Goal: Task Accomplishment & Management: Complete application form

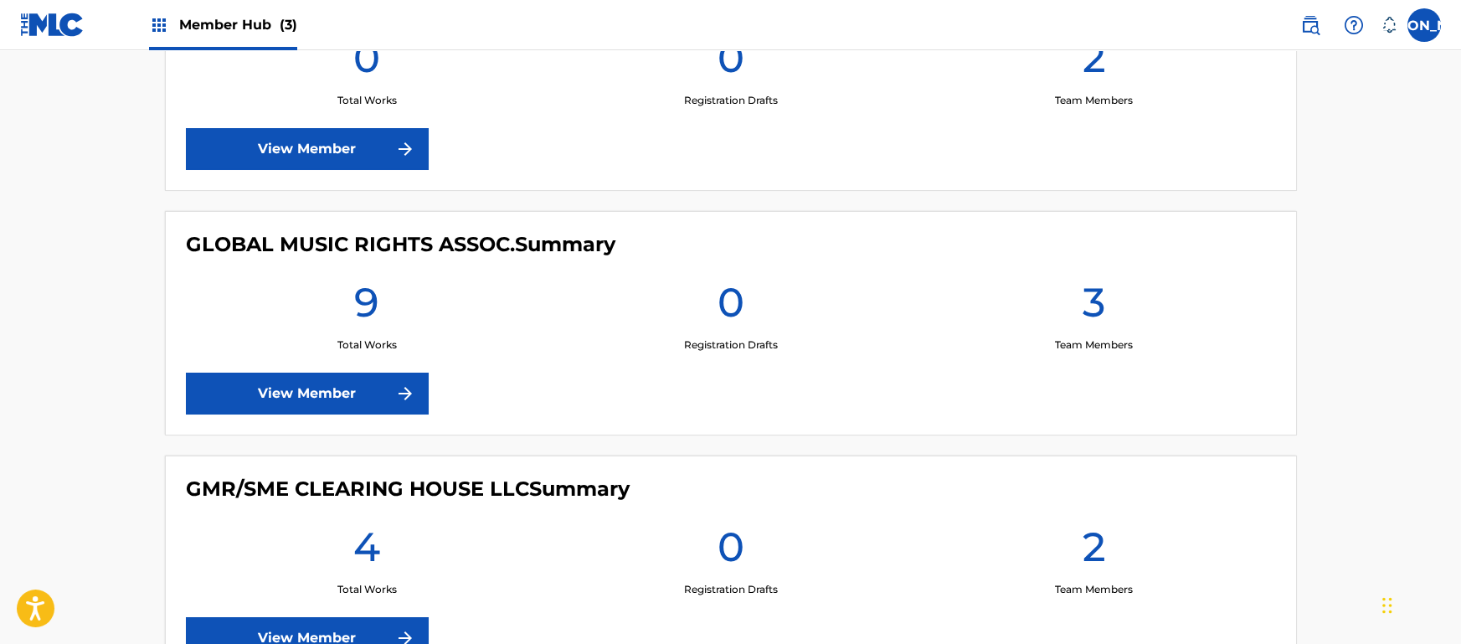
scroll to position [536, 0]
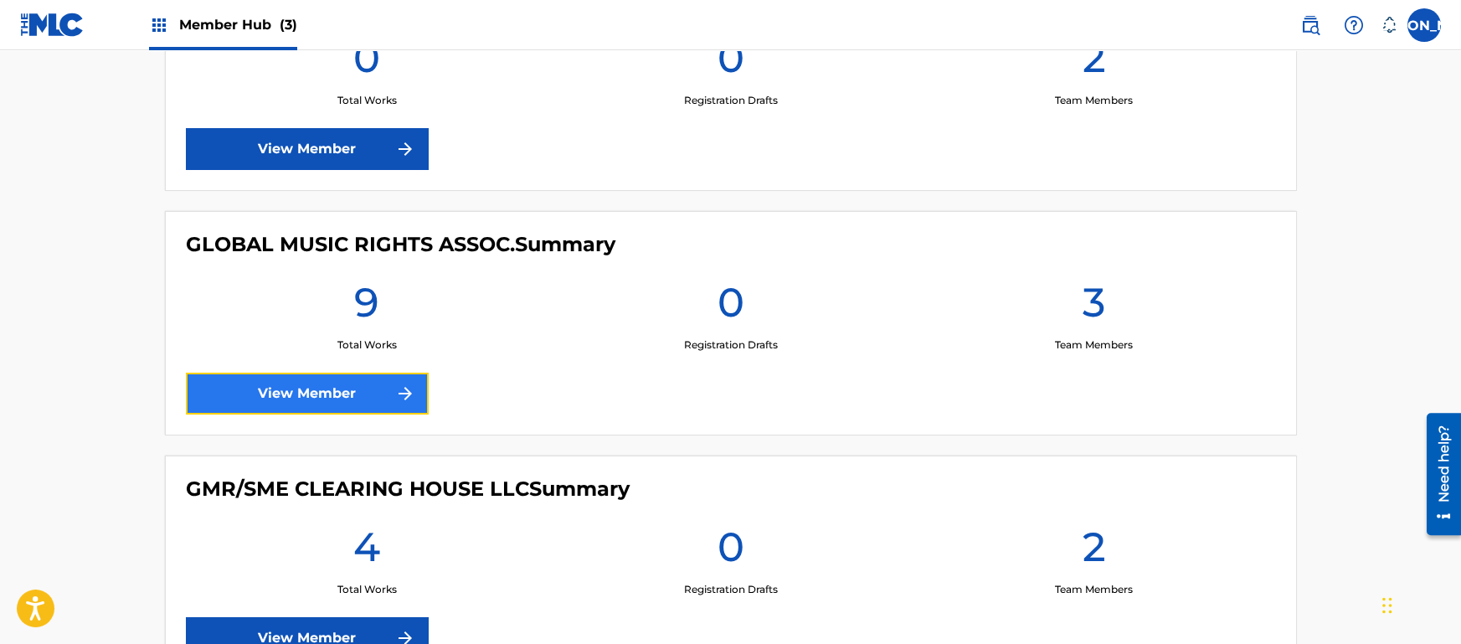
click at [333, 390] on link "View Member" at bounding box center [307, 394] width 243 height 42
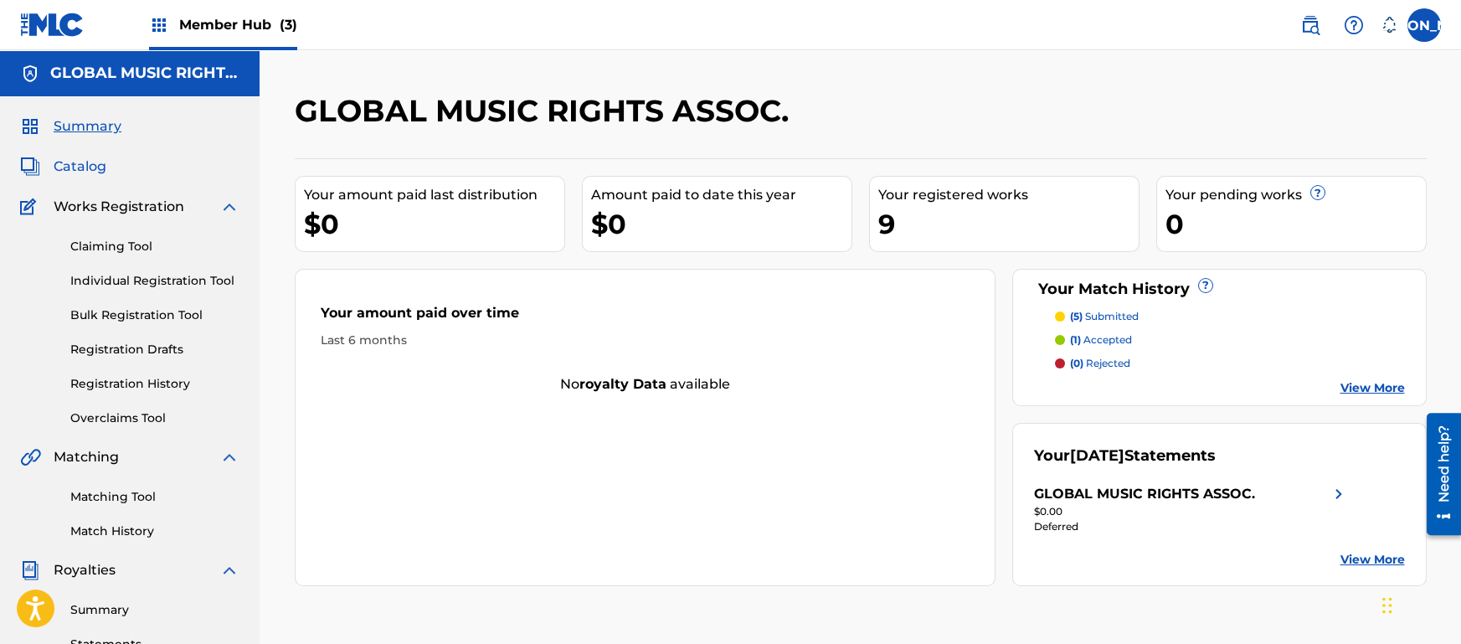
click at [70, 167] on span "Catalog" at bounding box center [80, 167] width 53 height 20
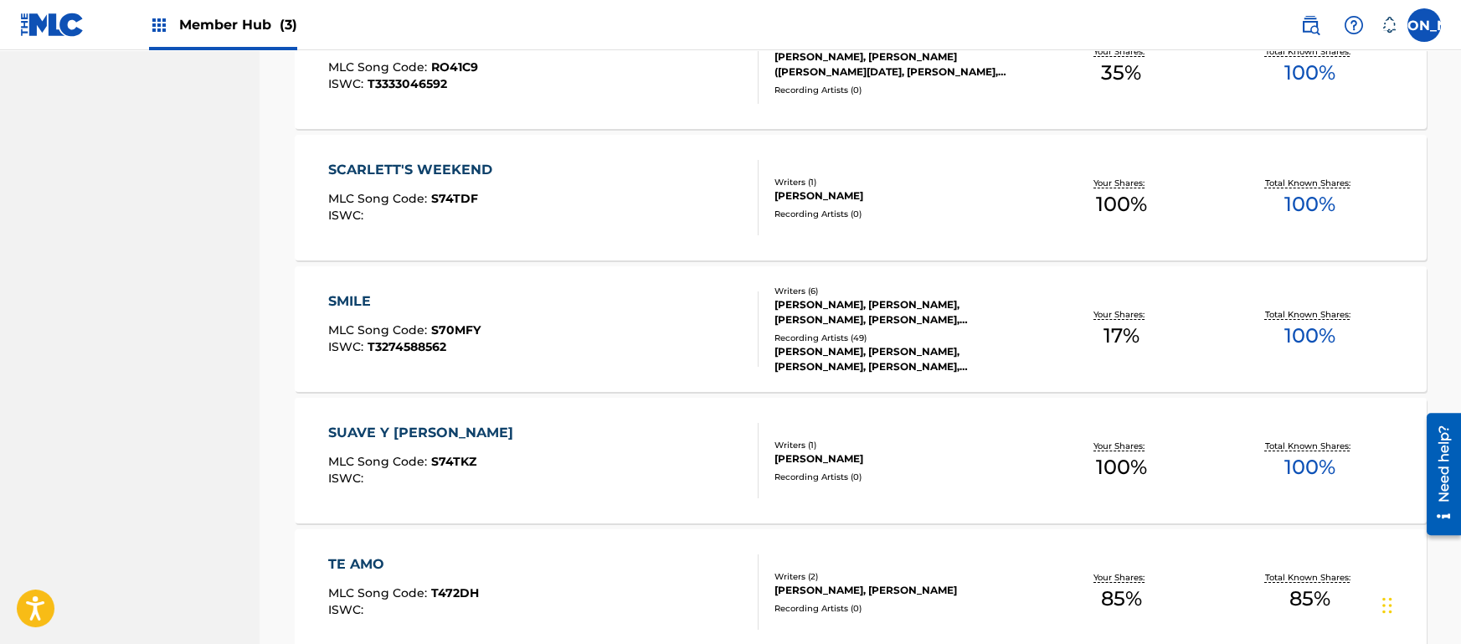
scroll to position [942, 0]
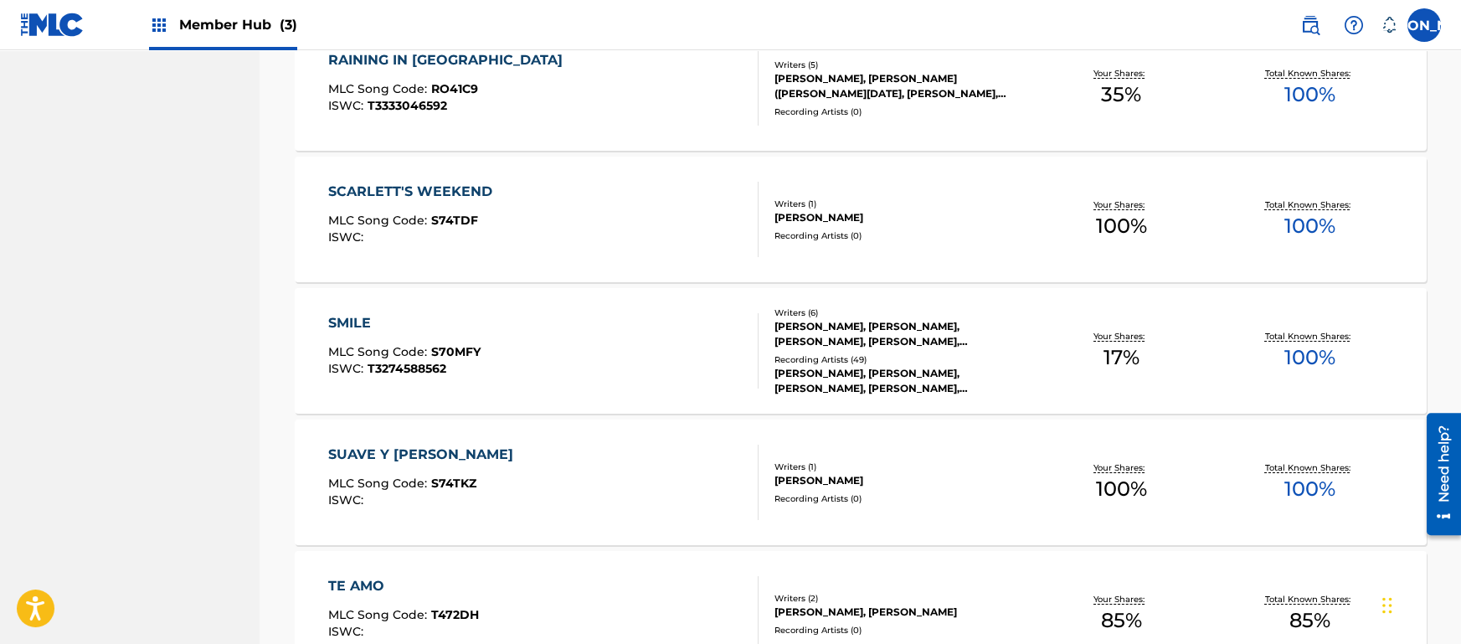
click at [358, 318] on div "SMILE" at bounding box center [404, 323] width 152 height 20
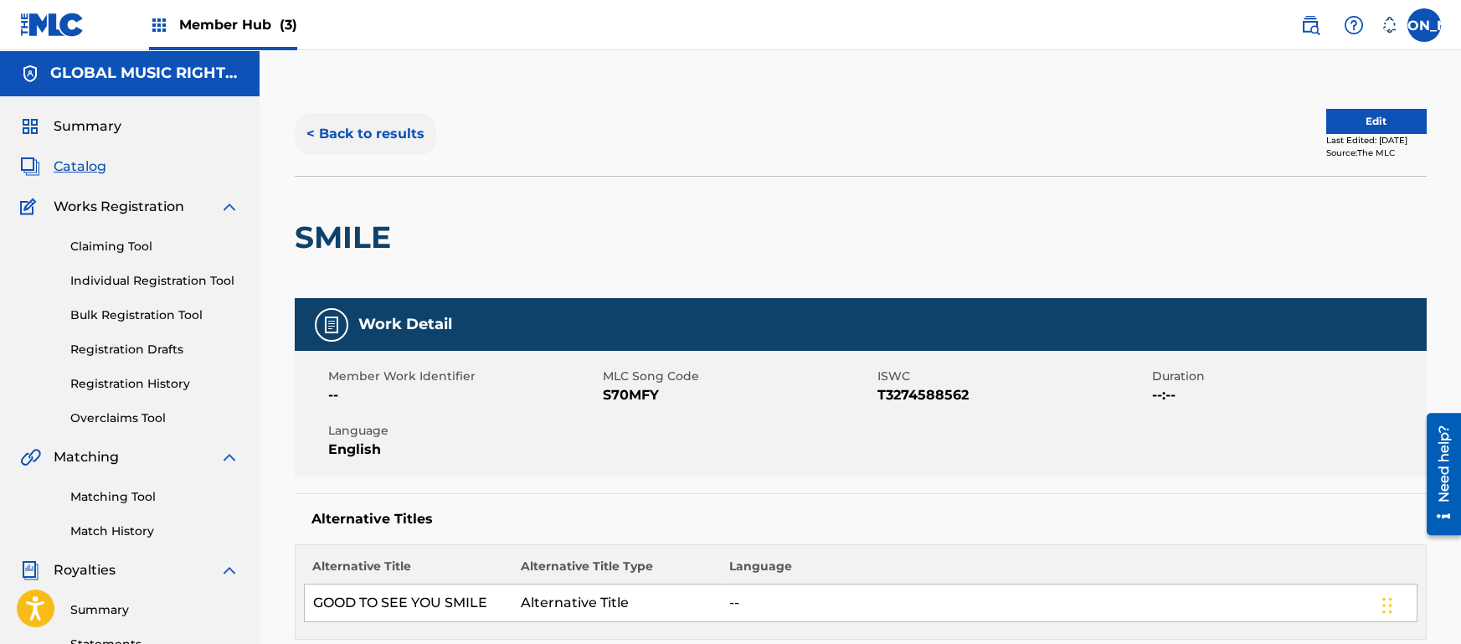
click at [335, 135] on button "< Back to results" at bounding box center [366, 134] width 142 height 42
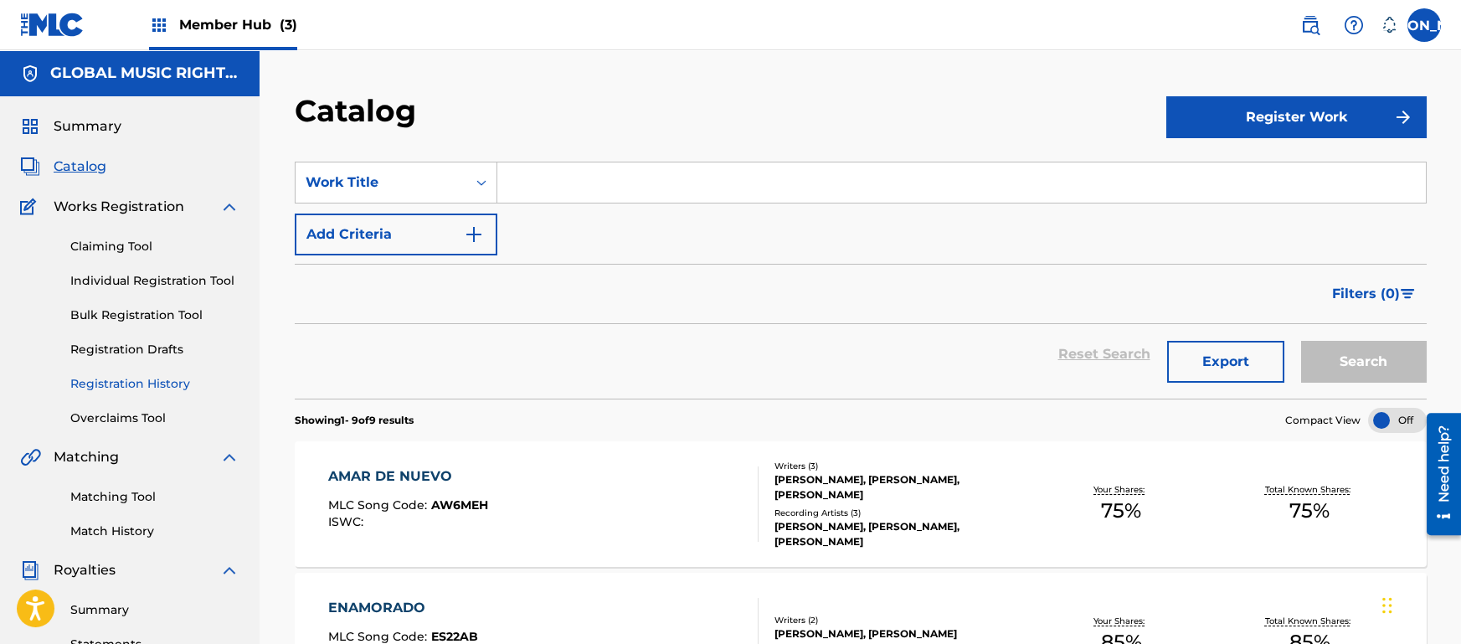
click at [156, 387] on link "Registration History" at bounding box center [154, 384] width 169 height 18
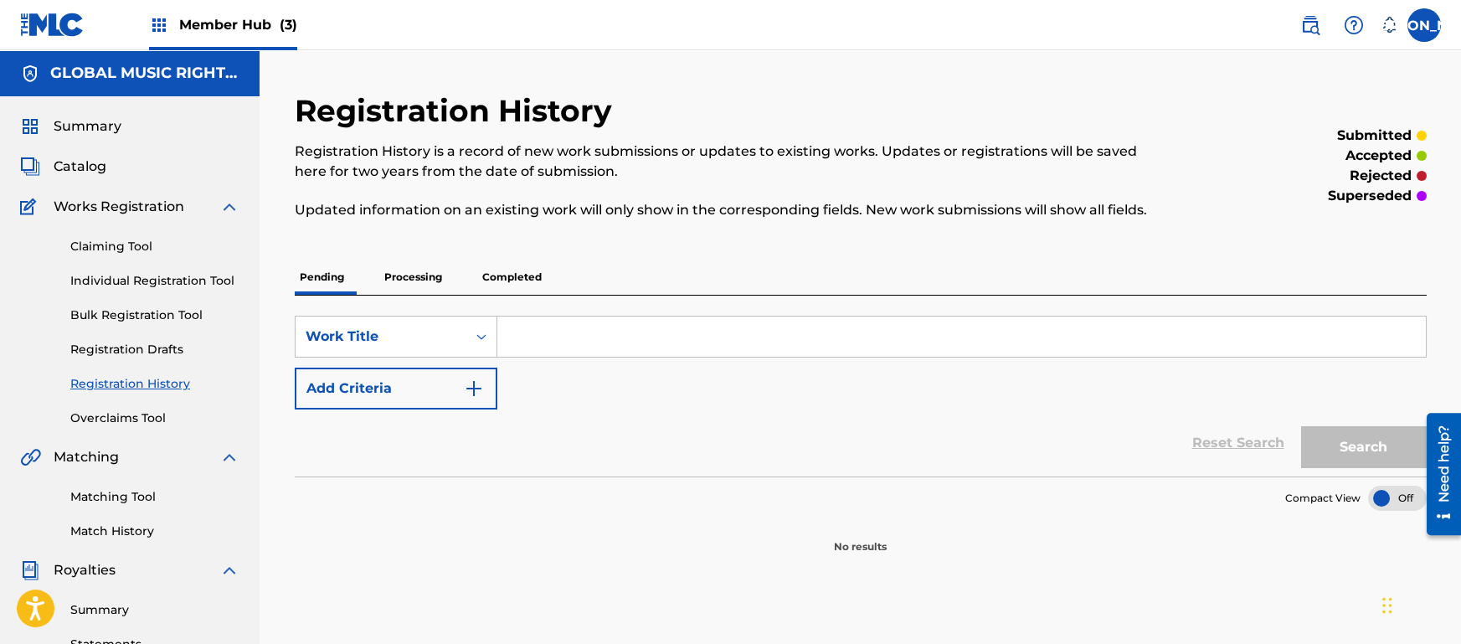
click at [420, 286] on p "Processing" at bounding box center [413, 277] width 68 height 35
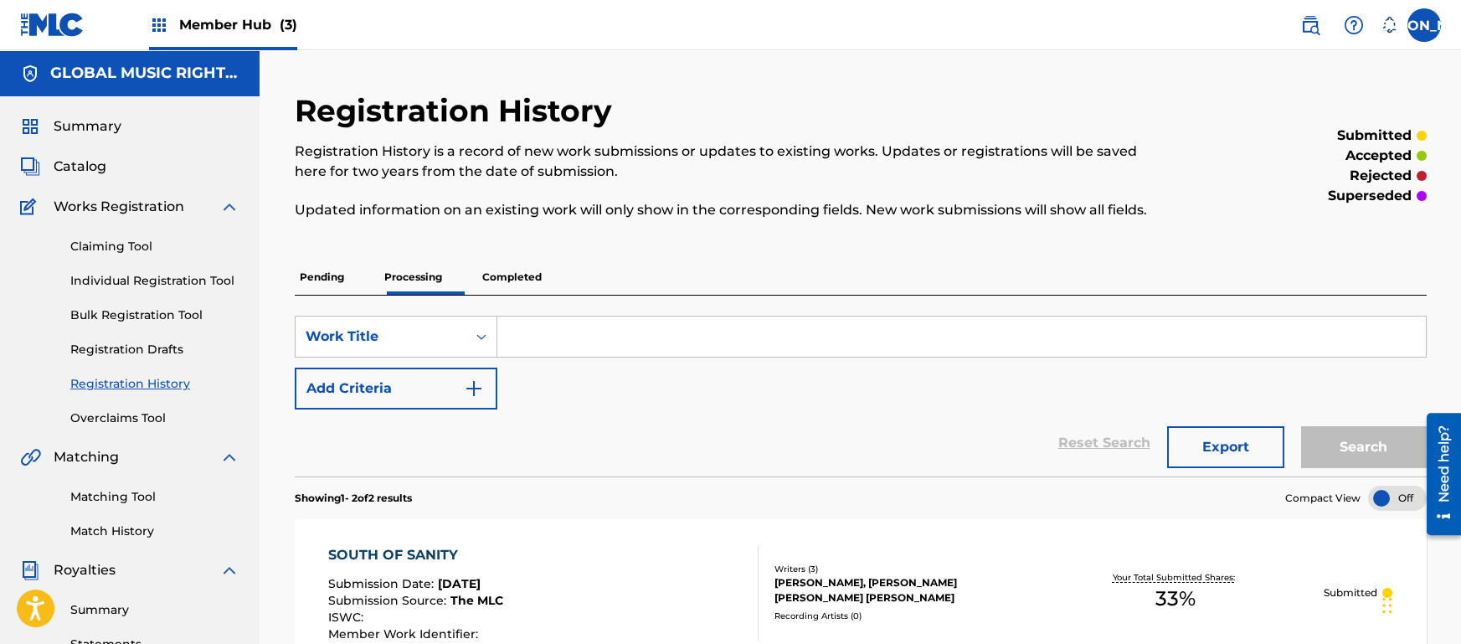
click at [337, 282] on p "Pending" at bounding box center [322, 277] width 54 height 35
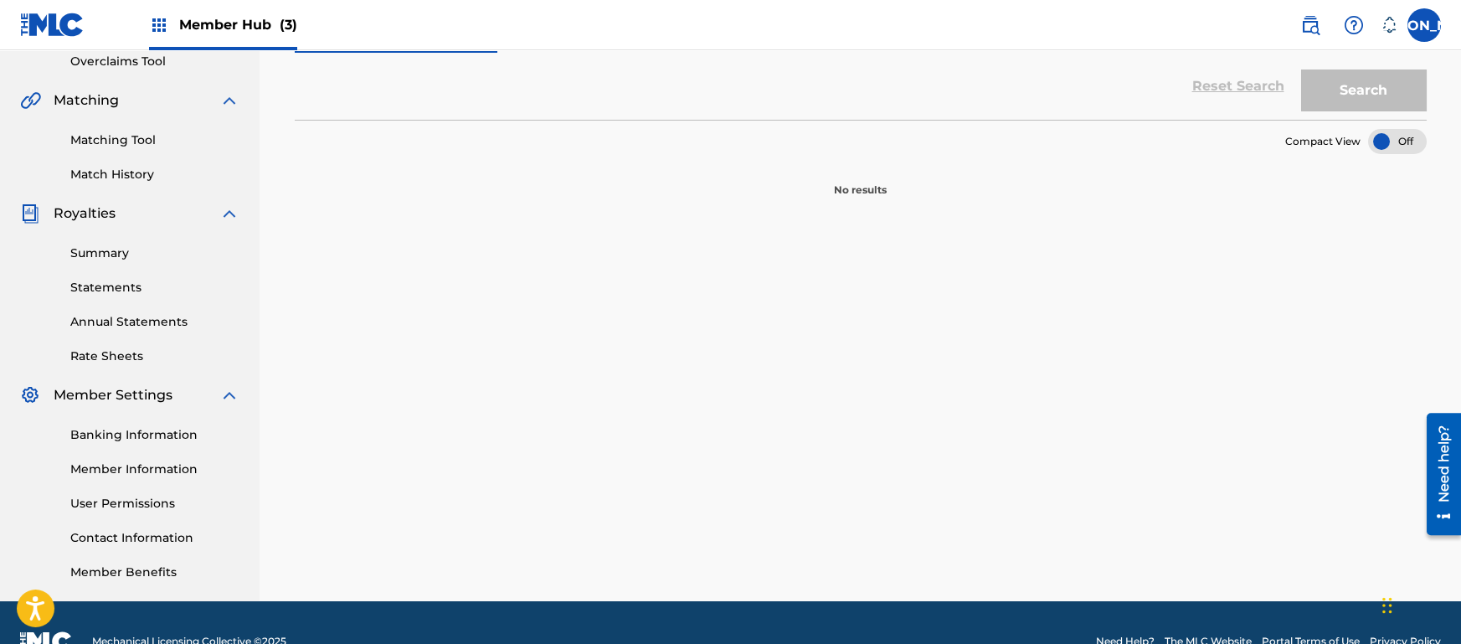
scroll to position [331, 0]
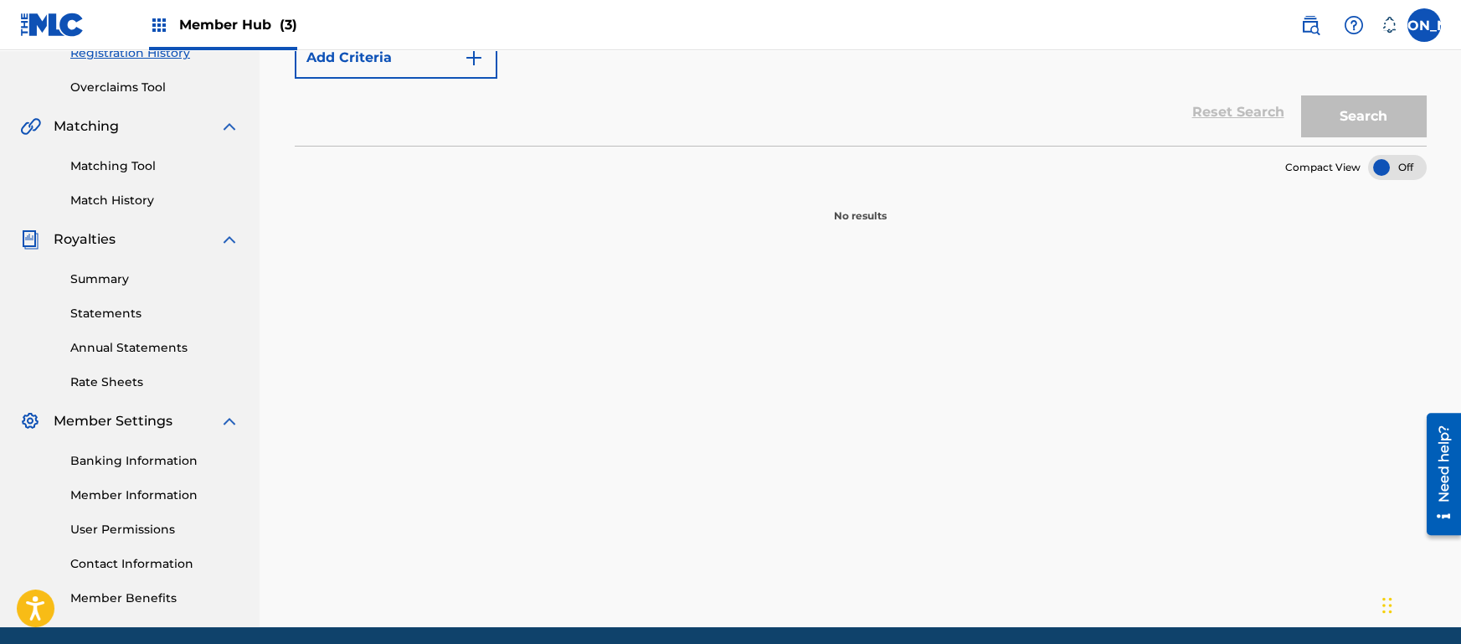
click at [688, 147] on section "Compact View" at bounding box center [861, 163] width 1132 height 34
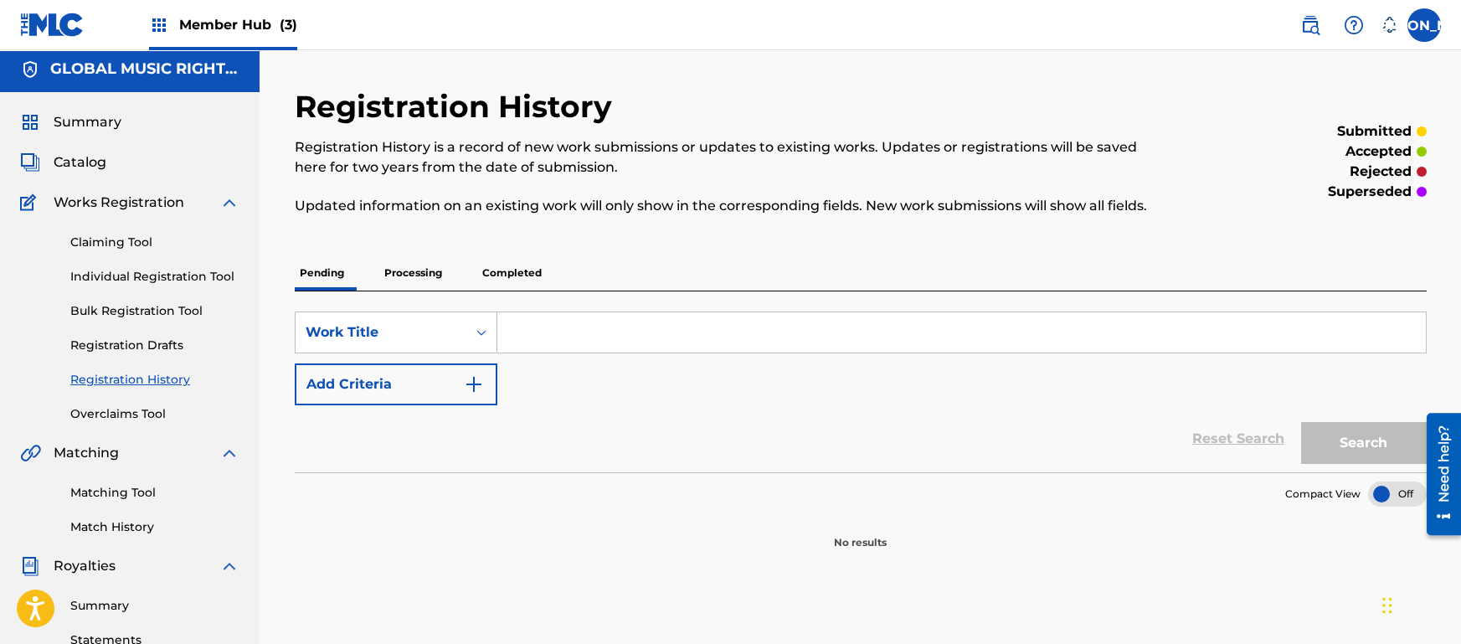
scroll to position [0, 0]
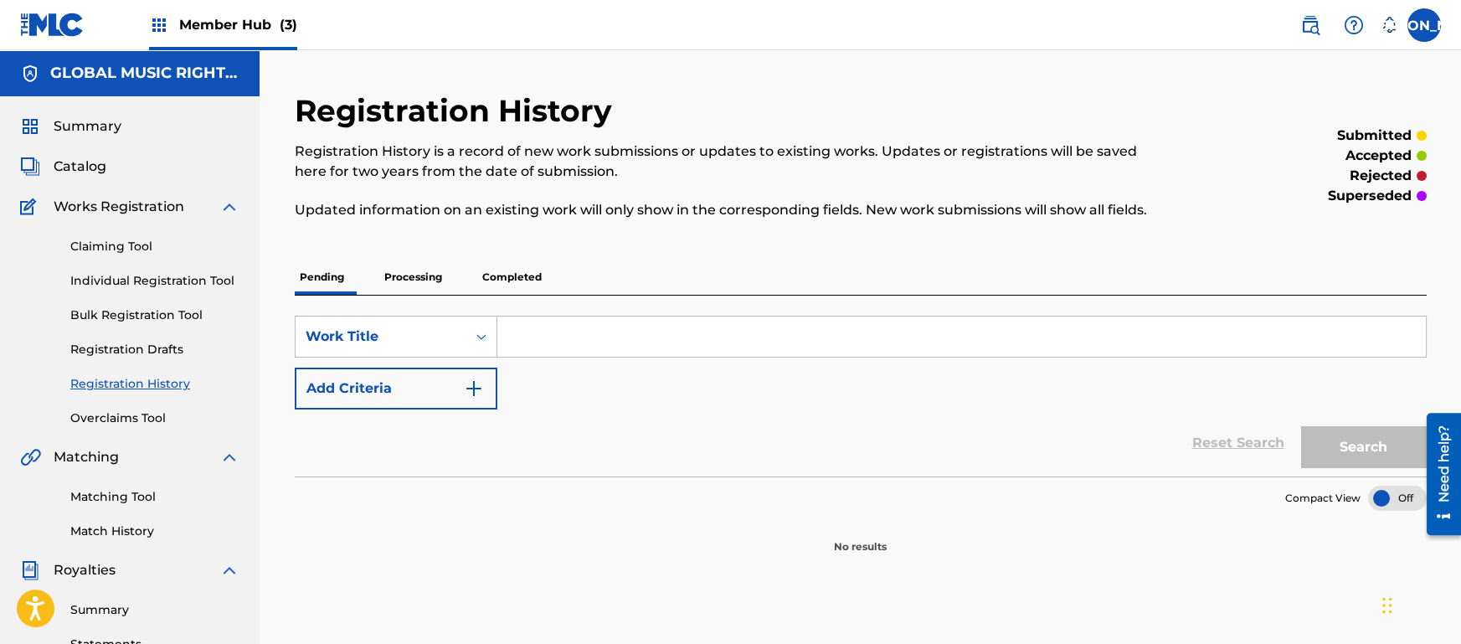
click at [427, 272] on p "Processing" at bounding box center [413, 277] width 68 height 35
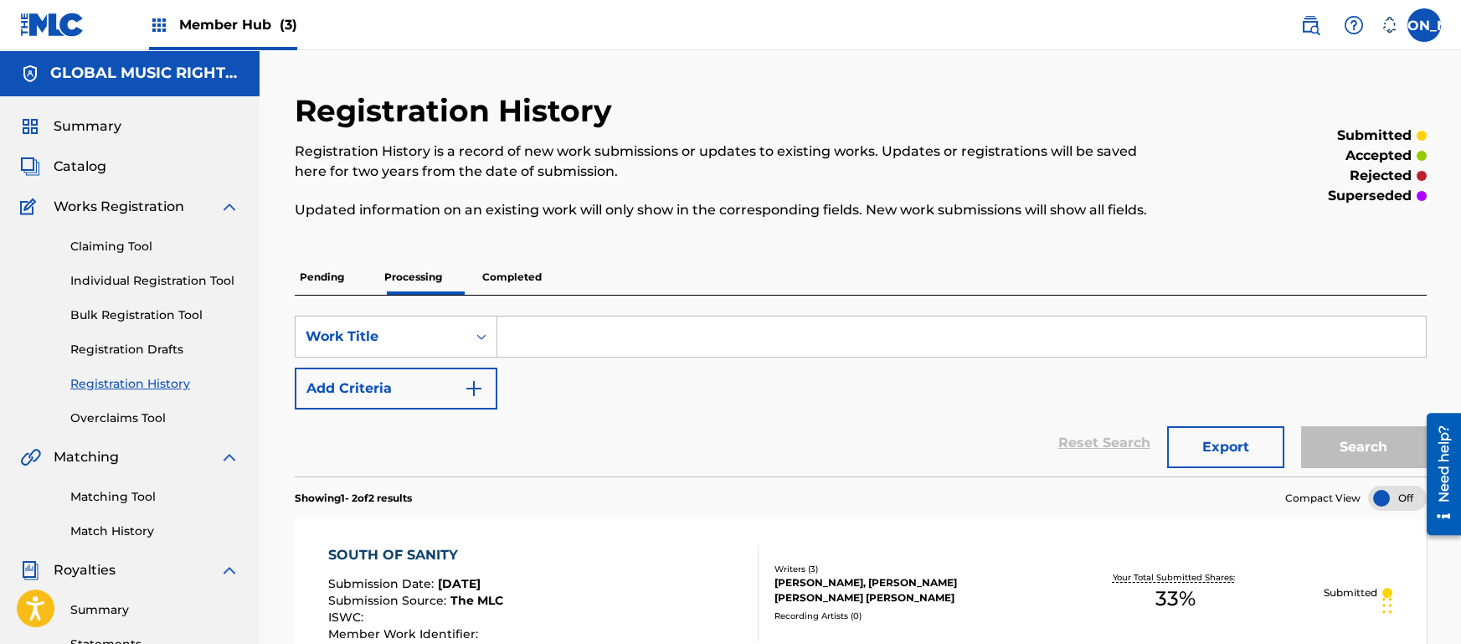
click at [525, 267] on p "Completed" at bounding box center [512, 277] width 70 height 35
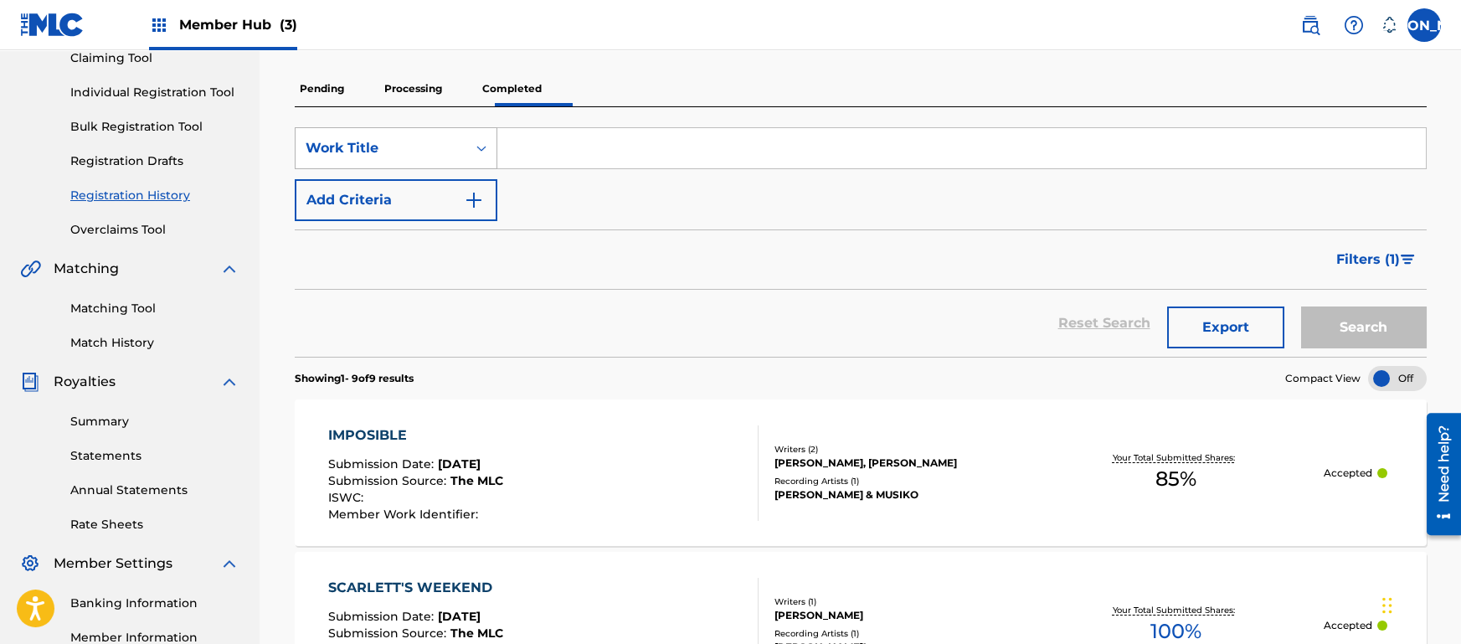
scroll to position [181, 0]
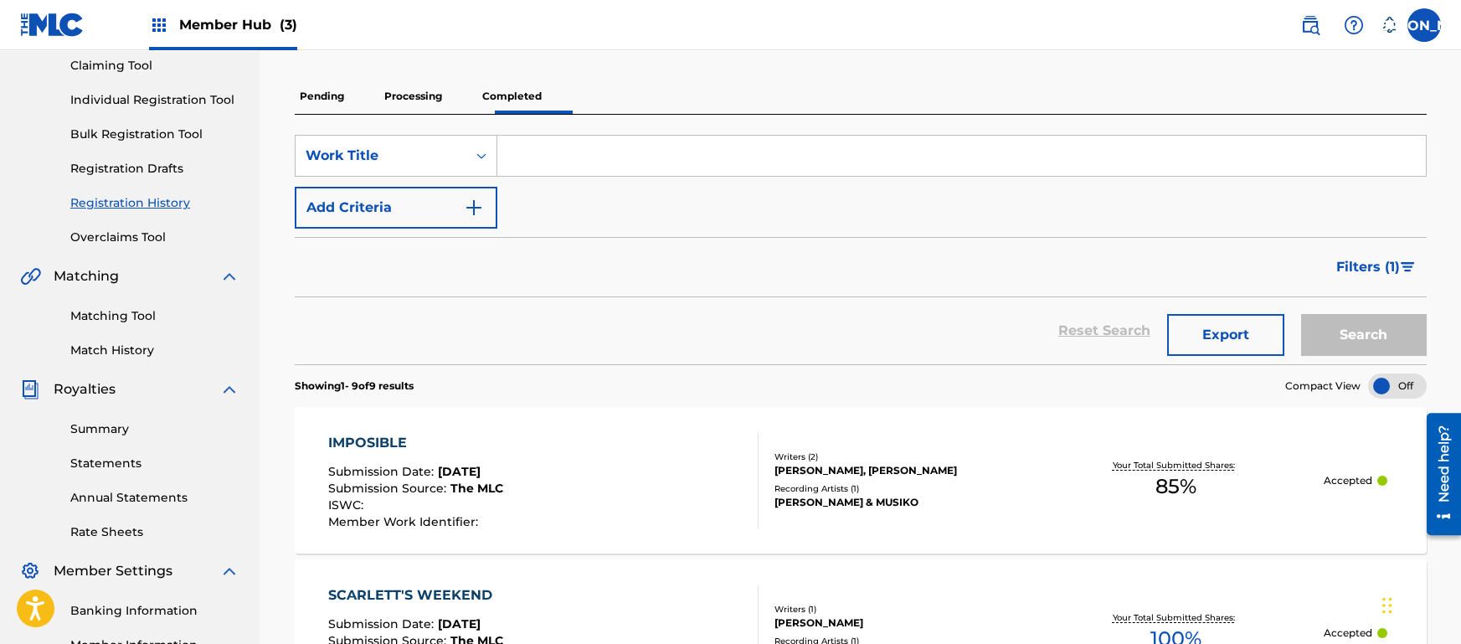
click at [446, 319] on div "Reset Search Export Search" at bounding box center [861, 330] width 1132 height 67
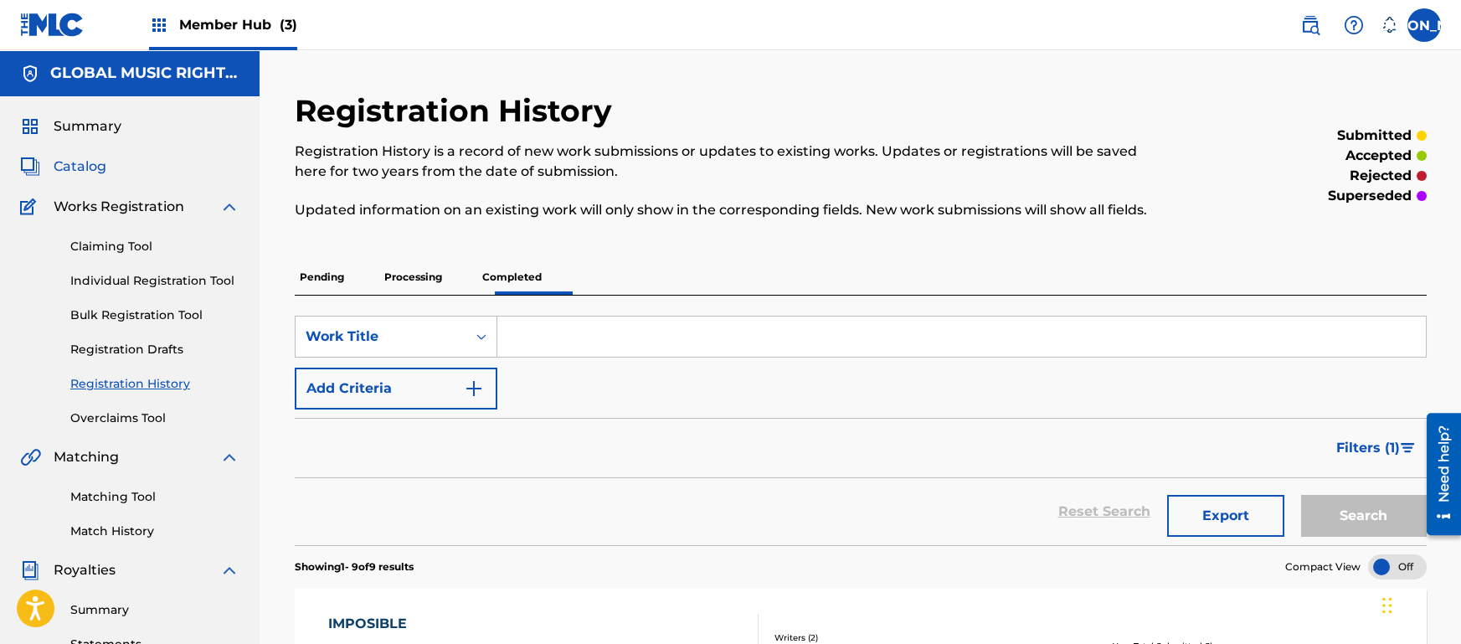
click at [59, 172] on span "Catalog" at bounding box center [80, 167] width 53 height 20
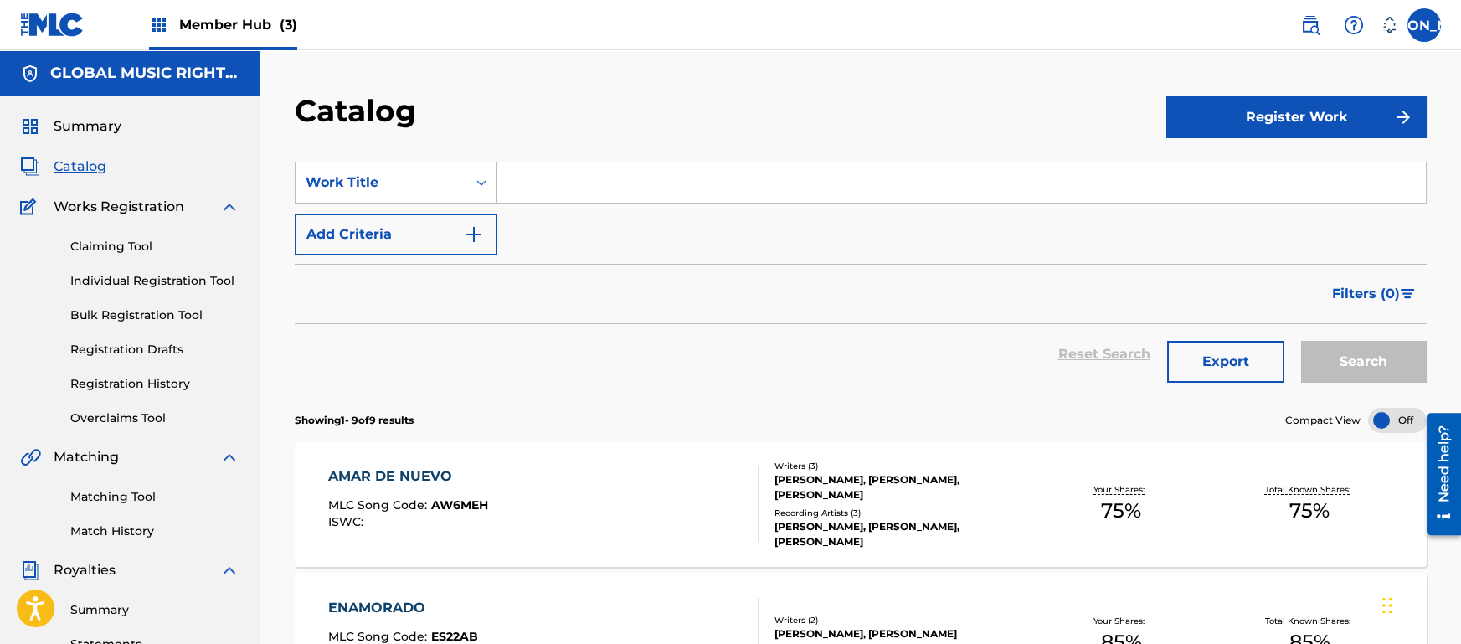
click at [509, 484] on div "AMAR DE NUEVO MLC Song Code : AW6MEH ISWC :" at bounding box center [543, 503] width 430 height 75
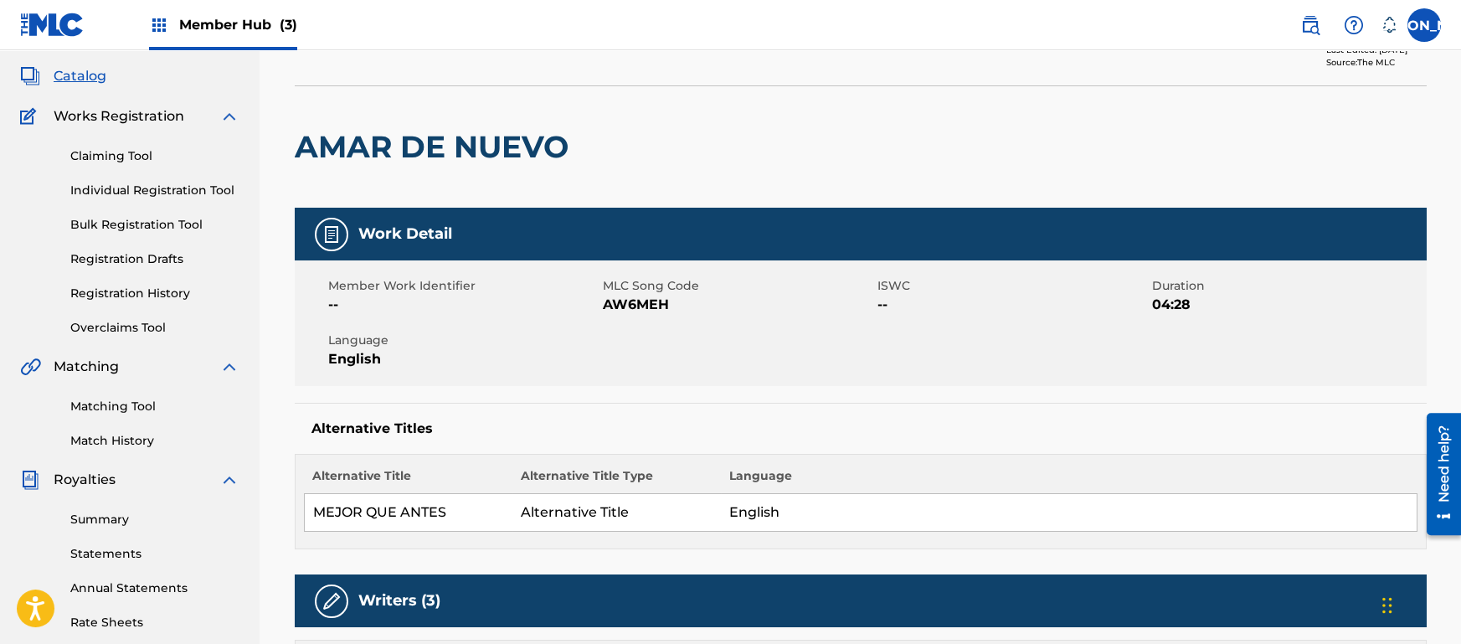
scroll to position [88, 0]
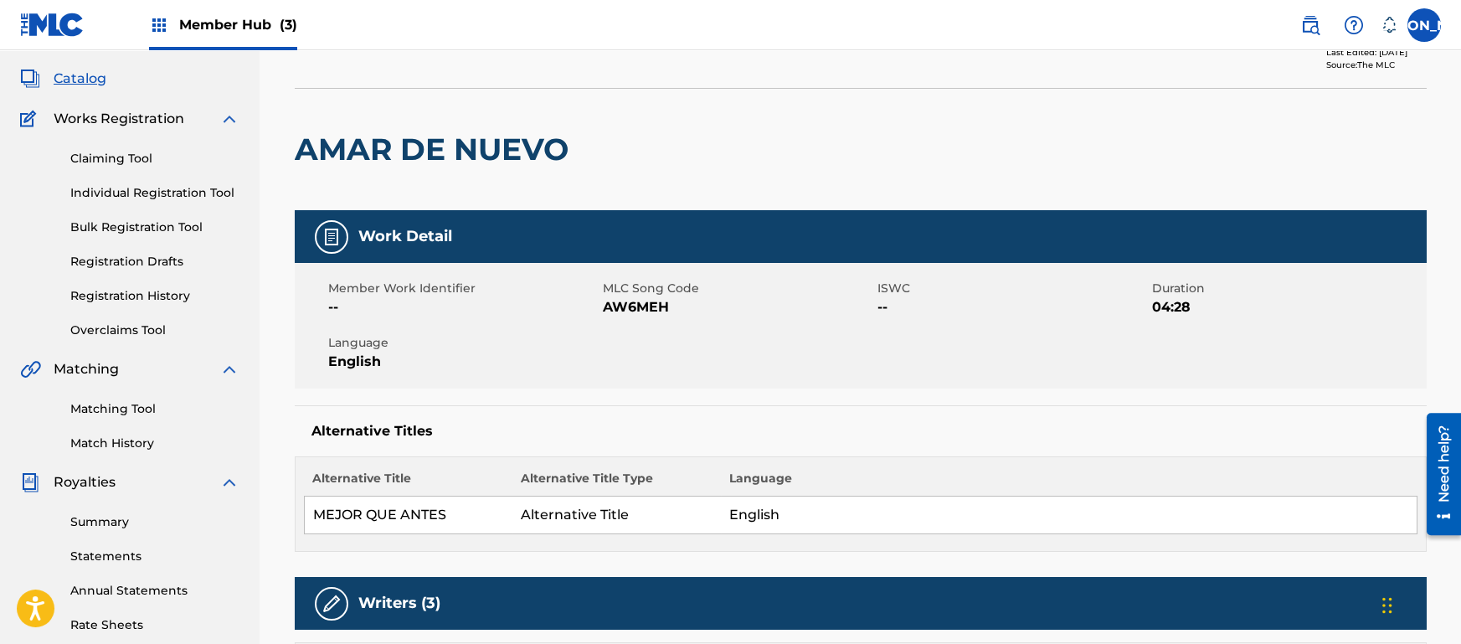
click at [638, 307] on span "AW6MEH" at bounding box center [738, 307] width 270 height 20
click at [540, 252] on div "Work Detail" at bounding box center [861, 236] width 1132 height 53
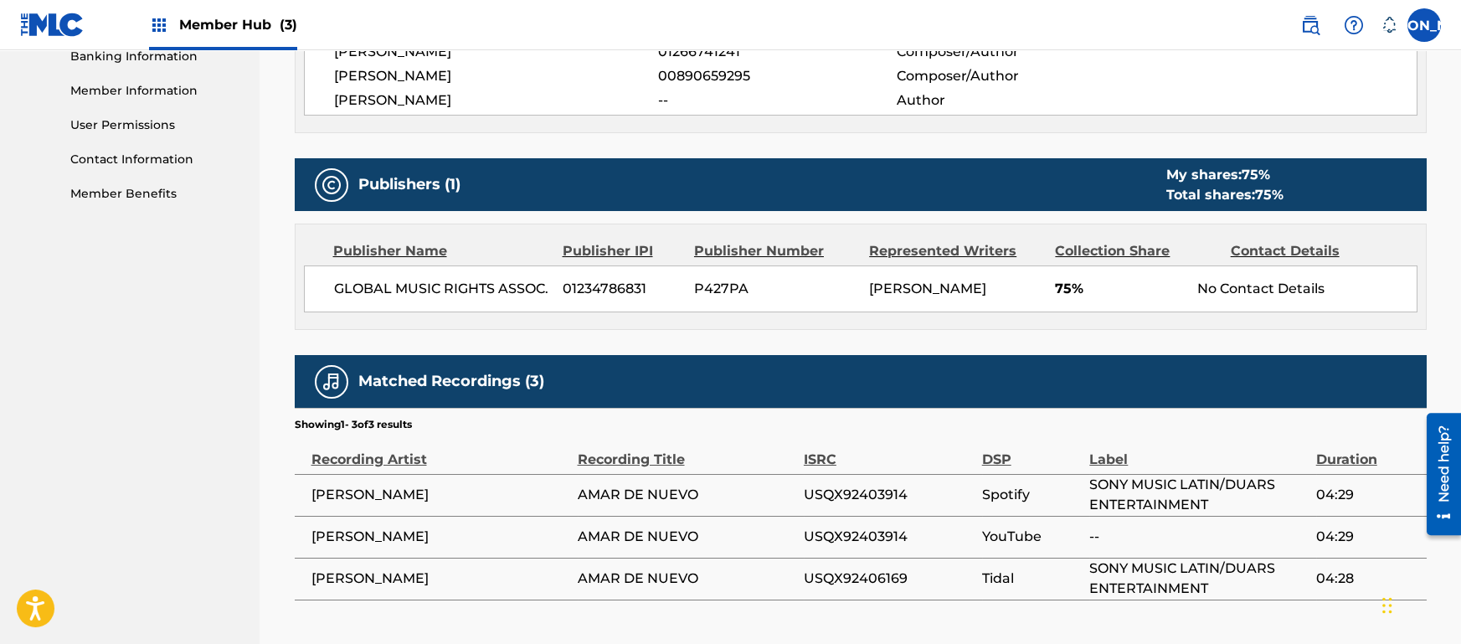
scroll to position [728, 0]
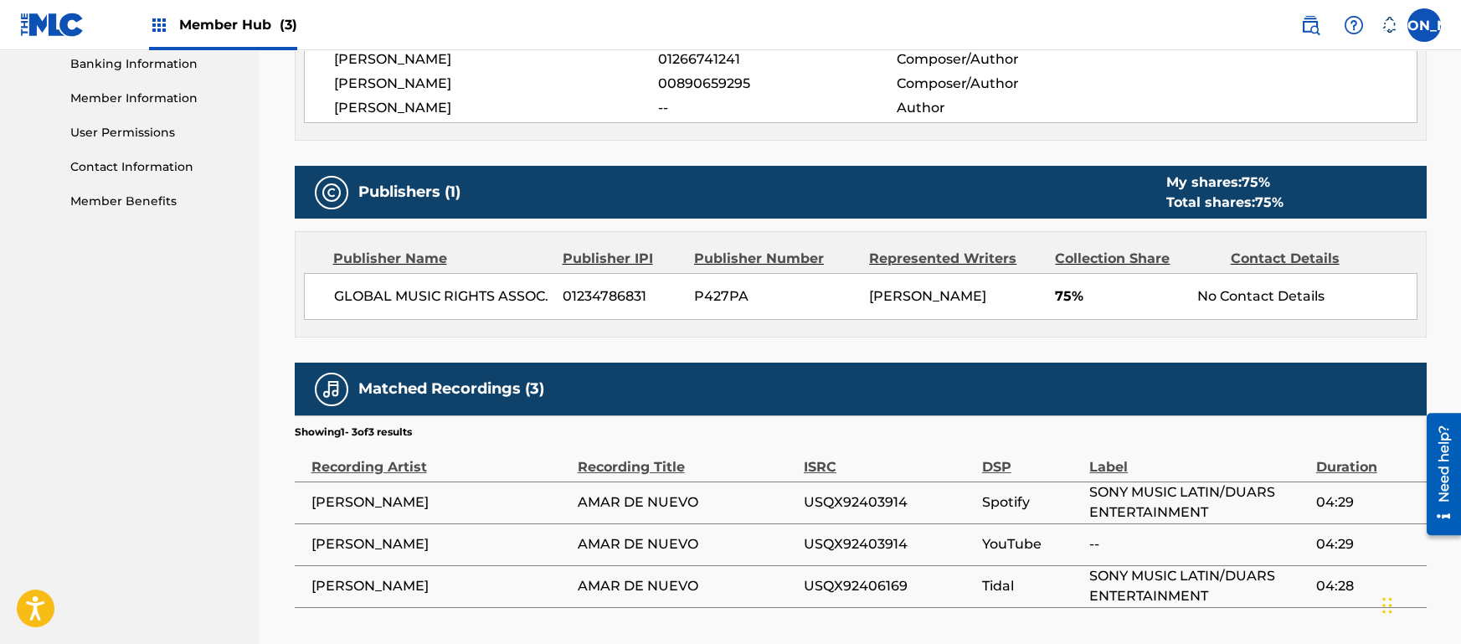
click at [731, 286] on span "P427PA" at bounding box center [775, 296] width 162 height 20
copy span "P427PA"
click at [615, 303] on span "01234786831" at bounding box center [622, 296] width 119 height 20
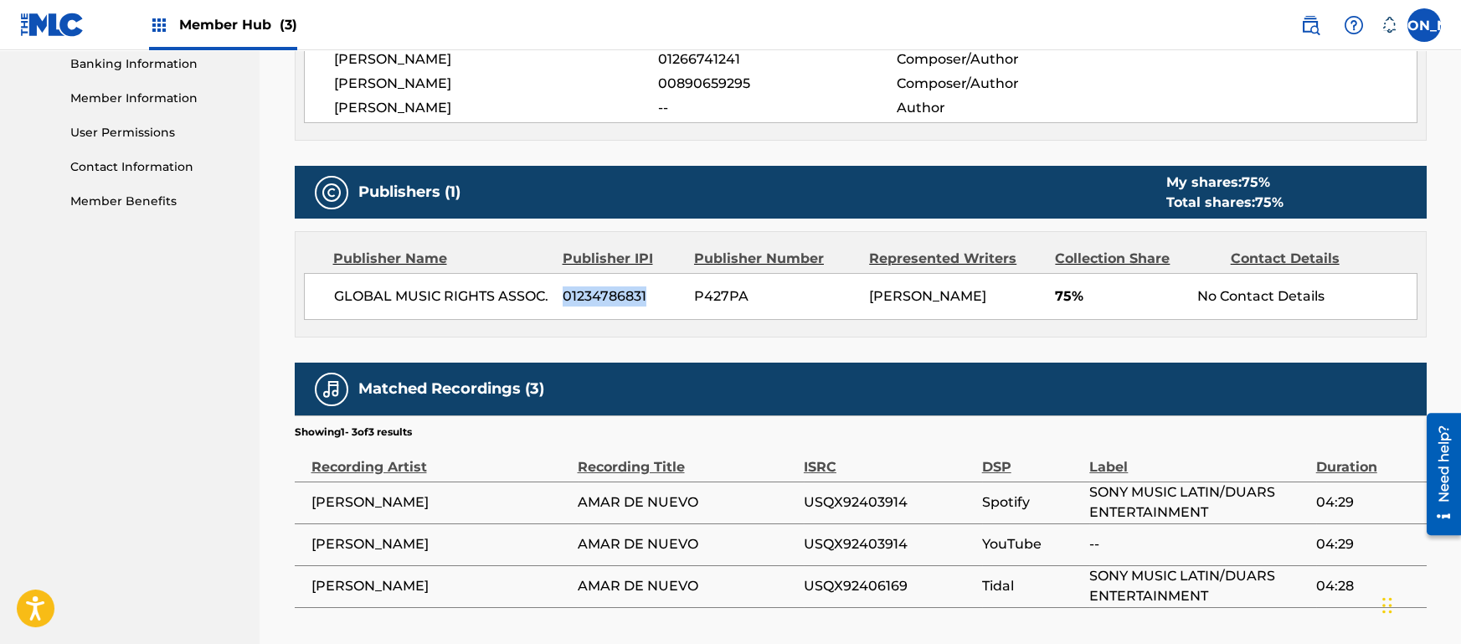
copy span "01234786831"
click at [869, 288] on div "[PERSON_NAME]" at bounding box center [955, 296] width 173 height 20
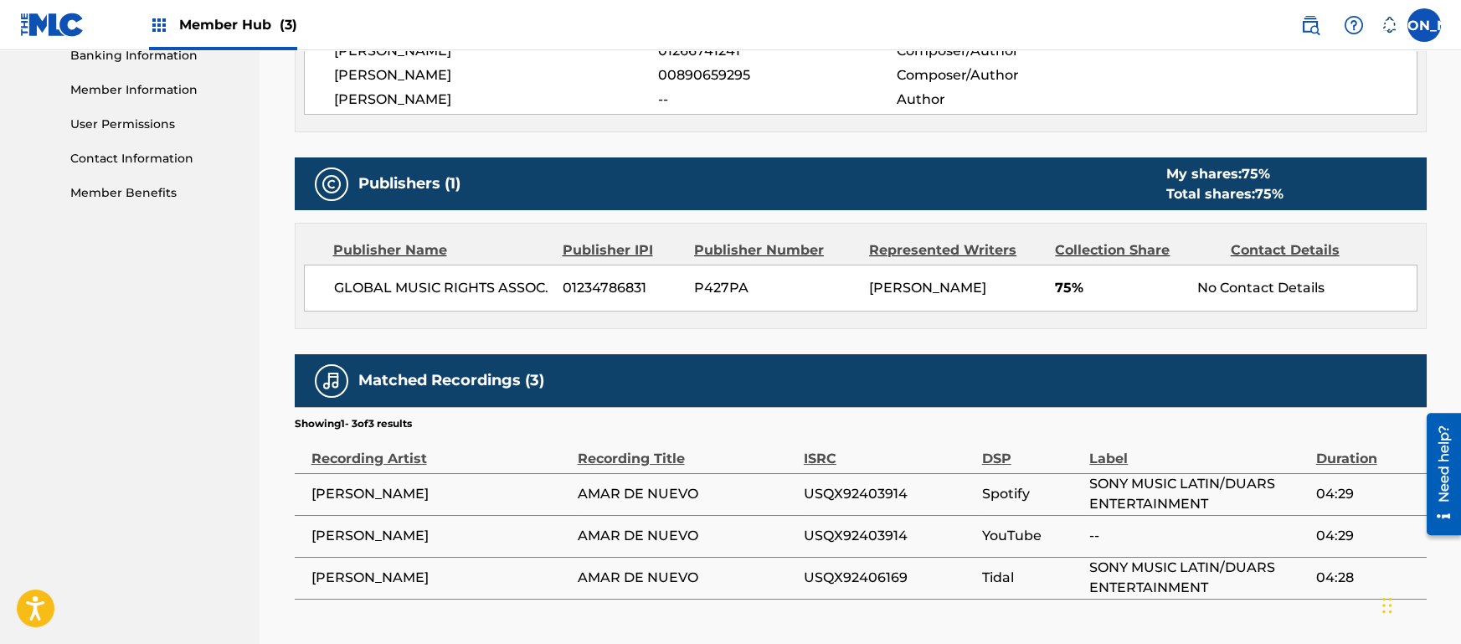
scroll to position [734, 0]
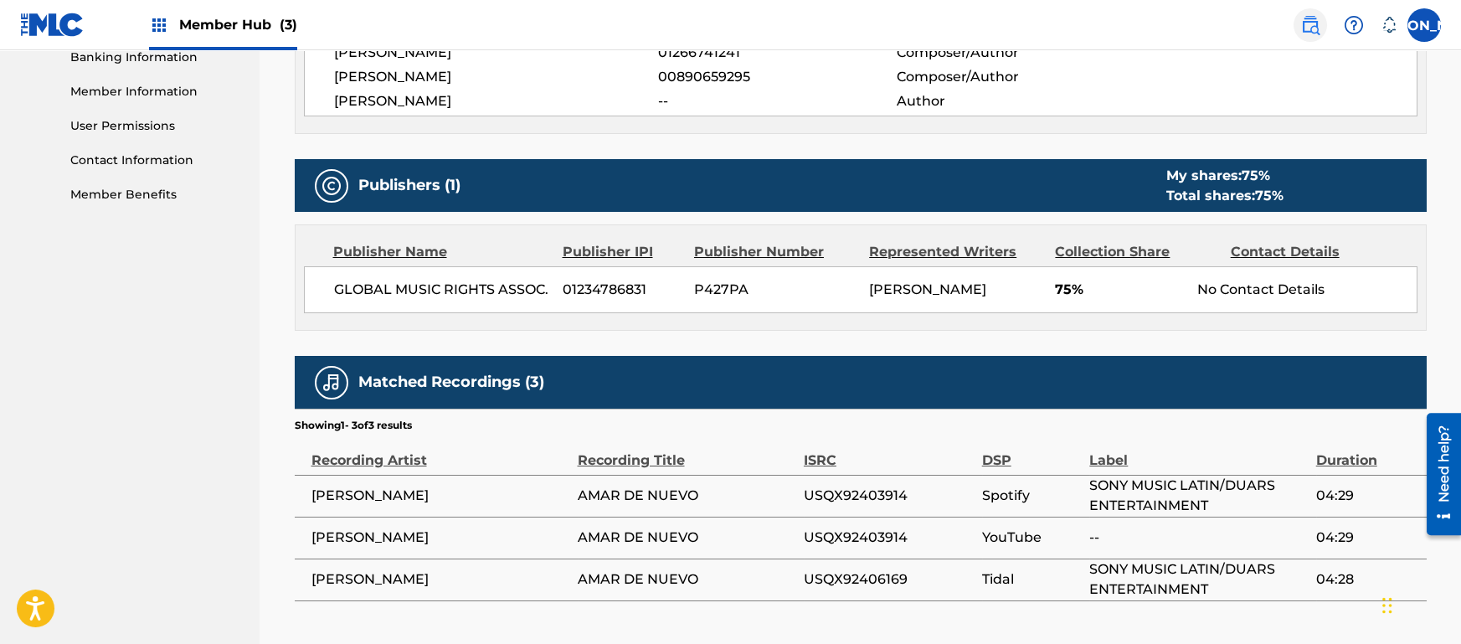
click at [1316, 39] on link at bounding box center [1310, 24] width 33 height 33
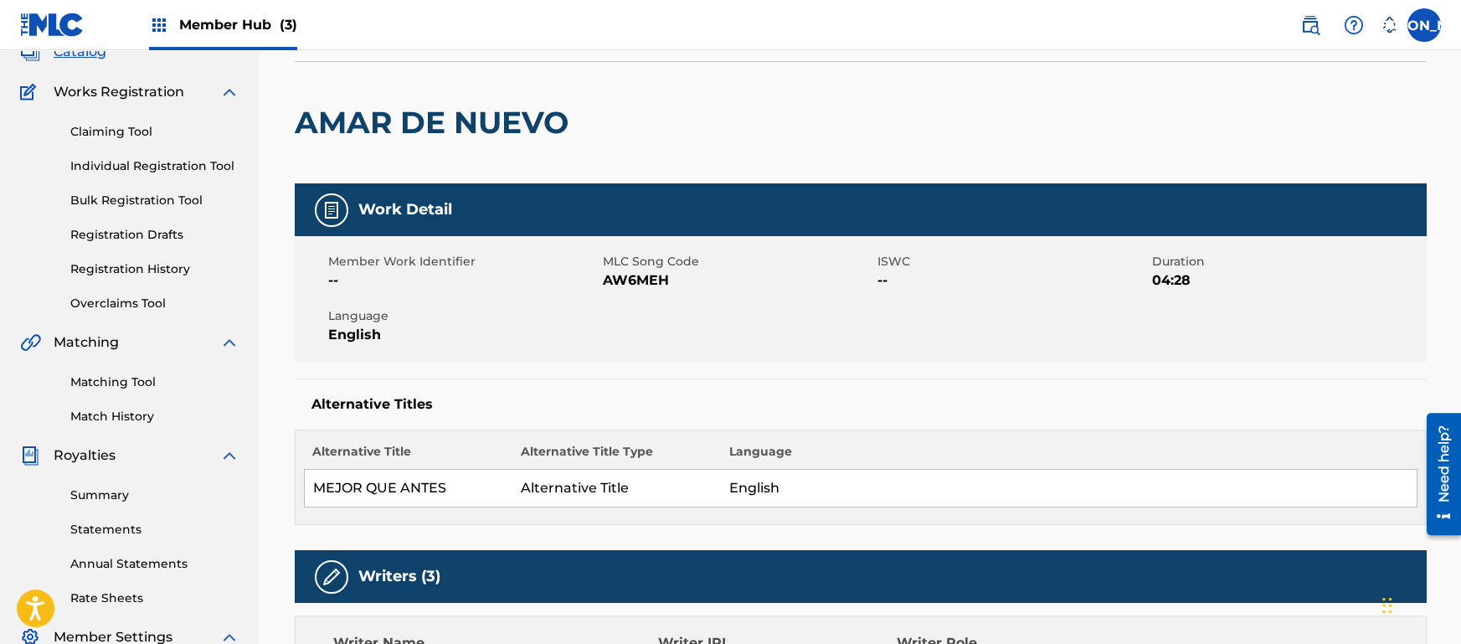
scroll to position [22, 0]
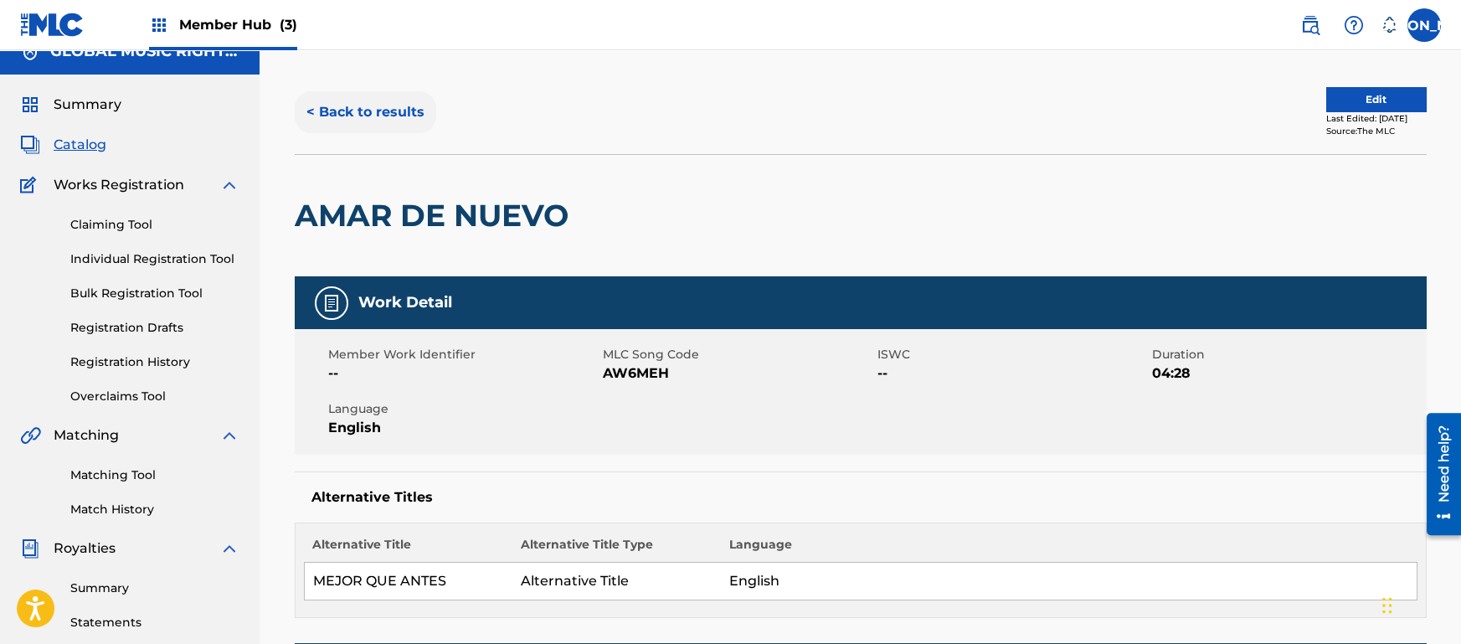
drag, startPoint x: 273, startPoint y: 101, endPoint x: 341, endPoint y: 127, distance: 72.6
click at [341, 127] on button "< Back to results" at bounding box center [366, 112] width 142 height 42
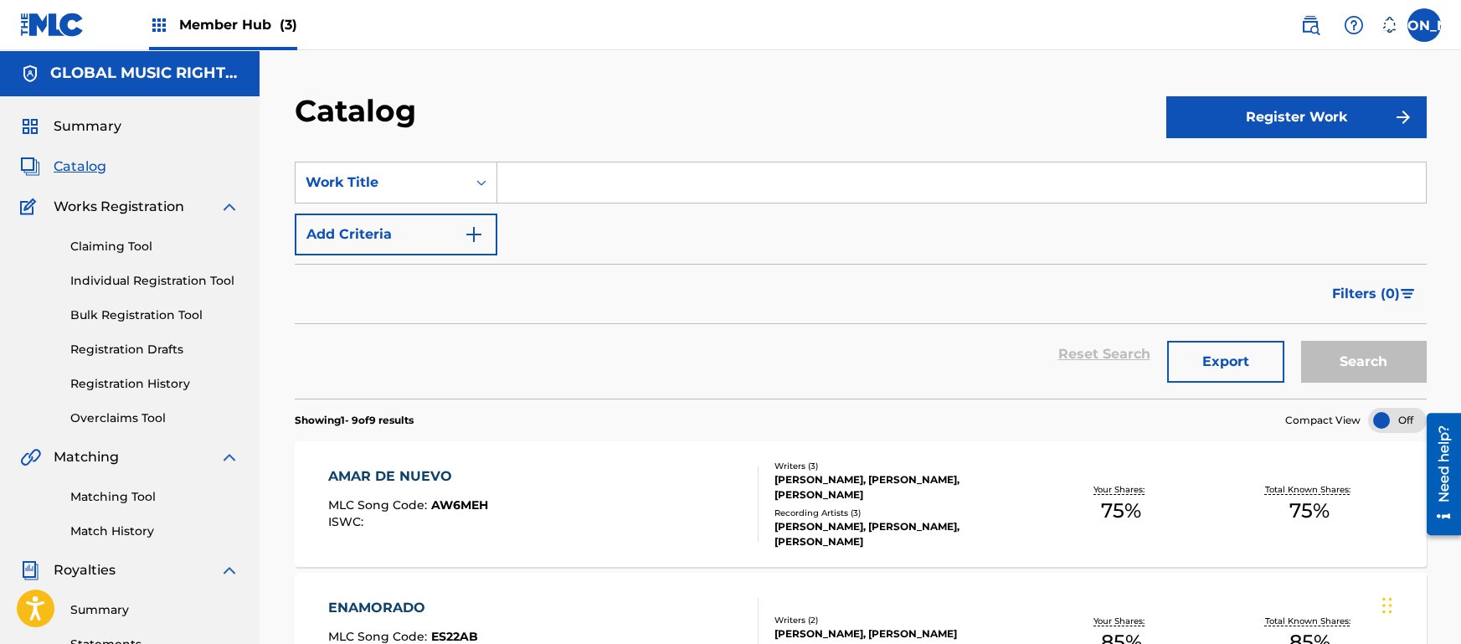
click at [186, 400] on div "Claiming Tool Individual Registration Tool Bulk Registration Tool Registration …" at bounding box center [129, 322] width 219 height 210
click at [174, 389] on div "Claiming Tool Individual Registration Tool Bulk Registration Tool Registration …" at bounding box center [129, 322] width 219 height 210
click at [174, 389] on link "Registration History" at bounding box center [154, 384] width 169 height 18
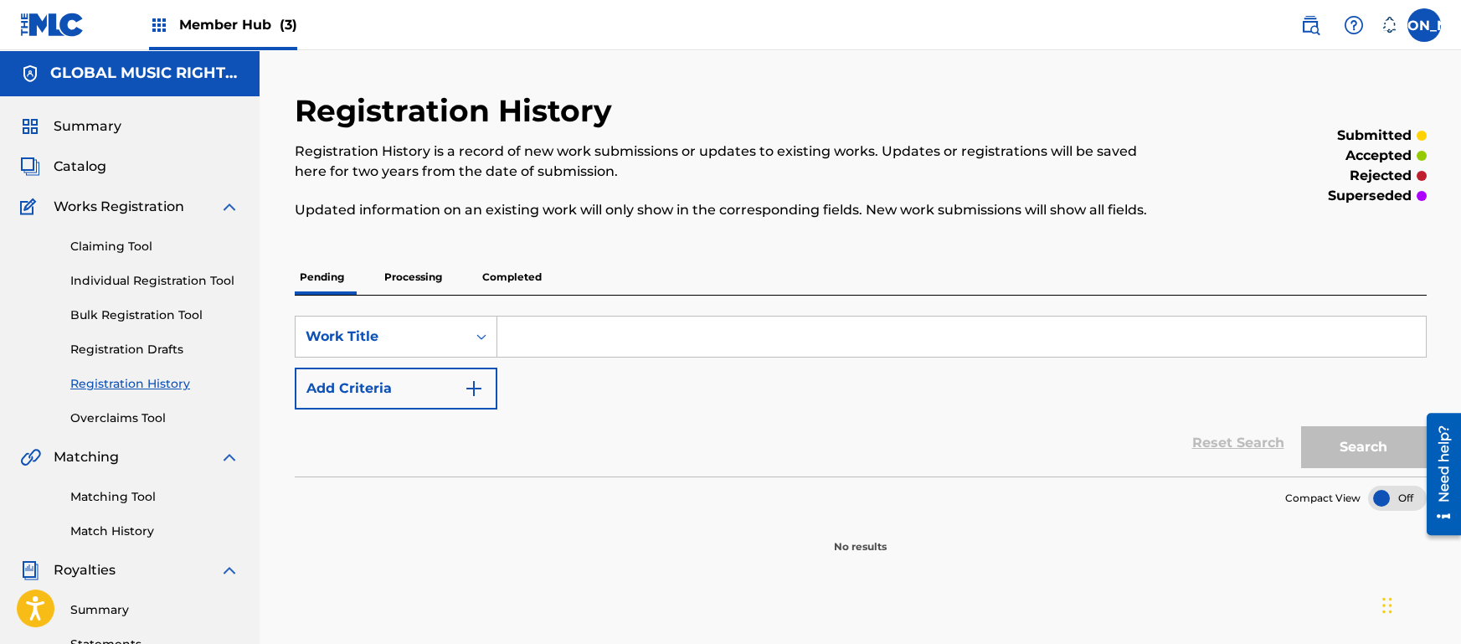
click at [447, 285] on p "Processing" at bounding box center [413, 277] width 68 height 35
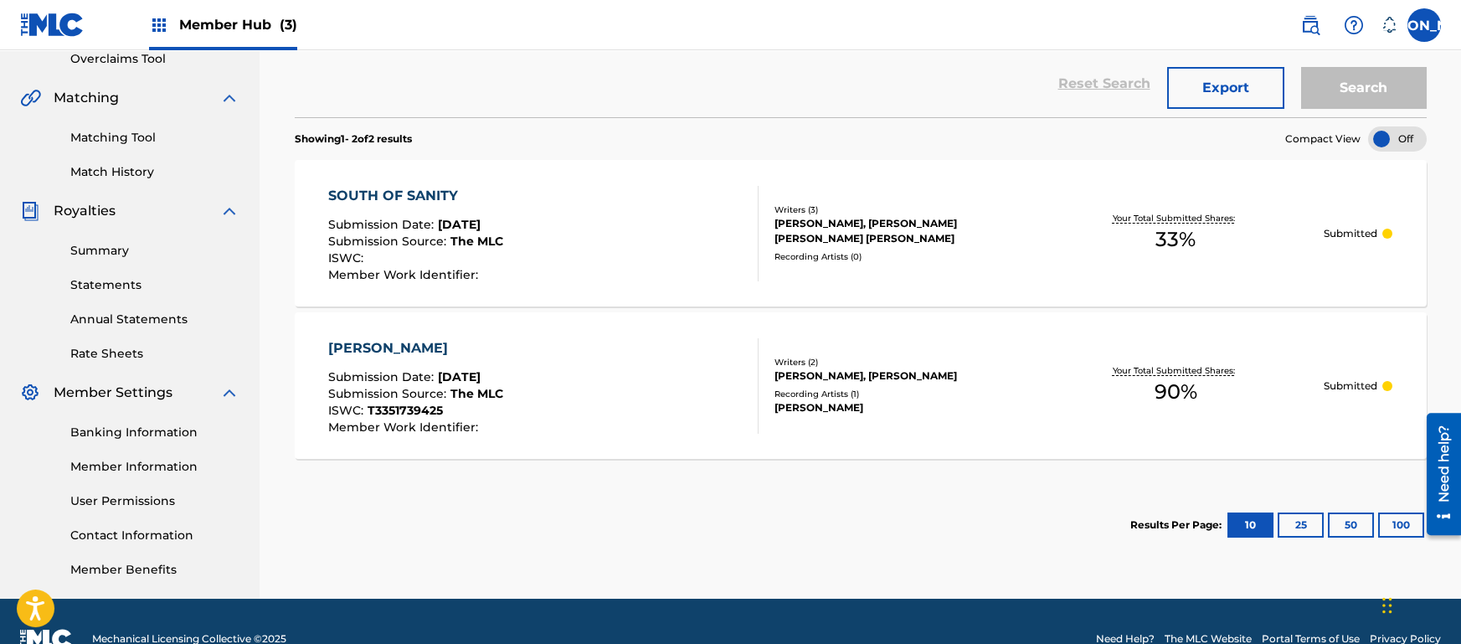
scroll to position [394, 0]
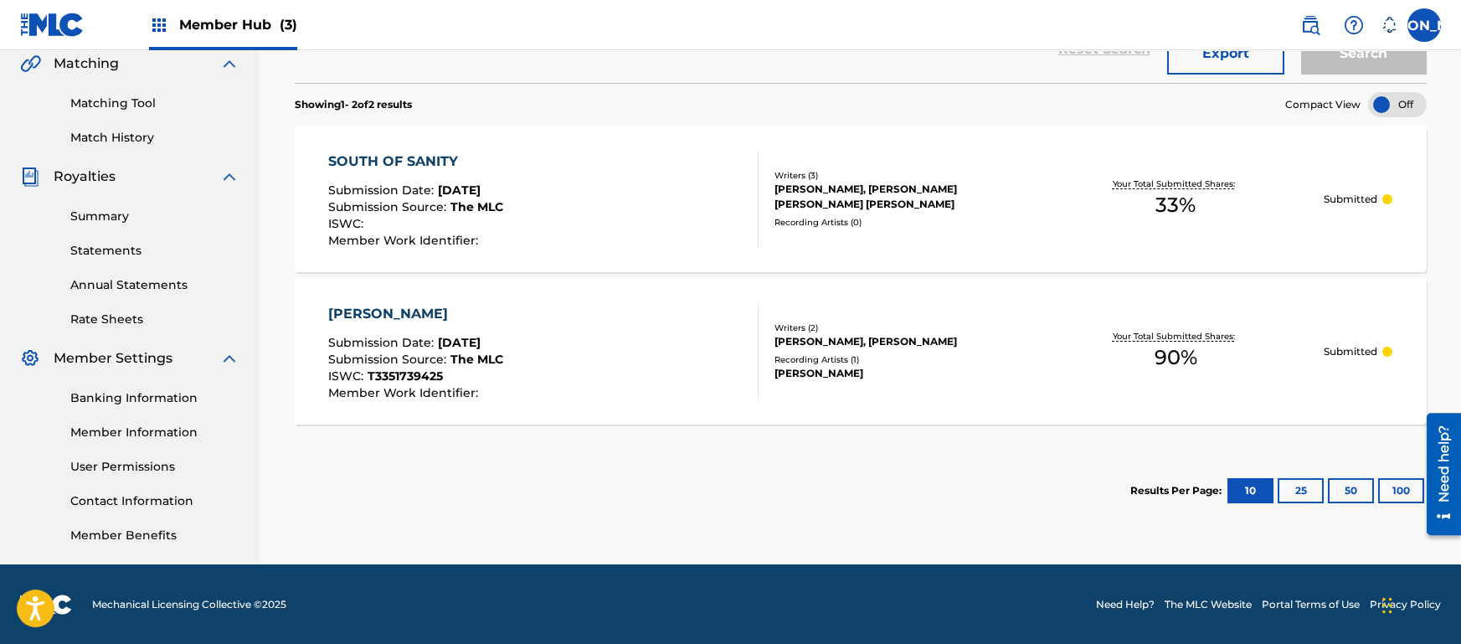
click at [631, 345] on div "[PERSON_NAME] Submission Date : [DATE] Submission Source : The MLC ISWC : T3351…" at bounding box center [543, 351] width 430 height 95
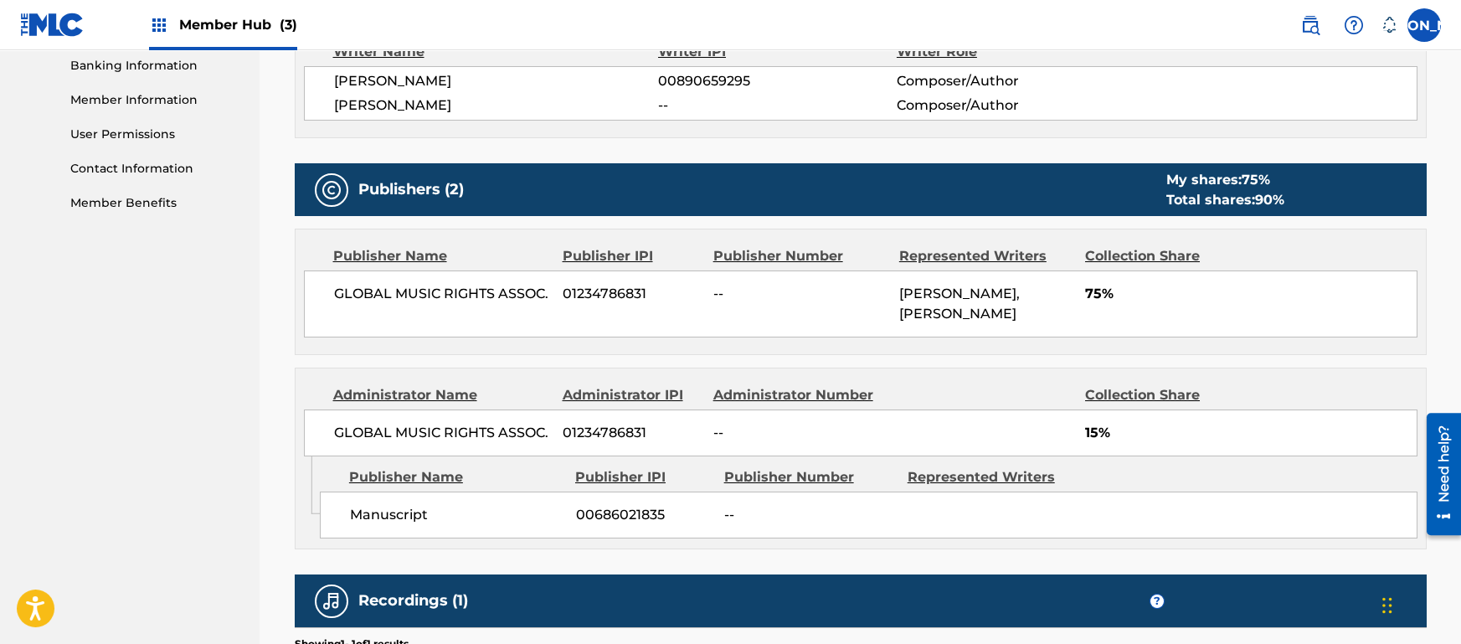
scroll to position [762, 0]
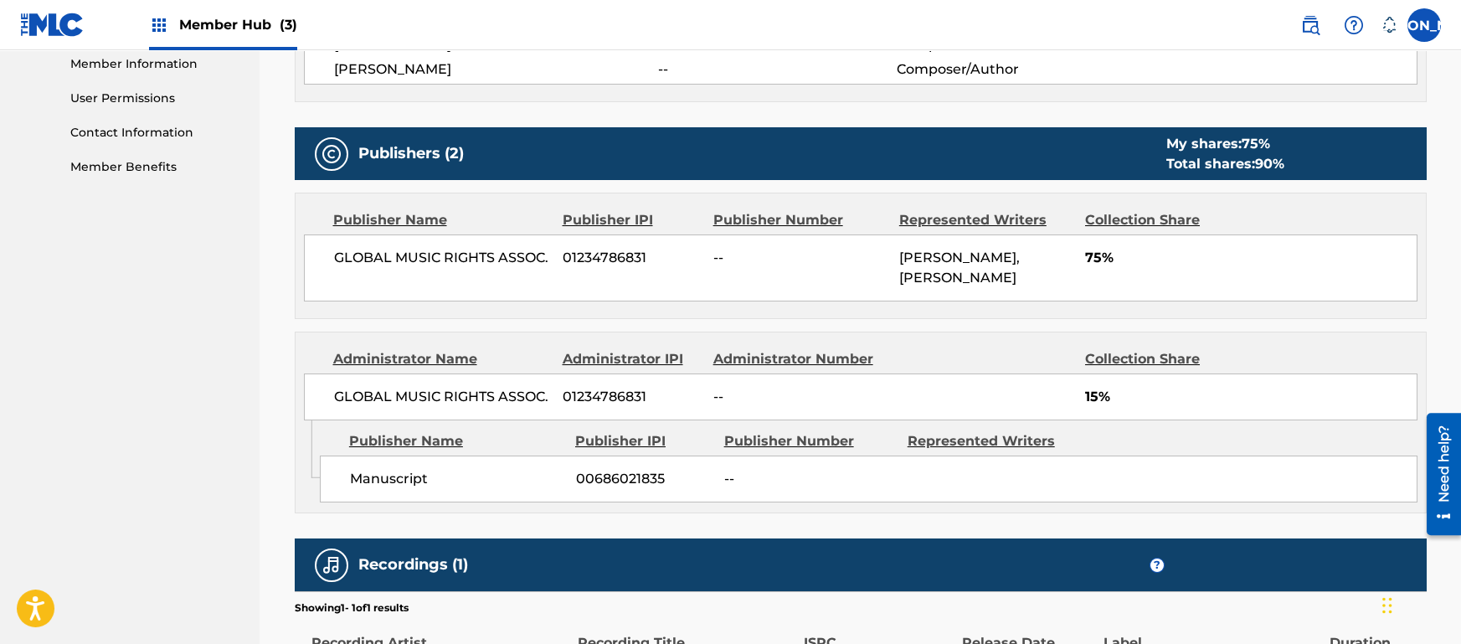
click at [734, 255] on span "--" at bounding box center [800, 258] width 173 height 20
click at [748, 276] on div "GLOBAL MUSIC RIGHTS ASSOC. 01234786831 -- [PERSON_NAME], [PERSON_NAME] 75%" at bounding box center [861, 267] width 1114 height 67
click at [719, 252] on span "--" at bounding box center [800, 258] width 173 height 20
click at [771, 301] on div "GLOBAL MUSIC RIGHTS ASSOC. 01234786831 -- [PERSON_NAME], [PERSON_NAME] 75%" at bounding box center [861, 267] width 1114 height 67
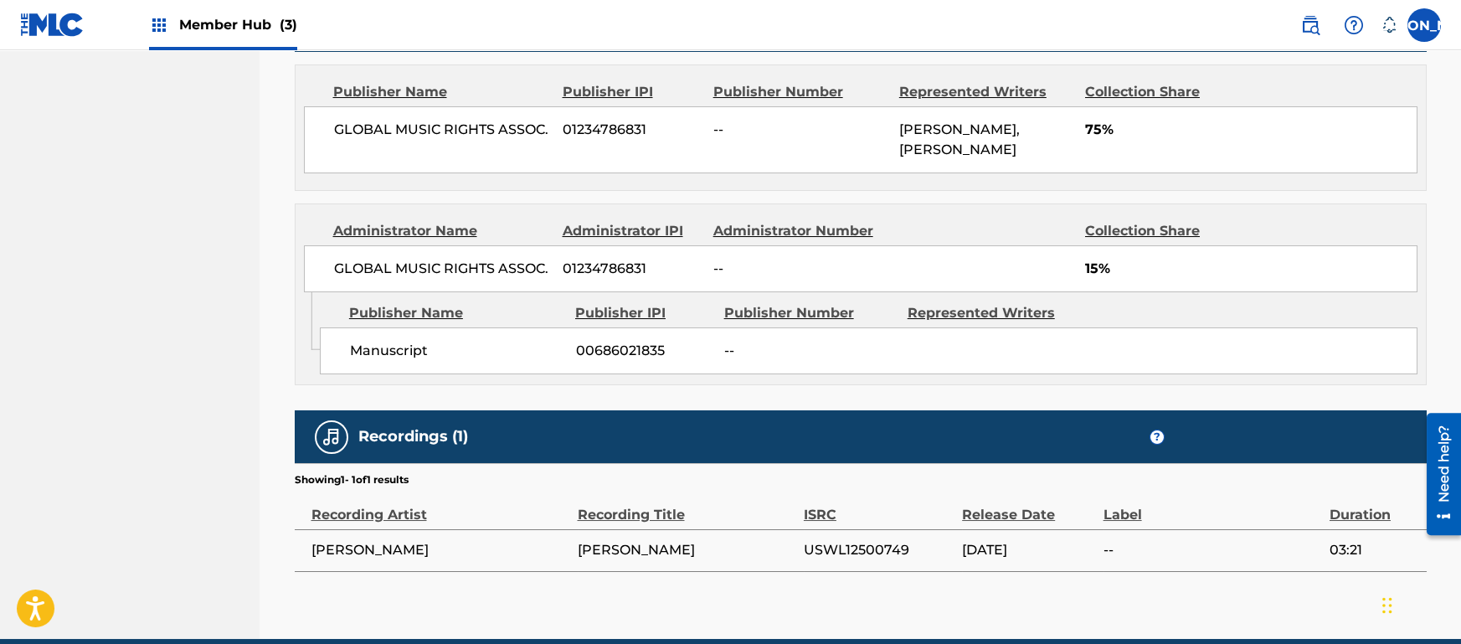
scroll to position [892, 0]
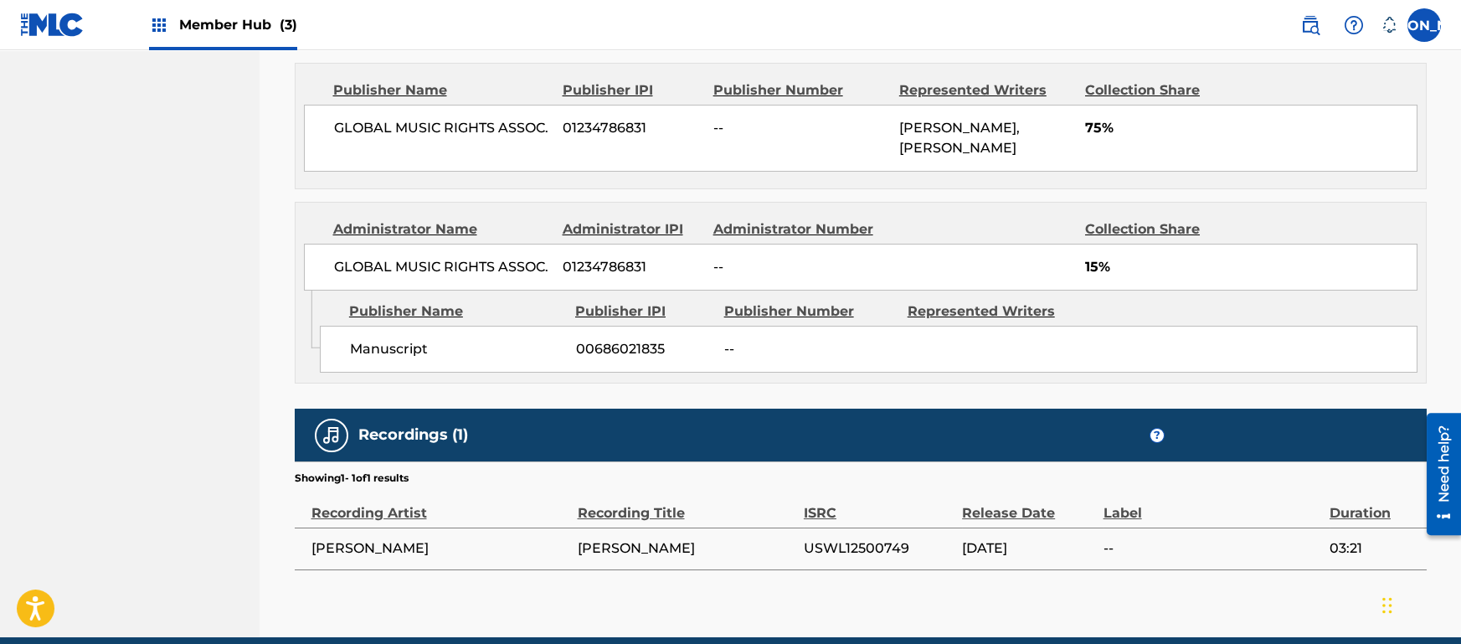
click at [616, 359] on span "00686021835" at bounding box center [644, 349] width 136 height 20
click at [410, 359] on span "Manuscript" at bounding box center [457, 349] width 214 height 20
click at [414, 359] on span "Manuscript" at bounding box center [457, 349] width 214 height 20
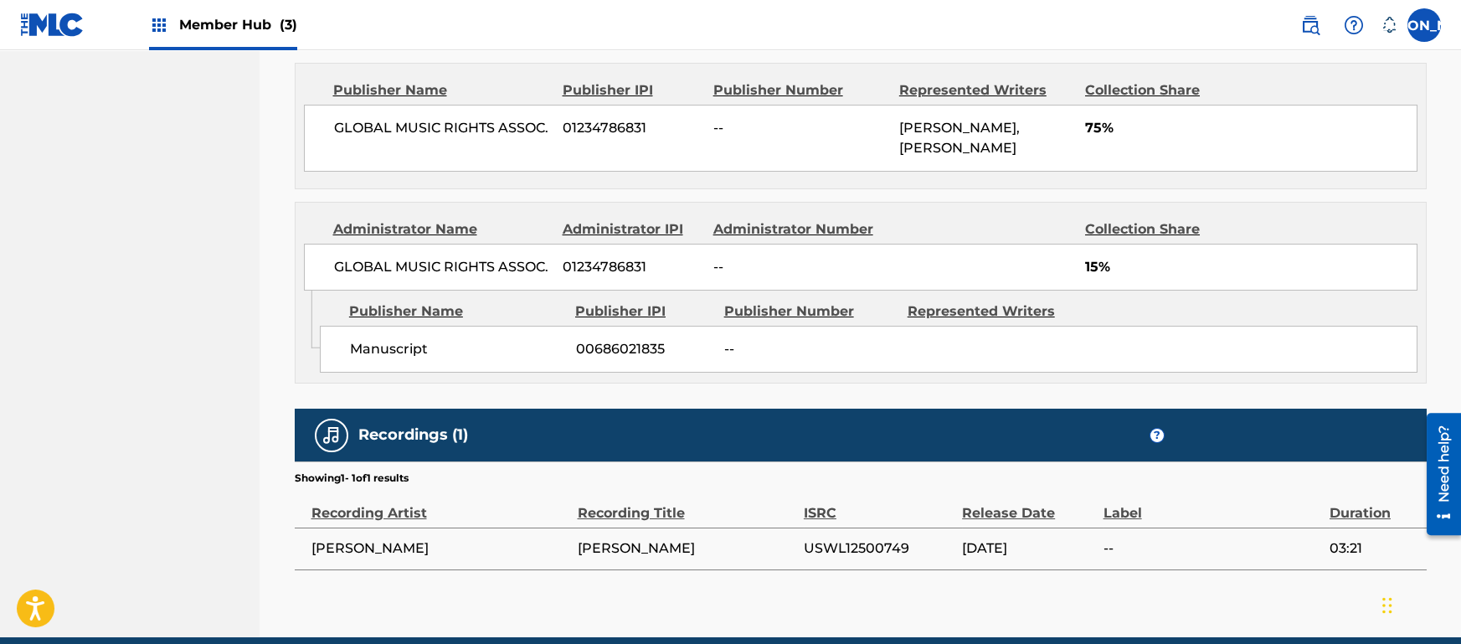
click at [611, 359] on span "00686021835" at bounding box center [644, 349] width 136 height 20
click at [416, 359] on span "Manuscript" at bounding box center [457, 349] width 214 height 20
click at [606, 359] on span "00686021835" at bounding box center [644, 349] width 136 height 20
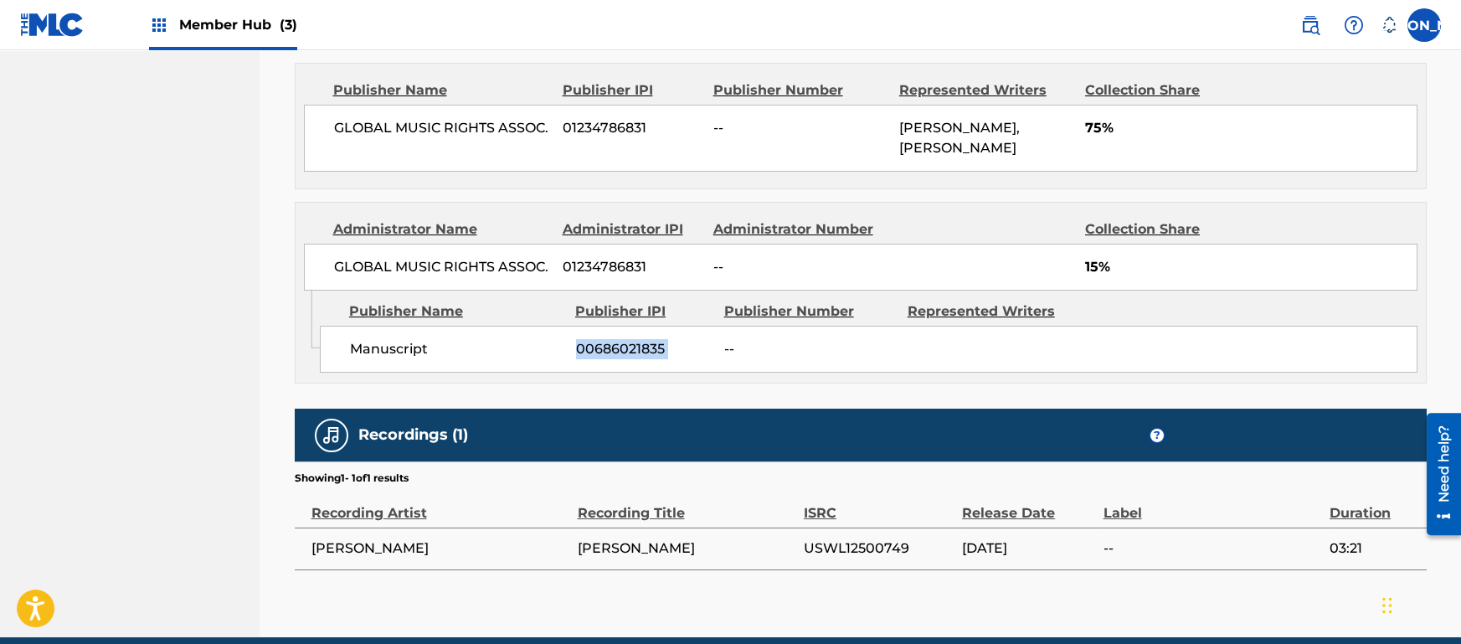
click at [606, 359] on span "00686021835" at bounding box center [644, 349] width 136 height 20
click at [708, 354] on div "Manuscript 00686021835 --" at bounding box center [869, 349] width 1098 height 47
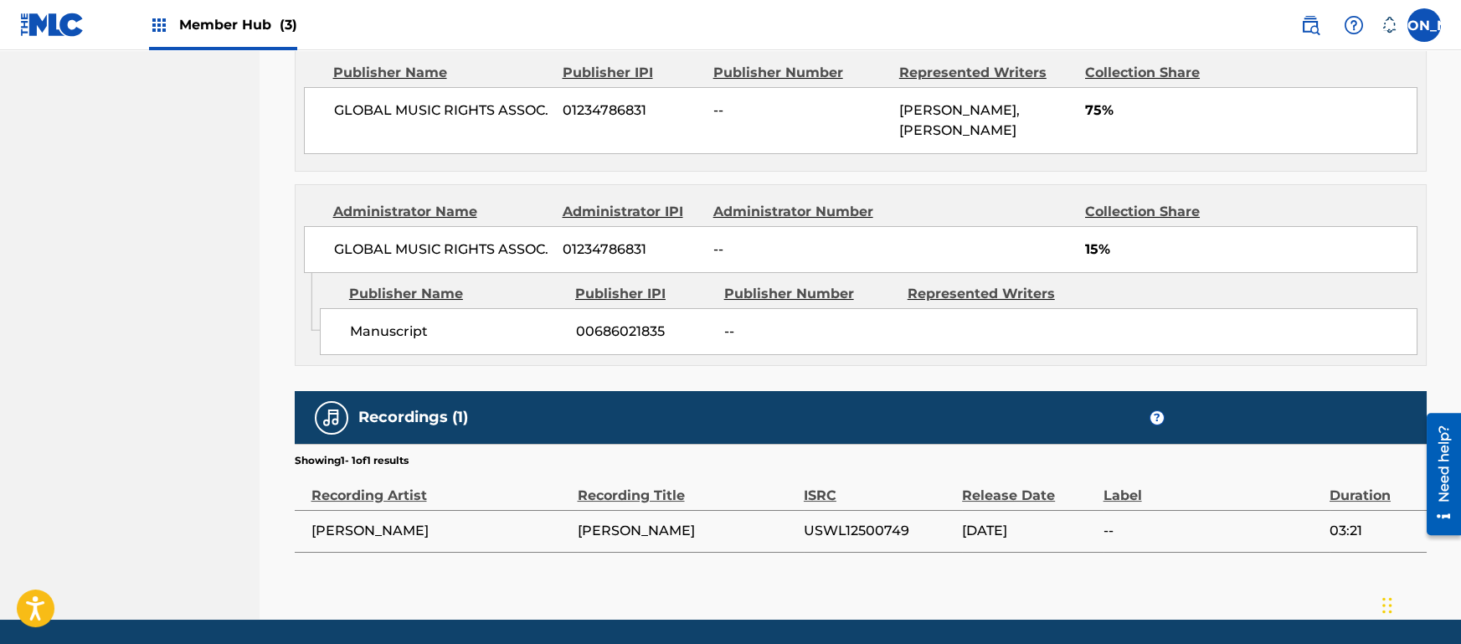
scroll to position [926, 0]
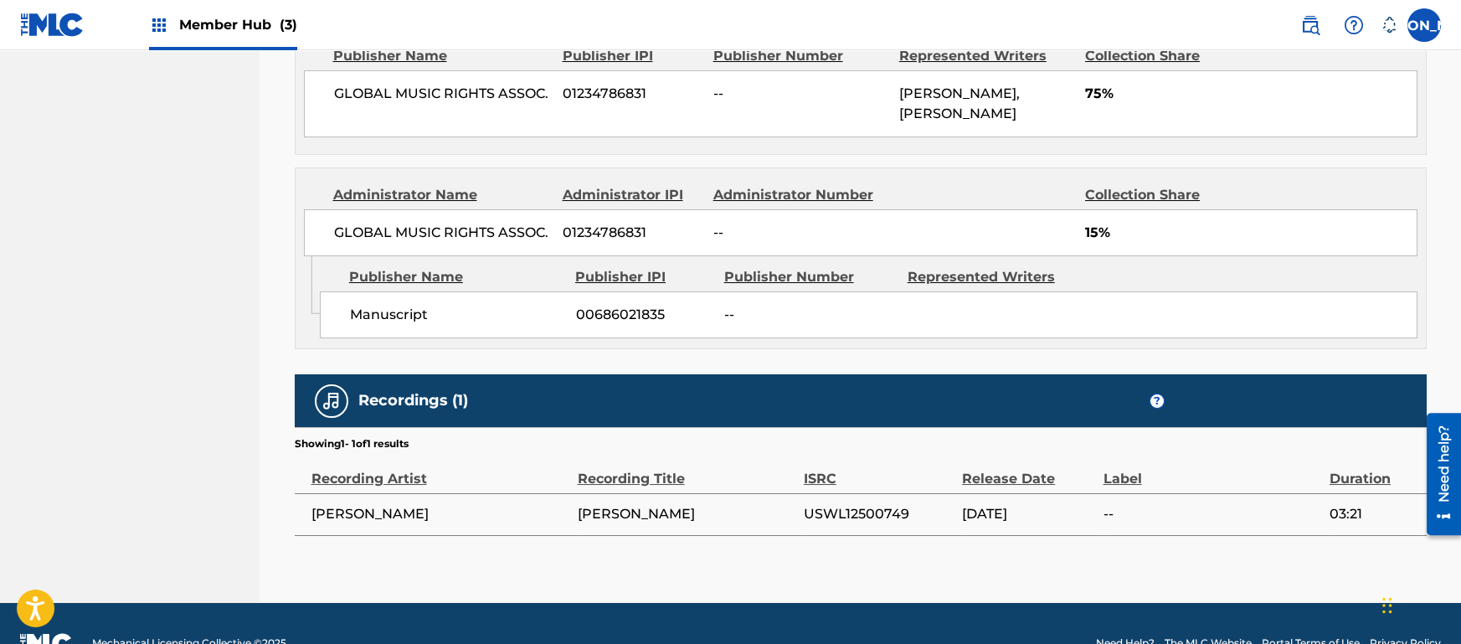
click at [641, 325] on span "00686021835" at bounding box center [644, 315] width 136 height 20
copy span "00686021835"
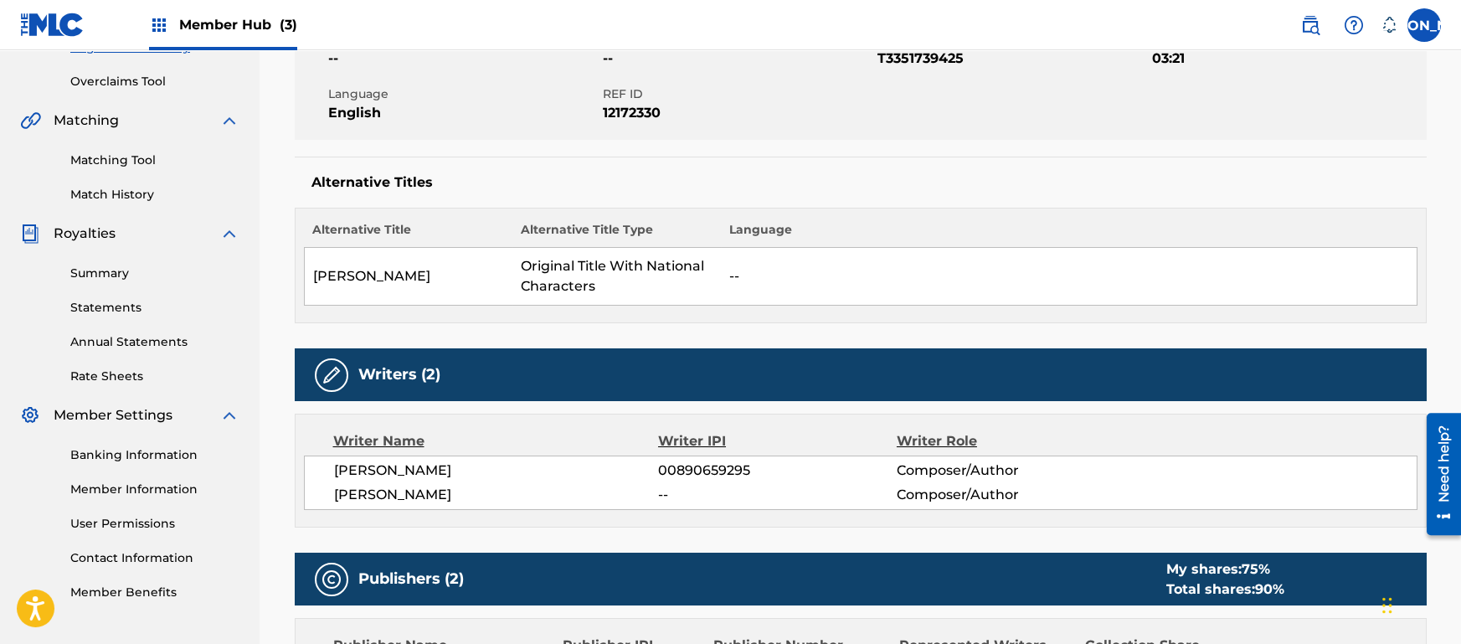
scroll to position [0, 0]
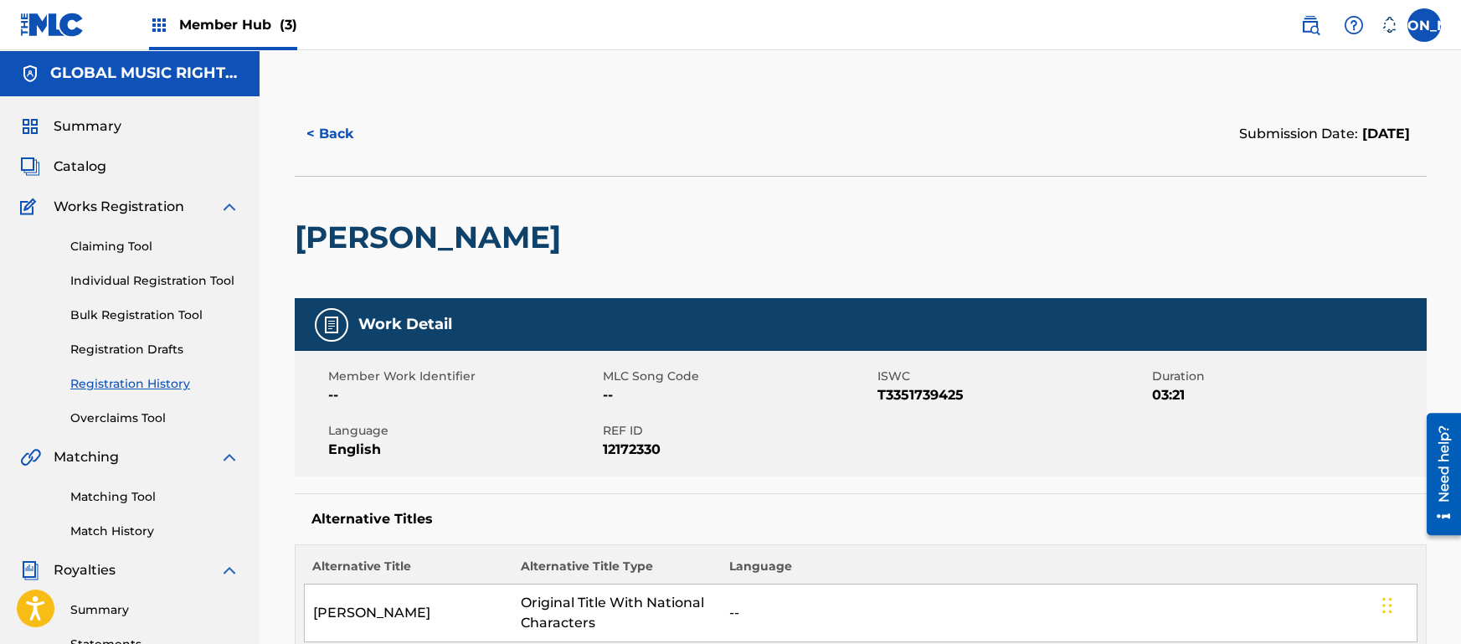
click at [161, 304] on div "Claiming Tool Individual Registration Tool Bulk Registration Tool Registration …" at bounding box center [129, 322] width 219 height 210
click at [197, 321] on link "Bulk Registration Tool" at bounding box center [154, 316] width 169 height 18
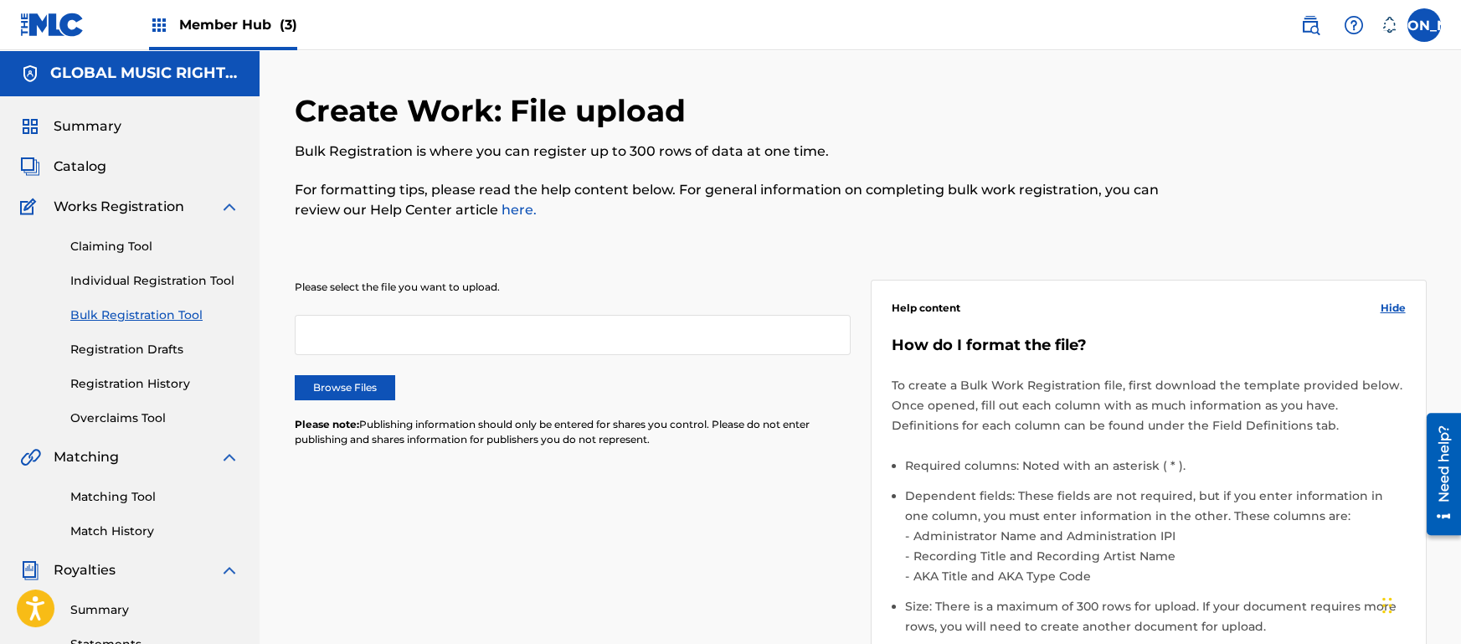
click at [466, 240] on div "Please select the file you want to upload. Browse Files Please note: Publishing…" at bounding box center [861, 517] width 1132 height 555
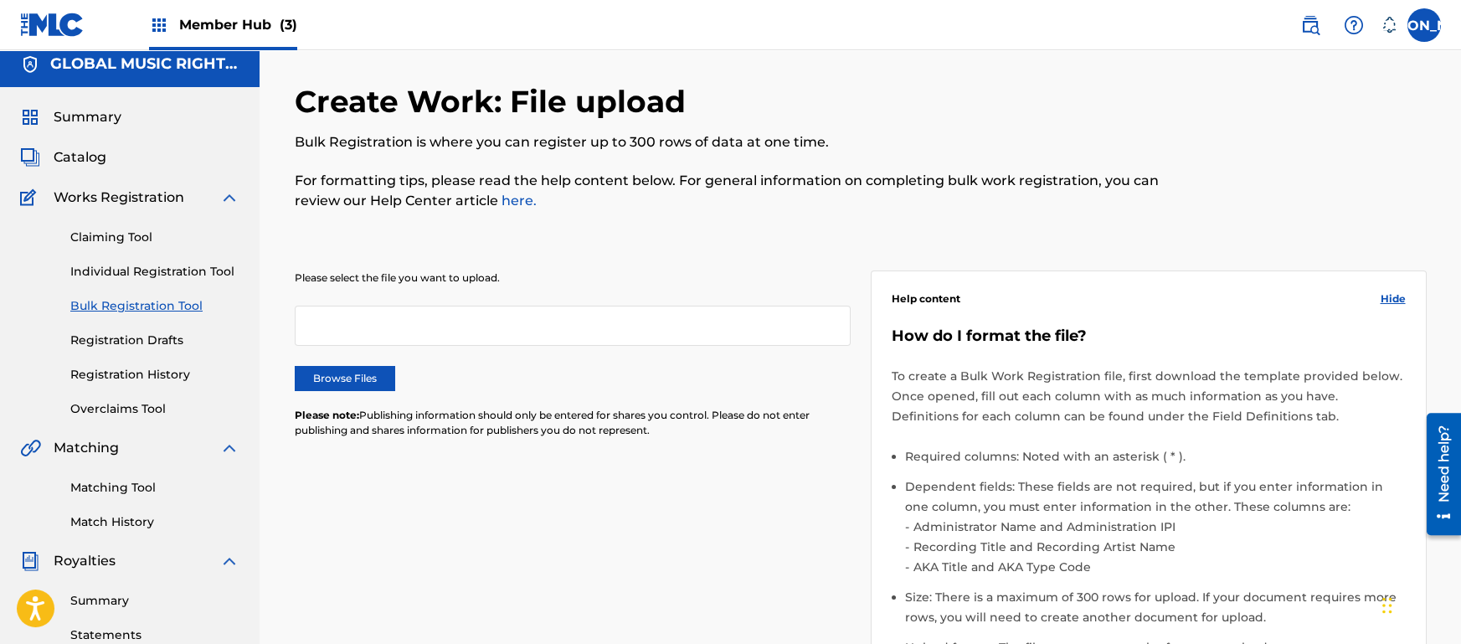
click at [708, 216] on div "Create Work: File upload Bulk Registration is where you can register up to 300 …" at bounding box center [731, 156] width 872 height 147
click at [631, 206] on p "For formatting tips, please read the help content below. For general informatio…" at bounding box center [731, 191] width 872 height 40
click at [527, 198] on link "here." at bounding box center [517, 201] width 39 height 16
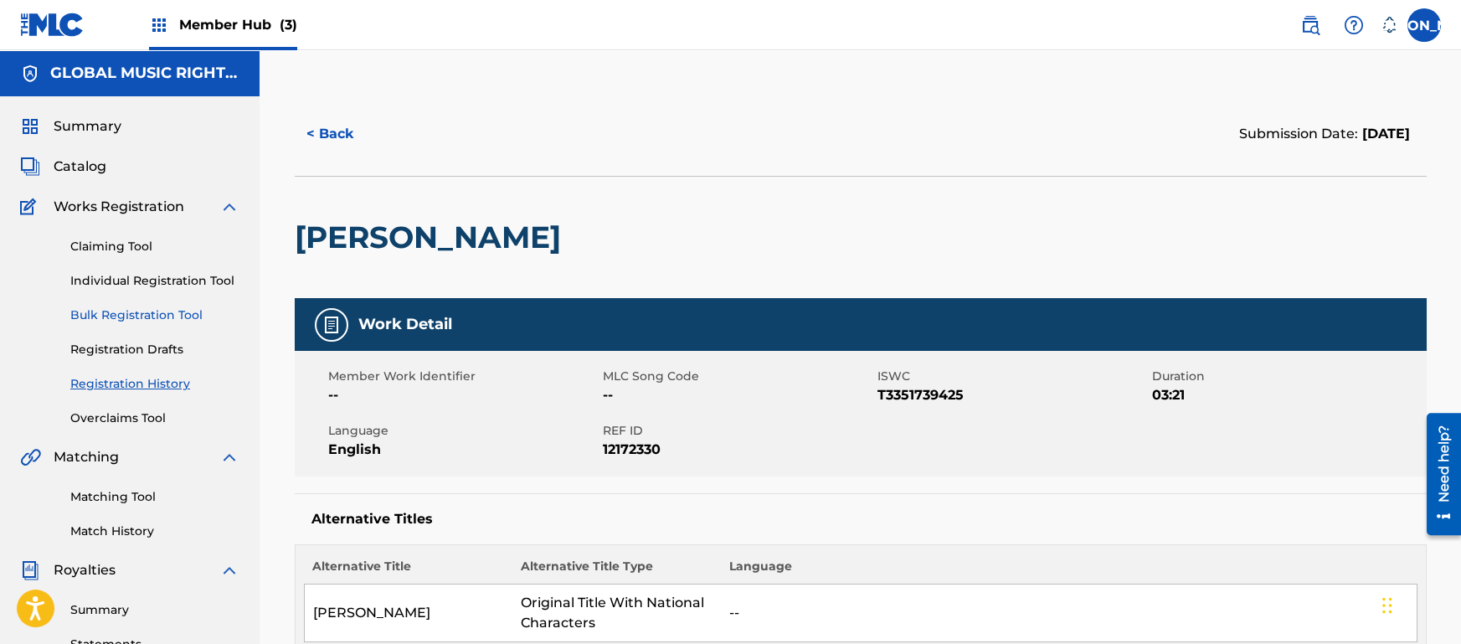
click at [141, 322] on link "Bulk Registration Tool" at bounding box center [154, 316] width 169 height 18
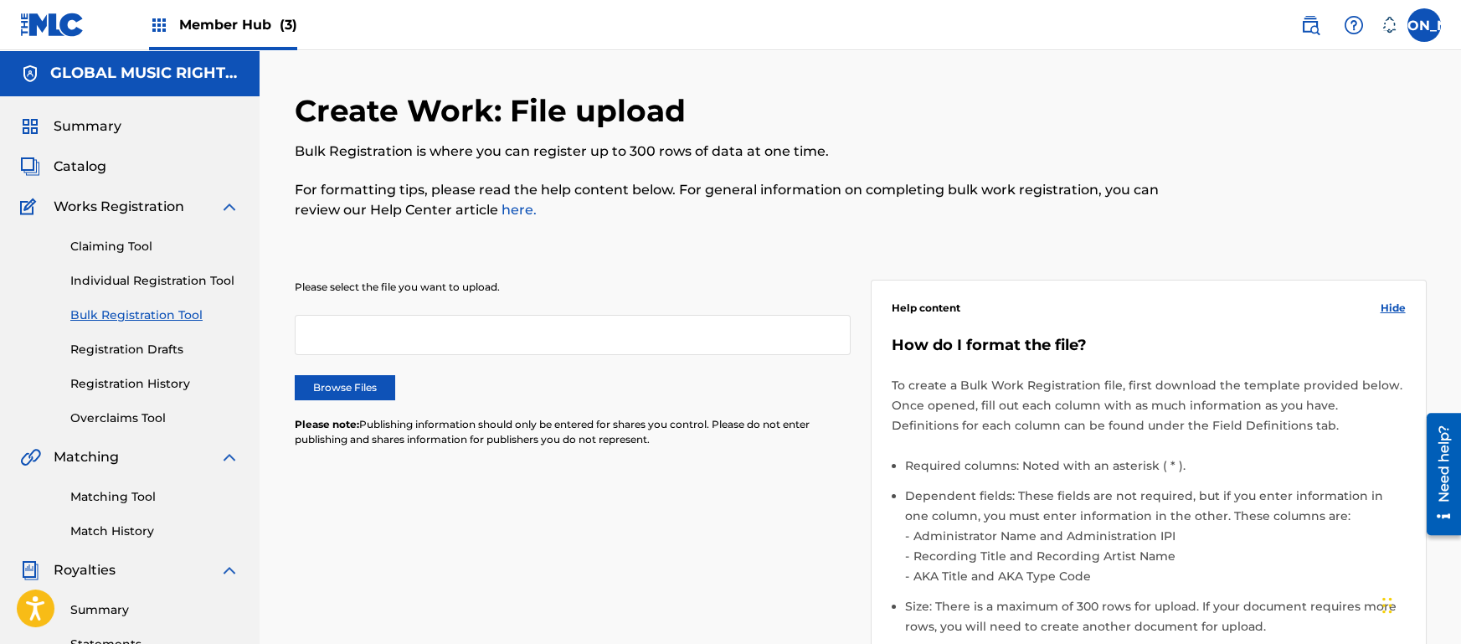
click at [141, 322] on link "Bulk Registration Tool" at bounding box center [154, 316] width 169 height 18
click at [656, 300] on div "Please select the file you want to upload. Browse Files Please note: Publishing…" at bounding box center [573, 374] width 556 height 188
click at [490, 276] on div "Please select the file you want to upload. Browse Files Please note: Publishing…" at bounding box center [861, 517] width 1132 height 555
click at [341, 389] on label "Browse Files" at bounding box center [345, 387] width 100 height 25
click at [0, 0] on input "Browse Files" at bounding box center [0, 0] width 0 height 0
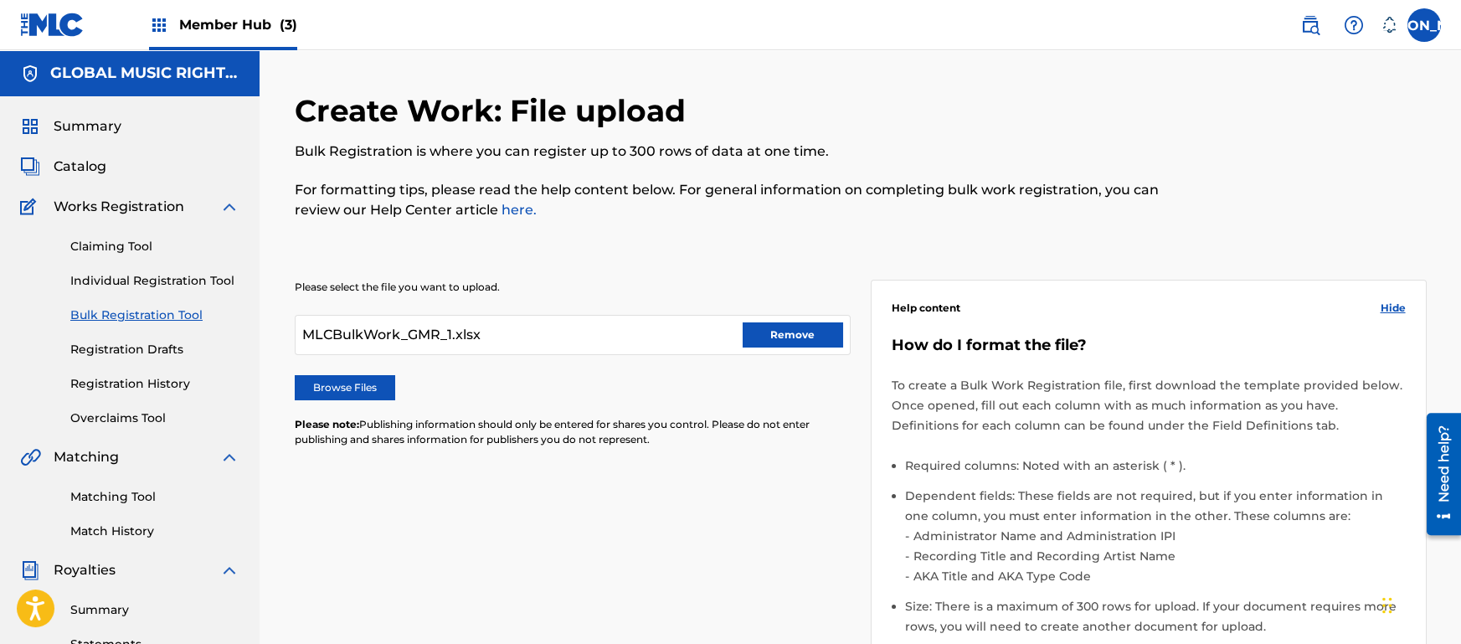
click at [417, 403] on div "Please select the file you want to upload. MLCBulkWork_GMR_1.xlsx Remove Browse…" at bounding box center [573, 374] width 556 height 188
click at [574, 493] on div "Please select the file you want to upload. MLCBulkWork_GMR_1.xlsx Remove Browse…" at bounding box center [861, 517] width 1132 height 555
click at [485, 342] on div "MLCBulkWork_GMR_1.xlsx Remove" at bounding box center [573, 335] width 556 height 40
click at [415, 344] on span "MLCBulkWork_GMR_1.xlsx" at bounding box center [391, 335] width 178 height 20
click at [545, 440] on p "Please note: Publishing information should only be entered for shares you contr…" at bounding box center [573, 432] width 556 height 30
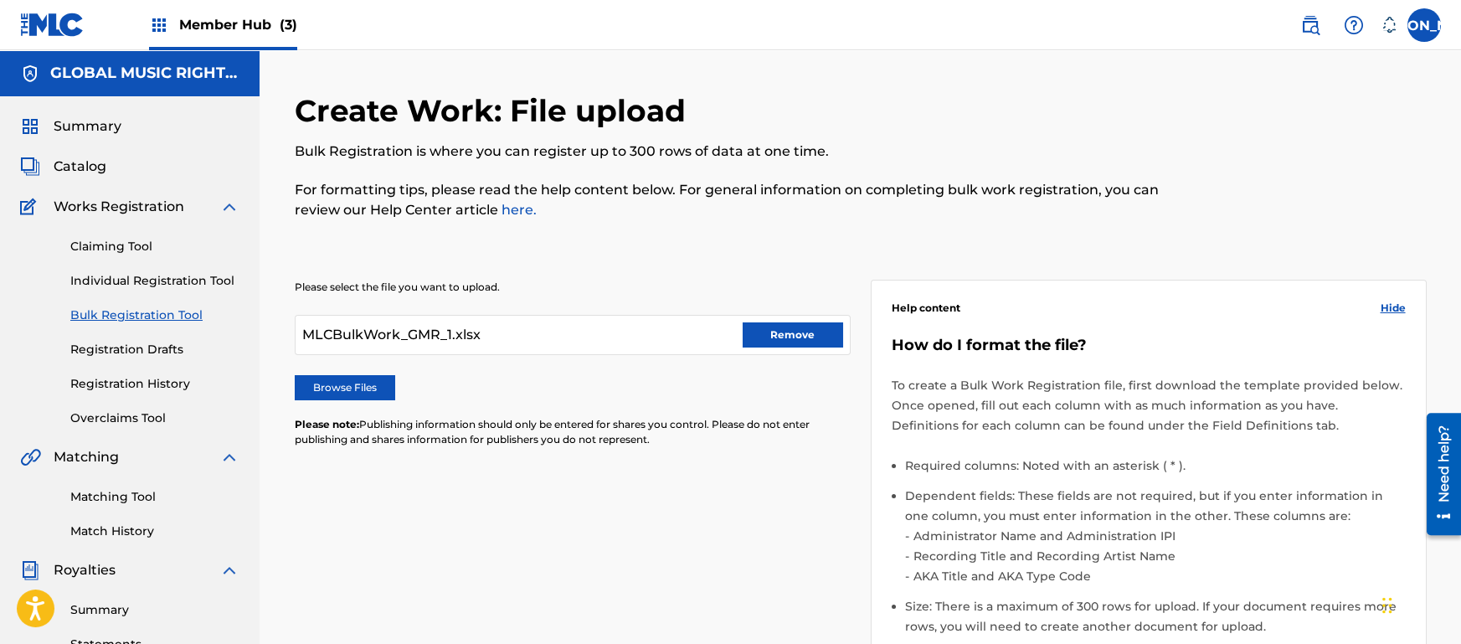
click at [549, 497] on div "Please select the file you want to upload. MLCBulkWork_GMR_1.xlsx Remove Browse…" at bounding box center [861, 517] width 1132 height 555
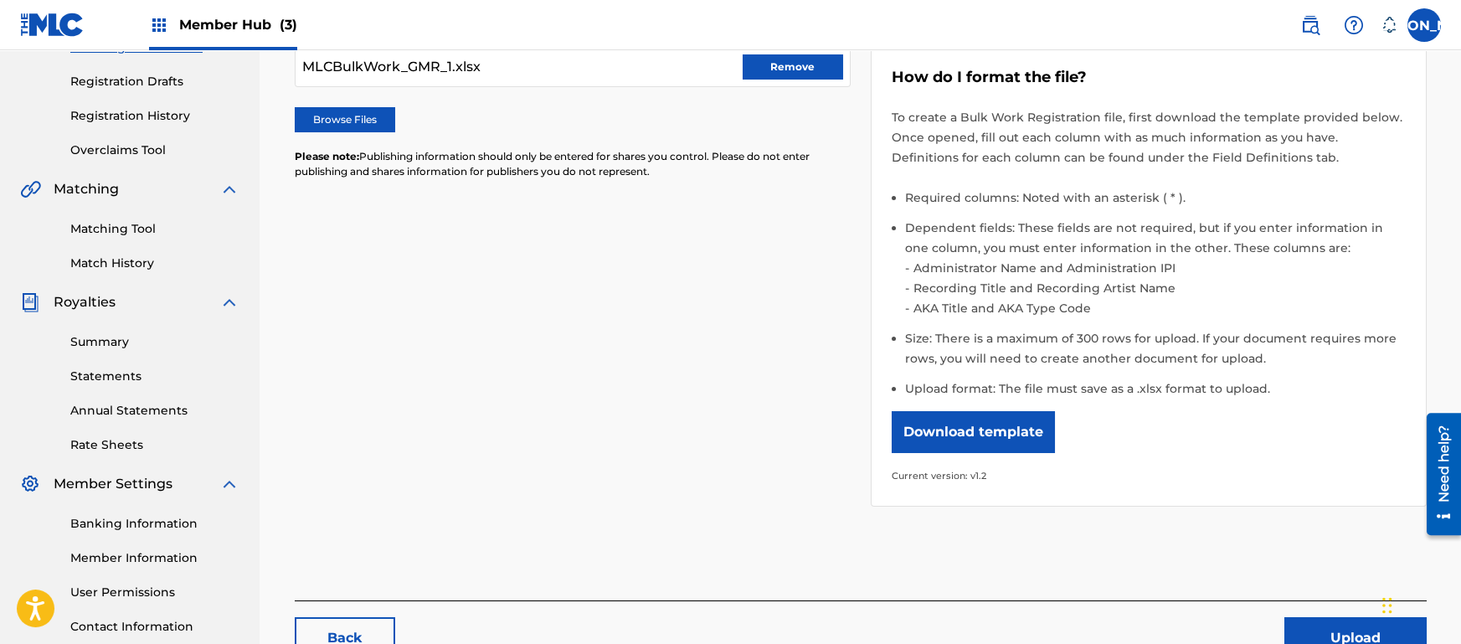
click at [549, 497] on div "Please select the file you want to upload. MLCBulkWork_GMR_1.xlsx Remove Browse…" at bounding box center [861, 249] width 1132 height 555
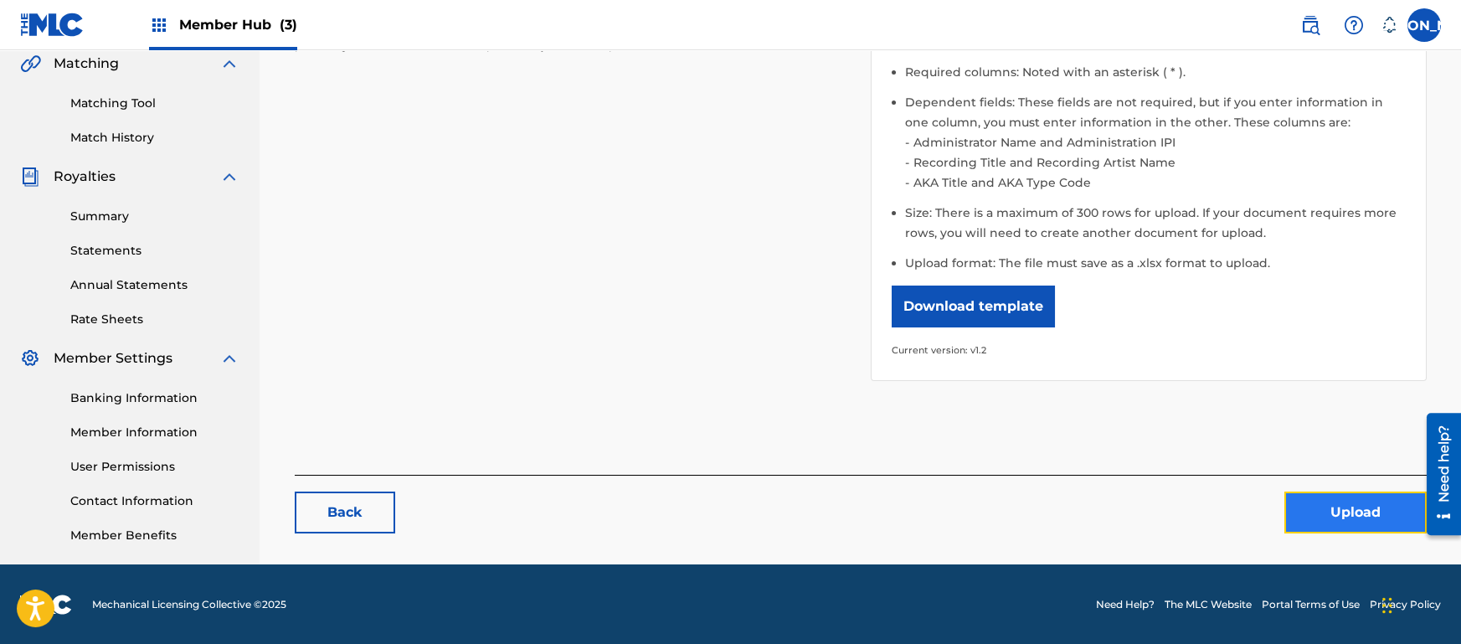
click at [1331, 514] on button "Upload" at bounding box center [1356, 513] width 142 height 42
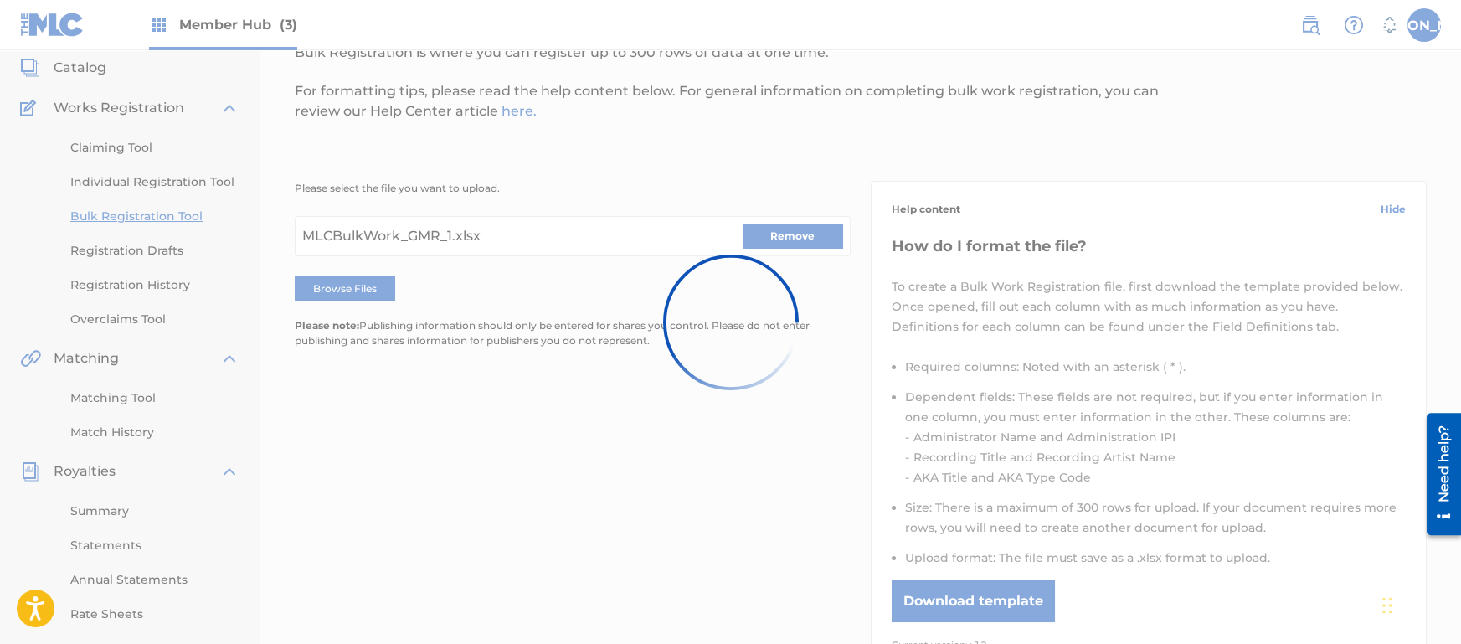
scroll to position [54, 0]
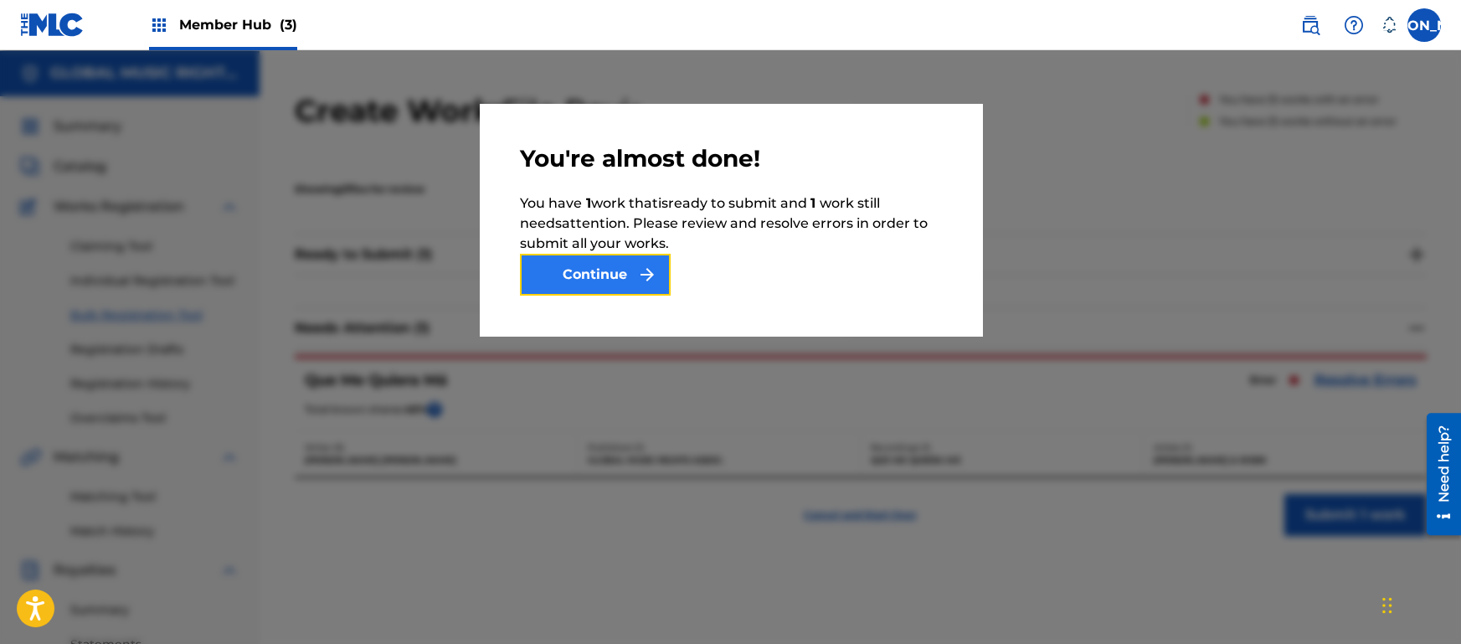
click at [639, 280] on img "submit" at bounding box center [647, 275] width 20 height 20
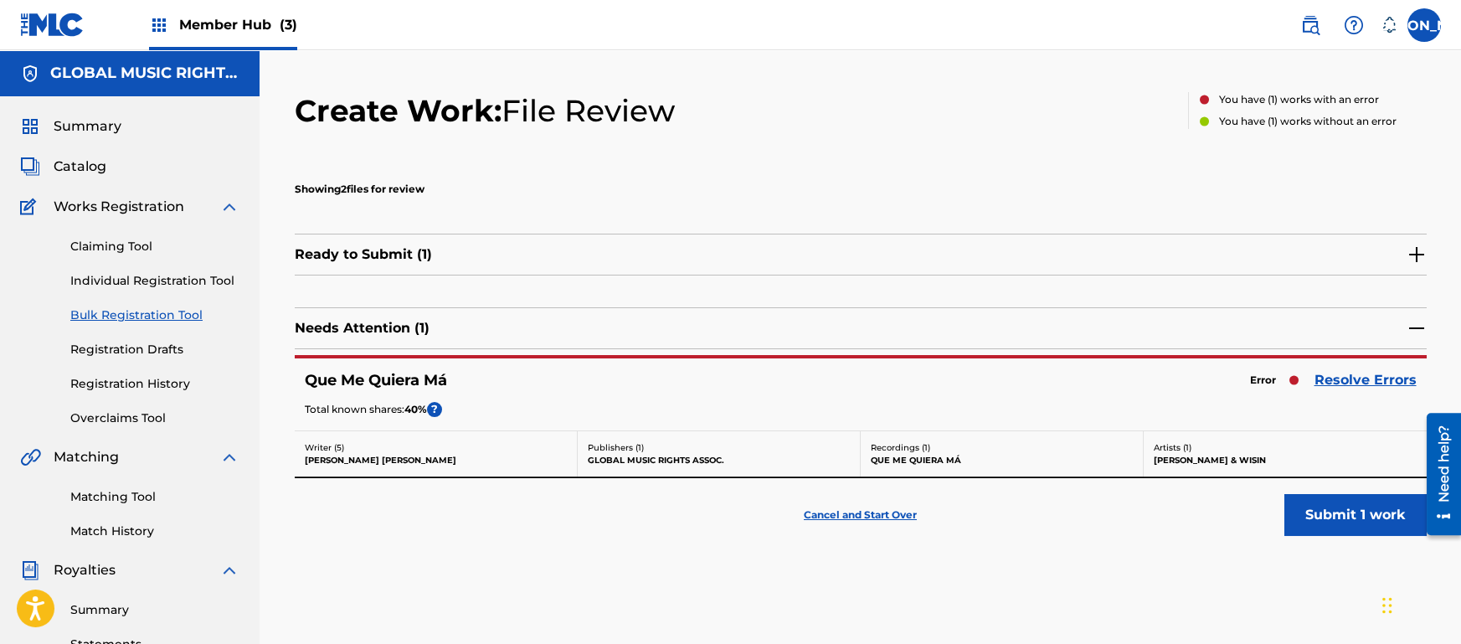
scroll to position [112, 0]
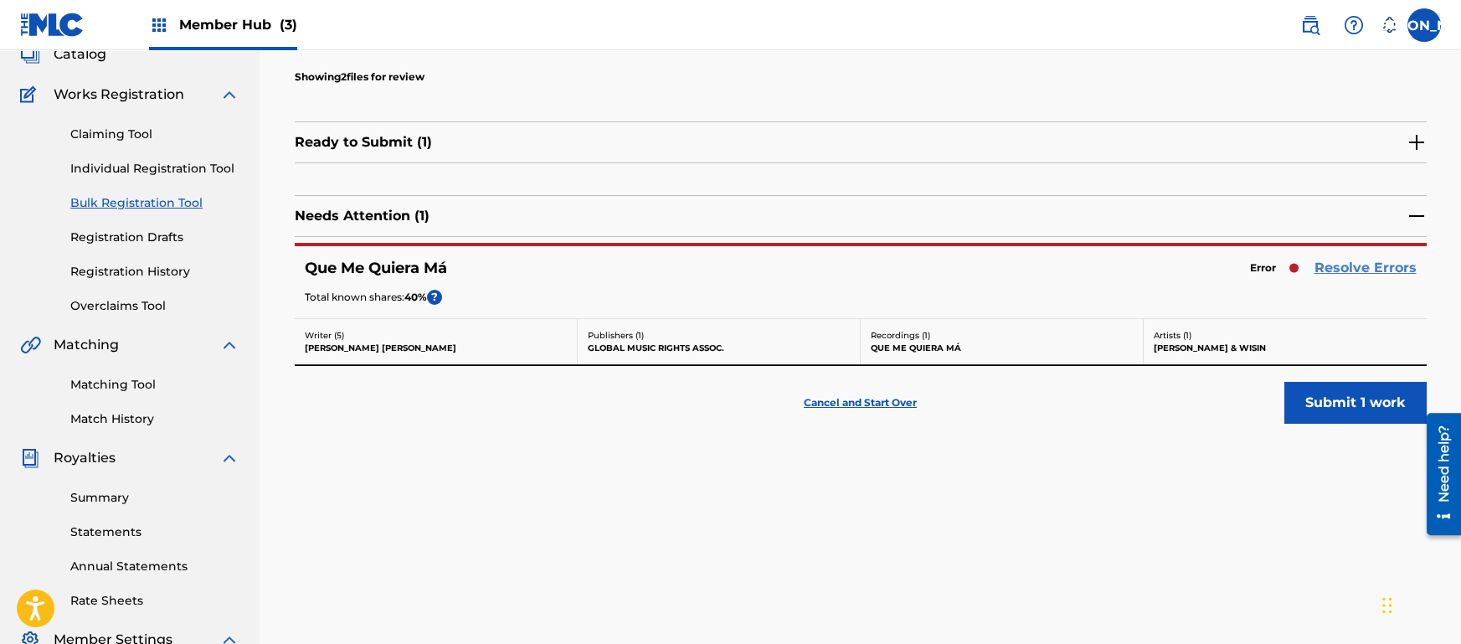
click at [1394, 276] on link "Resolve Errors" at bounding box center [1366, 268] width 102 height 20
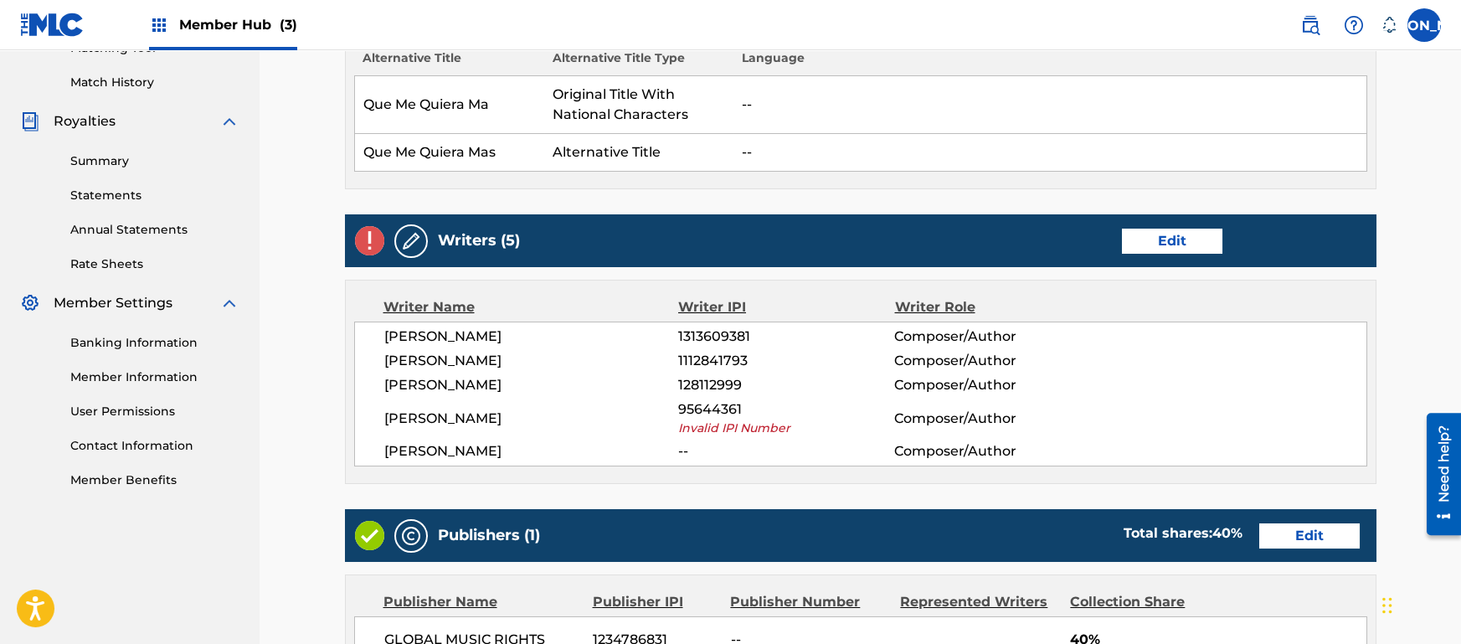
scroll to position [446, 0]
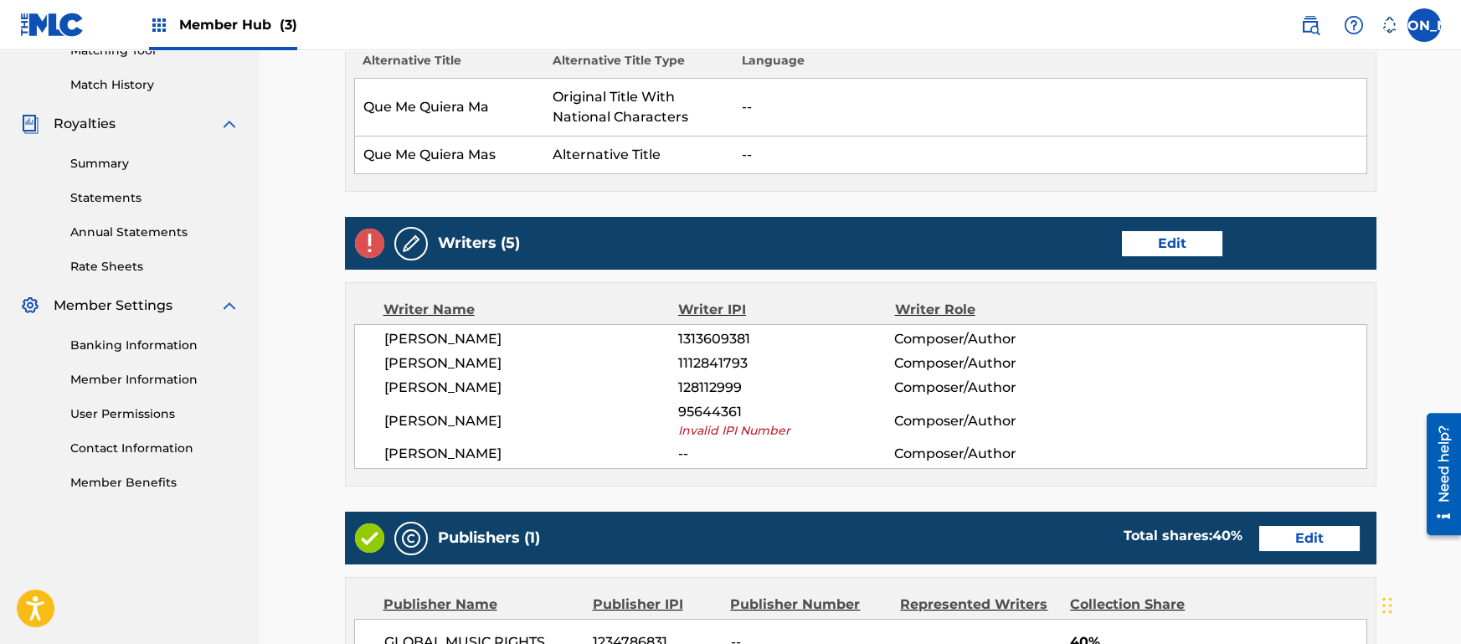
click at [696, 415] on span "95644361" at bounding box center [786, 412] width 216 height 20
click at [1167, 255] on div "Writers (5) Edit" at bounding box center [861, 243] width 1032 height 53
click at [1164, 252] on link "Edit" at bounding box center [1172, 243] width 100 height 25
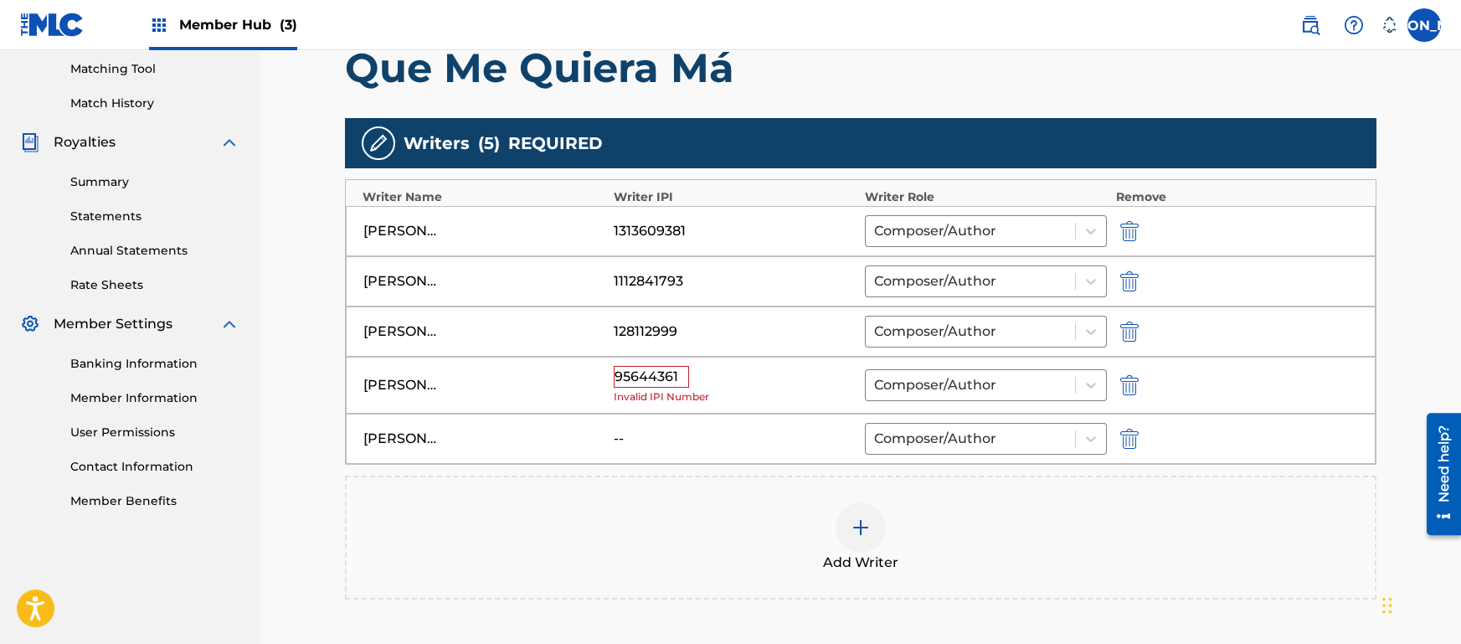
scroll to position [427, 0]
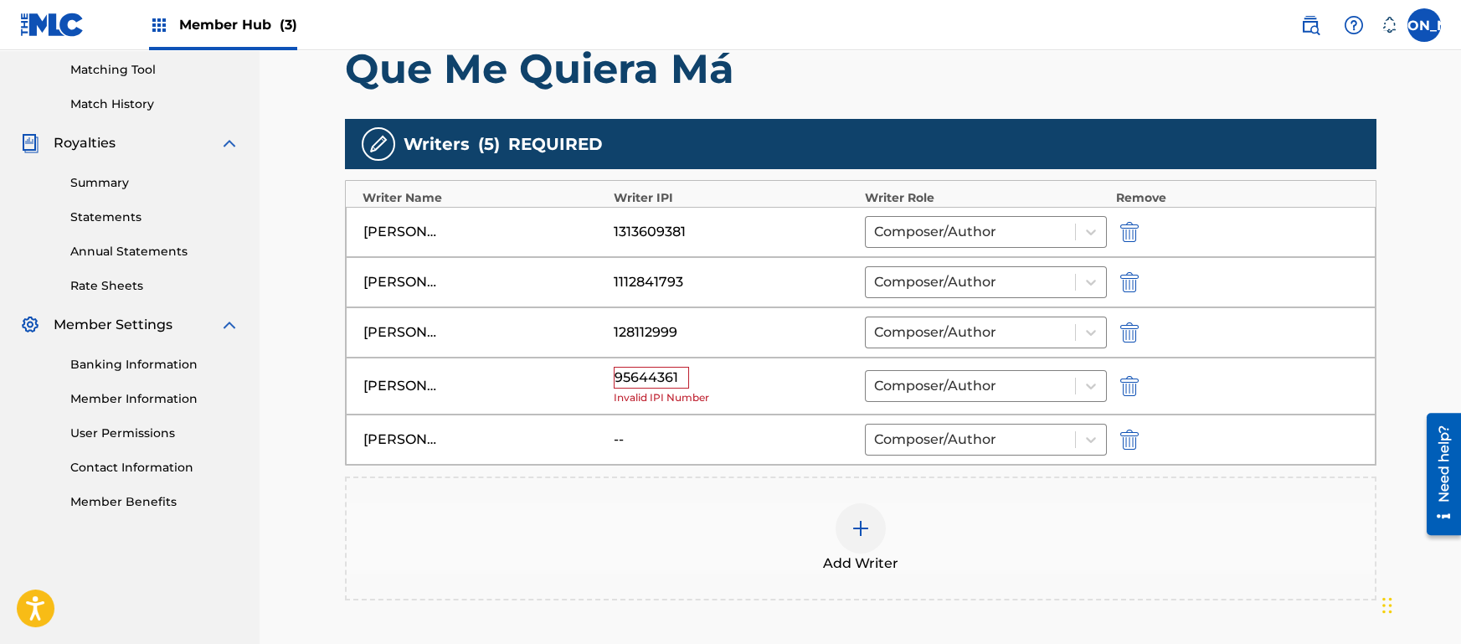
click at [618, 377] on div "95644361" at bounding box center [651, 378] width 75 height 22
click at [652, 385] on div "95644361" at bounding box center [651, 378] width 75 height 22
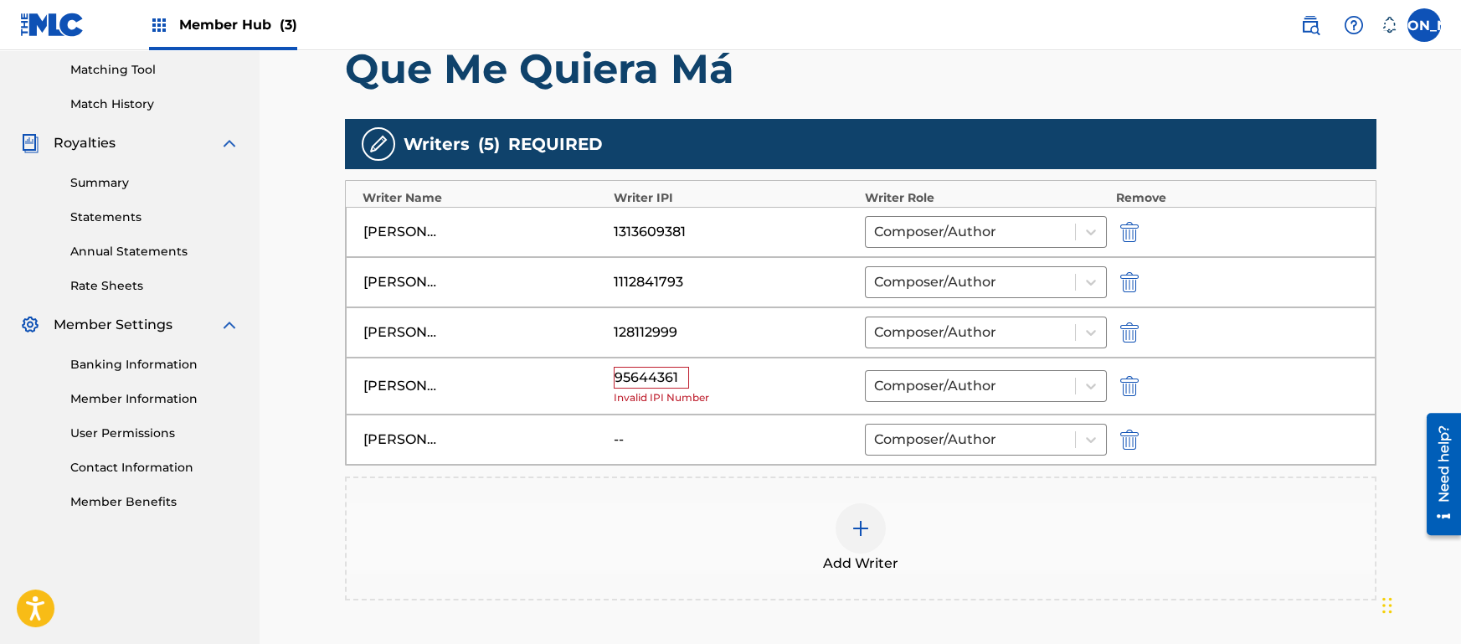
click at [698, 379] on div "95644361 Invalid IPI Number" at bounding box center [735, 386] width 243 height 39
click at [641, 388] on div "95644361 Invalid IPI Number" at bounding box center [735, 386] width 243 height 39
click at [660, 379] on div "95644361" at bounding box center [651, 378] width 75 height 22
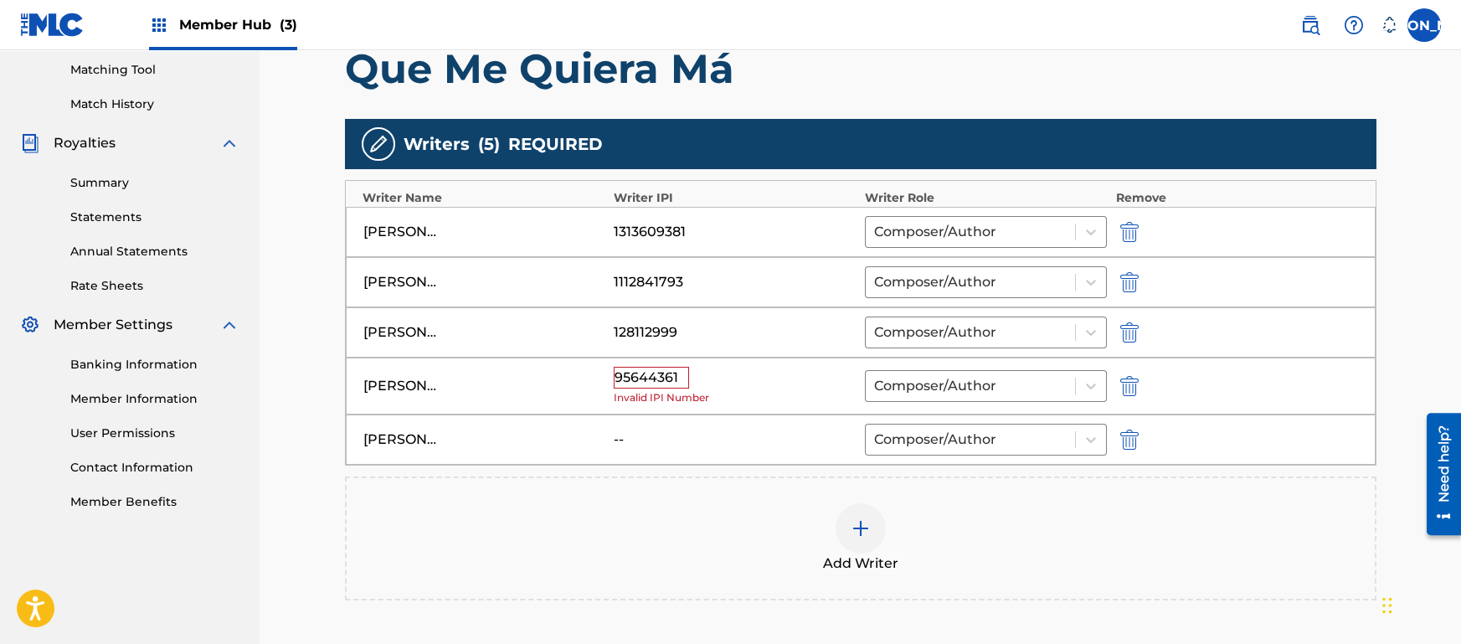
click at [772, 409] on div "[PERSON_NAME] 95644361 Invalid IPI Number Composer/Author" at bounding box center [861, 387] width 1030 height 58
click at [847, 552] on div "Add Writer" at bounding box center [861, 538] width 1028 height 70
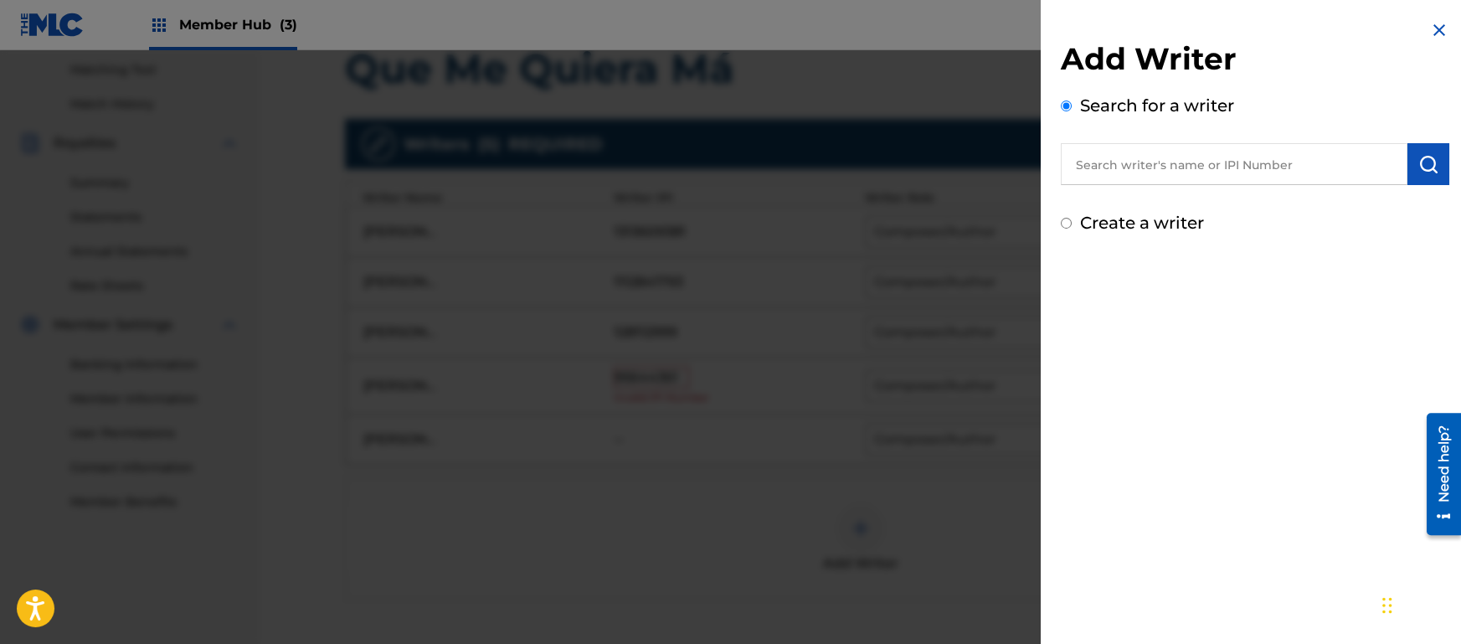
click at [1230, 175] on input "text" at bounding box center [1234, 164] width 347 height 42
click at [1278, 363] on div "Add Writer Search for a writer Create a writer" at bounding box center [1255, 322] width 429 height 644
click at [904, 386] on div at bounding box center [730, 372] width 1461 height 644
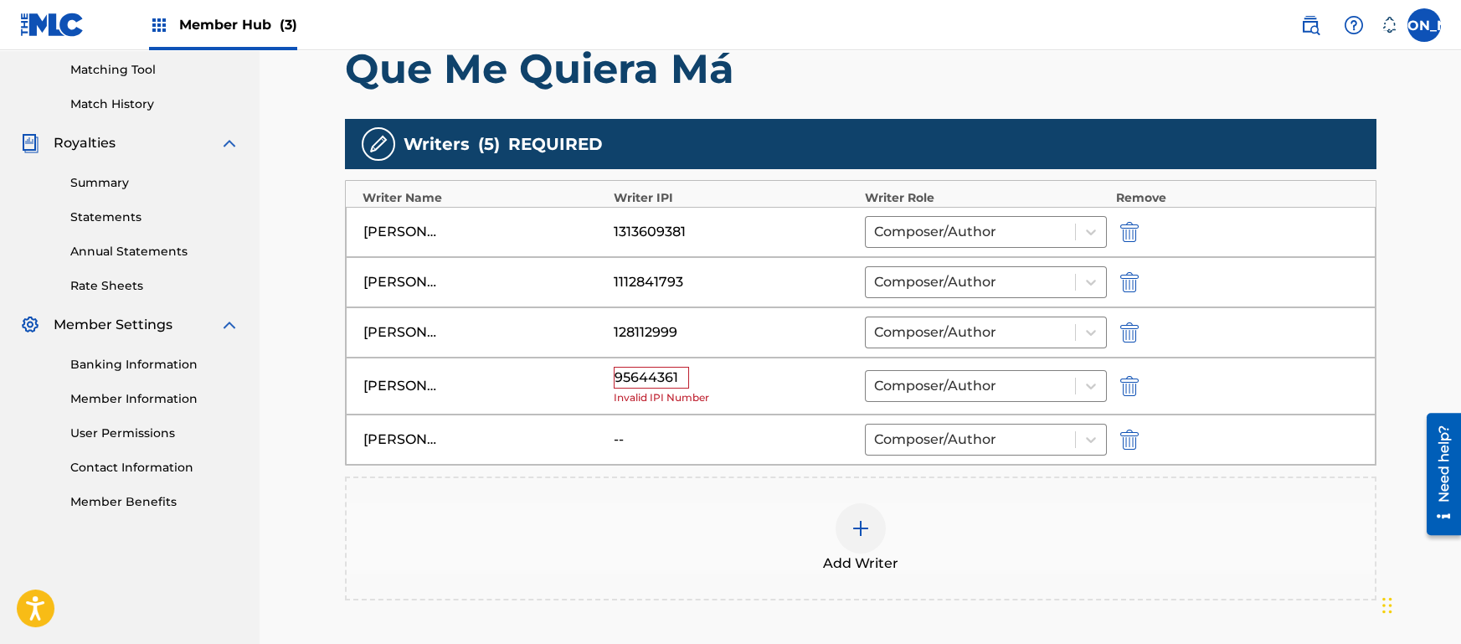
click at [851, 535] on img at bounding box center [861, 528] width 20 height 20
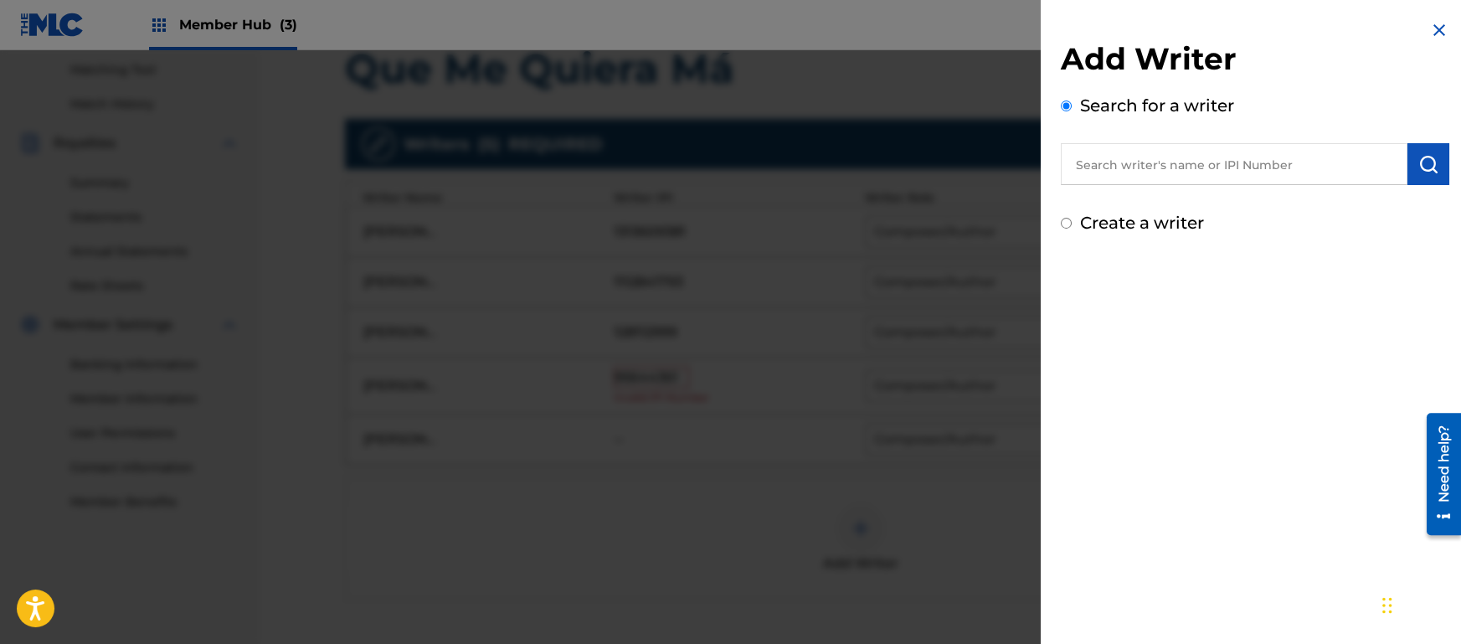
click at [1255, 173] on input "text" at bounding box center [1234, 164] width 347 height 42
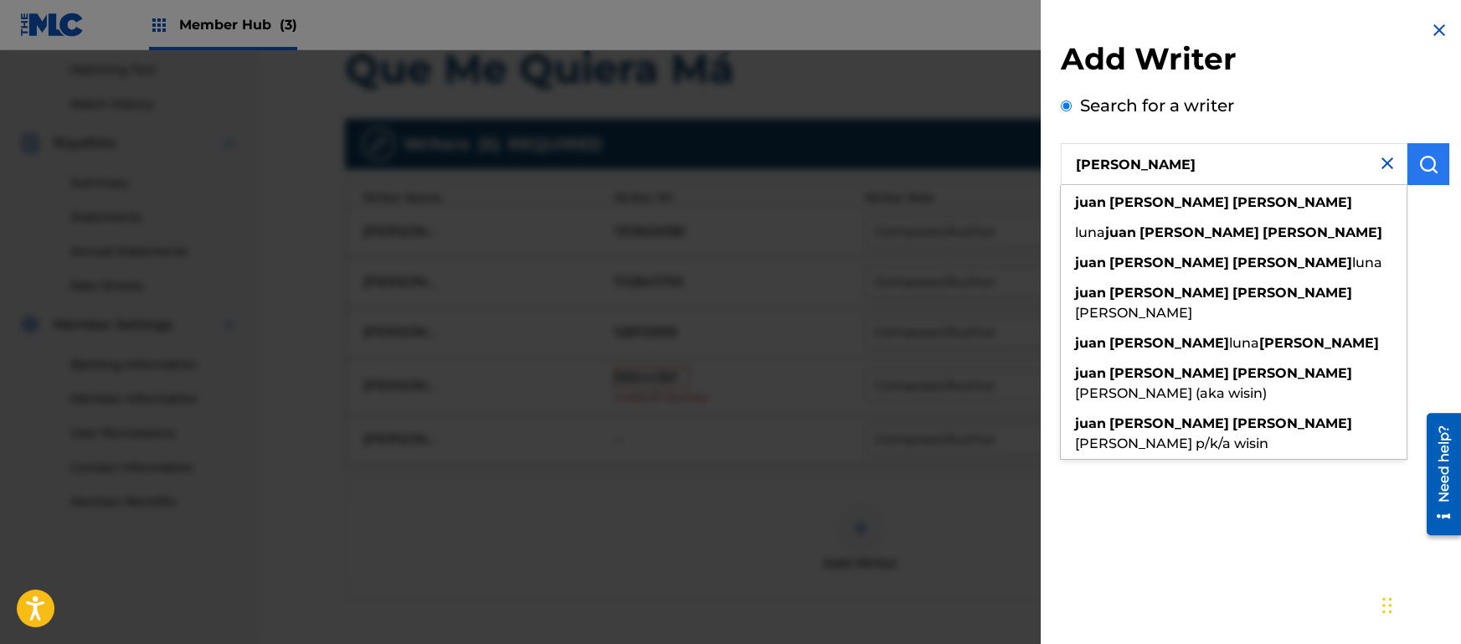
type input "[PERSON_NAME]"
click at [1427, 174] on button "submit" at bounding box center [1429, 164] width 42 height 42
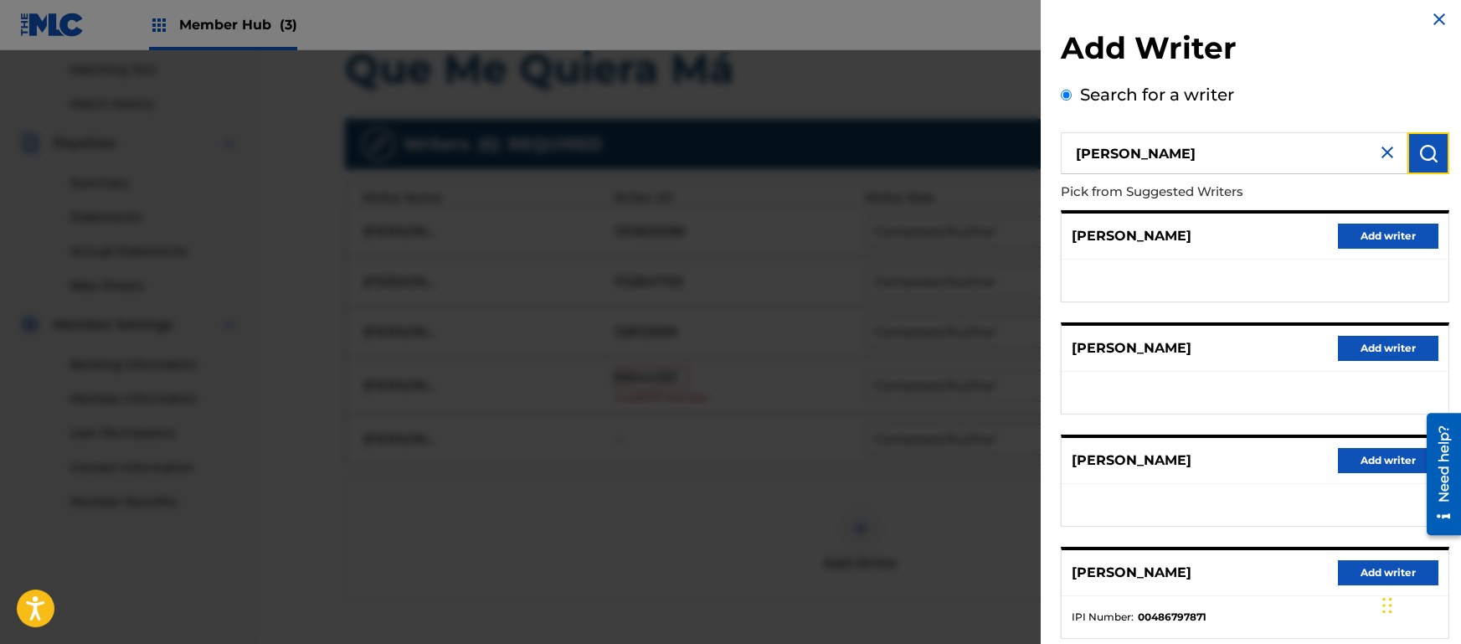
scroll to position [0, 0]
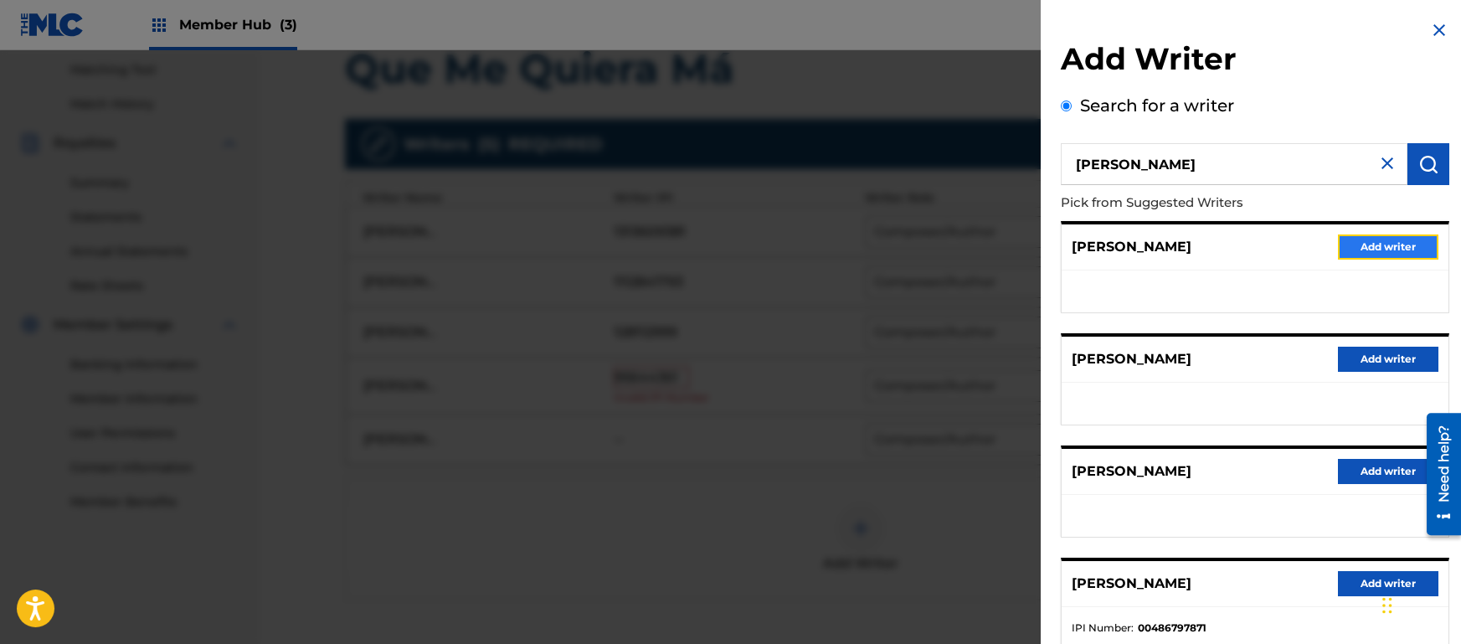
click at [1382, 247] on button "Add writer" at bounding box center [1388, 246] width 100 height 25
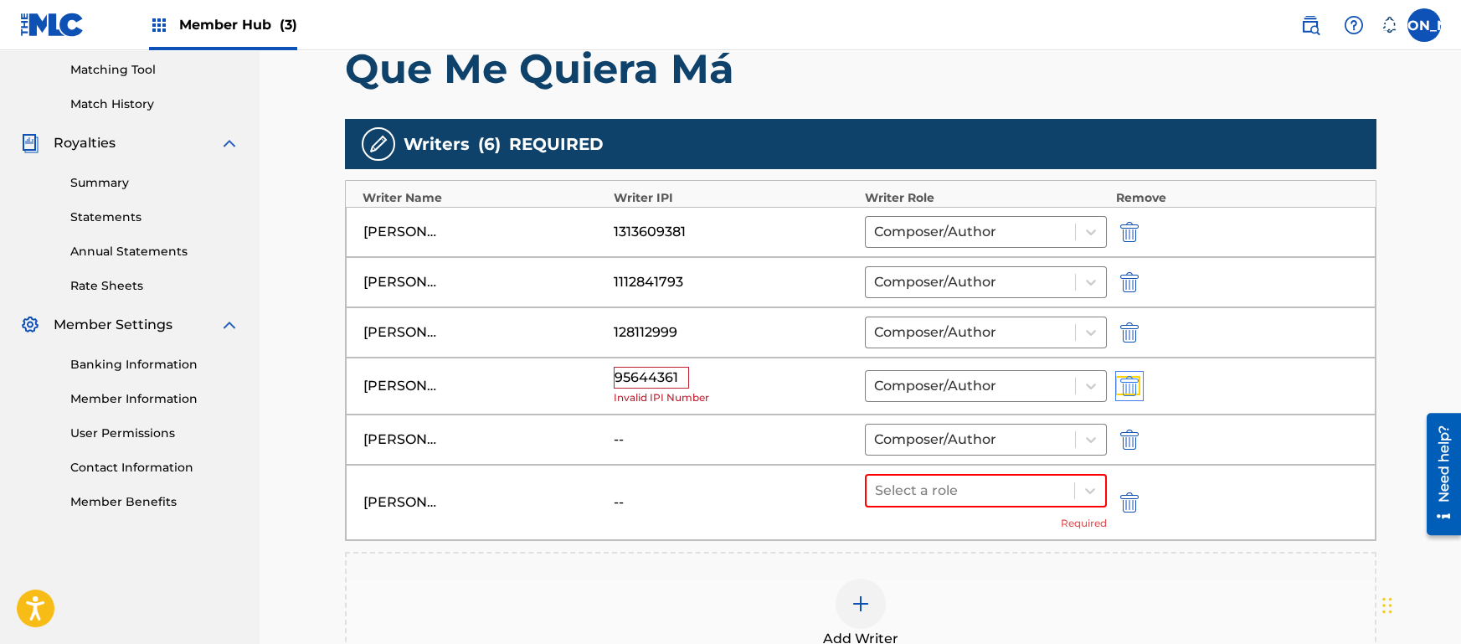
click at [1135, 384] on img "submit" at bounding box center [1130, 386] width 18 height 20
type input "[PERSON_NAME]"
type input "--"
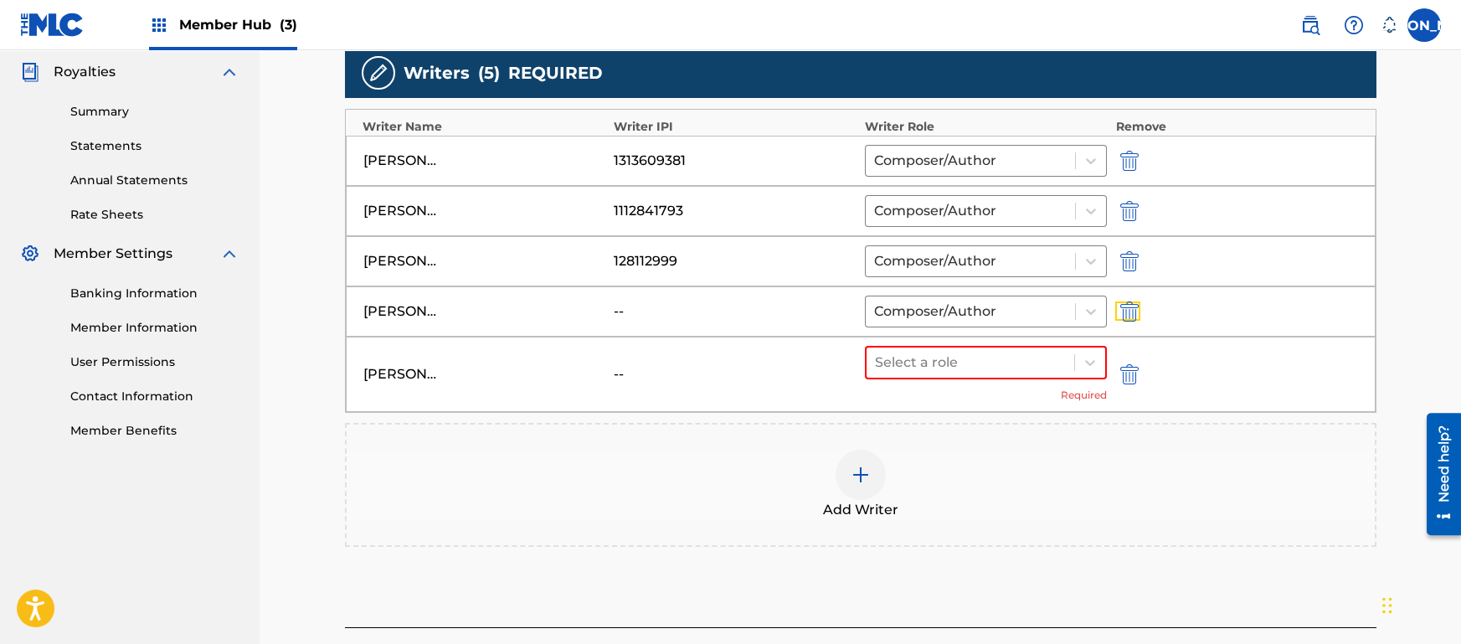
scroll to position [538, 0]
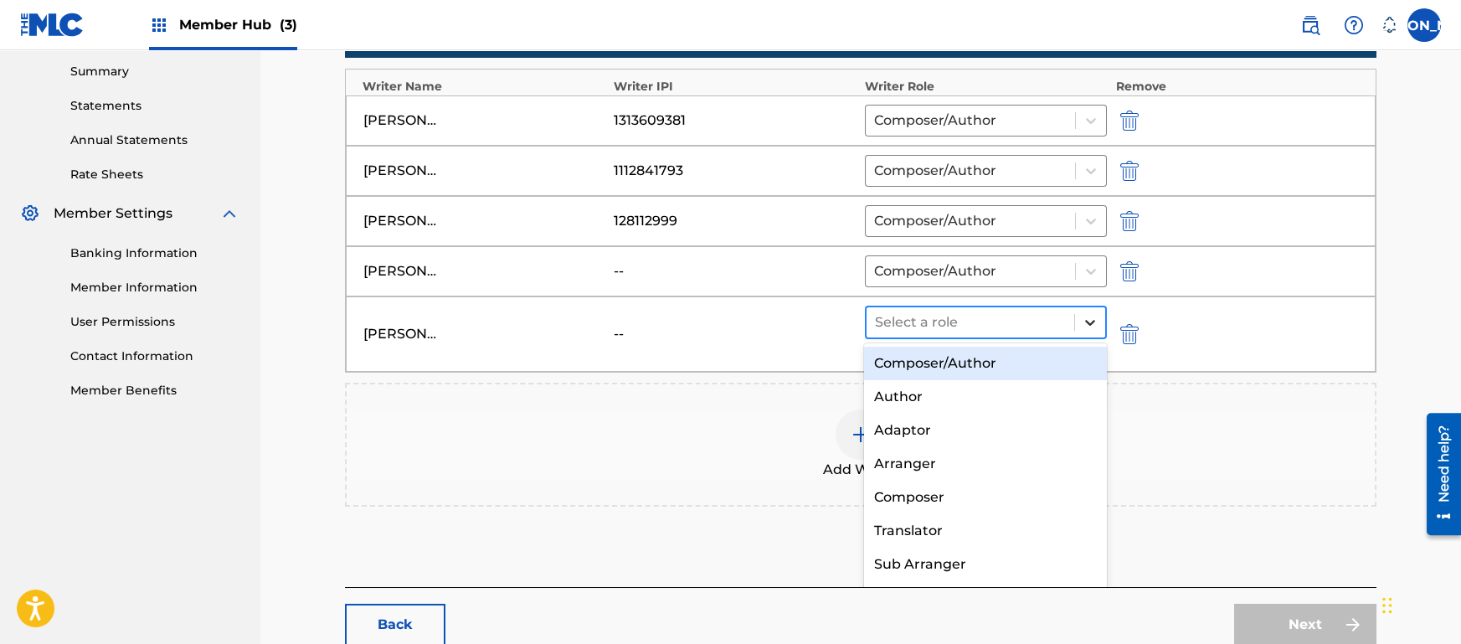
click at [1086, 317] on icon at bounding box center [1090, 322] width 17 height 17
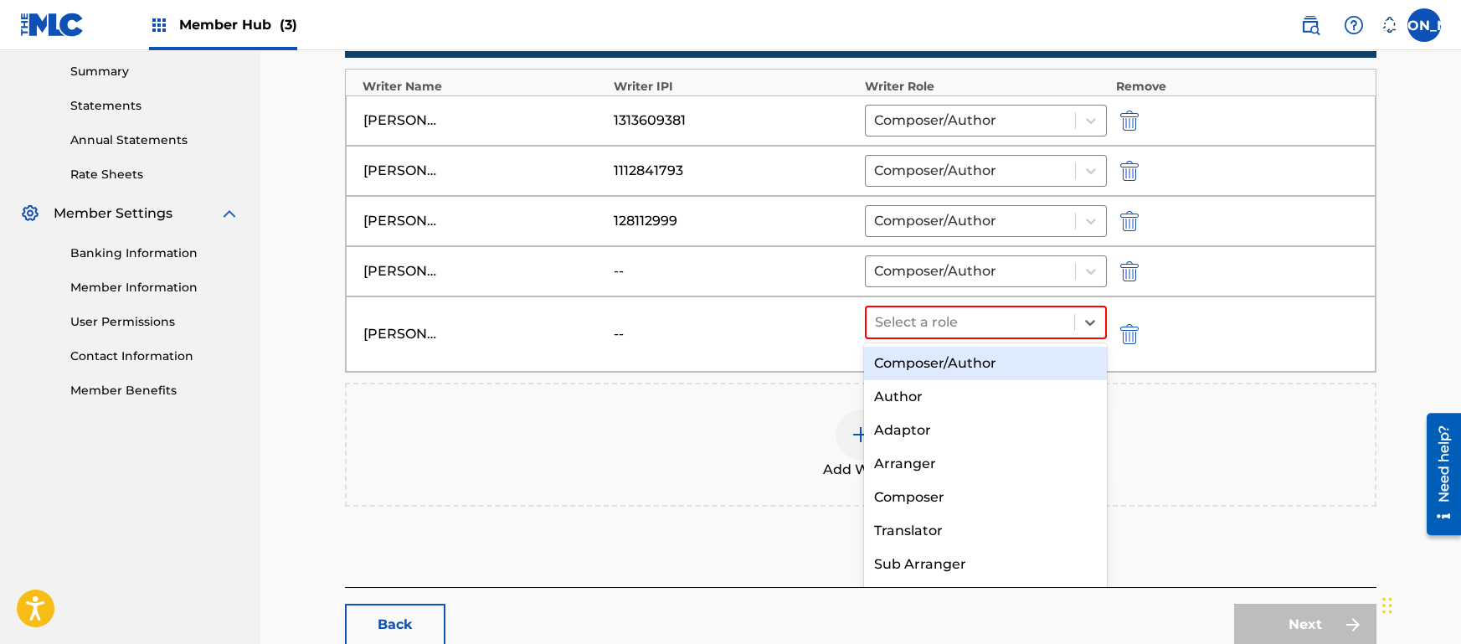
click at [990, 362] on div "Composer/Author" at bounding box center [985, 363] width 243 height 33
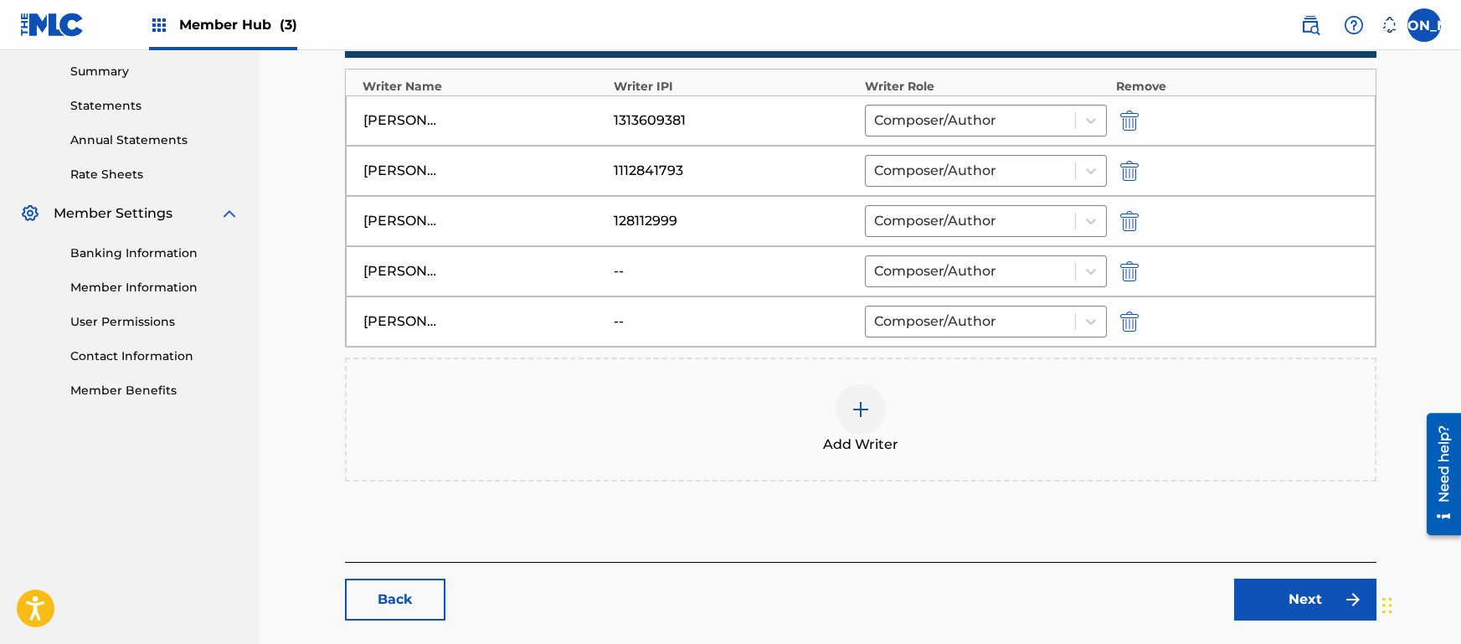
click at [1425, 341] on main "Catalog Enter Work Details Add Writers Add Publishers & Shares Add Recording Re…" at bounding box center [861, 108] width 1132 height 1109
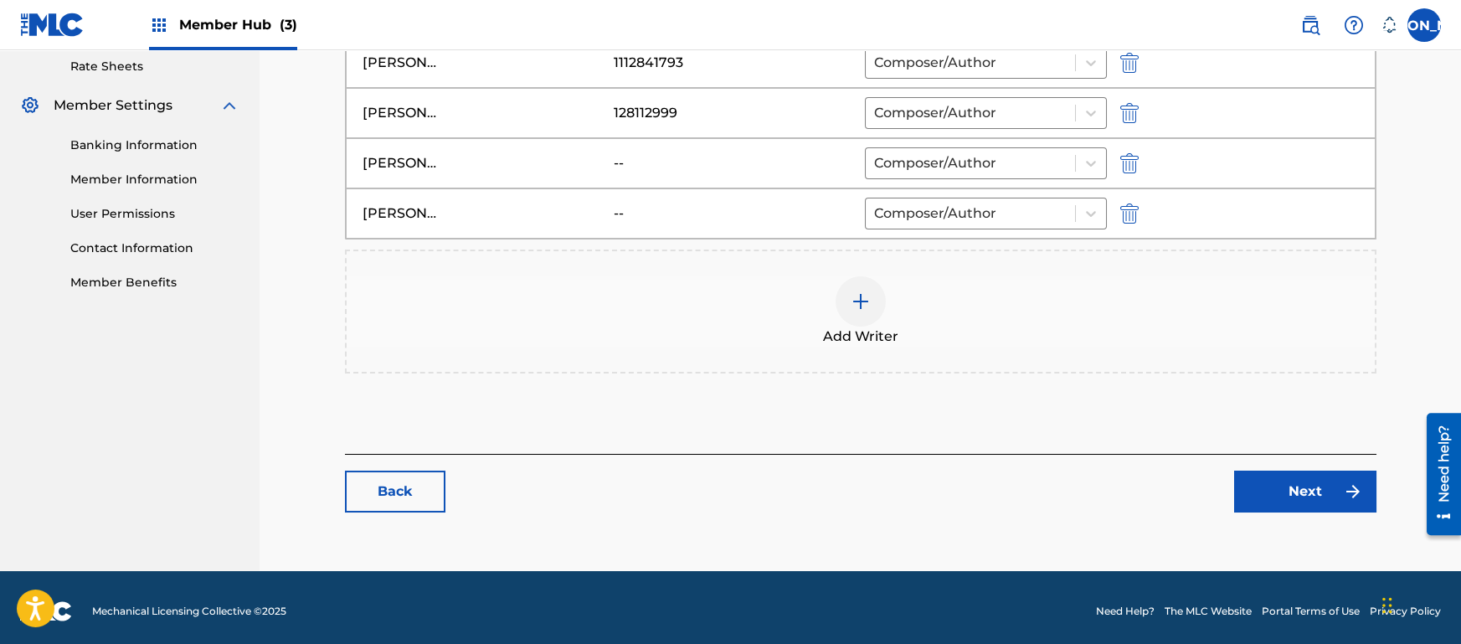
scroll to position [652, 0]
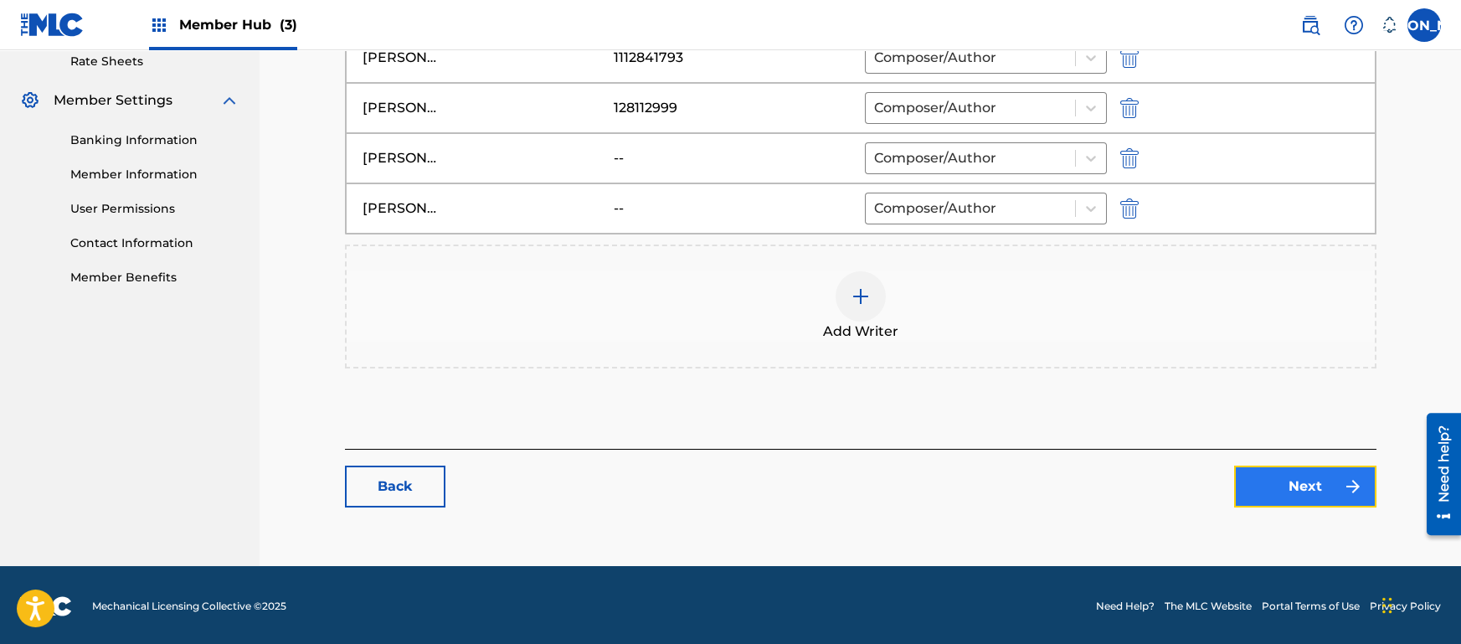
click at [1343, 494] on img at bounding box center [1353, 487] width 20 height 20
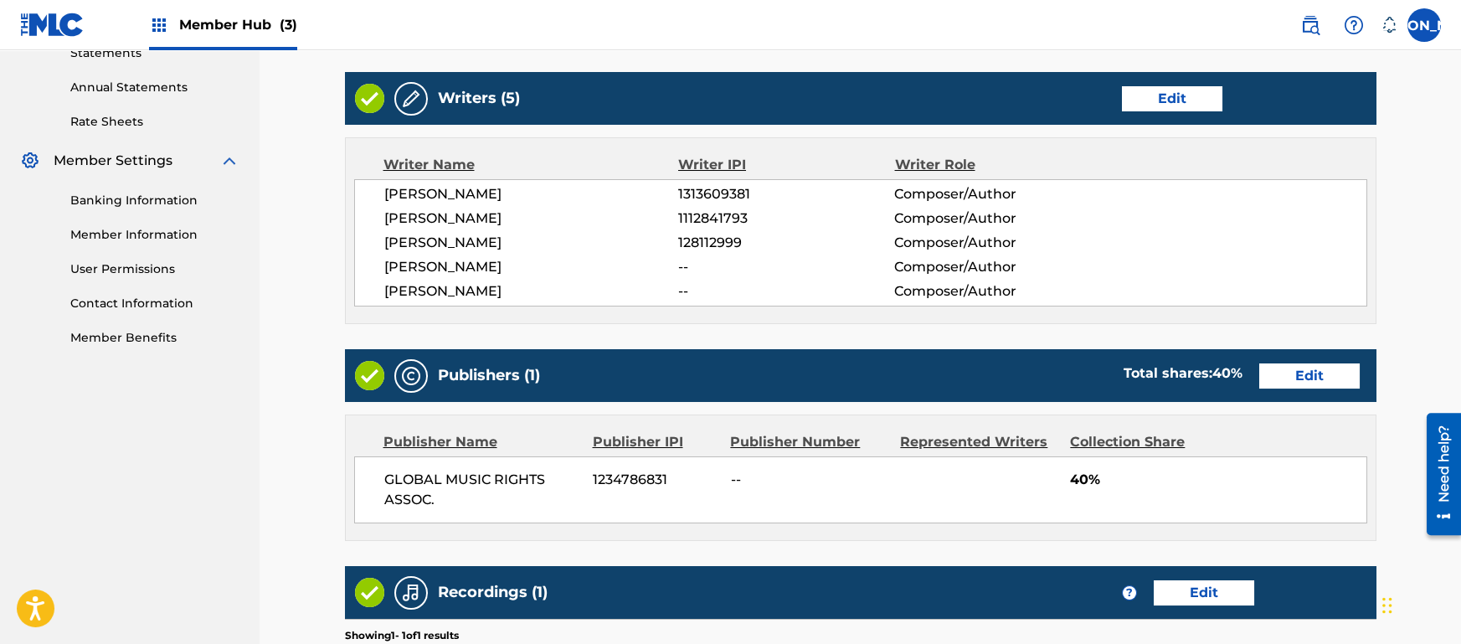
scroll to position [558, 0]
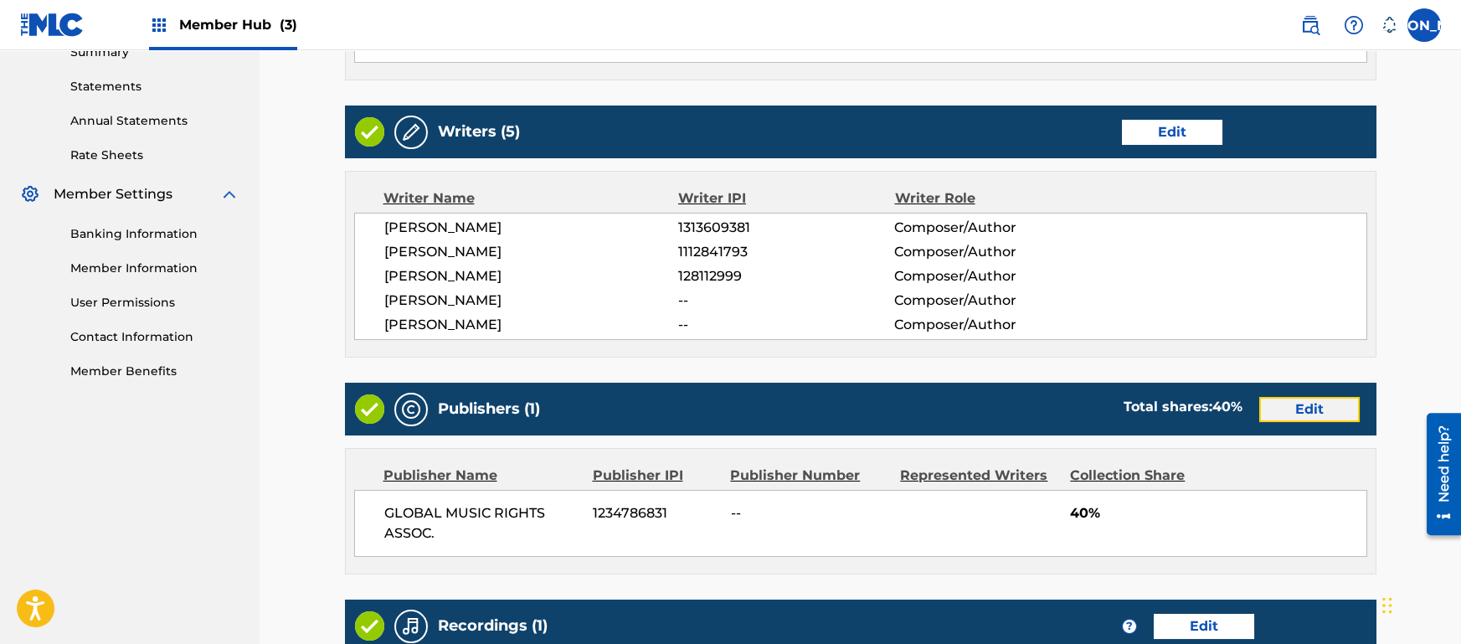
click at [1322, 410] on link "Edit" at bounding box center [1310, 409] width 100 height 25
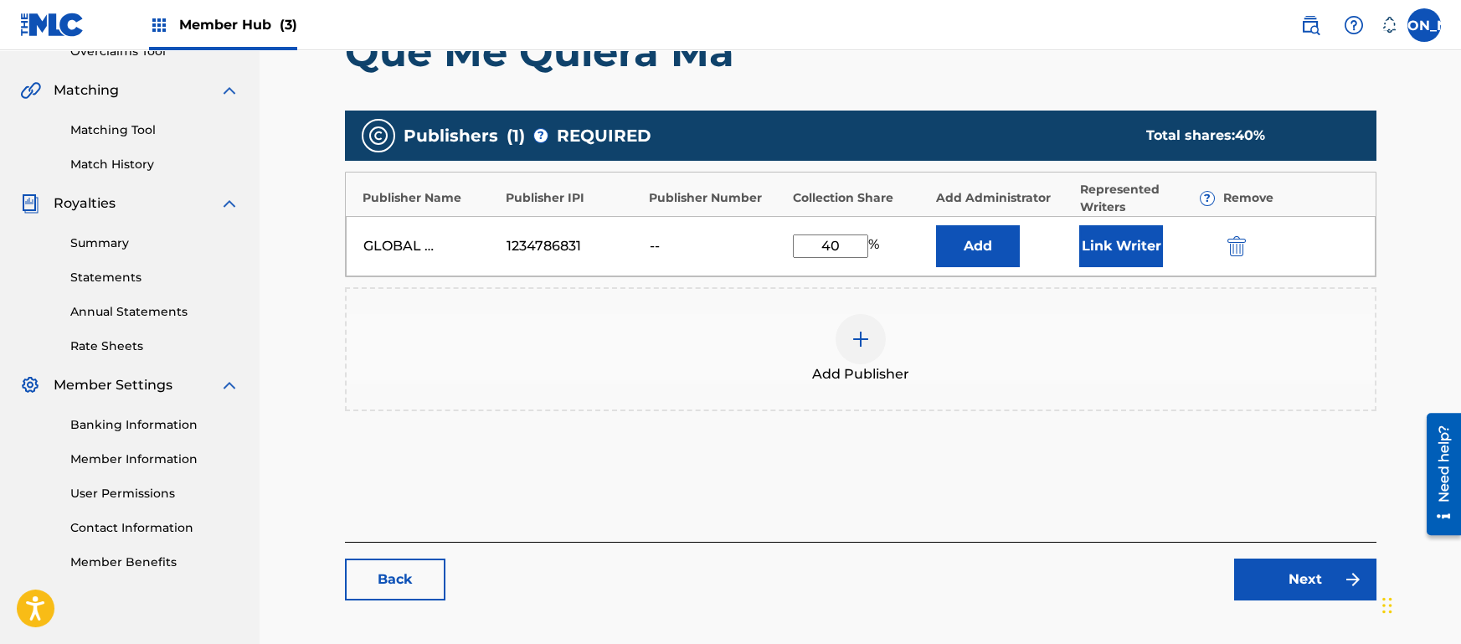
scroll to position [317, 0]
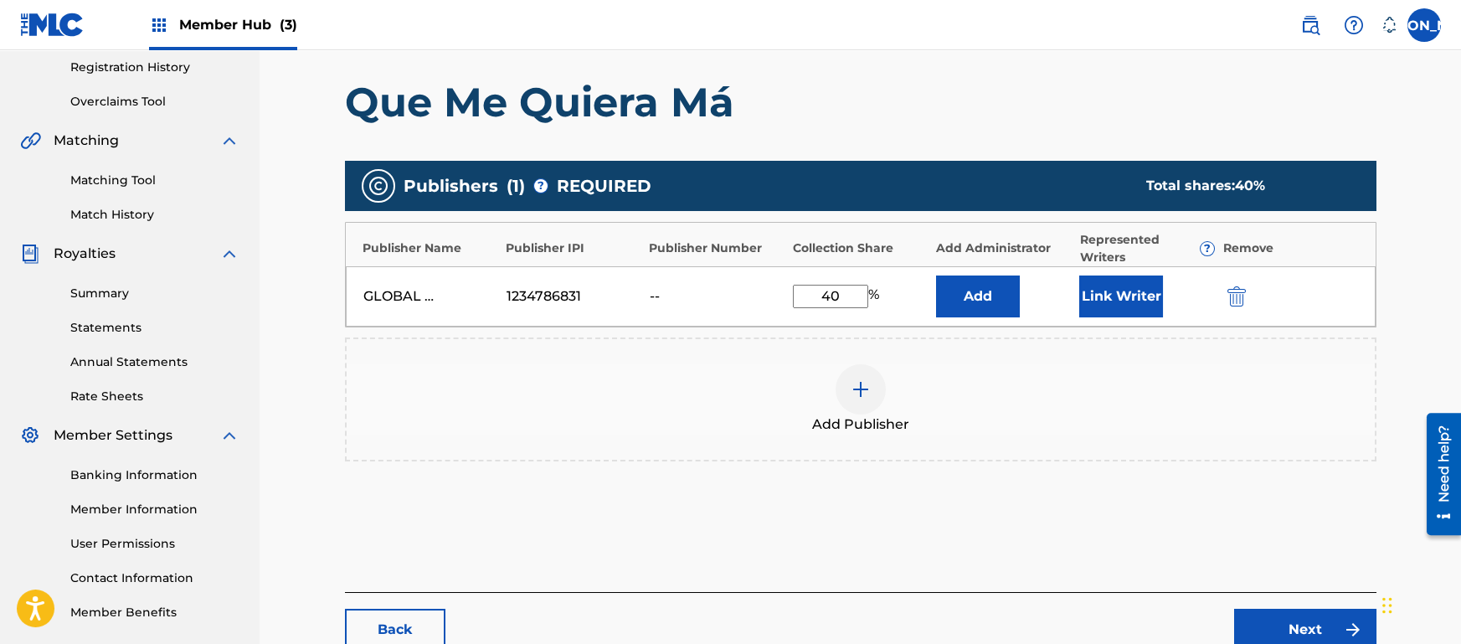
click at [638, 291] on div "1234786831" at bounding box center [574, 296] width 135 height 20
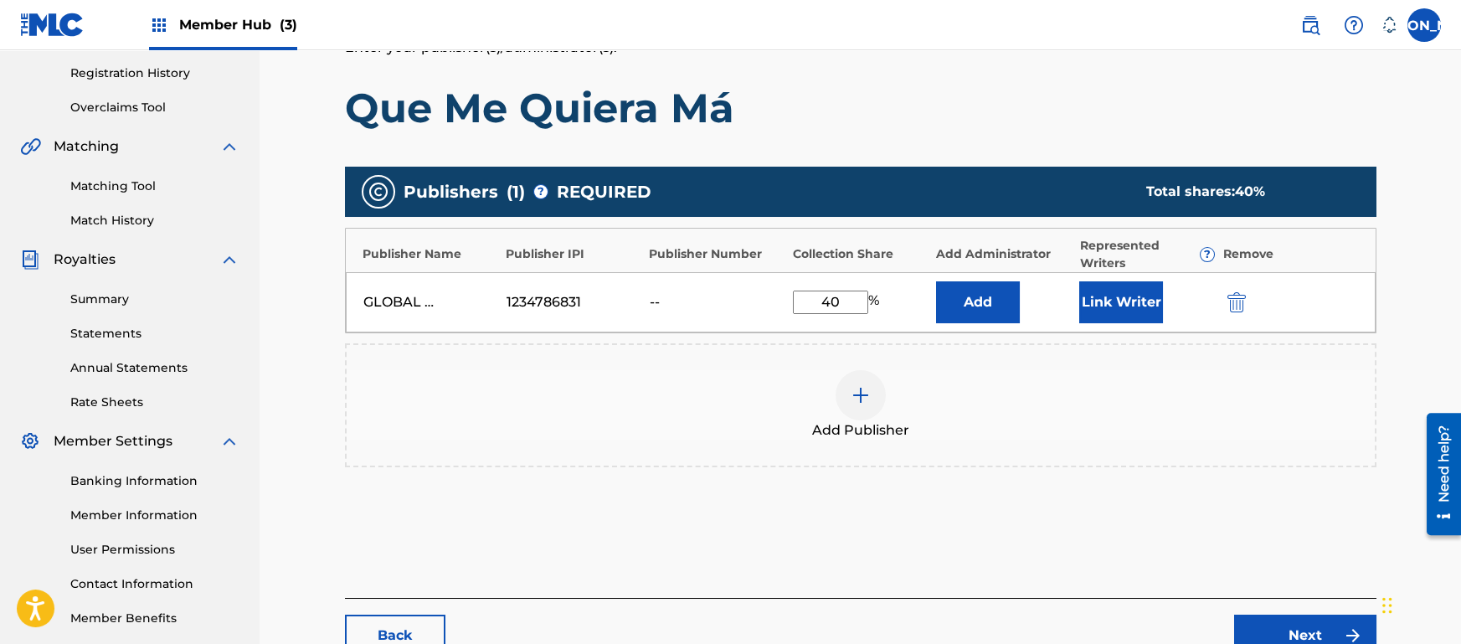
scroll to position [328, 0]
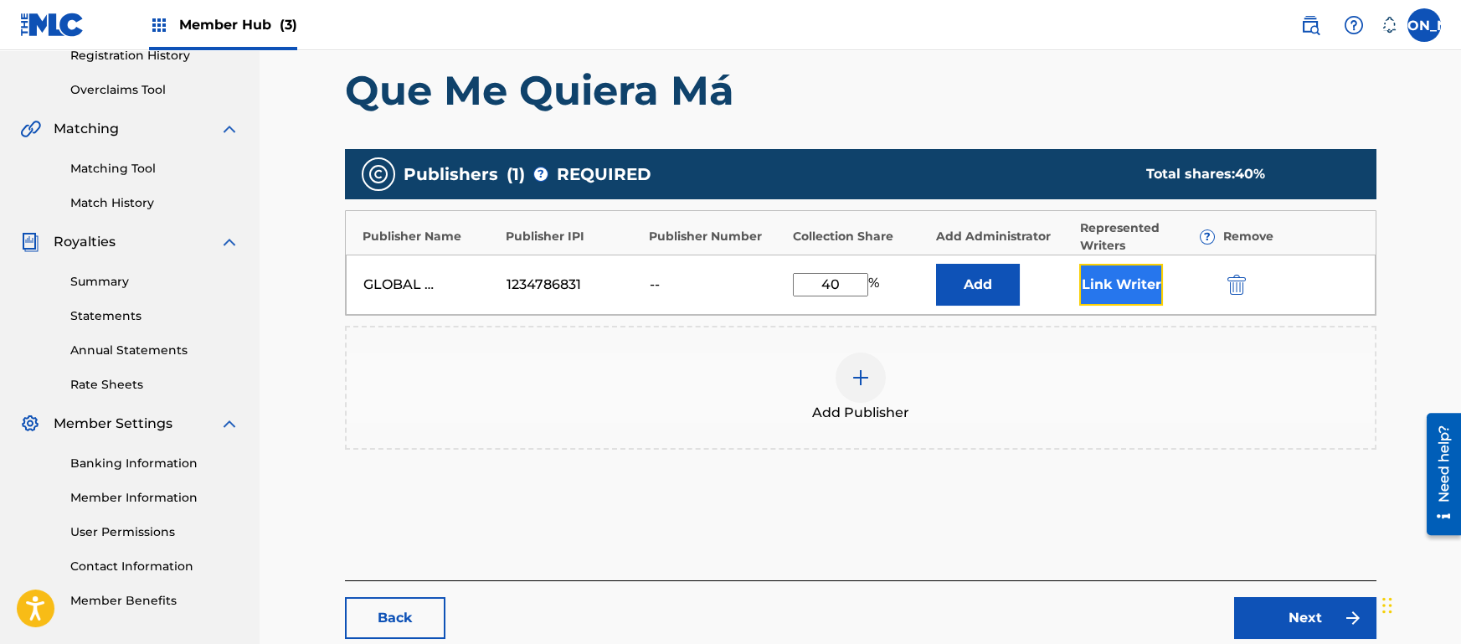
click at [1145, 293] on button "Link Writer" at bounding box center [1121, 285] width 84 height 42
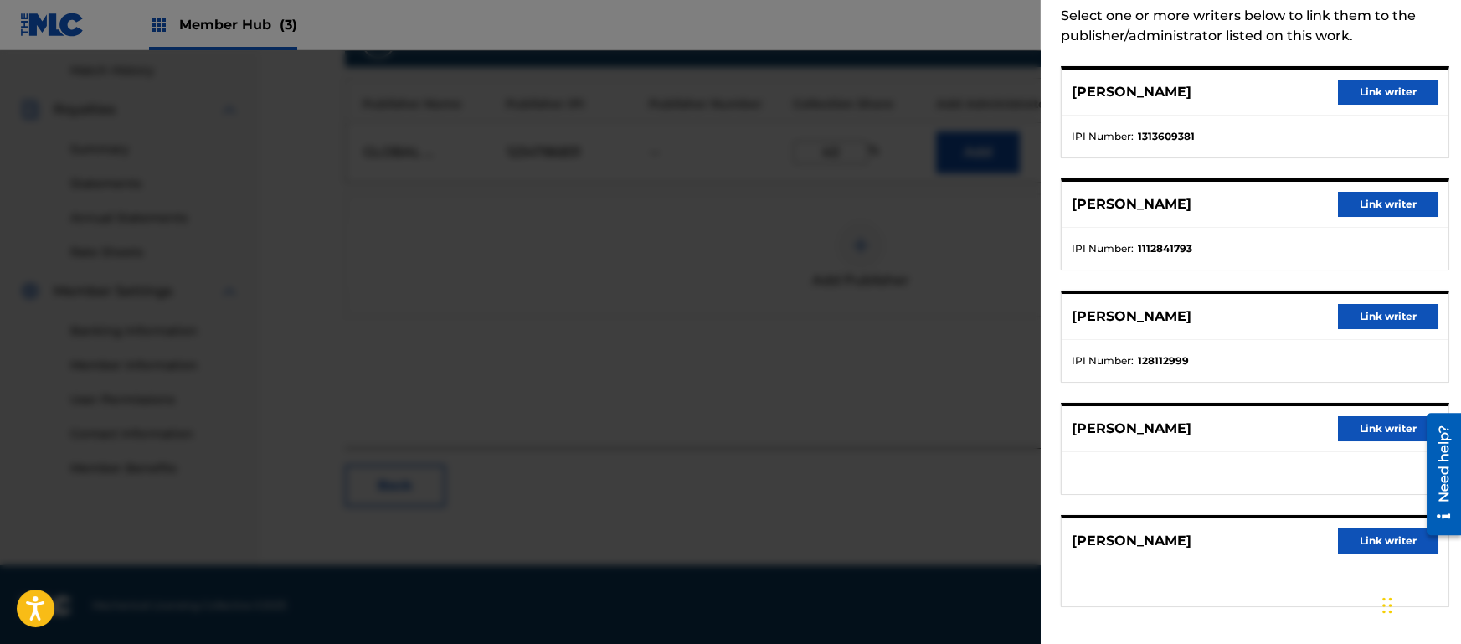
scroll to position [27, 0]
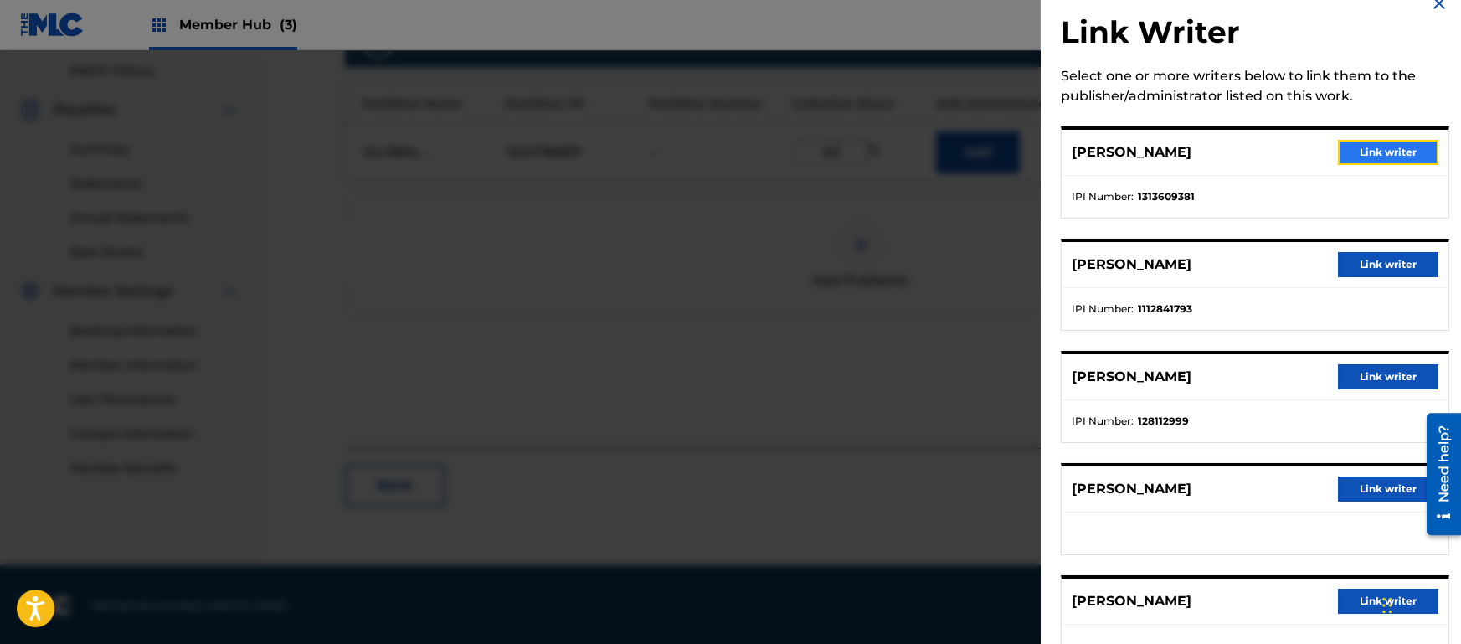
click at [1389, 159] on button "Link writer" at bounding box center [1388, 152] width 100 height 25
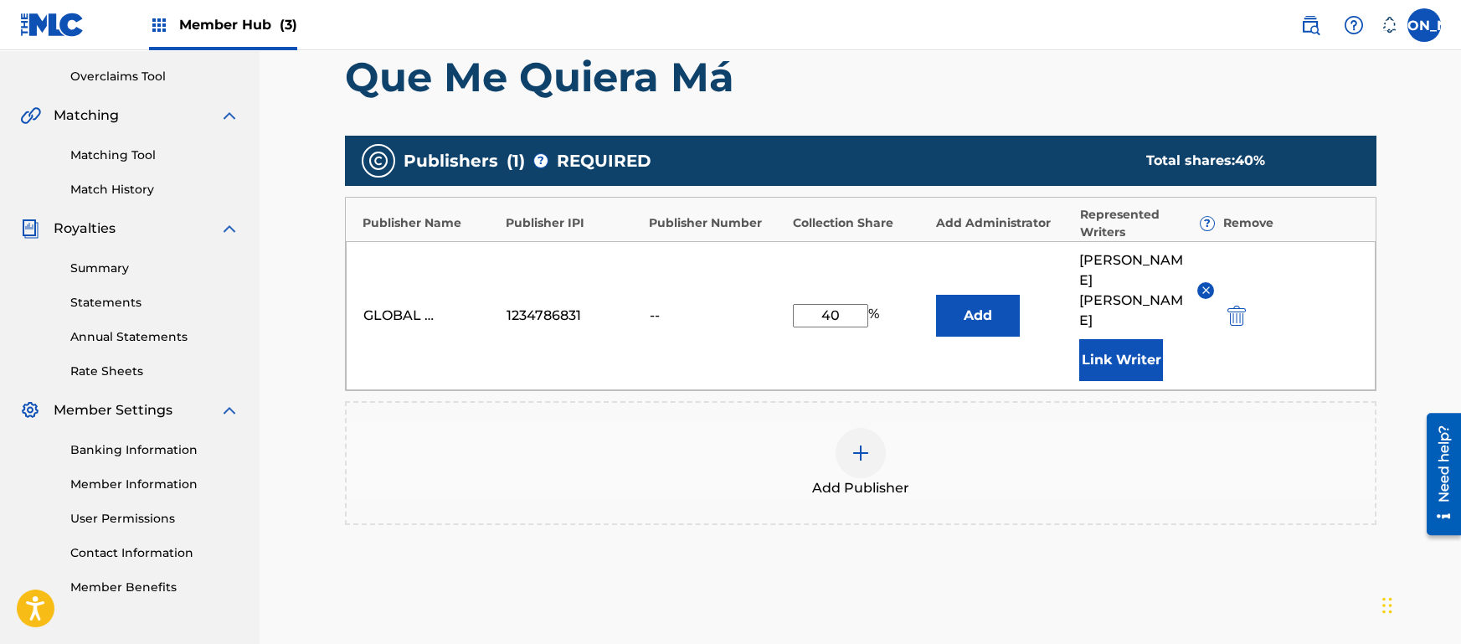
scroll to position [348, 0]
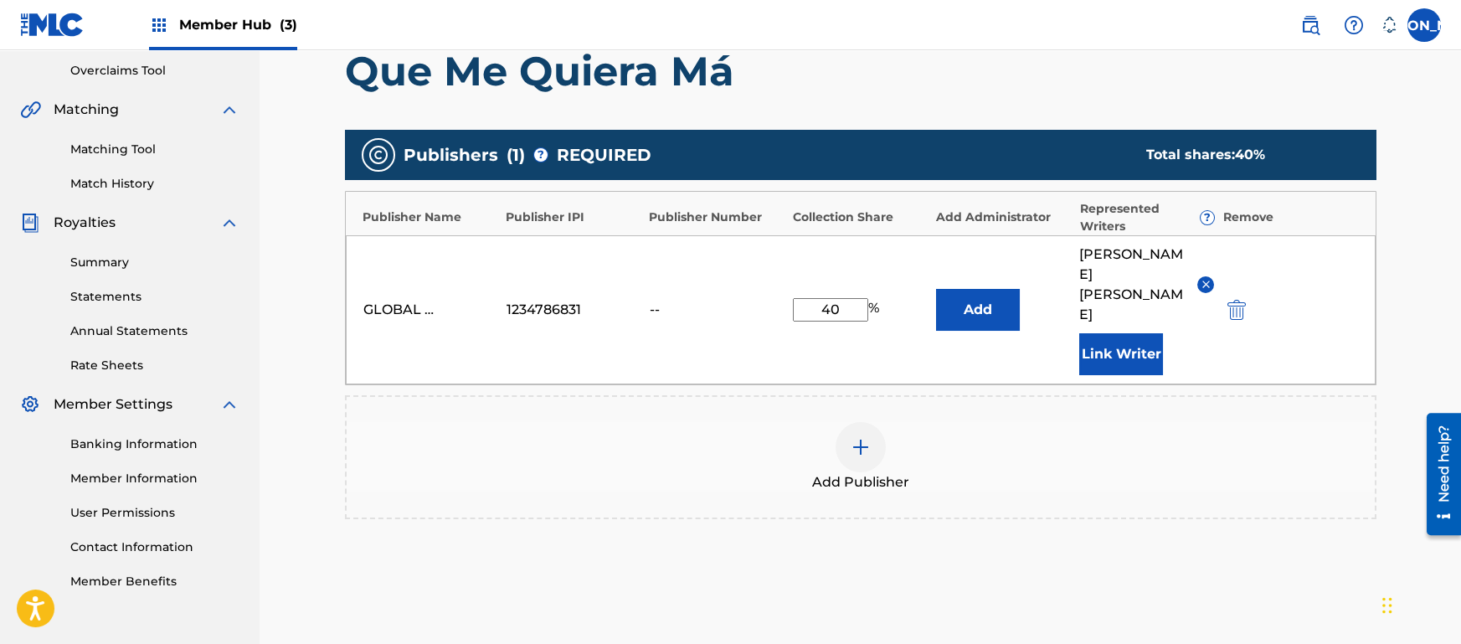
click at [838, 300] on input "40" at bounding box center [830, 309] width 75 height 23
click at [1089, 70] on h1 "Que Me Quiera Má" at bounding box center [861, 71] width 1032 height 50
click at [1144, 333] on button "Link Writer" at bounding box center [1121, 354] width 84 height 42
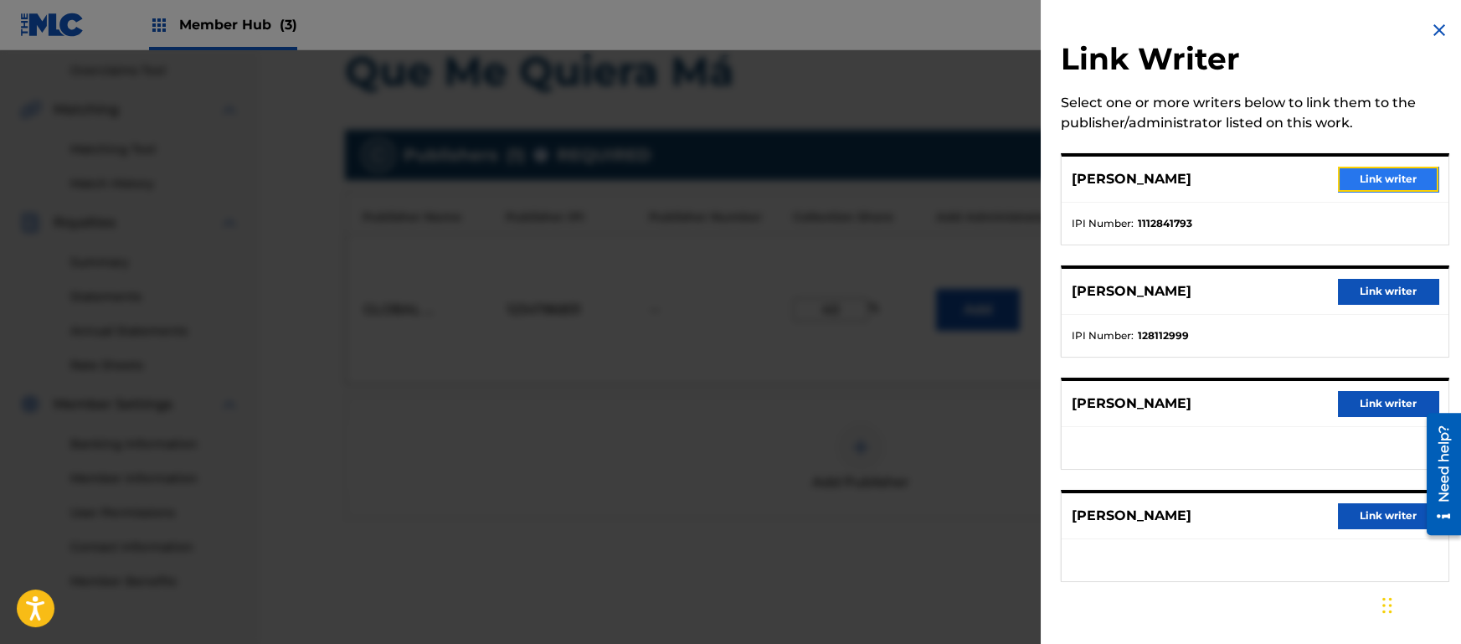
click at [1386, 167] on button "Link writer" at bounding box center [1388, 179] width 100 height 25
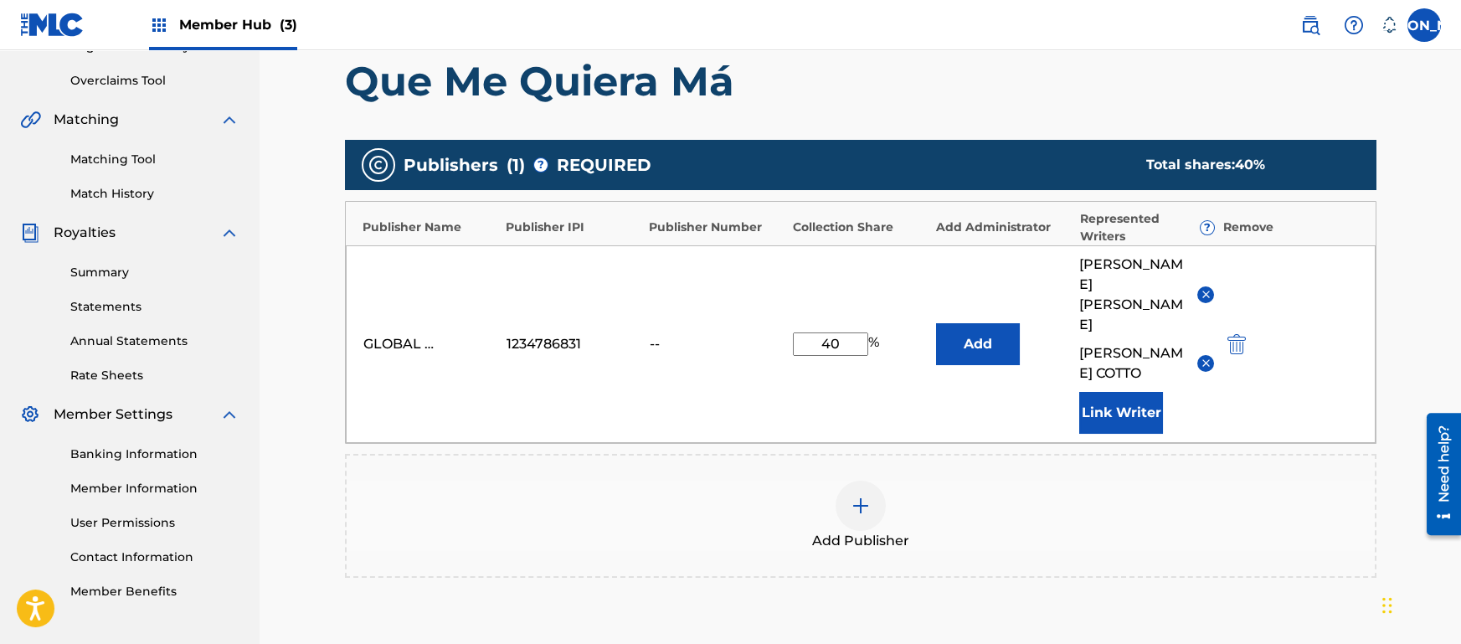
scroll to position [328, 0]
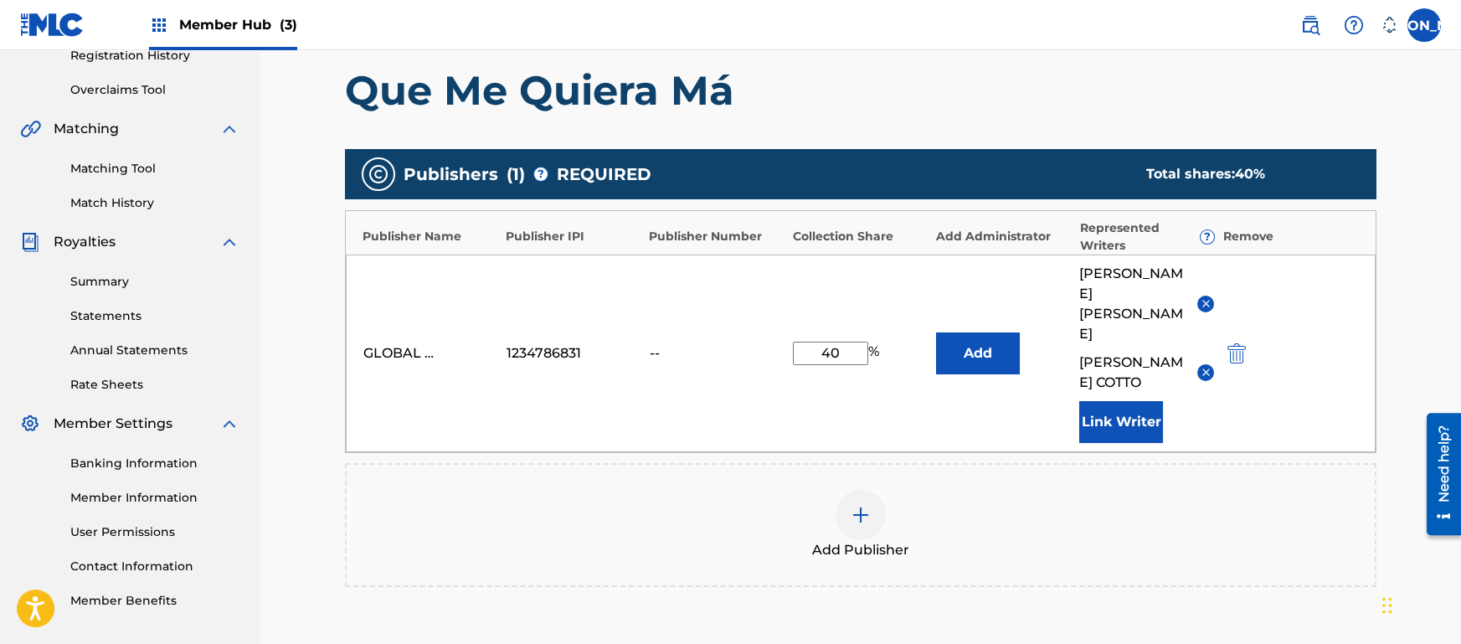
click at [835, 342] on input "40" at bounding box center [830, 353] width 75 height 23
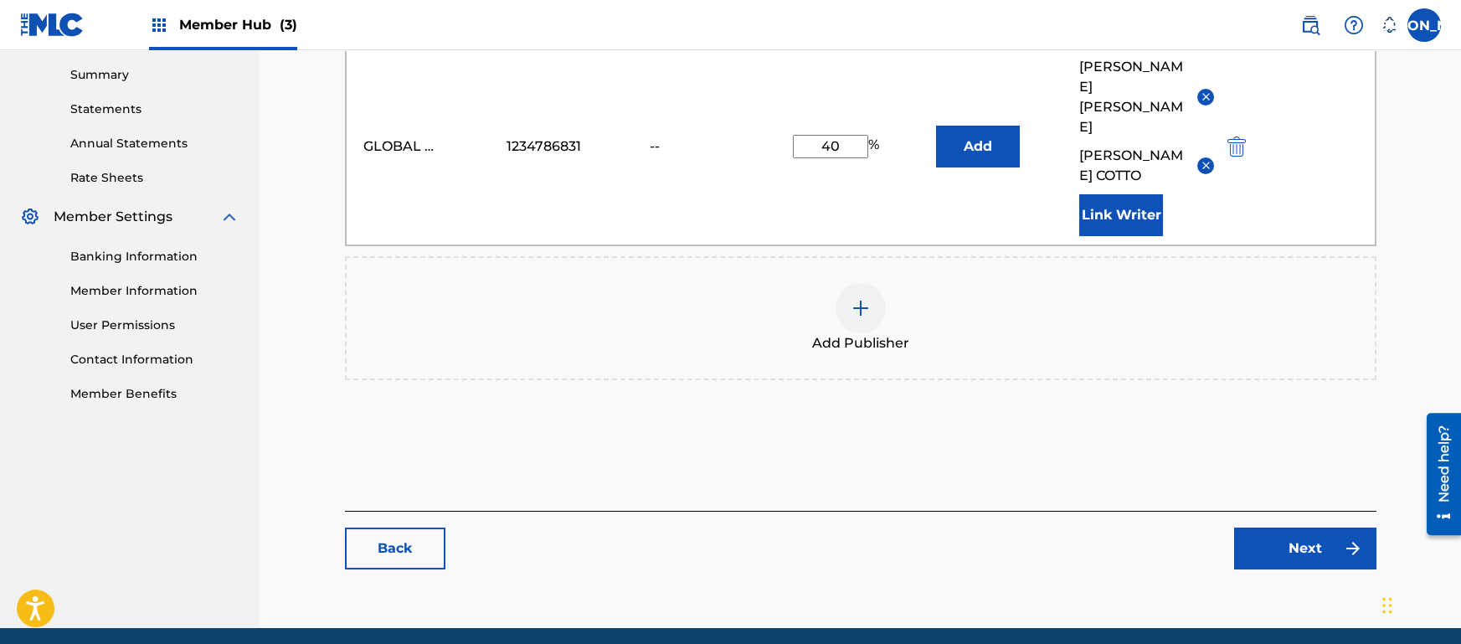
scroll to position [558, 0]
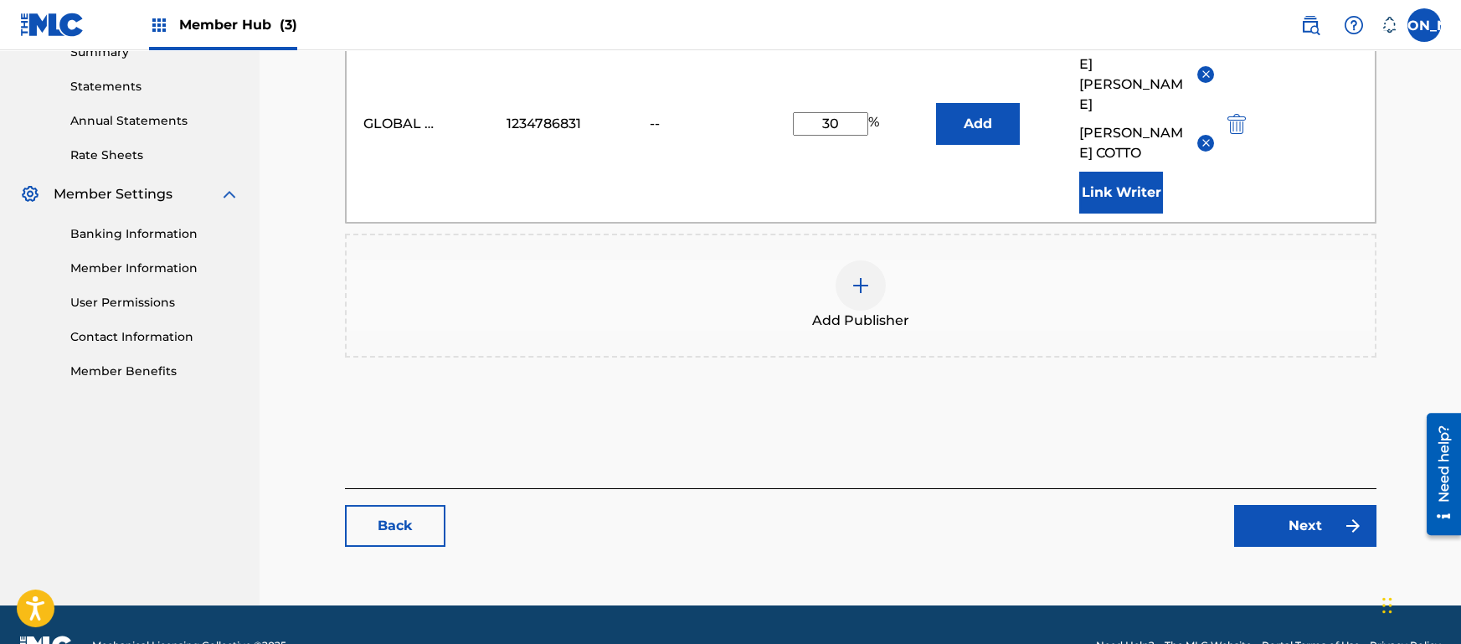
type input "30"
click at [878, 260] on div at bounding box center [861, 285] width 50 height 50
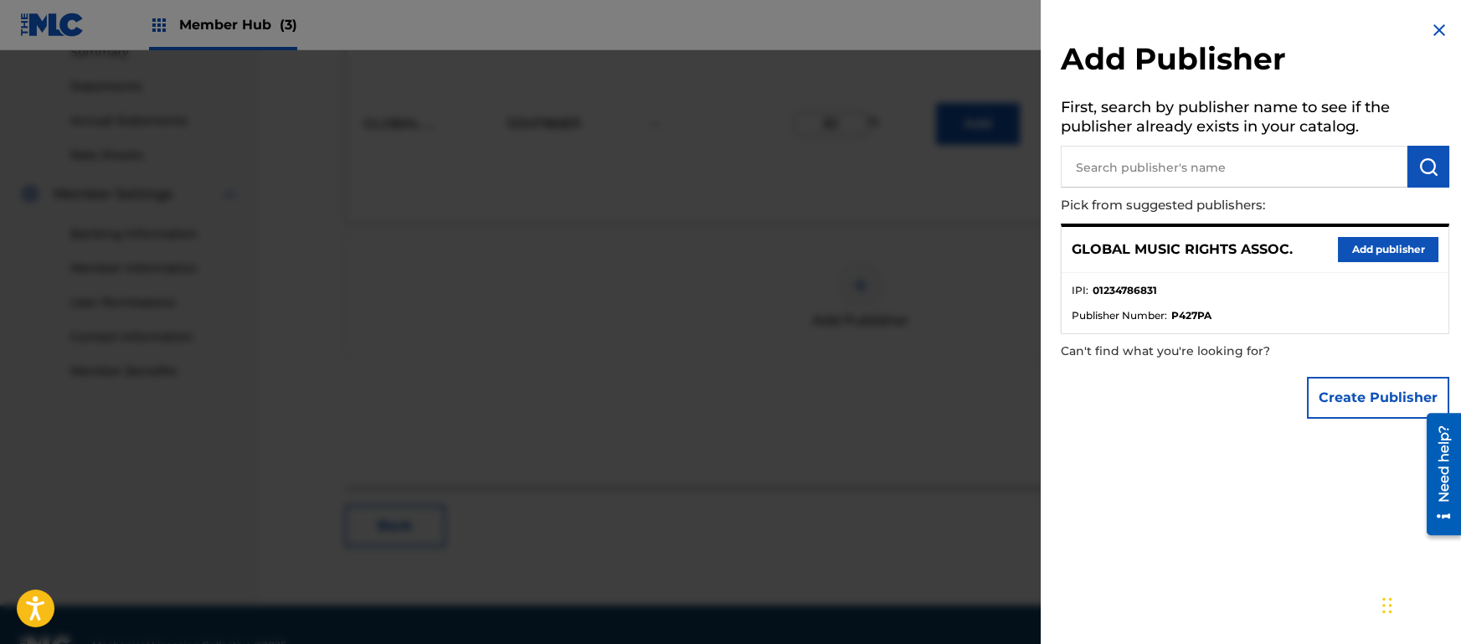
click at [1216, 485] on div "Add Publisher First, search by publisher name to see if the publisher already e…" at bounding box center [1255, 322] width 429 height 644
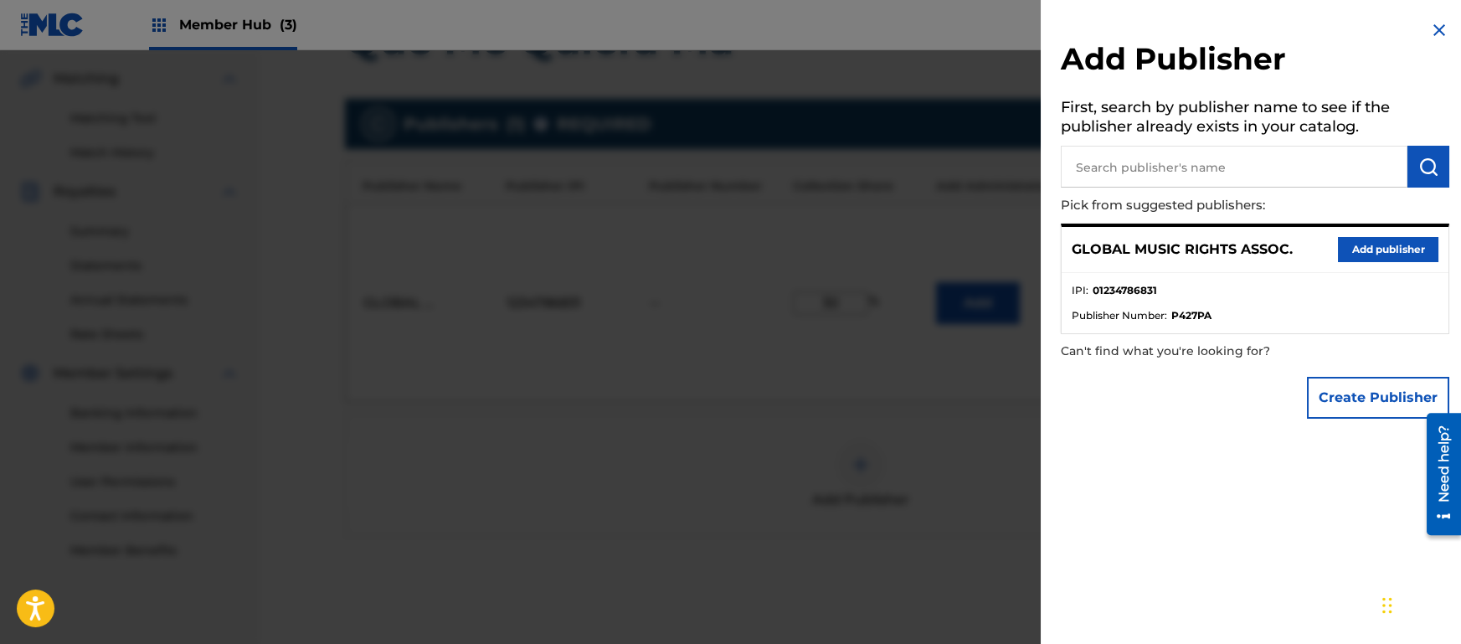
scroll to position [445, 0]
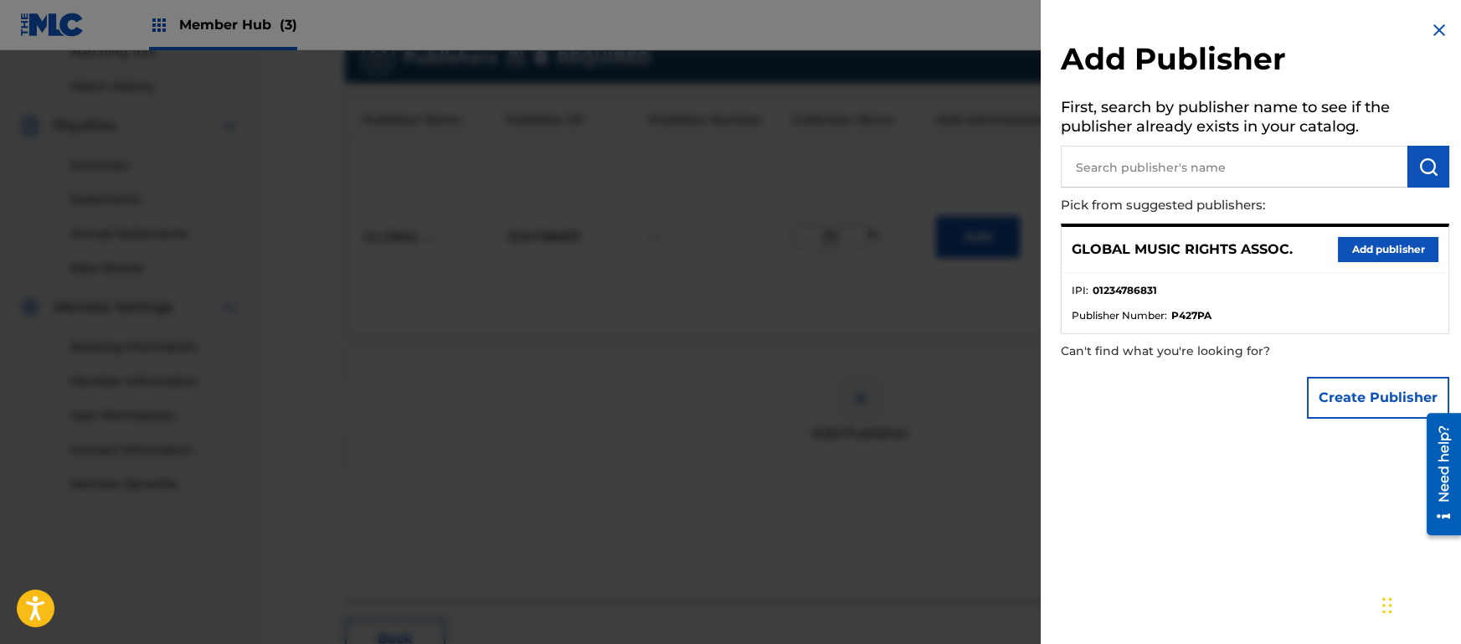
click at [1242, 172] on input "text" at bounding box center [1234, 167] width 347 height 42
click at [1372, 399] on button "Create Publisher" at bounding box center [1378, 398] width 142 height 42
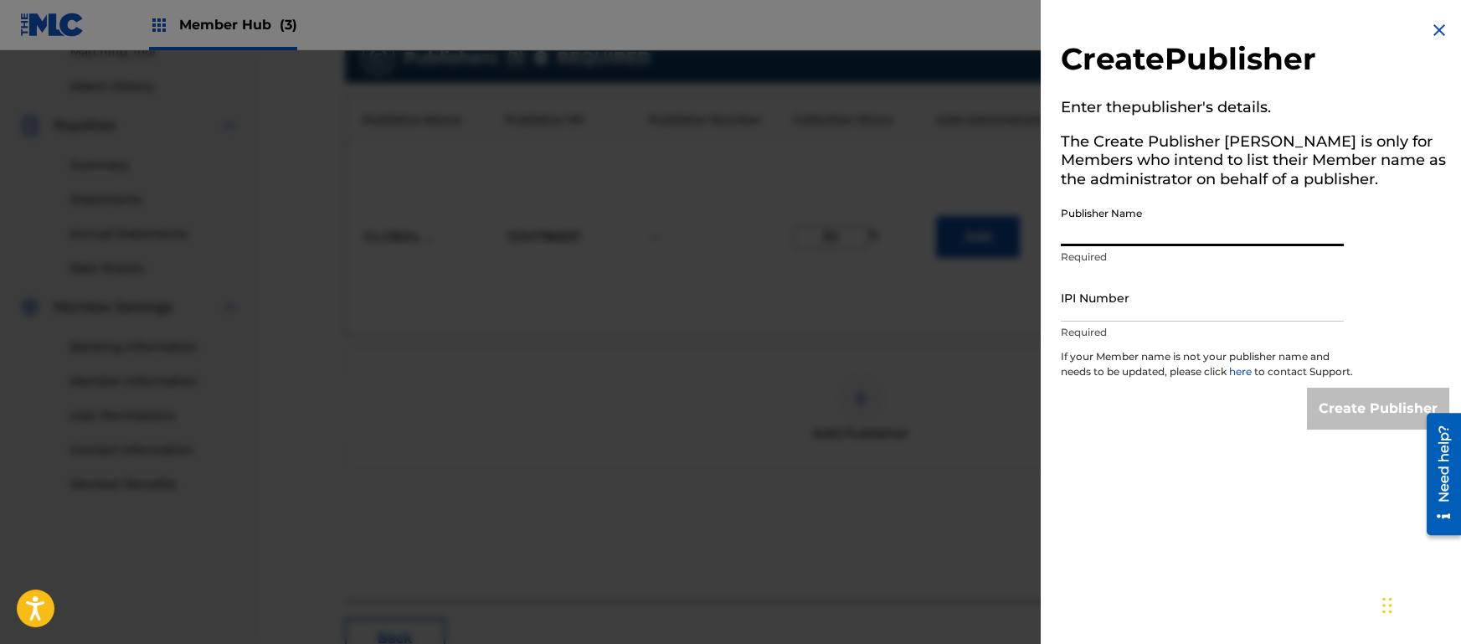
click at [1128, 209] on input "Publisher Name" at bounding box center [1202, 222] width 283 height 48
click at [1148, 213] on input "Publisher Name" at bounding box center [1202, 222] width 283 height 48
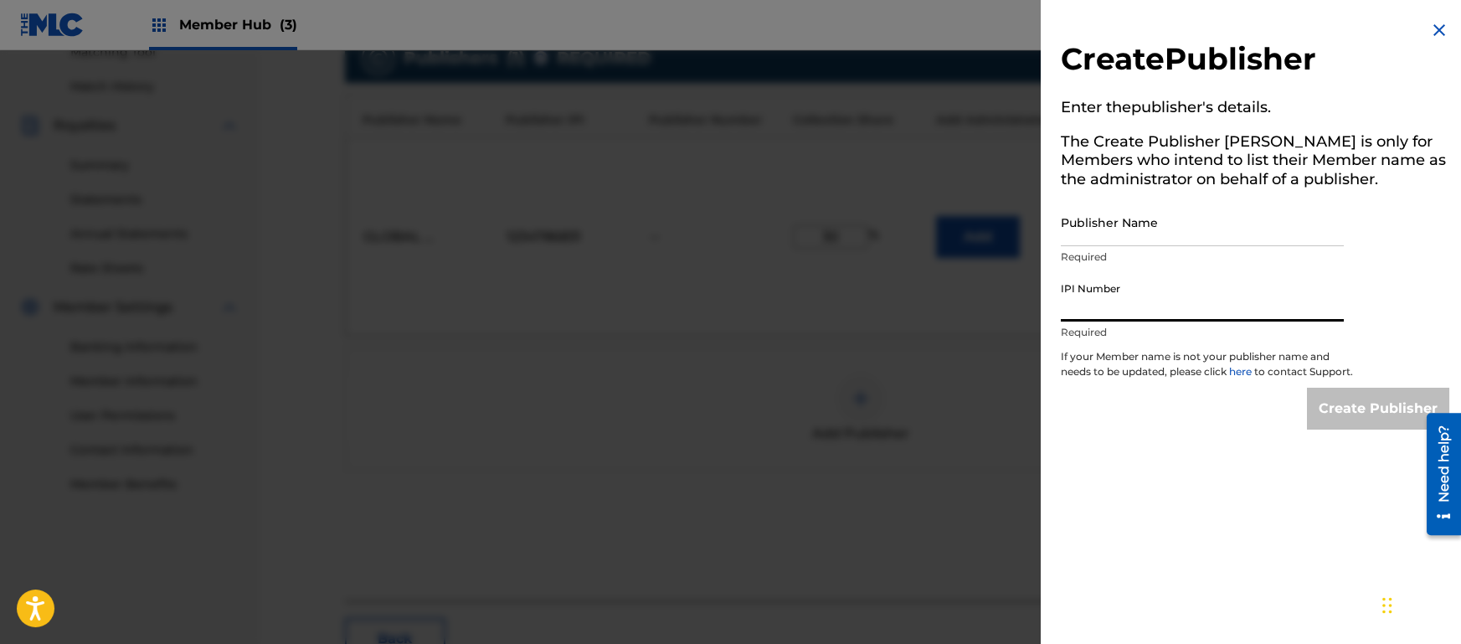
click at [1149, 298] on input "IPI Number" at bounding box center [1202, 298] width 283 height 48
paste input "372009384"
type input "372009384"
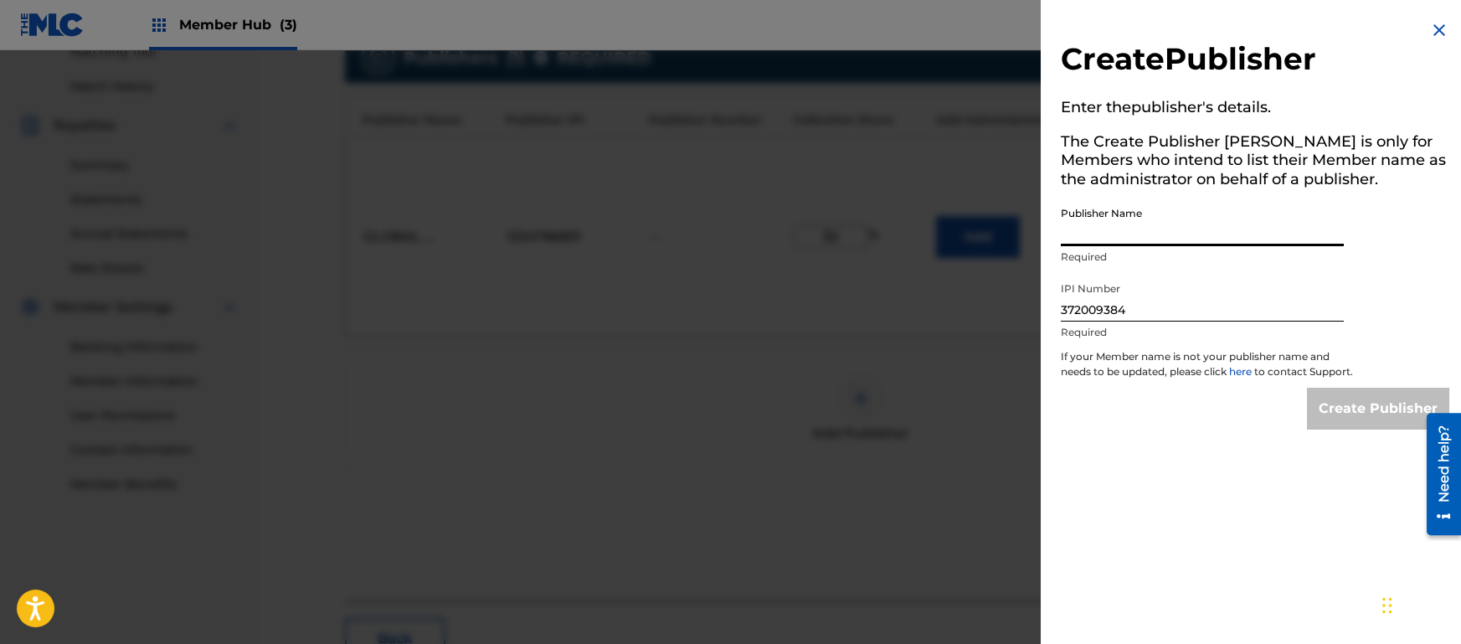
click at [1105, 227] on input "Publisher Name" at bounding box center [1202, 222] width 283 height 48
type input "LA BASE RECORDS"
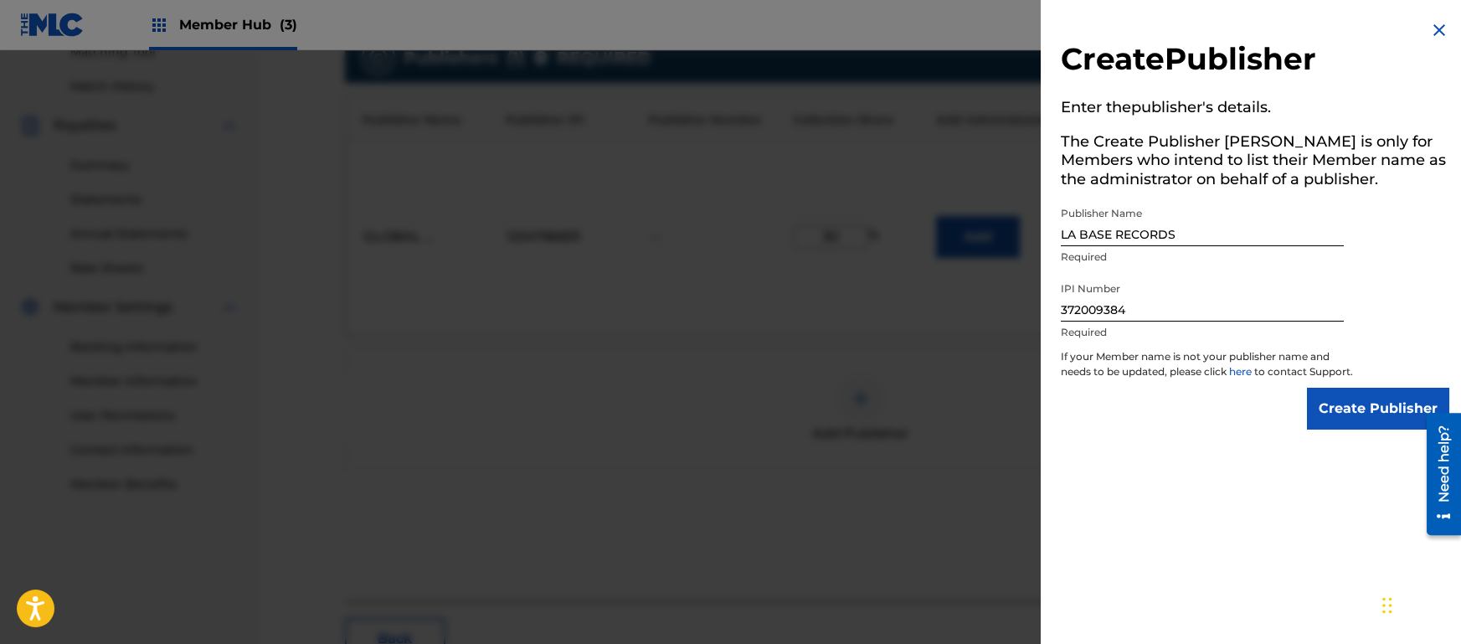
click at [1204, 430] on div "Create Publisher" at bounding box center [1255, 409] width 389 height 42
click at [1213, 316] on input "372009384" at bounding box center [1202, 298] width 283 height 48
click at [1215, 312] on input "372009384" at bounding box center [1202, 298] width 283 height 48
click at [1367, 430] on input "Create Publisher" at bounding box center [1378, 409] width 142 height 42
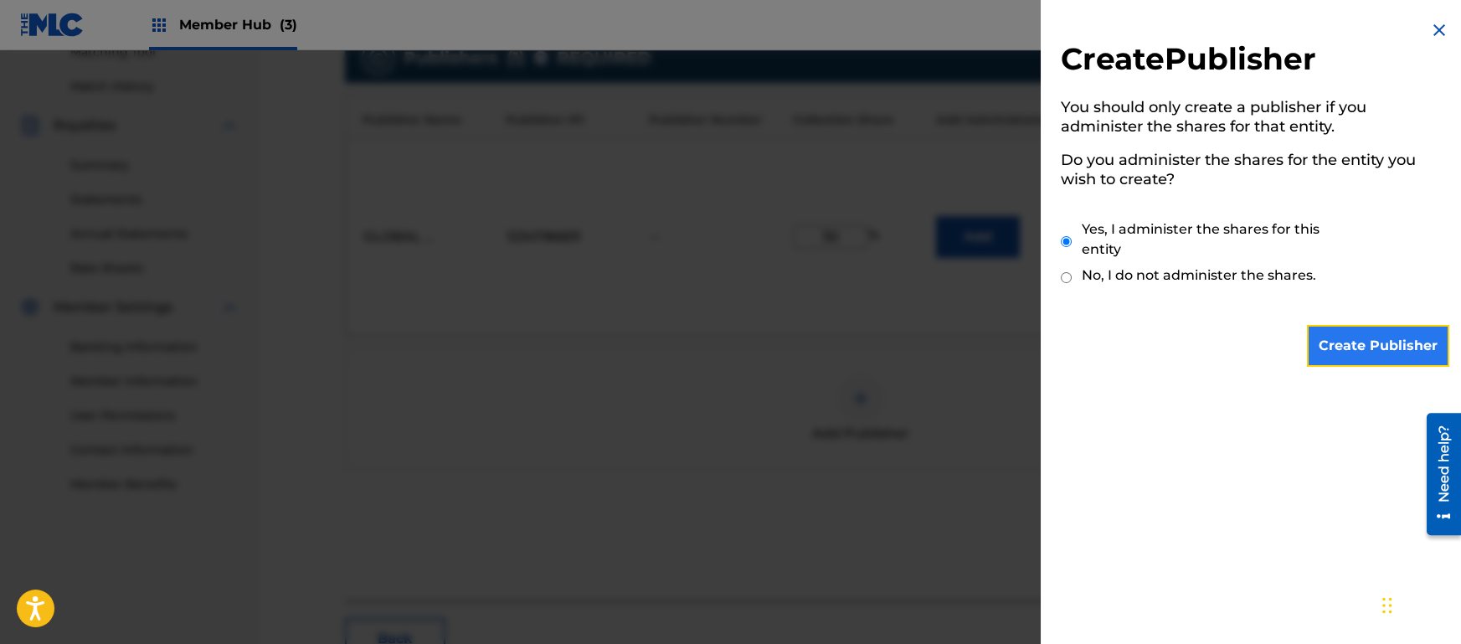
click at [1316, 326] on input "Create Publisher" at bounding box center [1378, 346] width 142 height 42
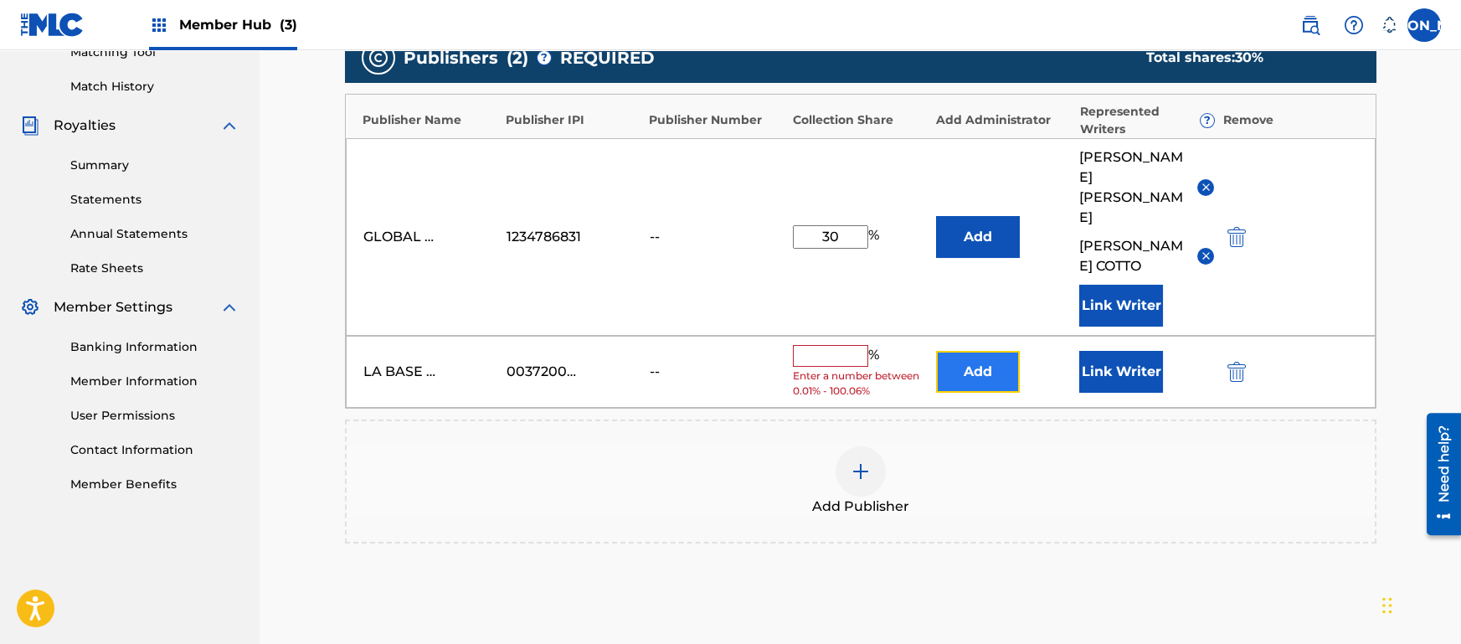
click at [1006, 351] on button "Add" at bounding box center [978, 372] width 84 height 42
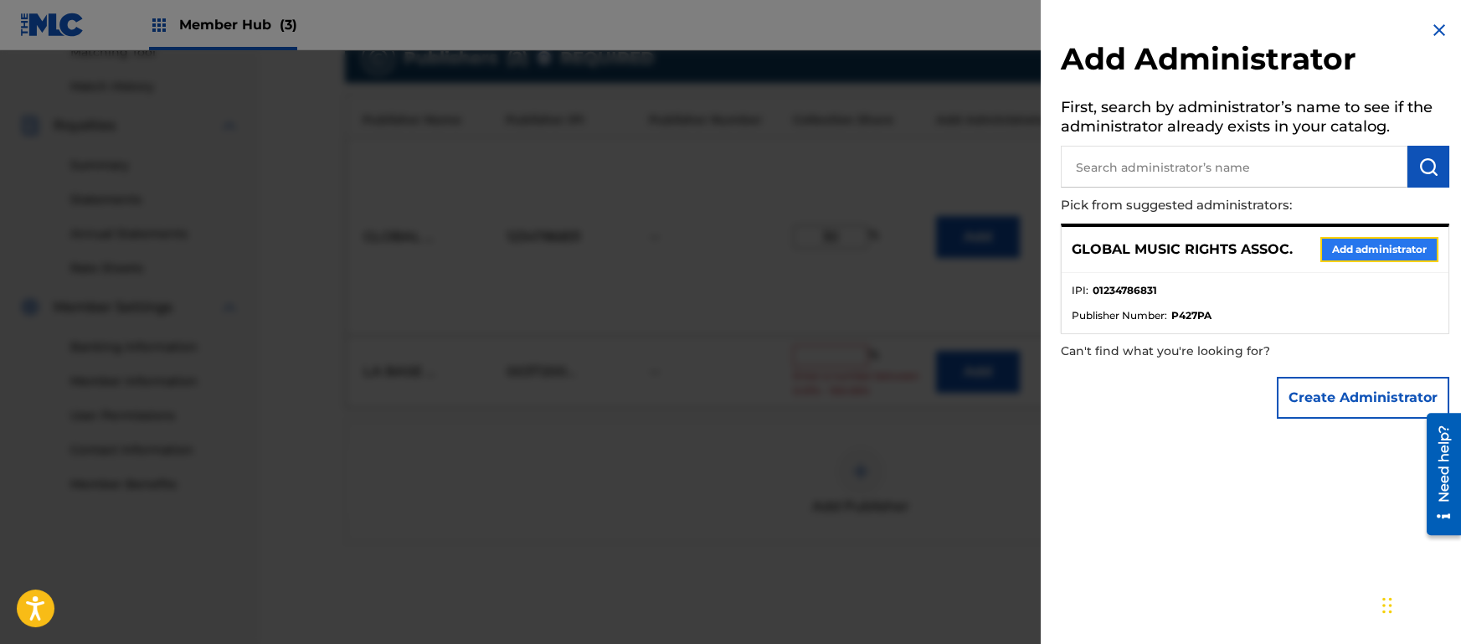
click at [1347, 247] on button "Add administrator" at bounding box center [1380, 249] width 118 height 25
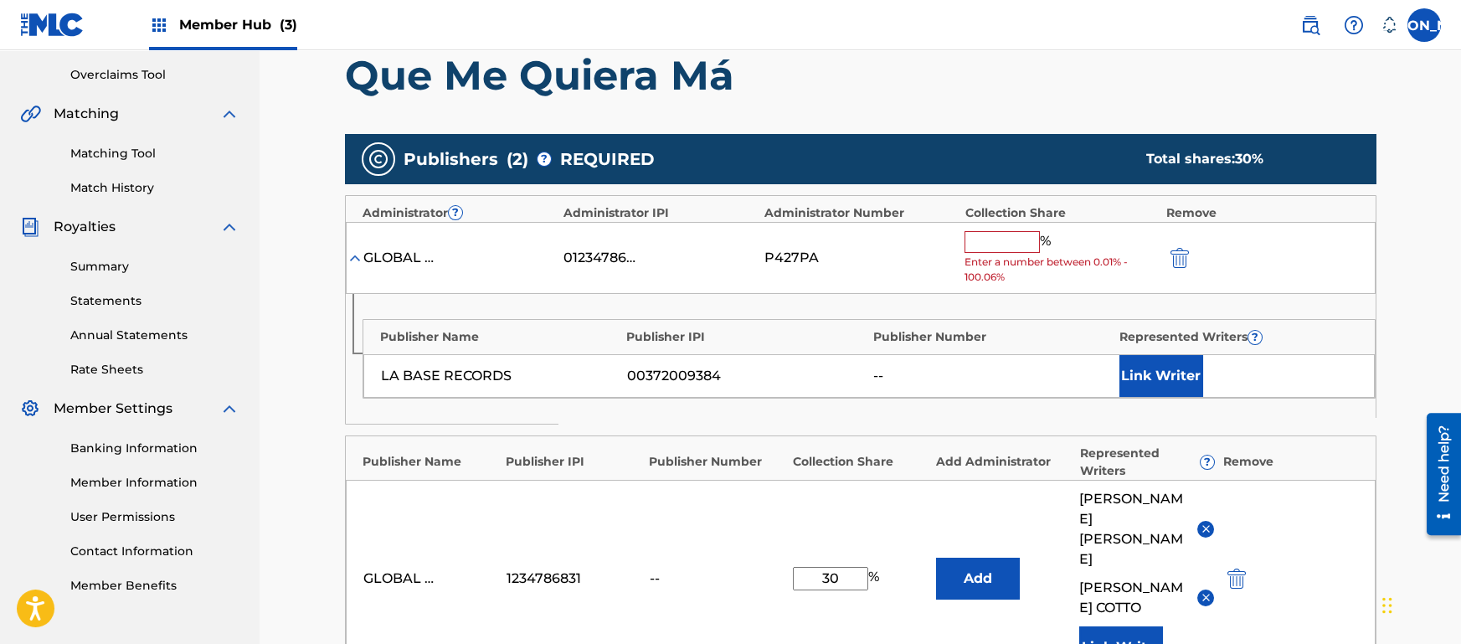
scroll to position [328, 0]
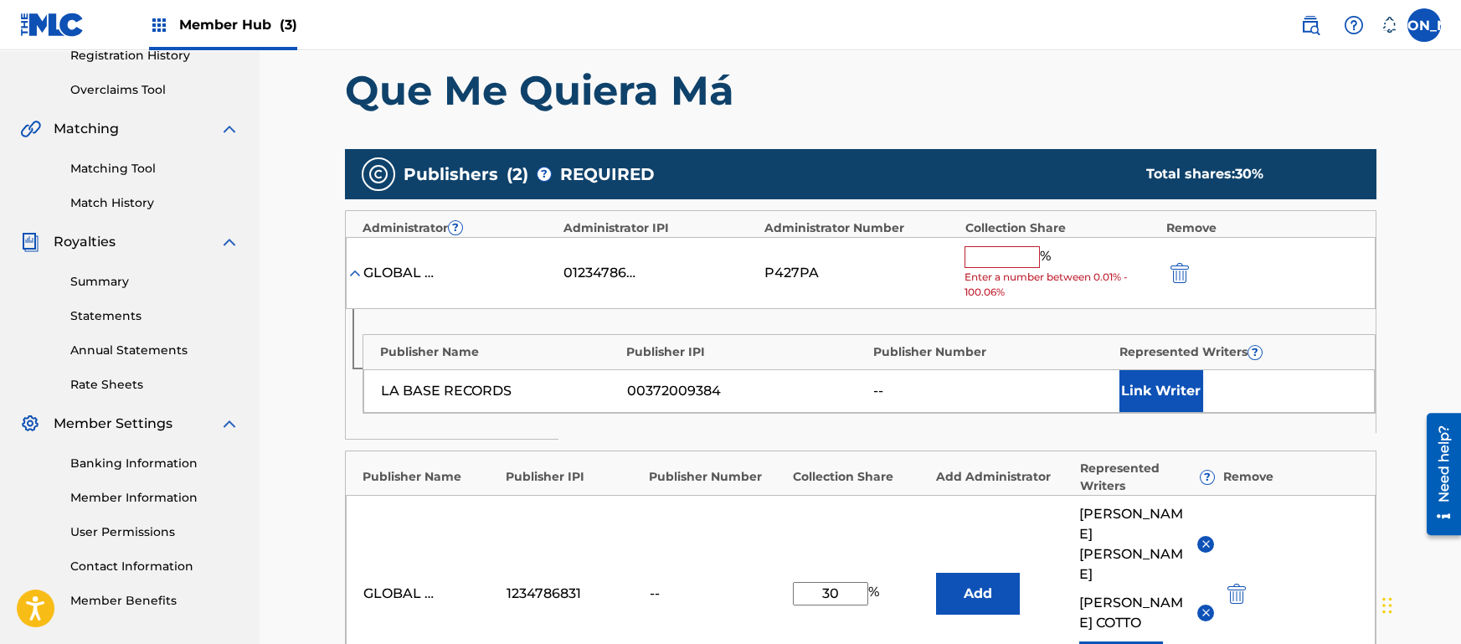
click at [995, 250] on input "text" at bounding box center [1002, 257] width 75 height 22
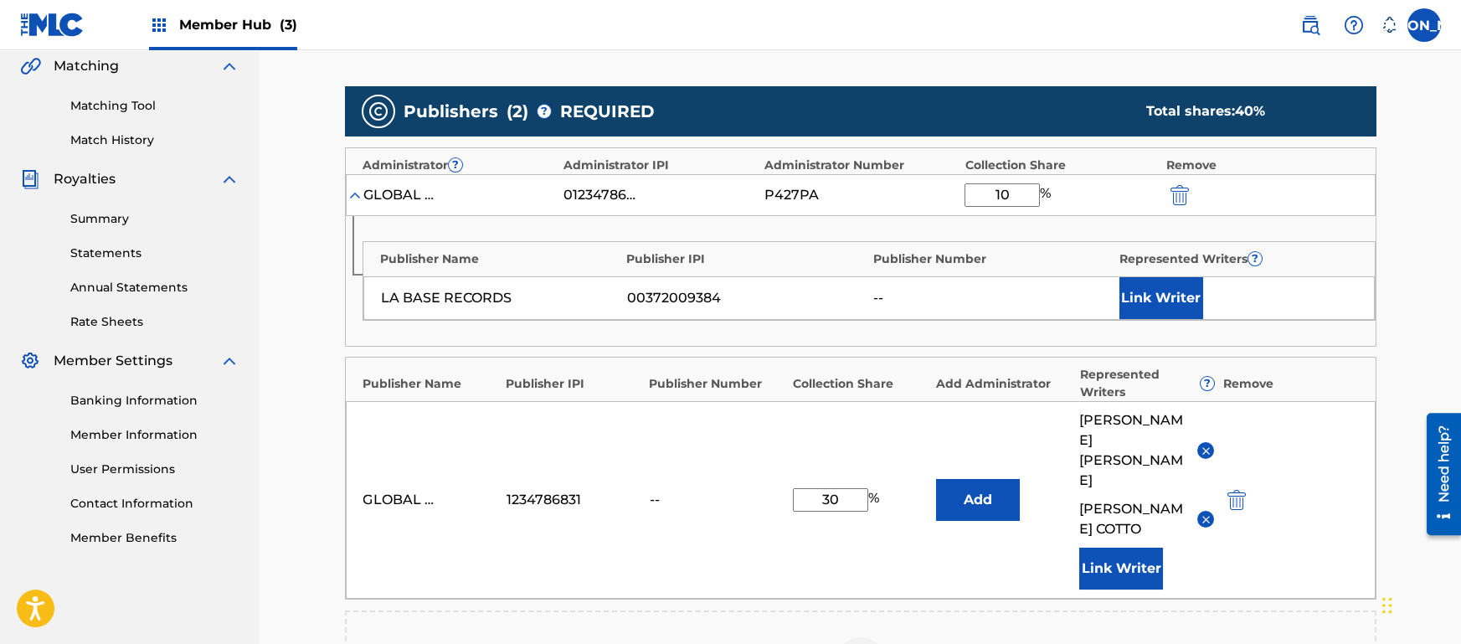
scroll to position [403, 0]
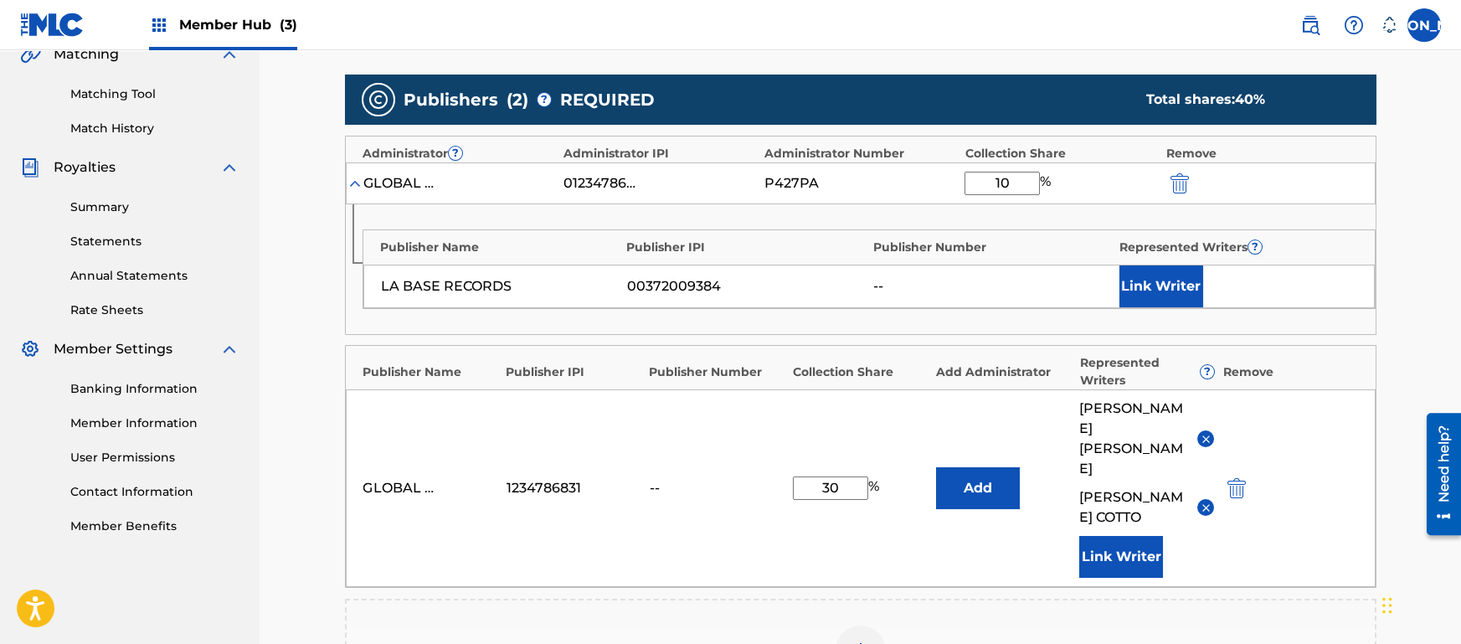
type input "10"
click at [1052, 286] on div "--" at bounding box center [992, 286] width 238 height 20
click at [1159, 299] on button "Link Writer" at bounding box center [1162, 286] width 84 height 42
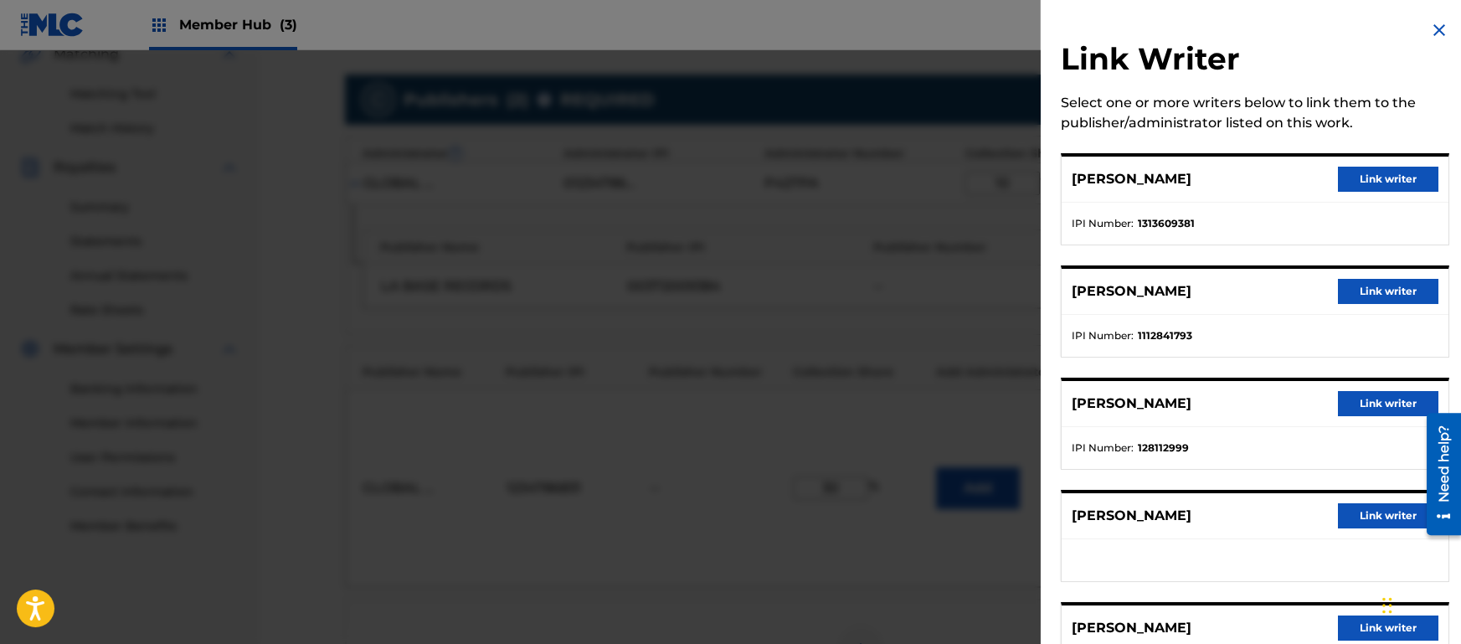
scroll to position [12, 0]
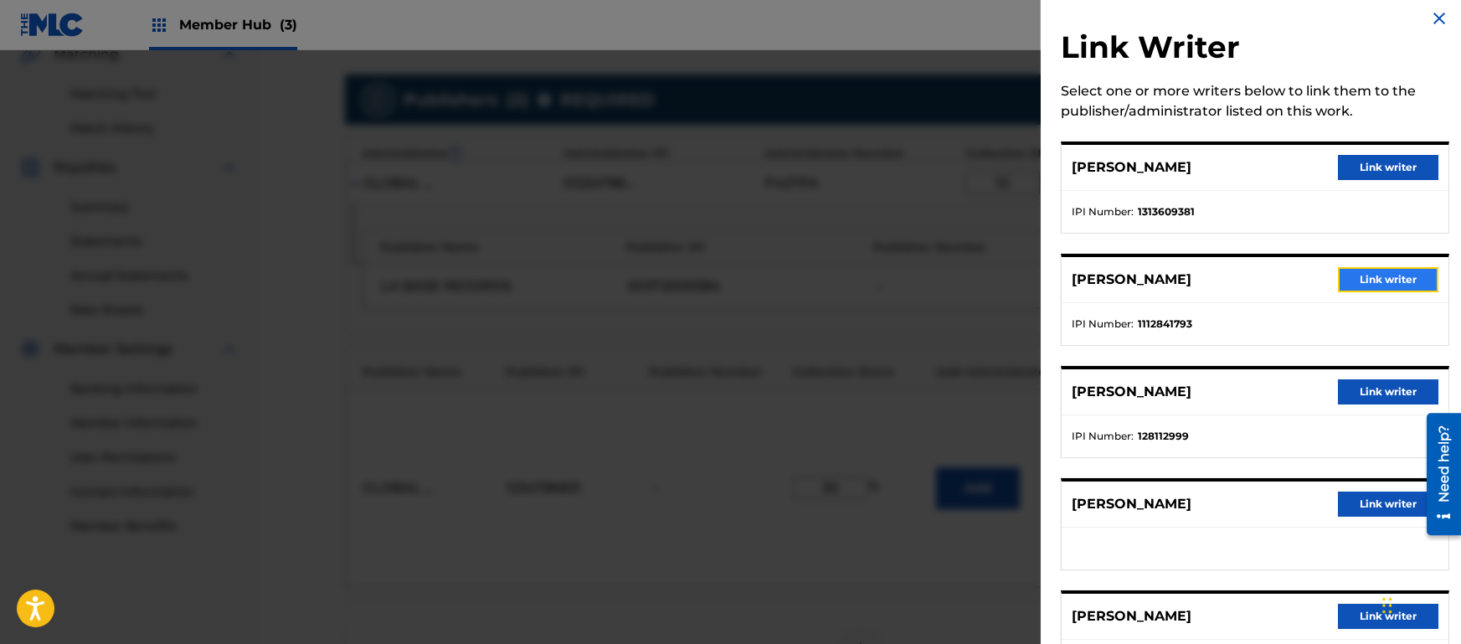
click at [1352, 268] on button "Link writer" at bounding box center [1388, 279] width 100 height 25
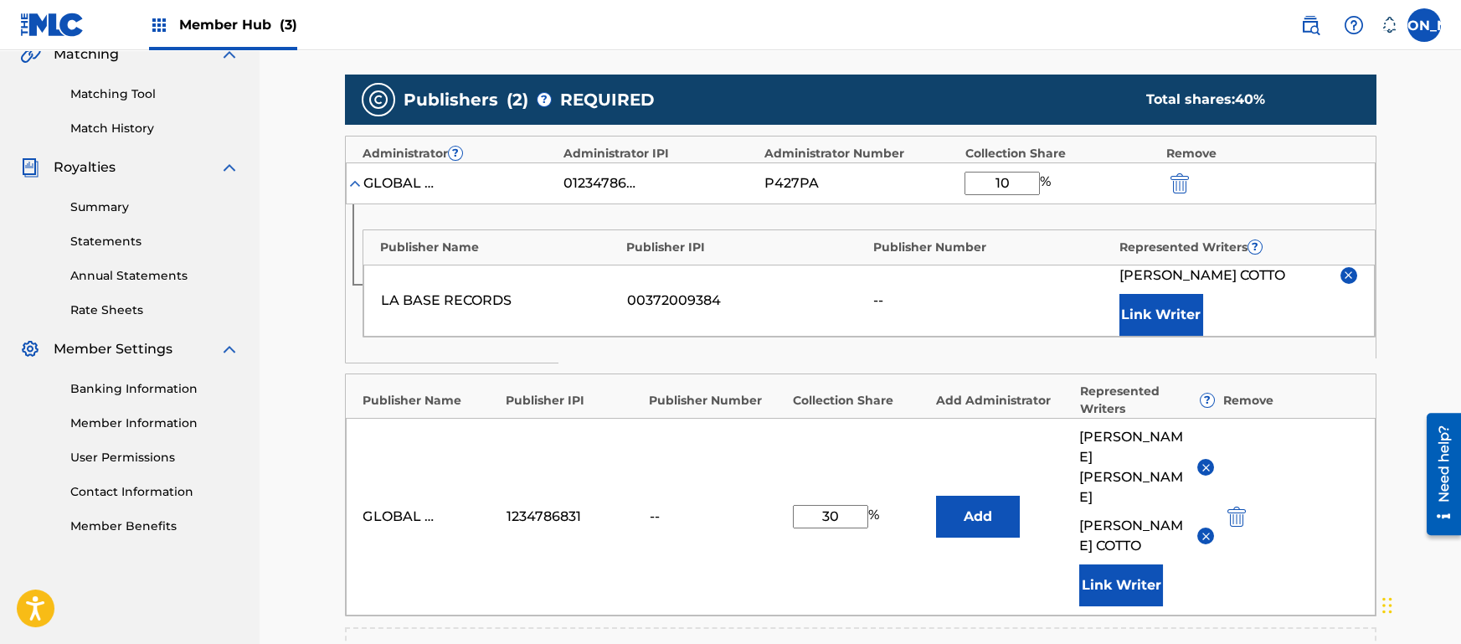
click at [1026, 315] on div "LA BASE RECORDS 00372009384 -- [PERSON_NAME] Link Writer" at bounding box center [869, 301] width 1012 height 72
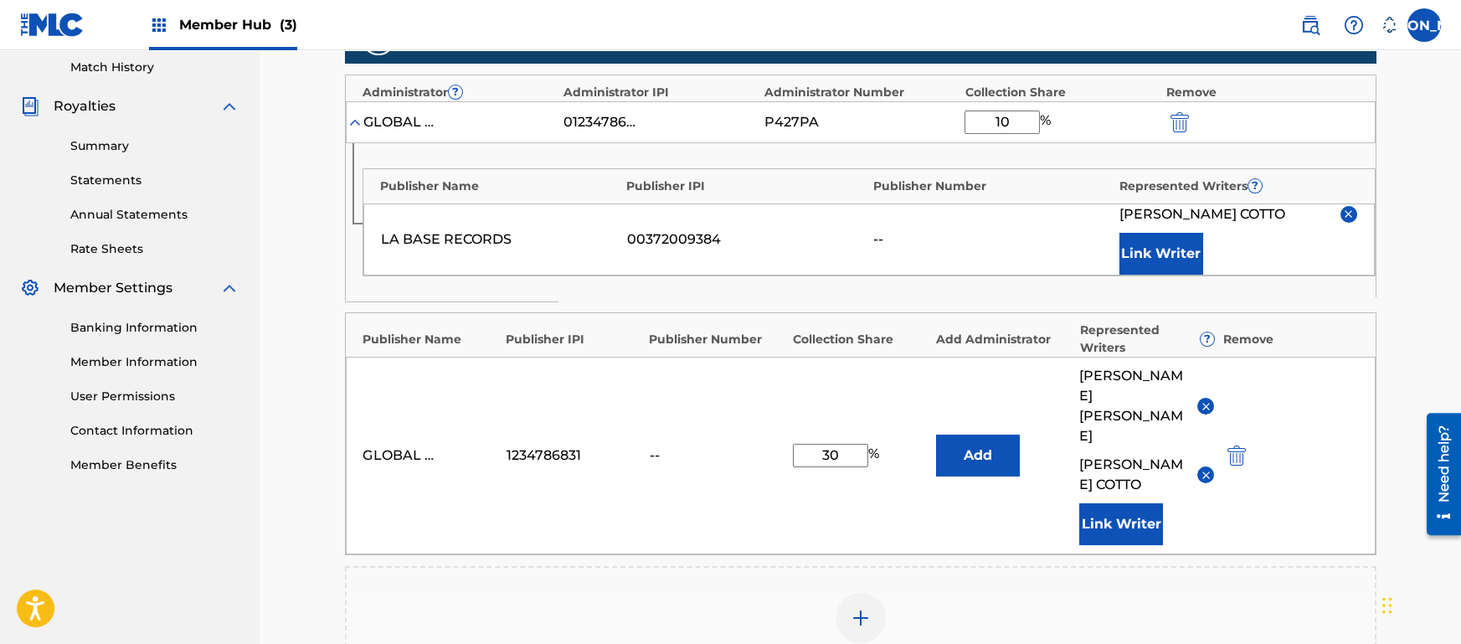
scroll to position [337, 0]
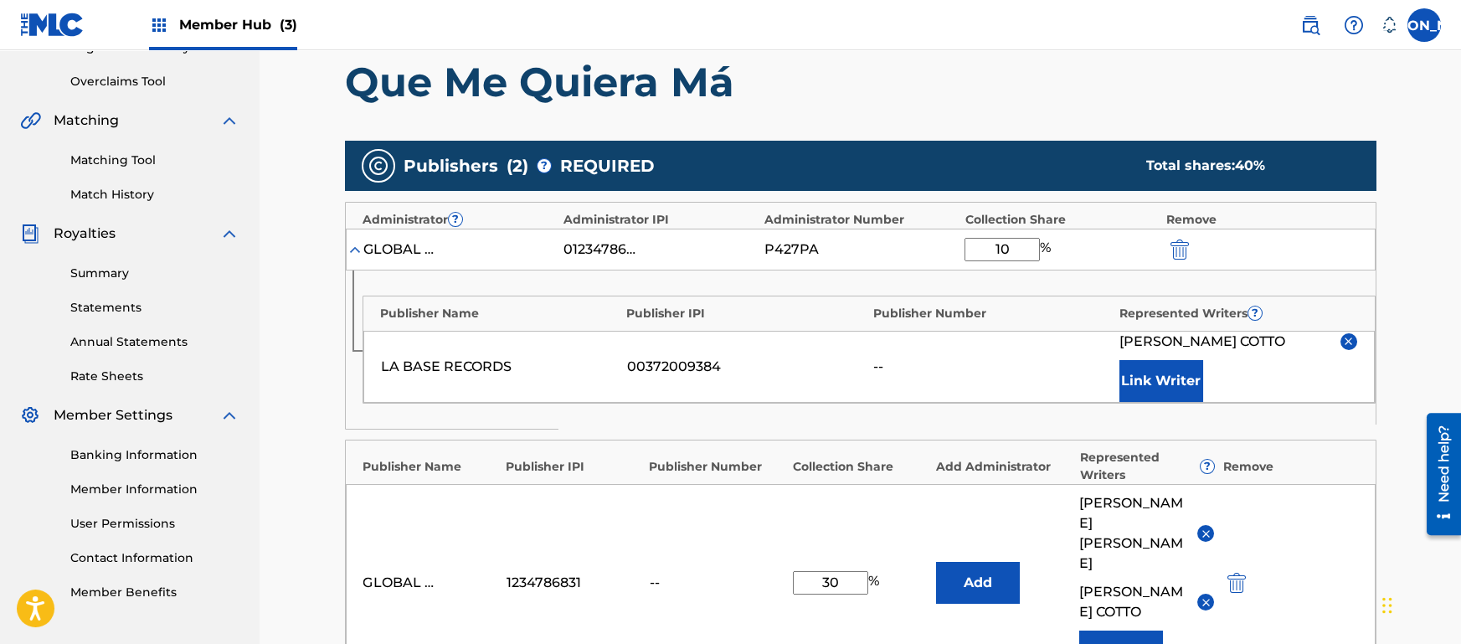
click at [1390, 424] on main "Catalog Enter Work Details Add Writers Add Publishers & Shares Add Recording Re…" at bounding box center [861, 401] width 1132 height 1293
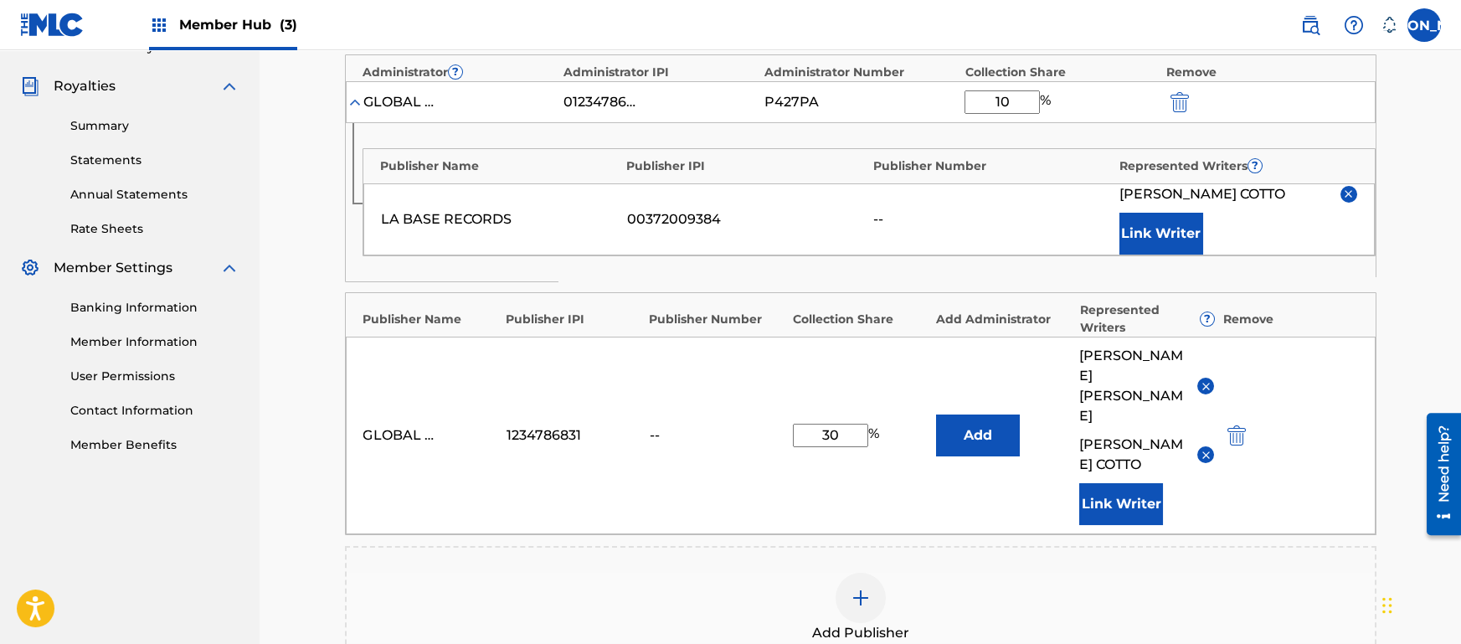
scroll to position [665, 0]
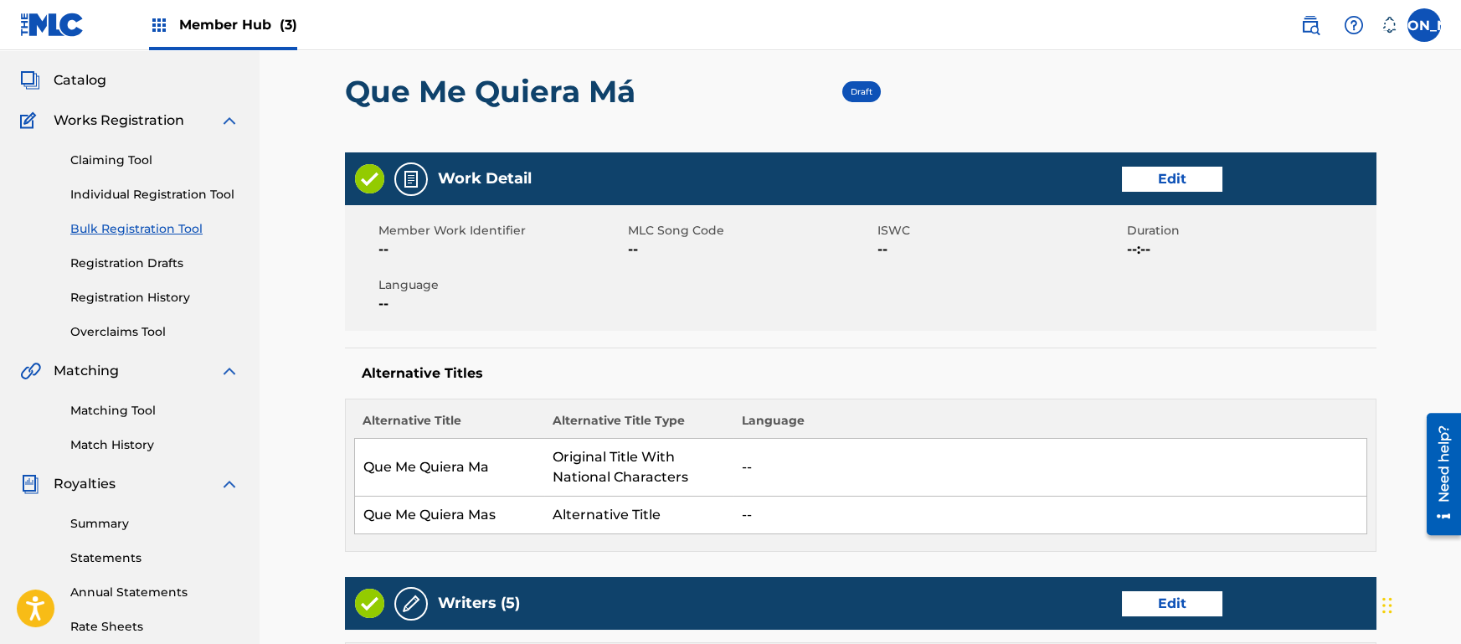
scroll to position [93, 0]
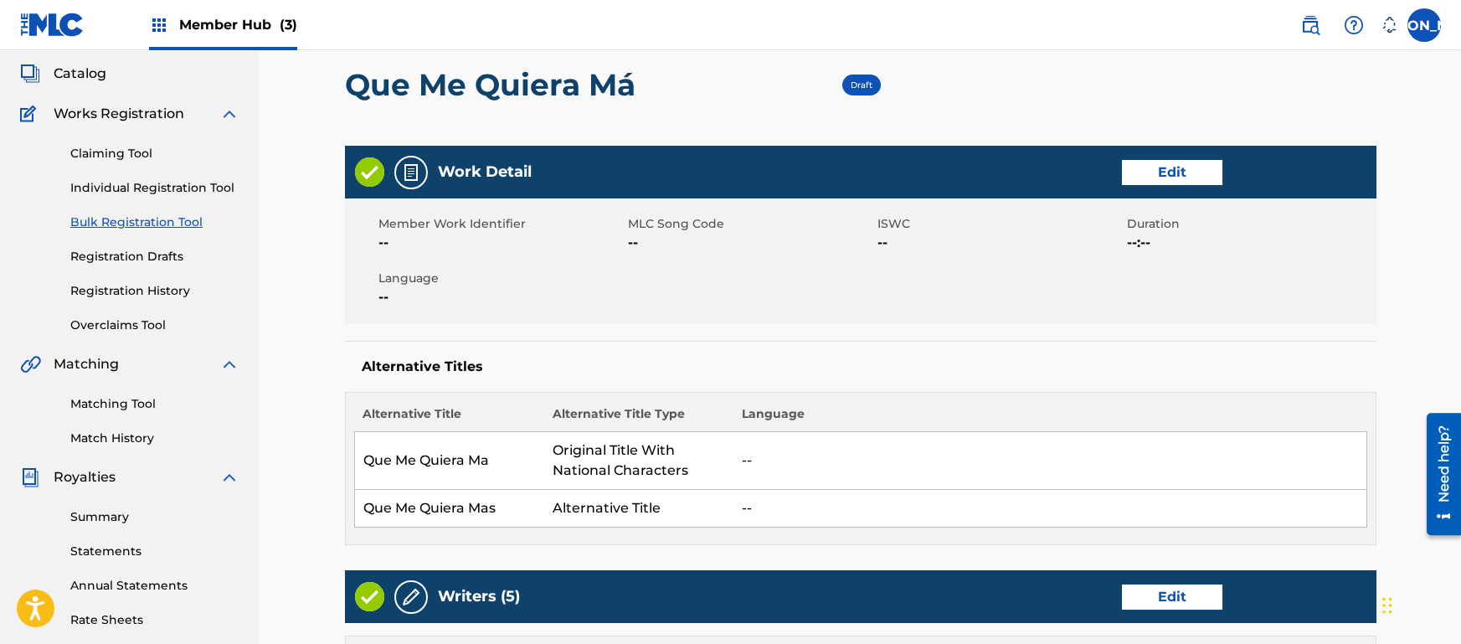
drag, startPoint x: 678, startPoint y: 346, endPoint x: 631, endPoint y: 344, distance: 47.8
click at [631, 344] on div "Alternative Titles Alternative Title Alternative Title Type Language Que Me Qui…" at bounding box center [861, 443] width 1032 height 204
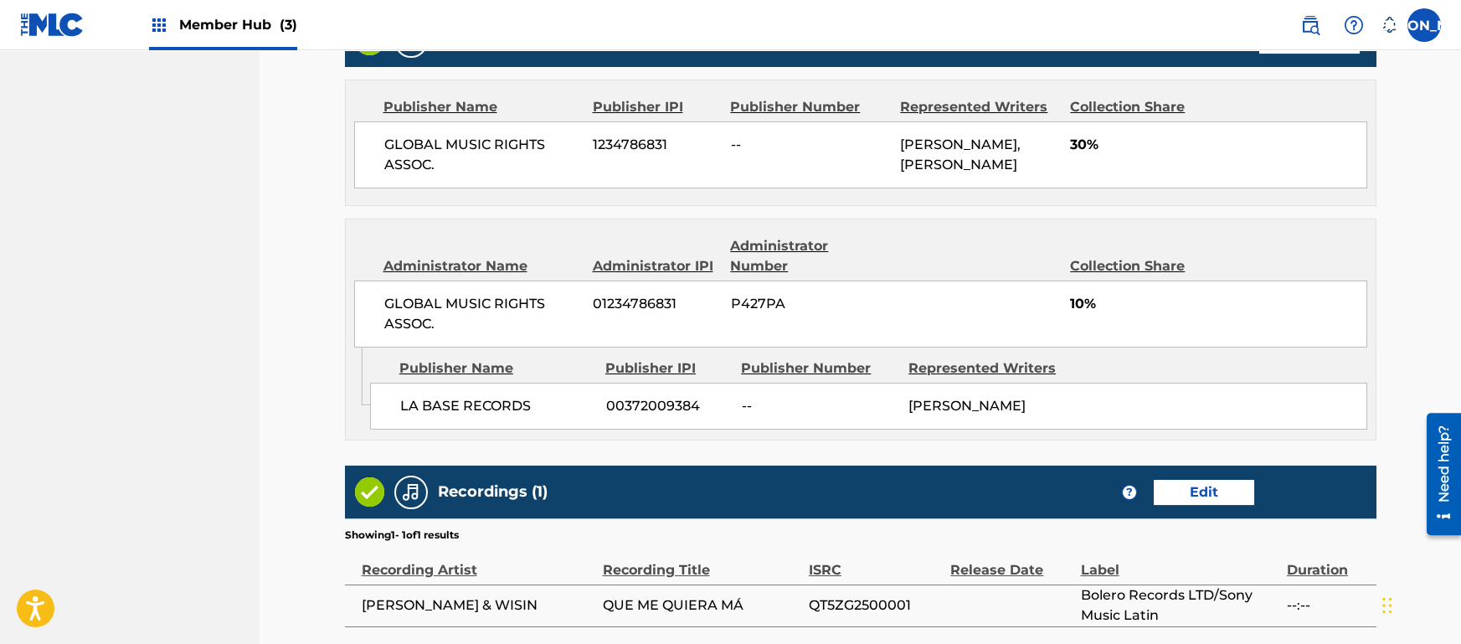
scroll to position [1152, 0]
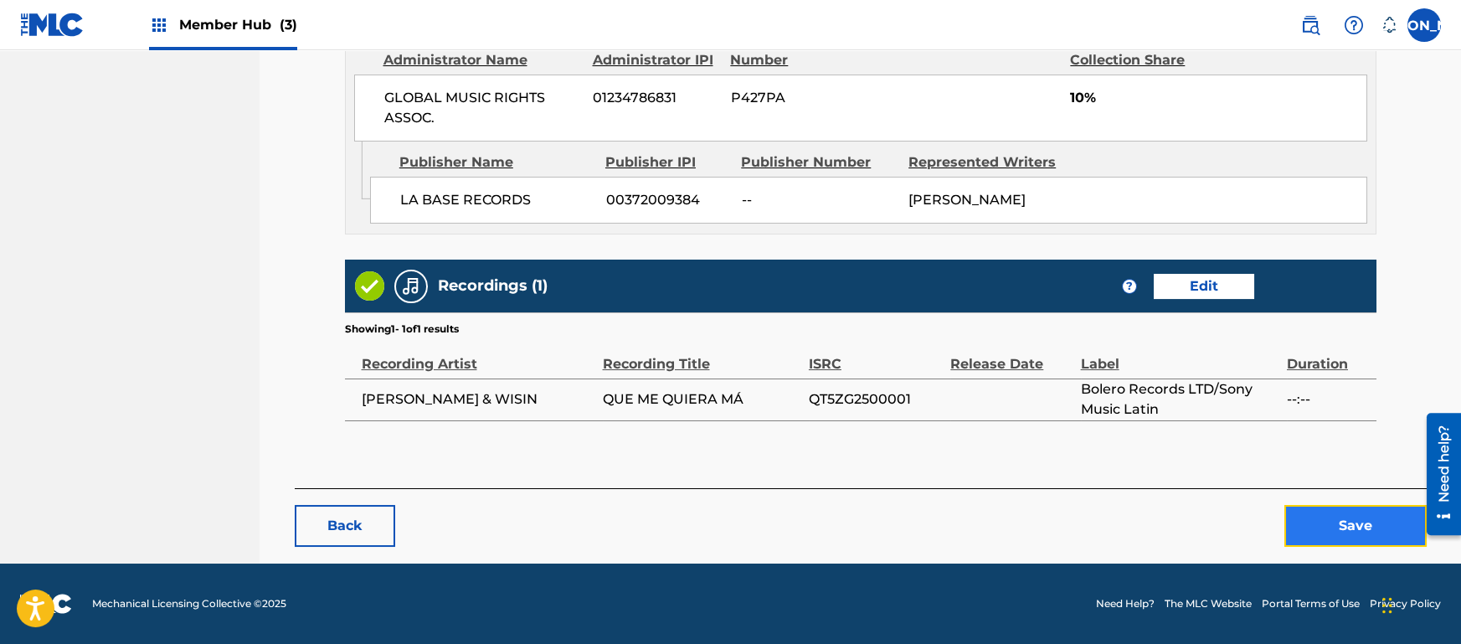
click at [1358, 525] on button "Save" at bounding box center [1356, 526] width 142 height 42
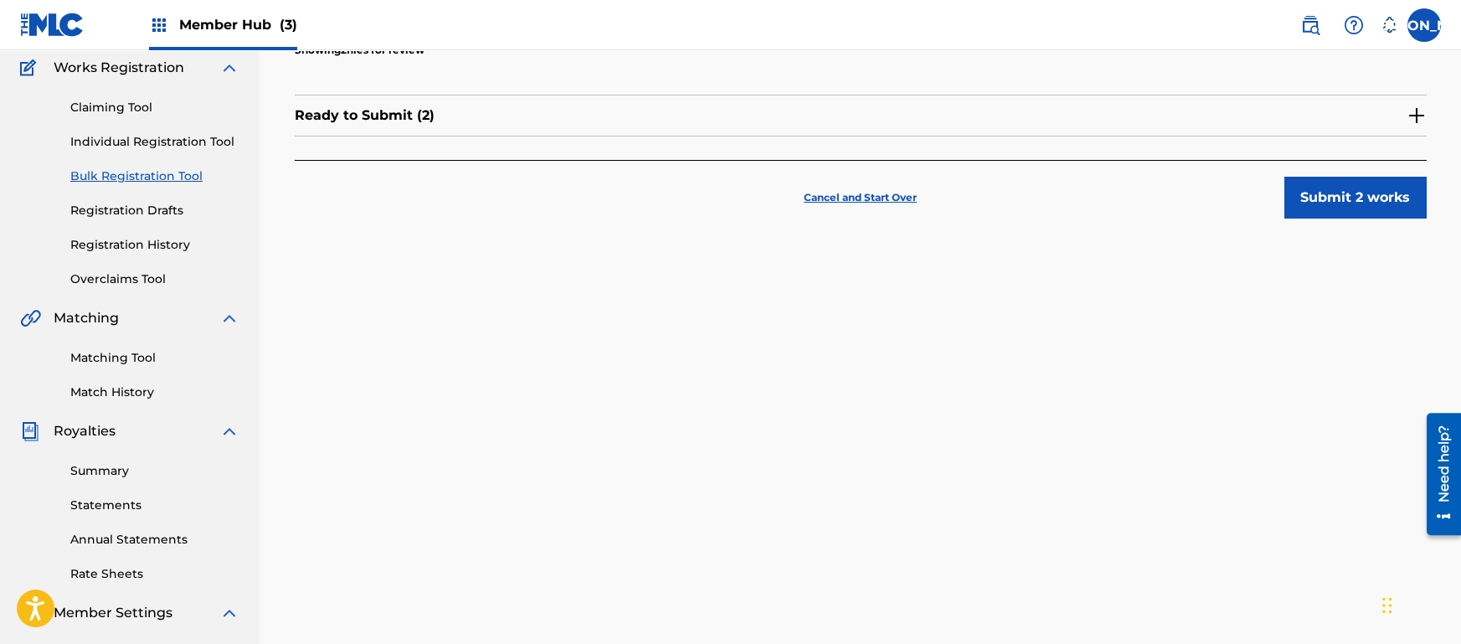
scroll to position [144, 0]
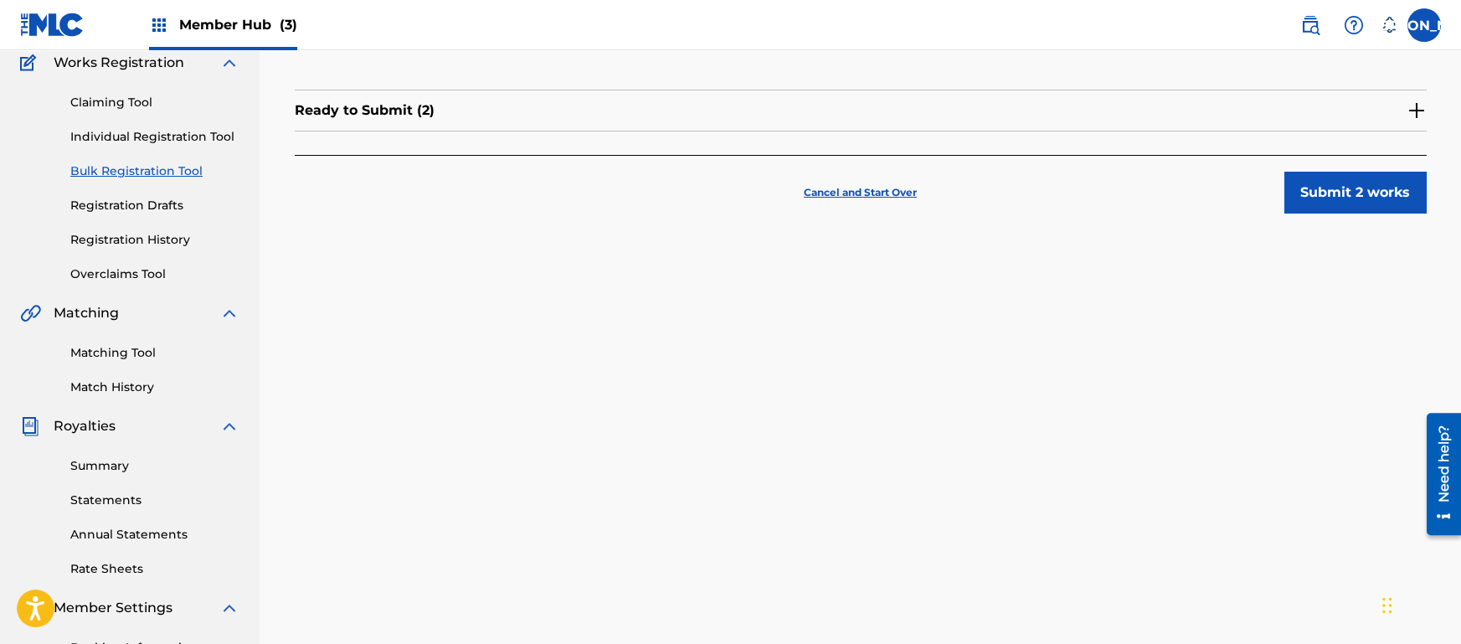
click at [1423, 116] on img at bounding box center [1417, 110] width 20 height 20
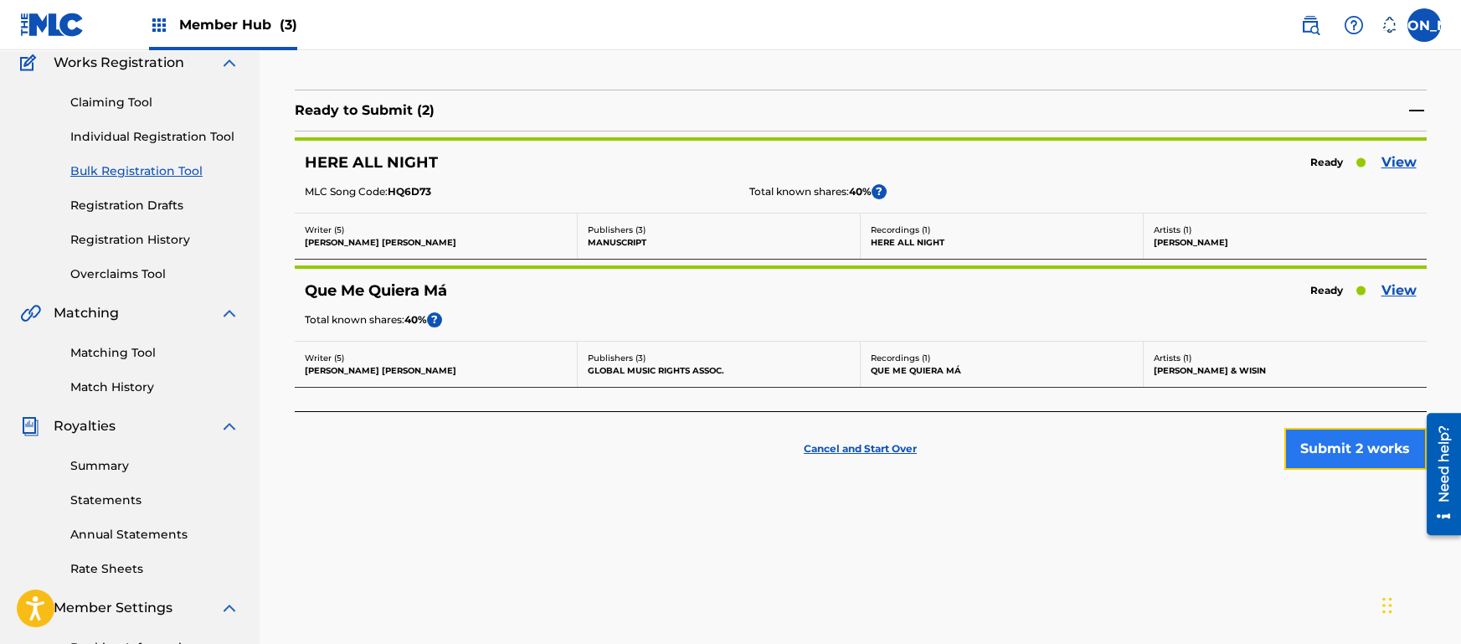
click at [1364, 470] on button "Submit 2 works" at bounding box center [1356, 449] width 142 height 42
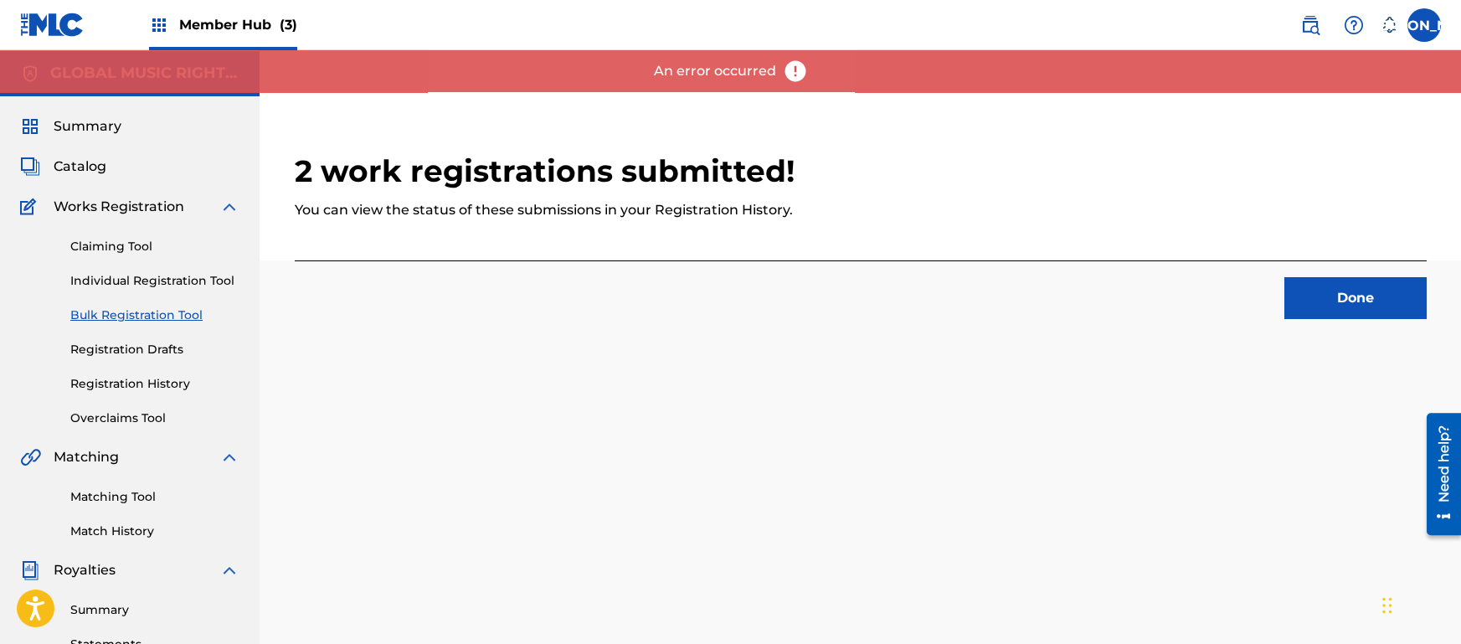
click at [793, 60] on img at bounding box center [795, 71] width 25 height 25
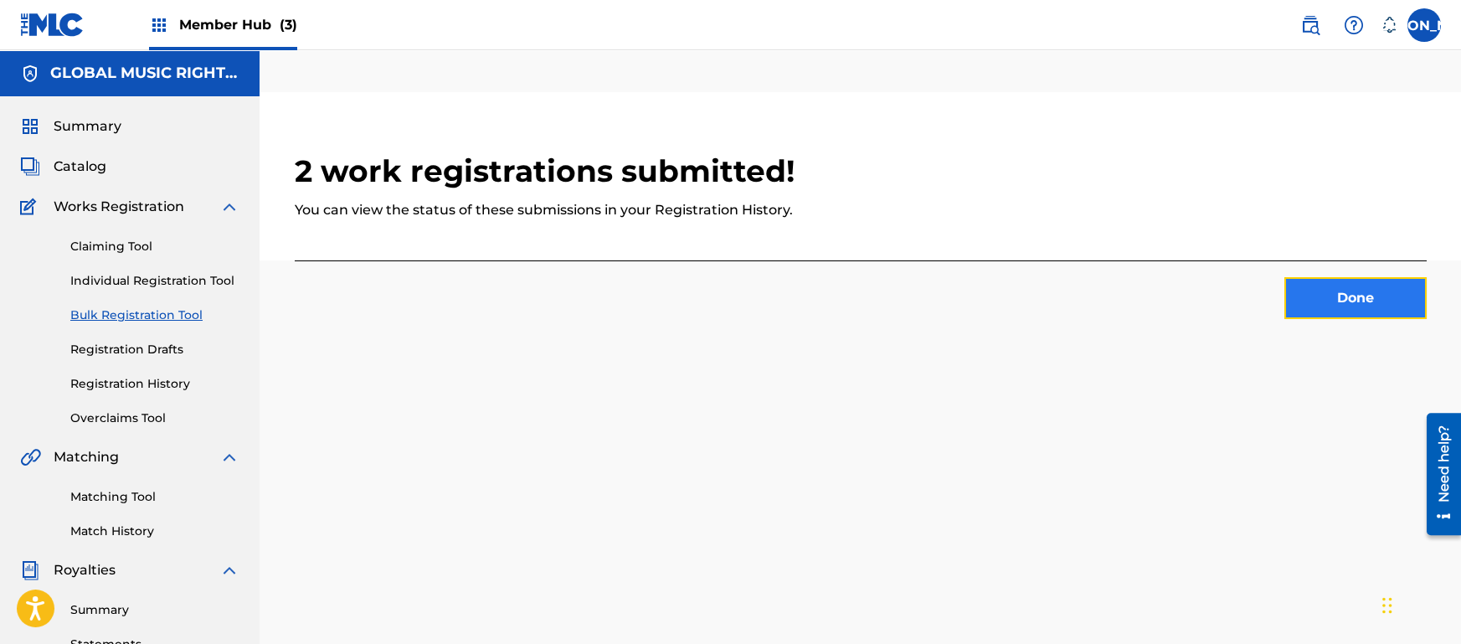
click at [1302, 308] on button "Done" at bounding box center [1356, 298] width 142 height 42
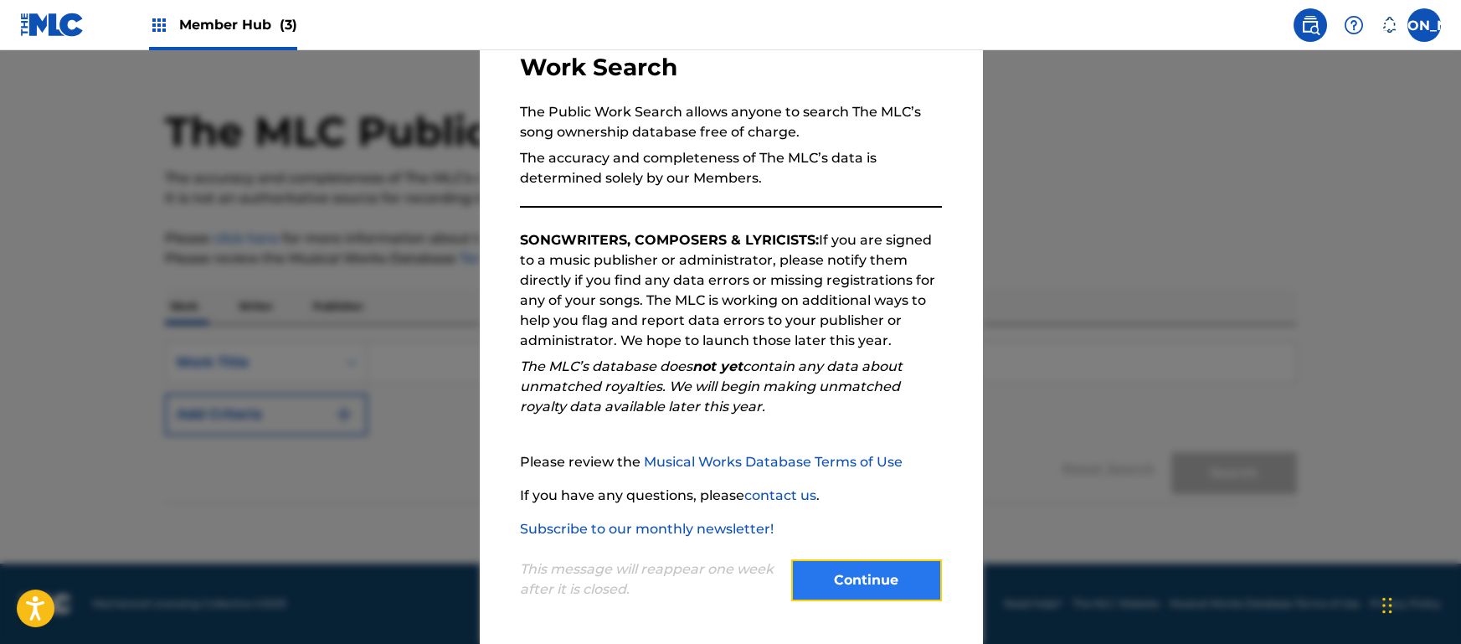
click at [873, 561] on button "Continue" at bounding box center [866, 580] width 151 height 42
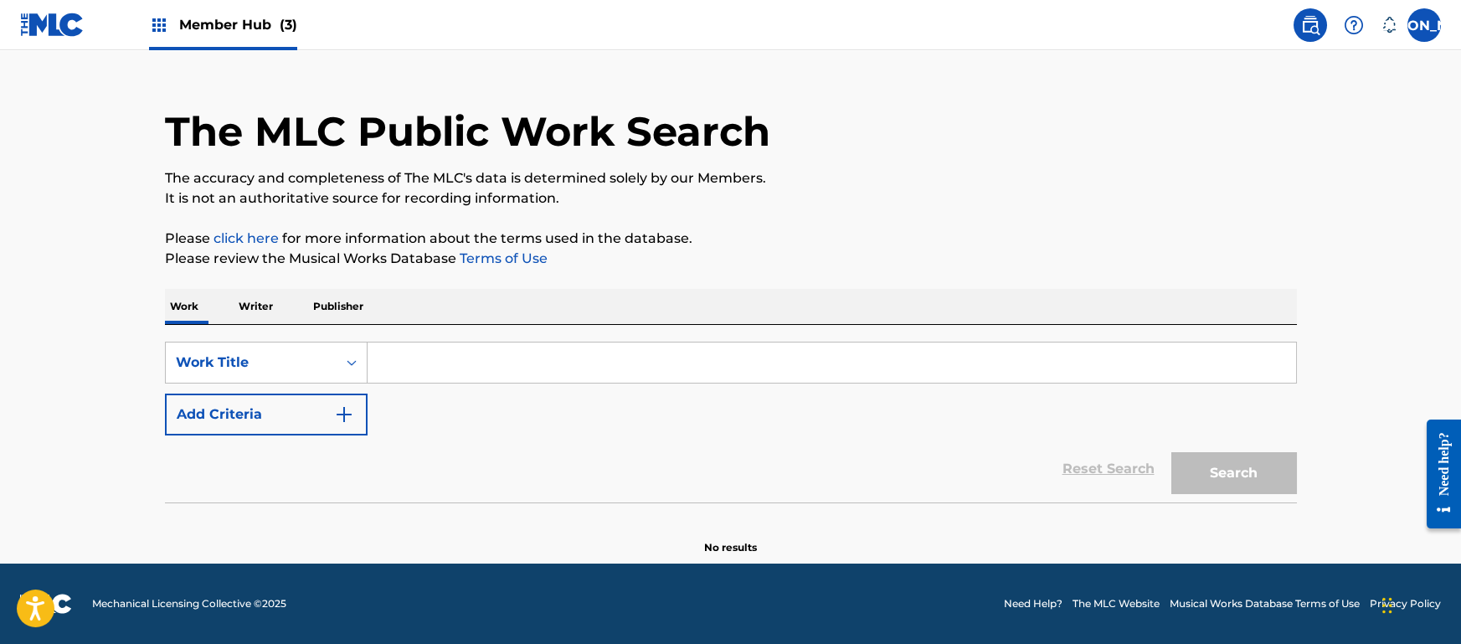
click at [427, 372] on input "Search Form" at bounding box center [832, 363] width 929 height 40
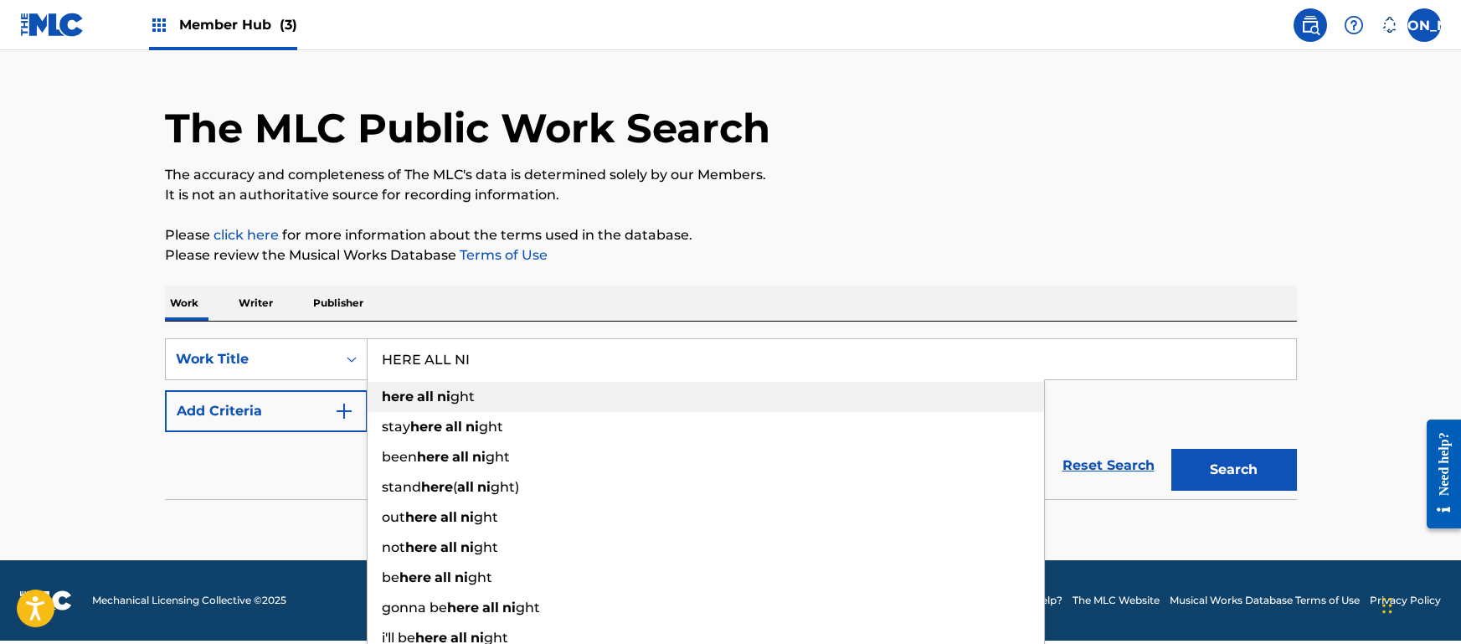
click at [501, 398] on div "here all ni ght" at bounding box center [706, 397] width 677 height 30
type input "here all night"
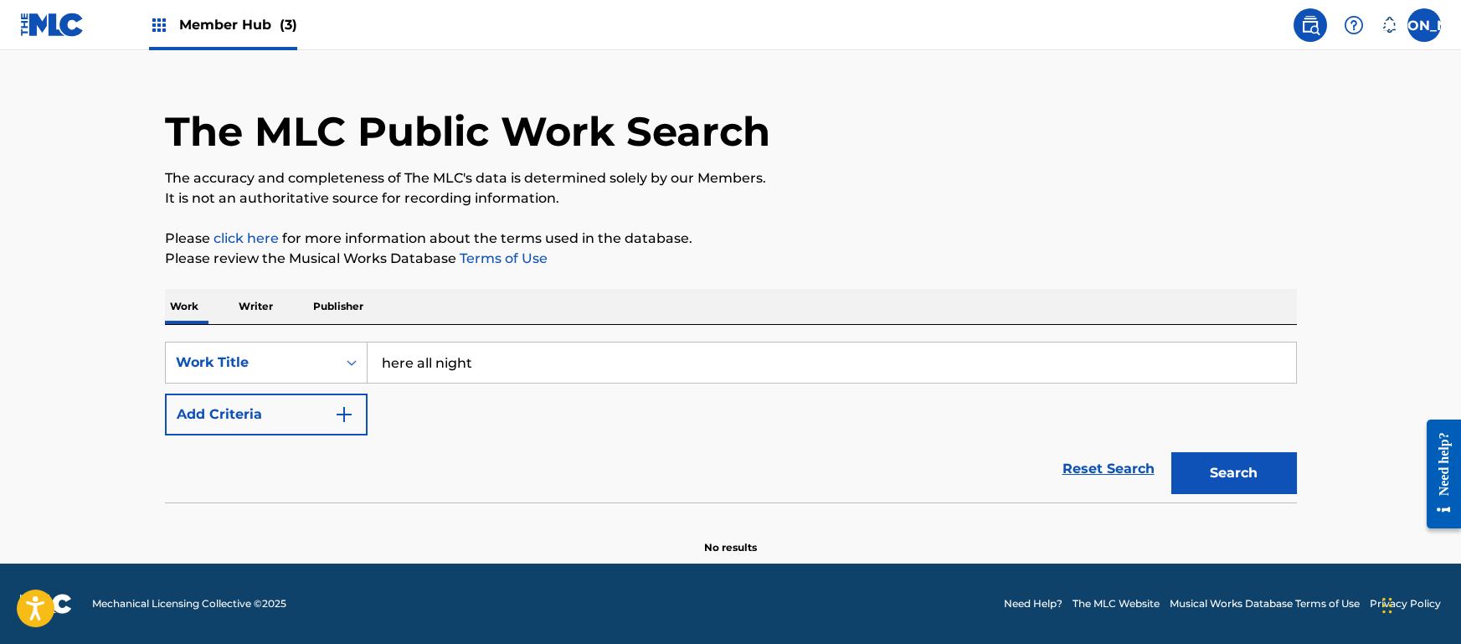
click at [1172, 452] on button "Search" at bounding box center [1235, 473] width 126 height 42
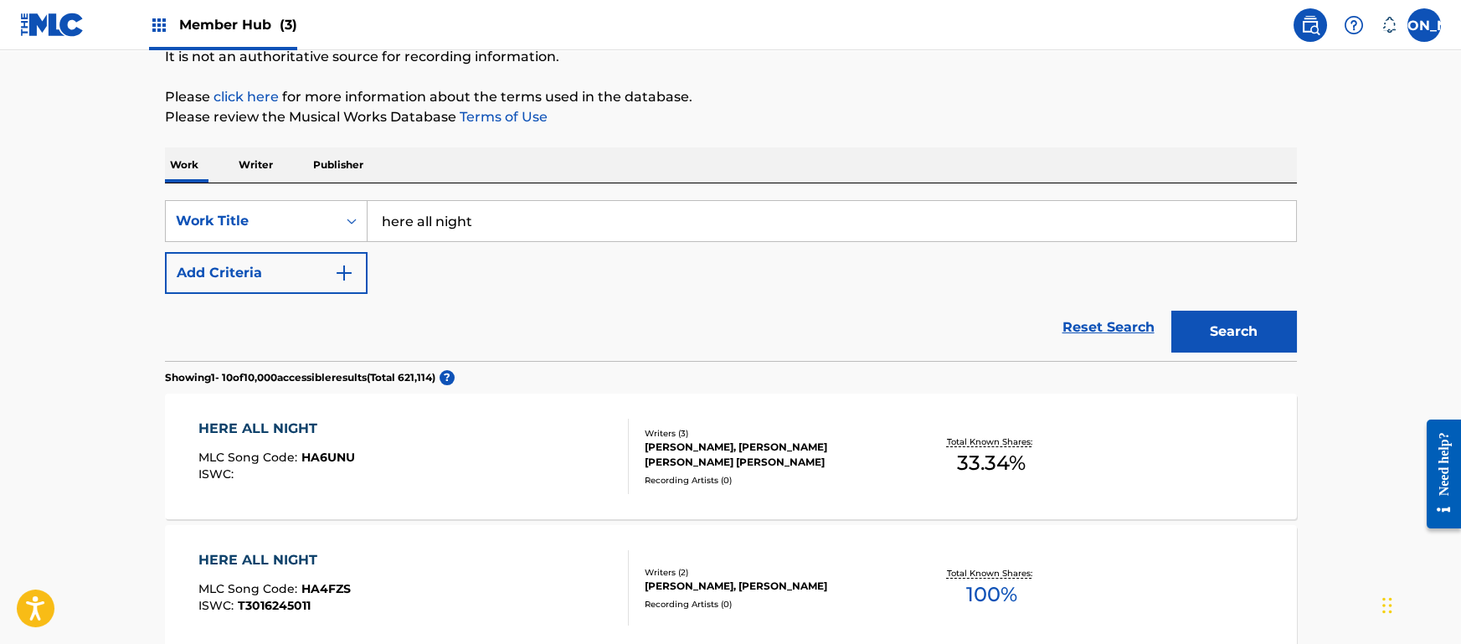
scroll to position [177, 0]
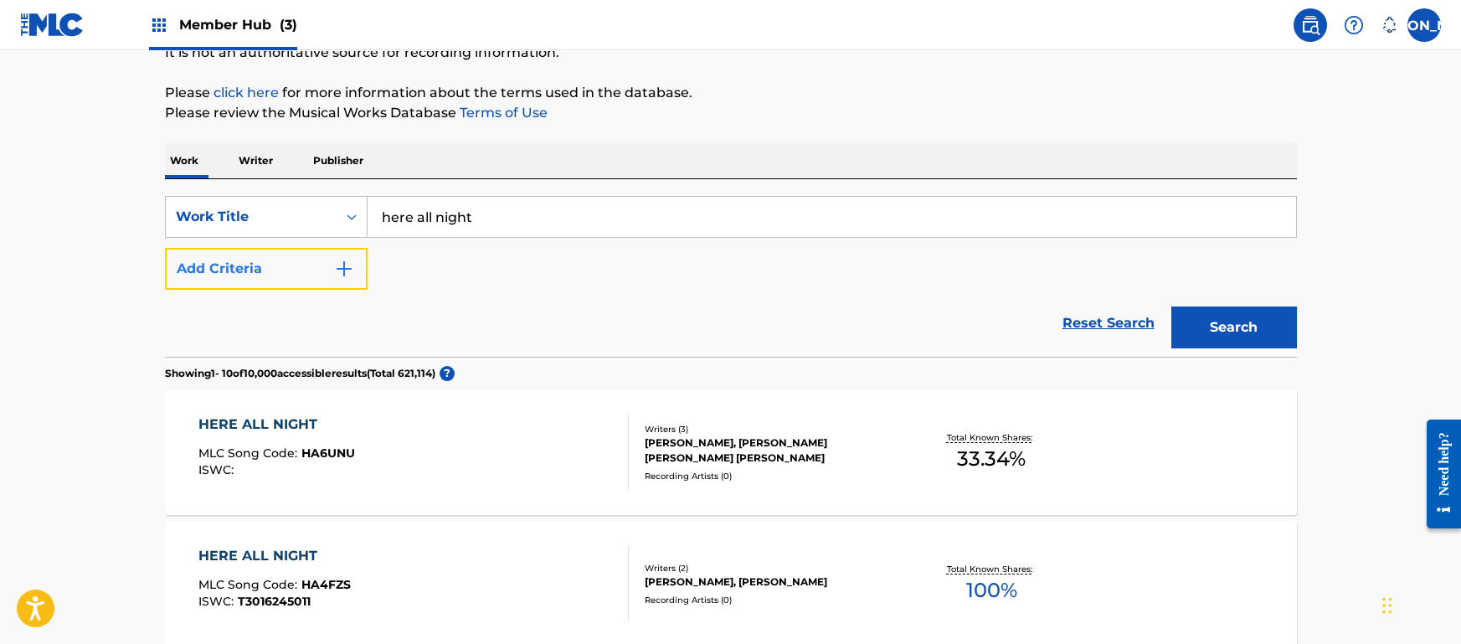
click at [346, 268] on img "Search Form" at bounding box center [344, 269] width 20 height 20
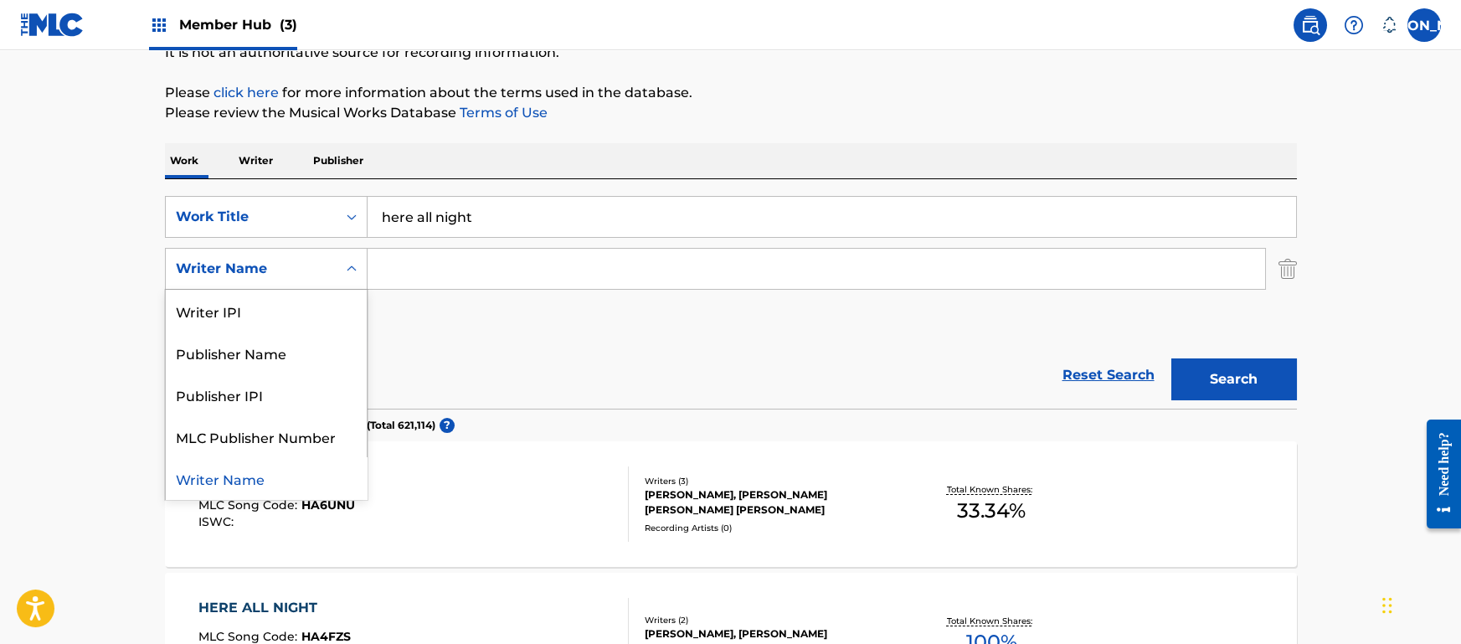
click at [346, 268] on icon "Search Form" at bounding box center [351, 268] width 17 height 17
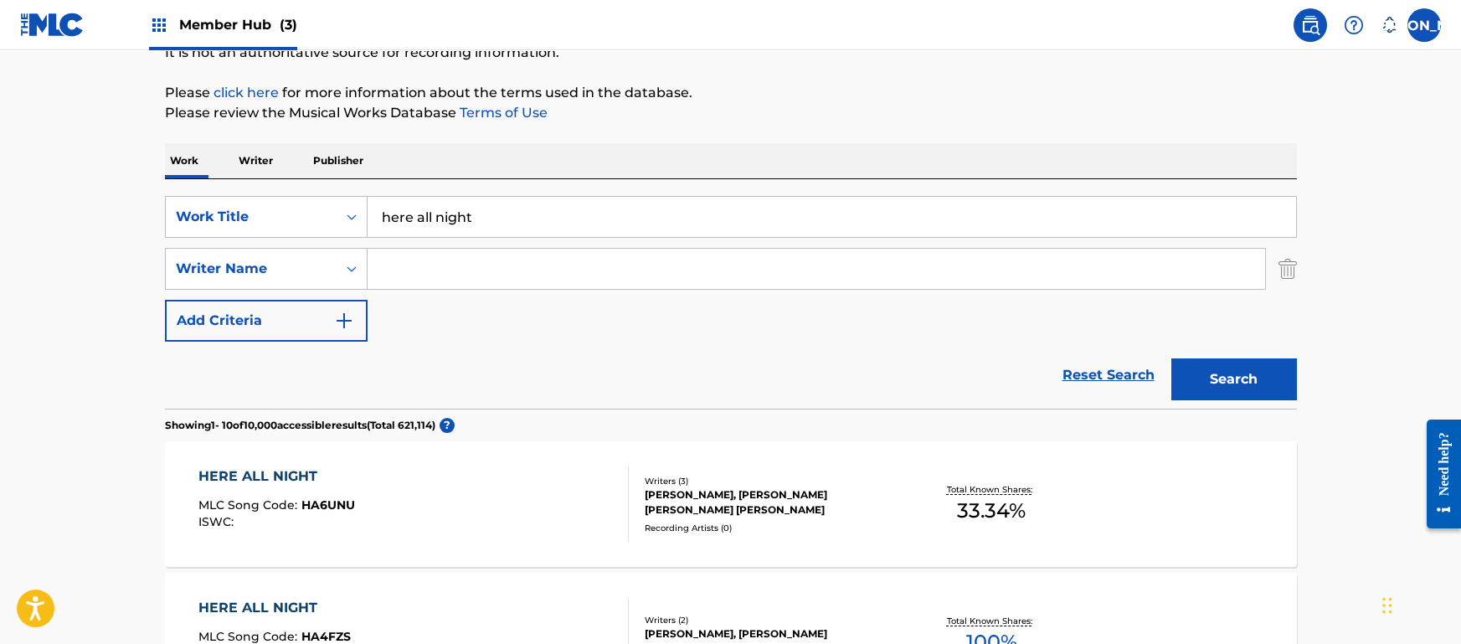
click at [502, 305] on div "SearchWithCriteria56a6ab46-7735-48dd-bb23-317a7eb9e4a7 Work Title here all nigh…" at bounding box center [731, 269] width 1132 height 146
click at [532, 265] on input "Search Form" at bounding box center [817, 269] width 898 height 40
type input "D"
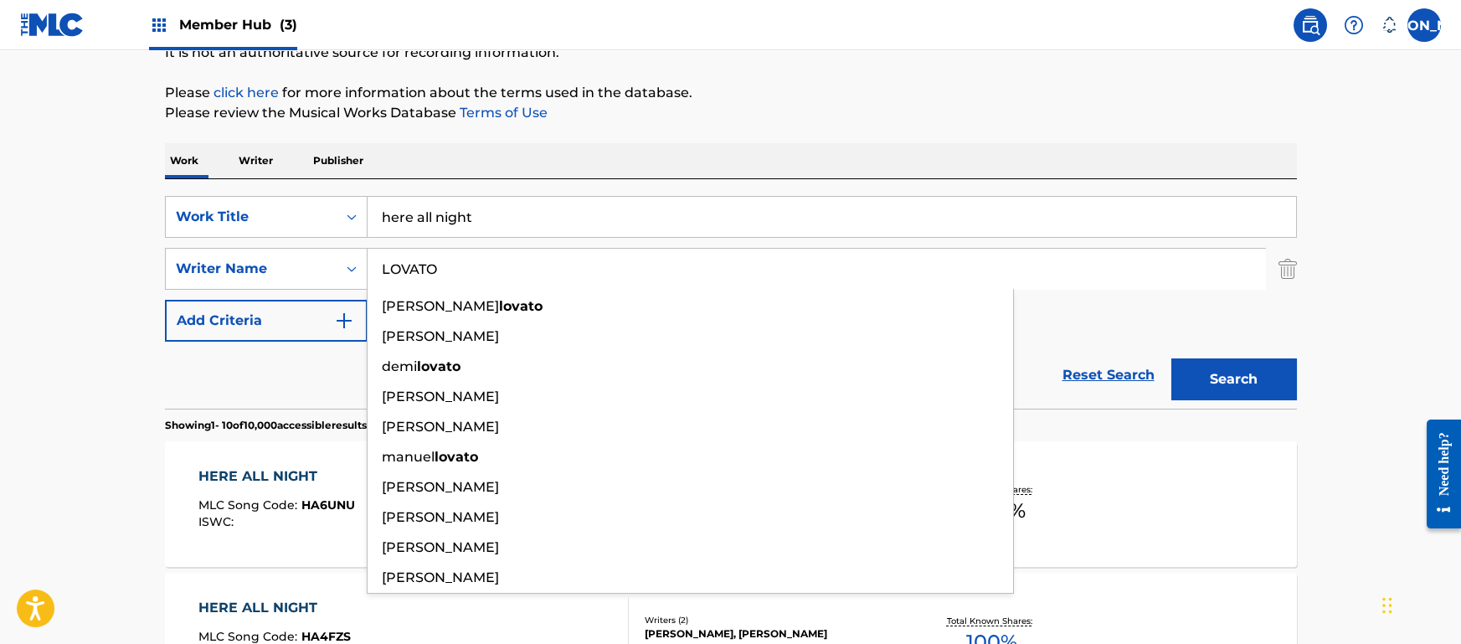
type input "LOVATO"
click at [1172, 358] on button "Search" at bounding box center [1235, 379] width 126 height 42
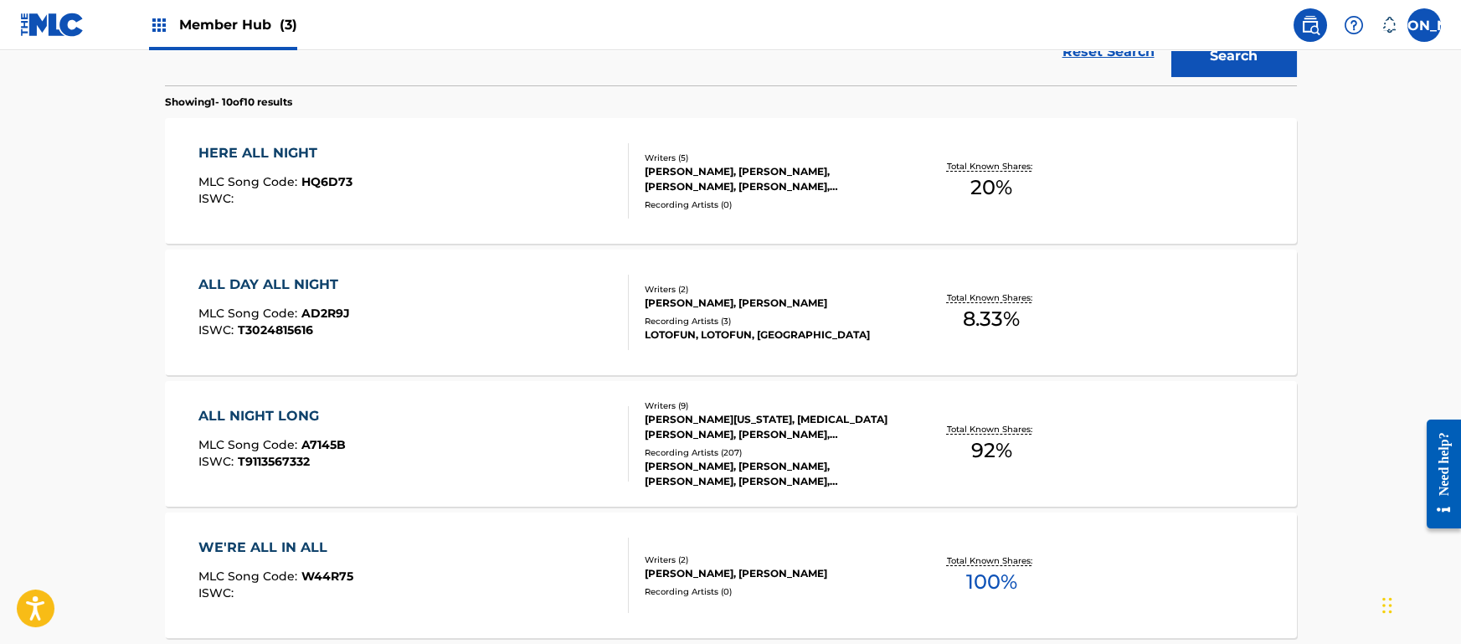
scroll to position [451, 0]
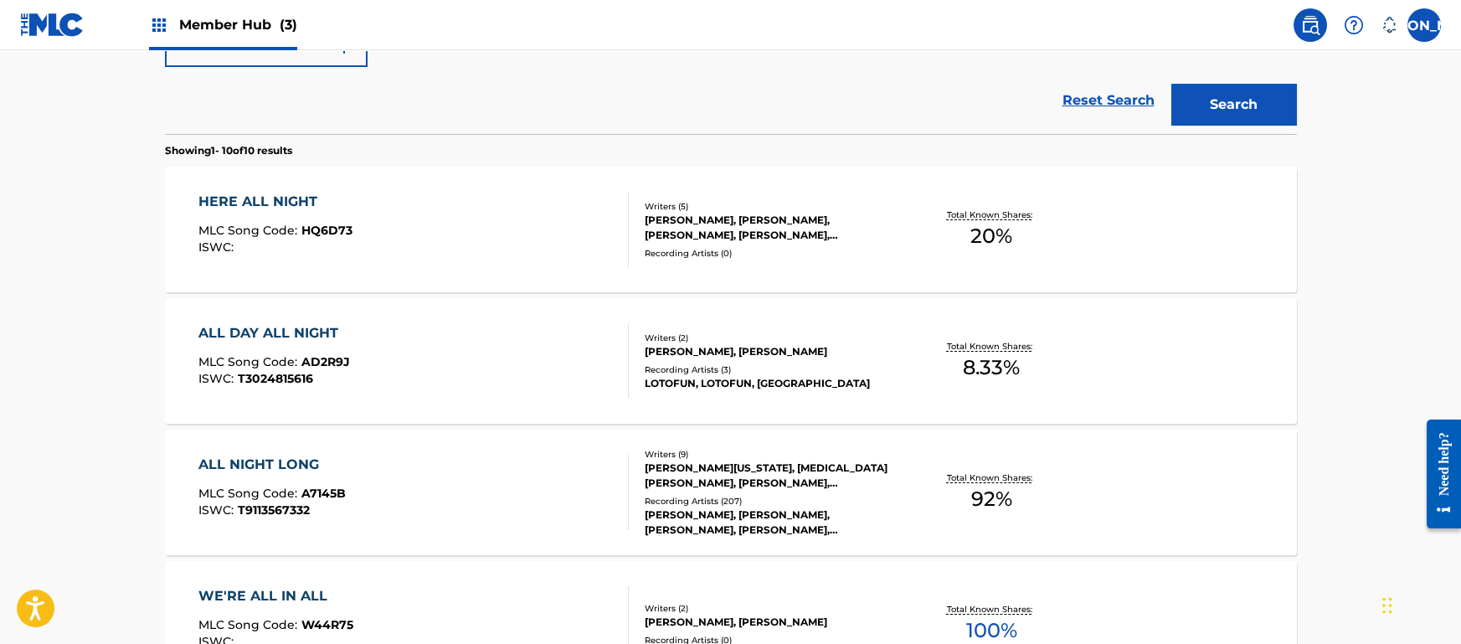
click at [667, 461] on div "JAMES DAVID WASHINGTON, LYRICA NASHA ANDERSON, ERIN REED, LESLIE JEROME HARMON,…" at bounding box center [771, 476] width 253 height 30
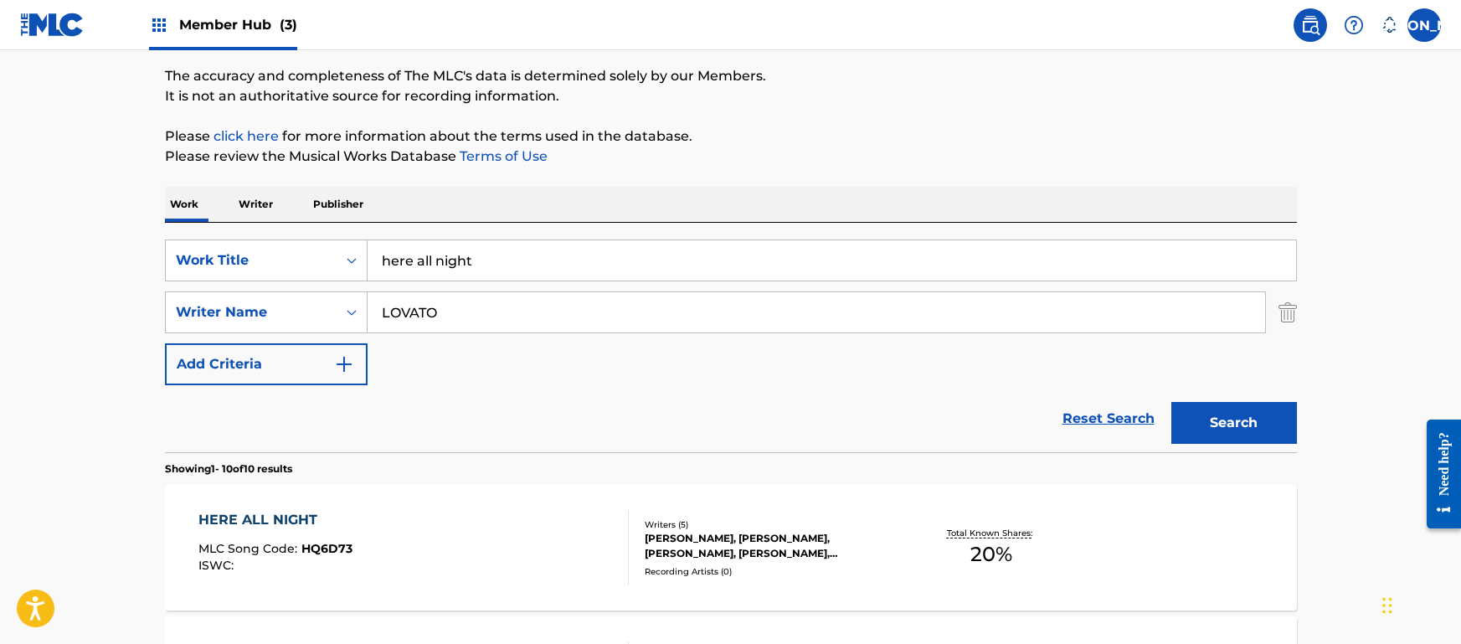
scroll to position [135, 0]
click at [486, 312] on input "LOVATO" at bounding box center [817, 311] width 898 height 40
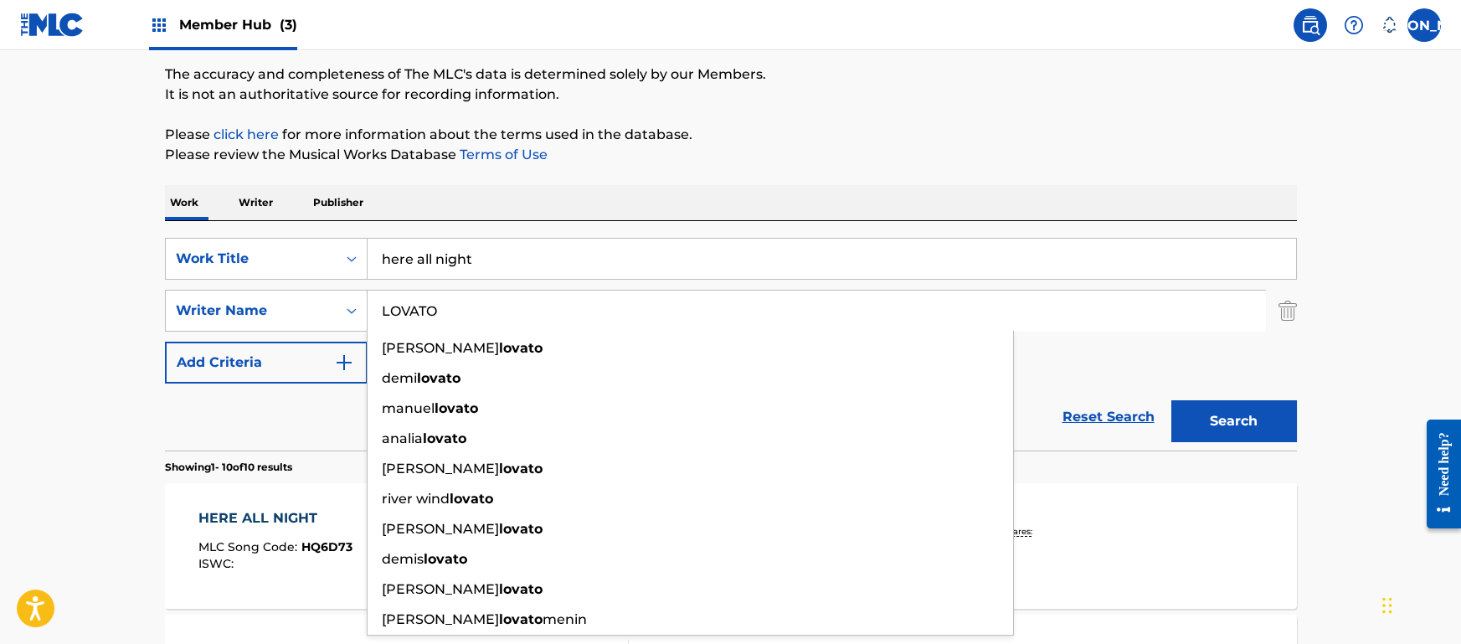
click at [486, 312] on input "LOVATO" at bounding box center [817, 311] width 898 height 40
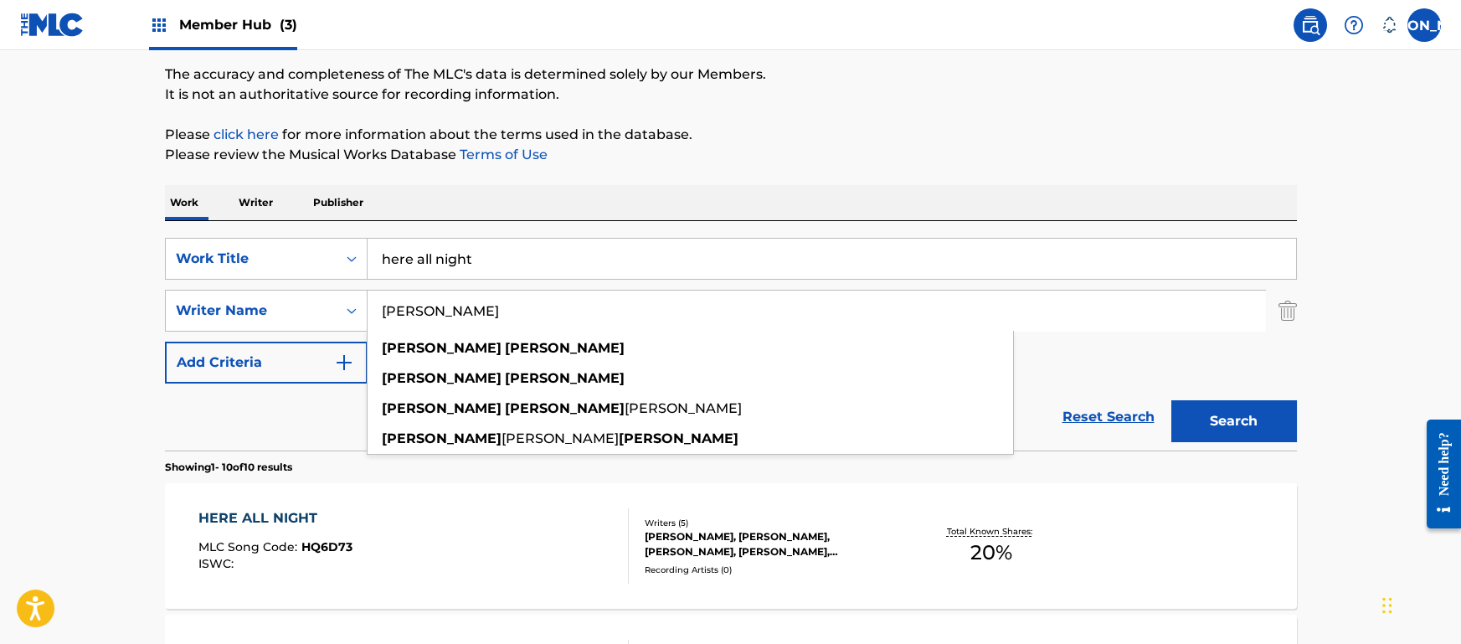
type input "SARAH HUDSON"
click at [1172, 400] on button "Search" at bounding box center [1235, 421] width 126 height 42
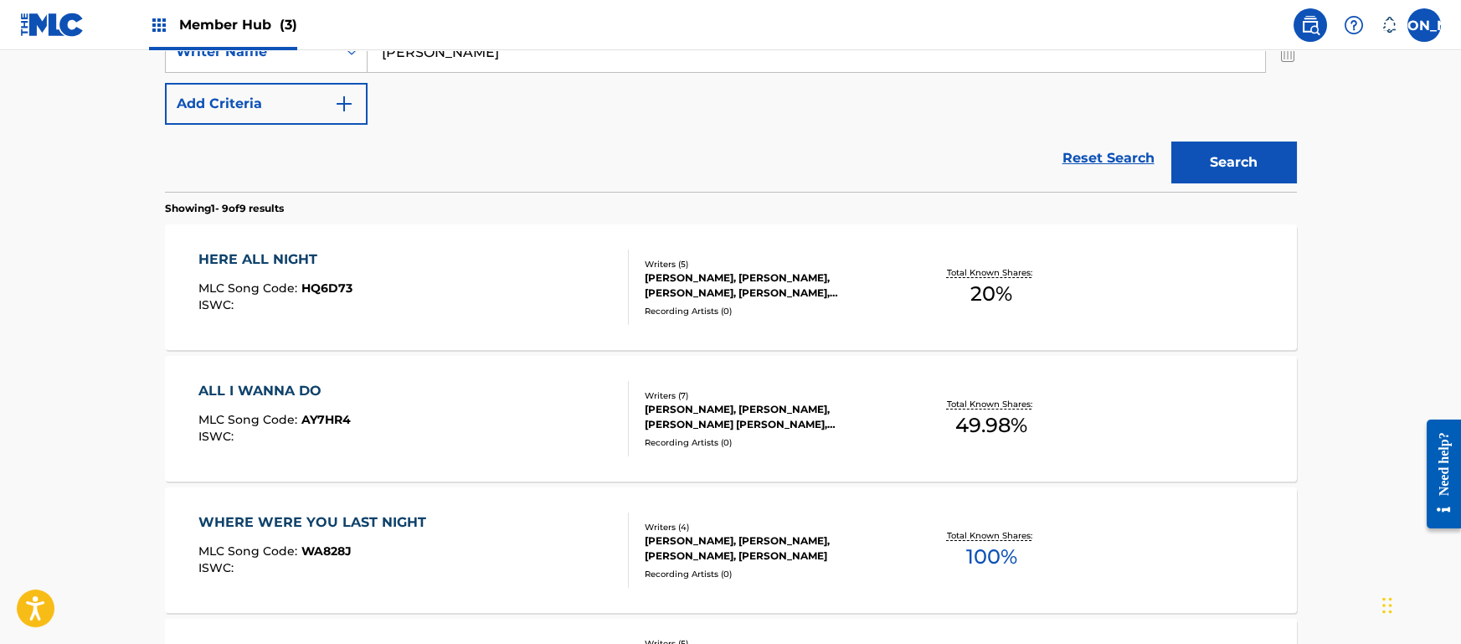
scroll to position [395, 0]
click at [691, 247] on div "HERE ALL NIGHT MLC Song Code : HQ6D73 ISWC : Writers ( 5 ) BRETT LELAND MCLAUGH…" at bounding box center [731, 286] width 1132 height 126
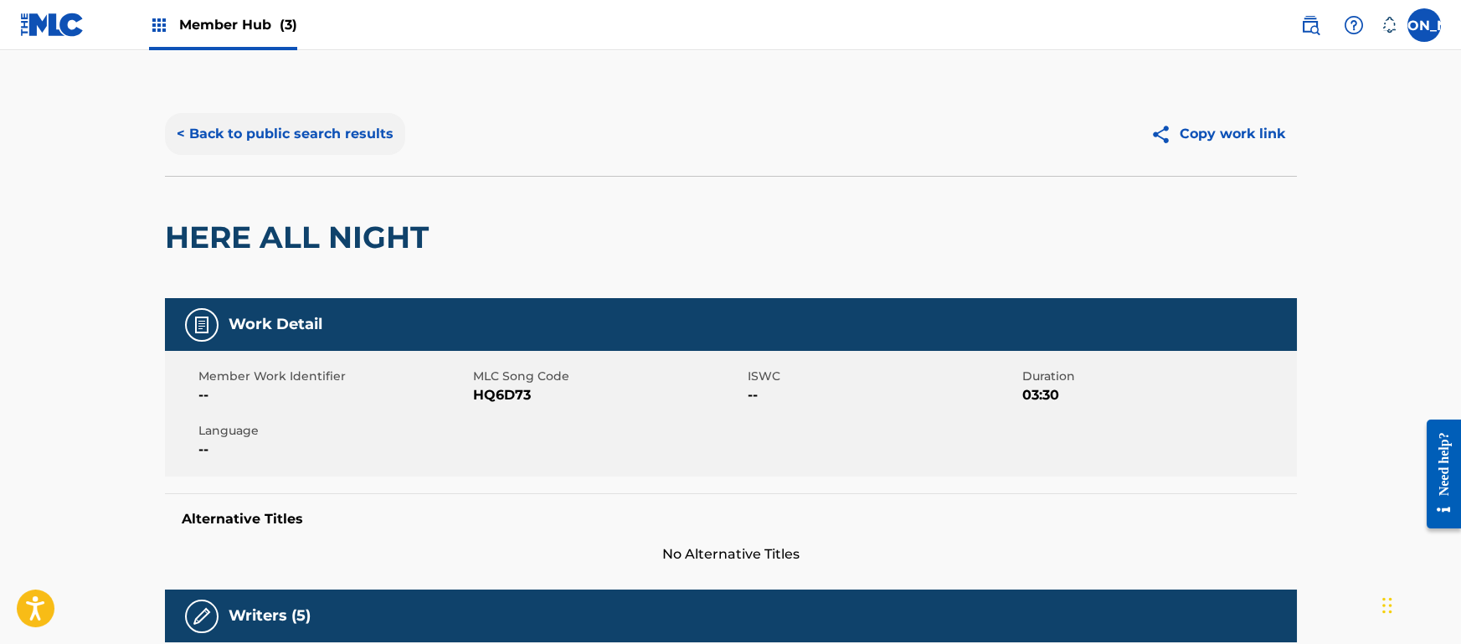
click at [299, 132] on button "< Back to public search results" at bounding box center [285, 134] width 240 height 42
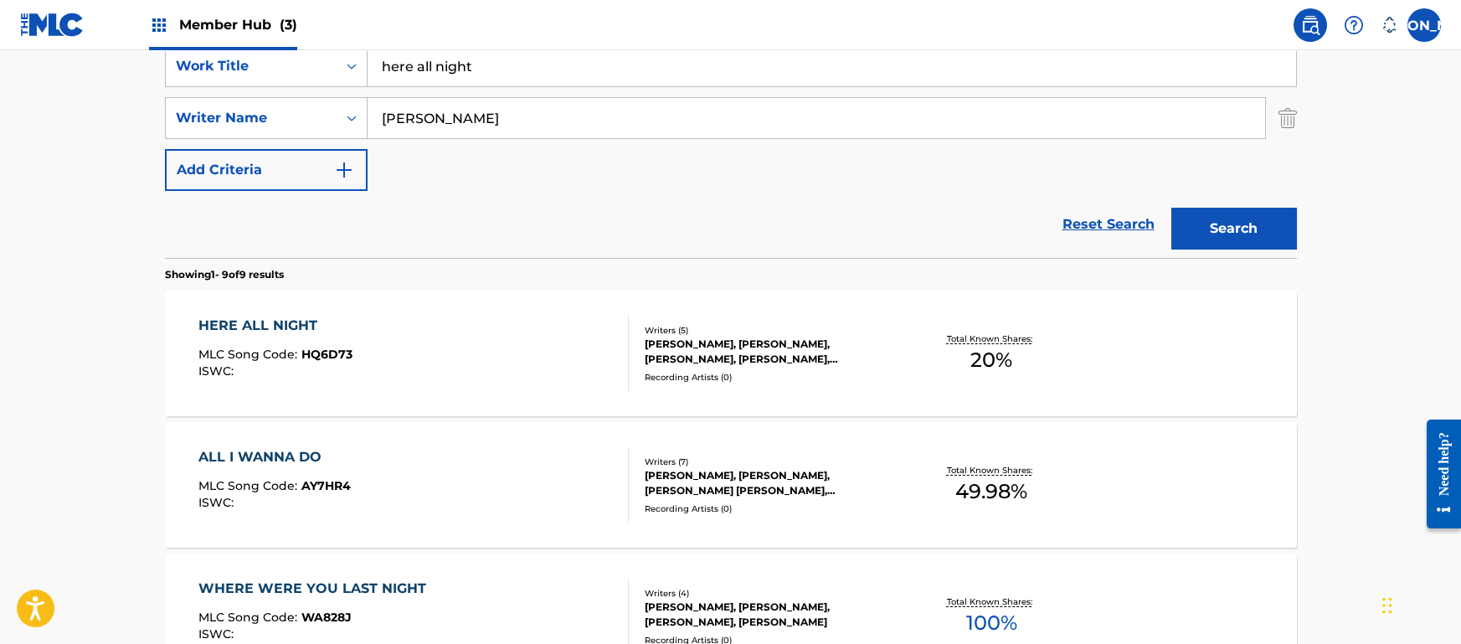
scroll to position [324, 0]
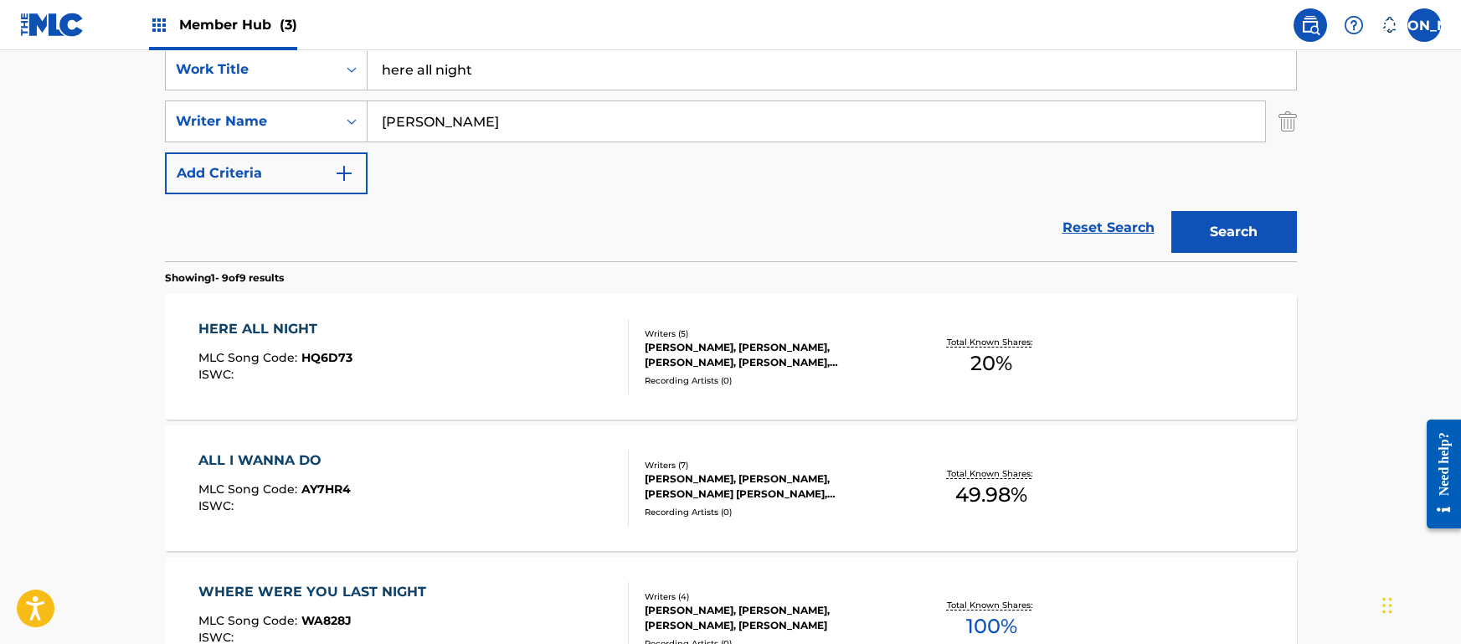
click at [248, 318] on div "HERE ALL NIGHT MLC Song Code : HQ6D73 ISWC : Writers ( 5 ) BRETT LELAND MCLAUGH…" at bounding box center [731, 357] width 1132 height 126
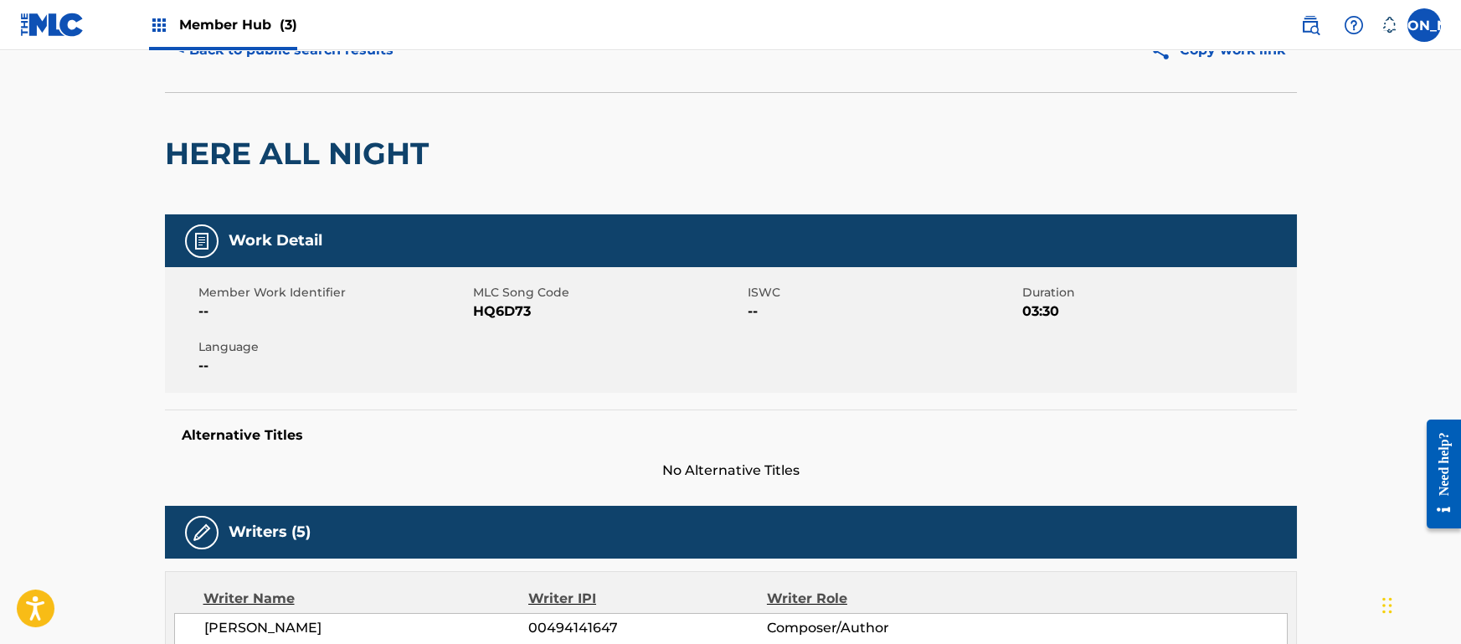
scroll to position [82, 0]
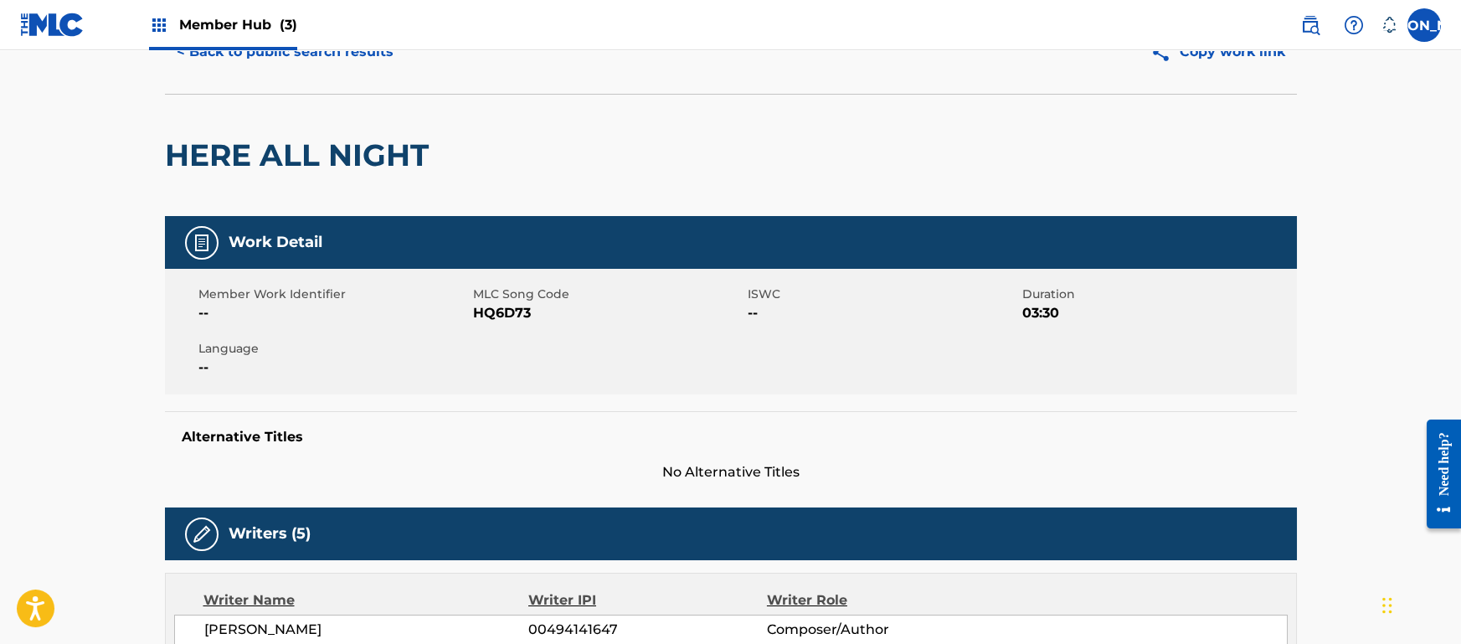
click at [404, 167] on h2 "HERE ALL NIGHT" at bounding box center [301, 156] width 272 height 38
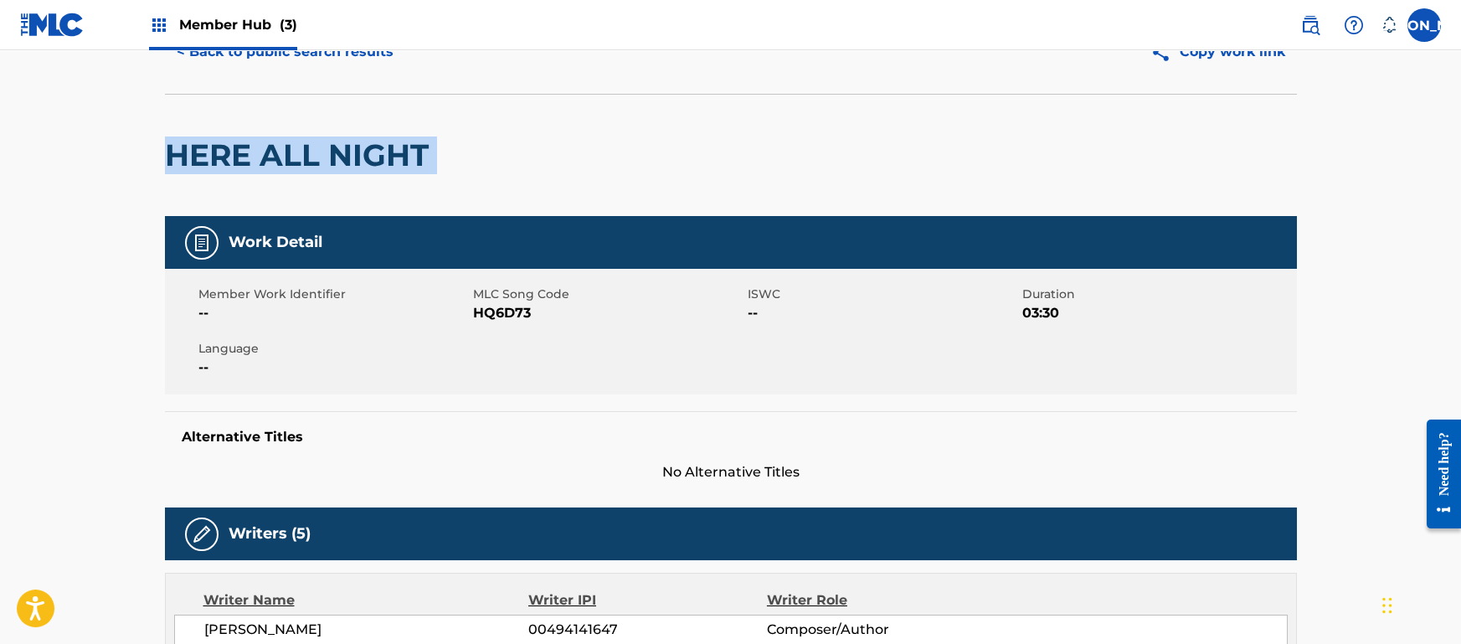
click at [404, 167] on h2 "HERE ALL NIGHT" at bounding box center [301, 156] width 272 height 38
copy div "HERE ALL NIGHT"
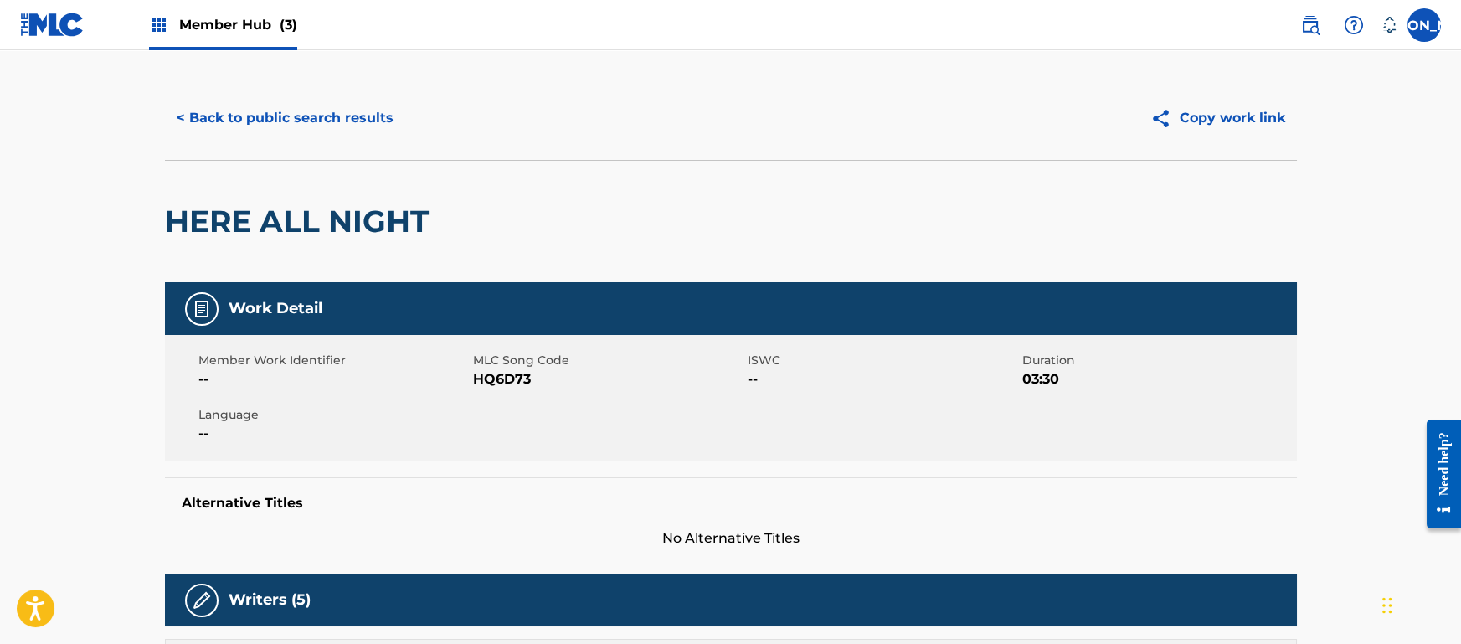
scroll to position [0, 0]
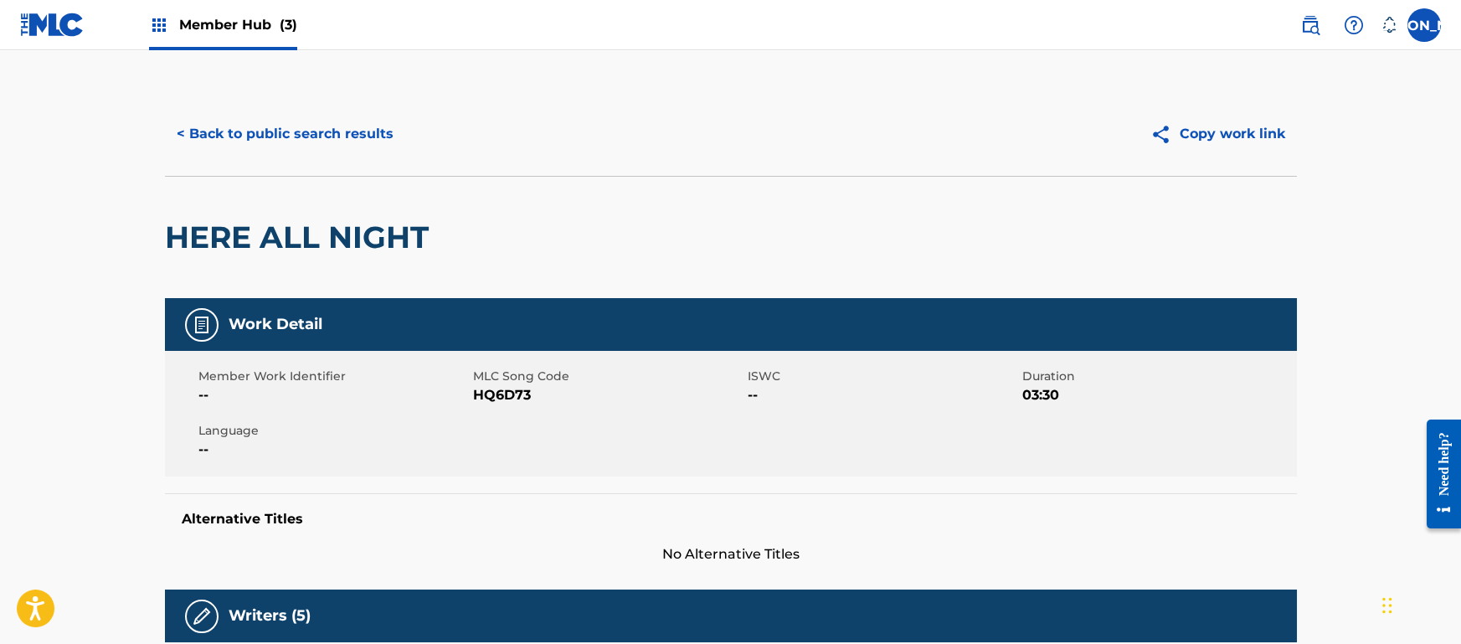
click at [515, 385] on span "HQ6D73" at bounding box center [608, 395] width 270 height 20
copy span "HQ6D73"
click at [843, 209] on div "HERE ALL NIGHT" at bounding box center [731, 237] width 1132 height 122
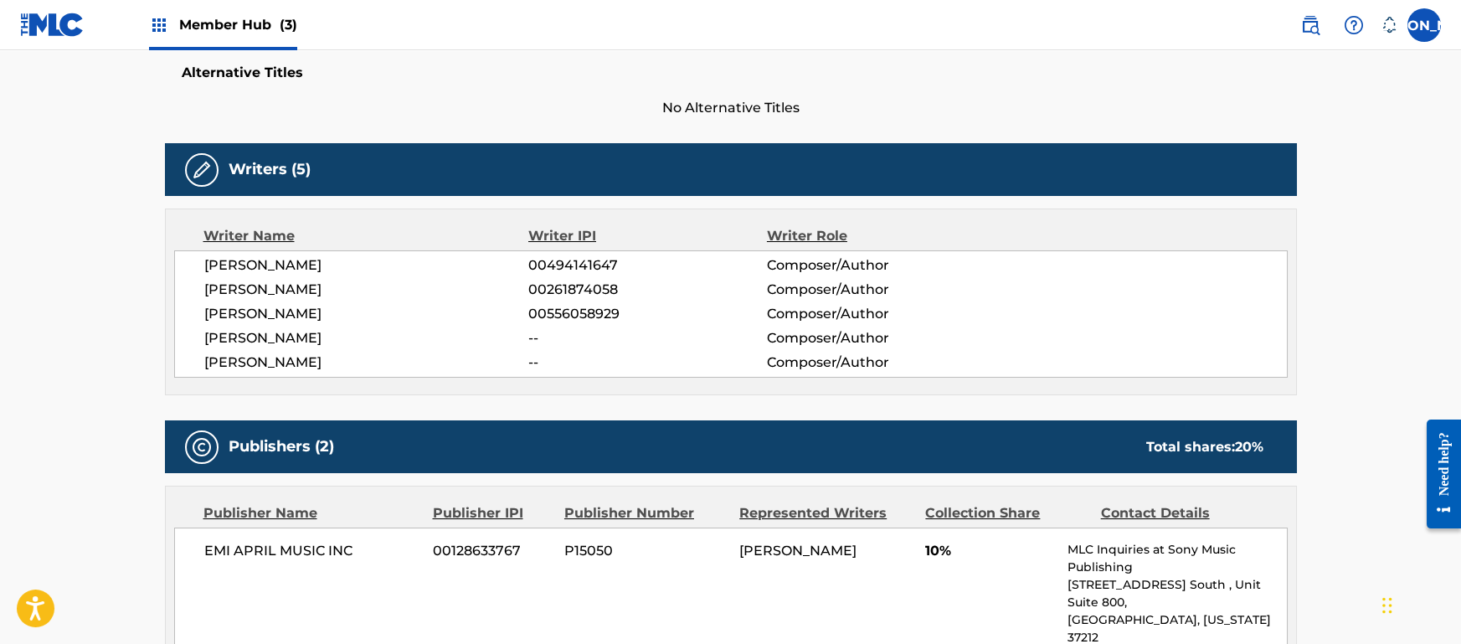
scroll to position [447, 0]
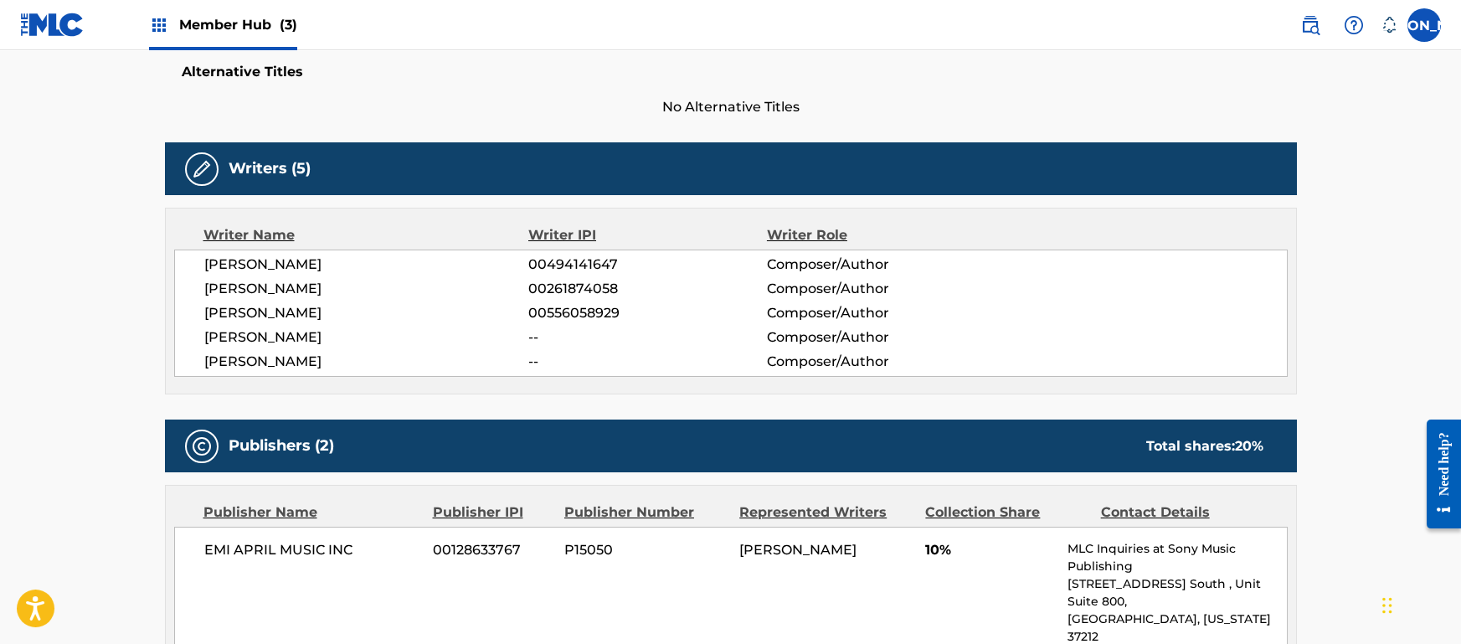
drag, startPoint x: 411, startPoint y: 266, endPoint x: 311, endPoint y: 264, distance: 100.5
click at [311, 264] on span "BRETT LELAND MCLAUGHLIN" at bounding box center [366, 265] width 325 height 20
copy span "[PERSON_NAME]"
click at [268, 286] on span "SARAH HUDSON" at bounding box center [366, 289] width 325 height 20
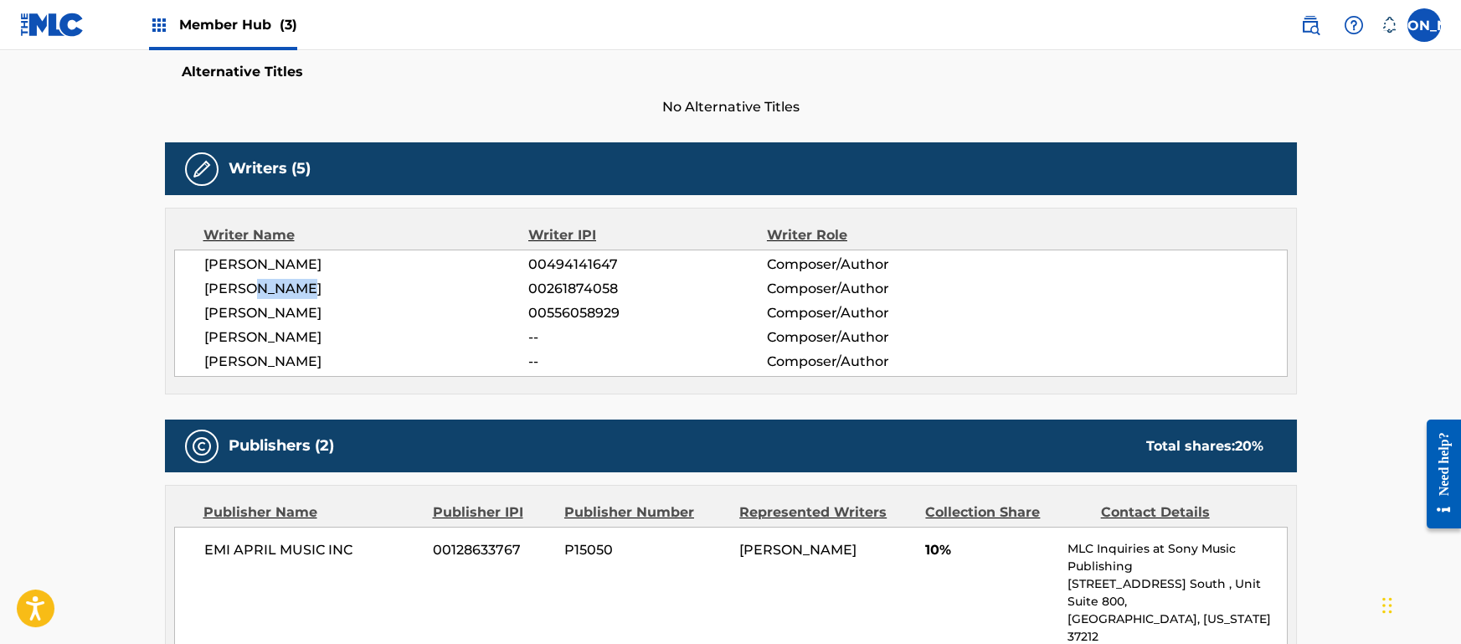
copy span "HUDSON"
click at [304, 307] on span "DEMITRIA LOVATO" at bounding box center [366, 313] width 325 height 20
copy span "LOVATO"
click at [284, 337] on span "ALNA HOFMEYR" at bounding box center [366, 337] width 325 height 20
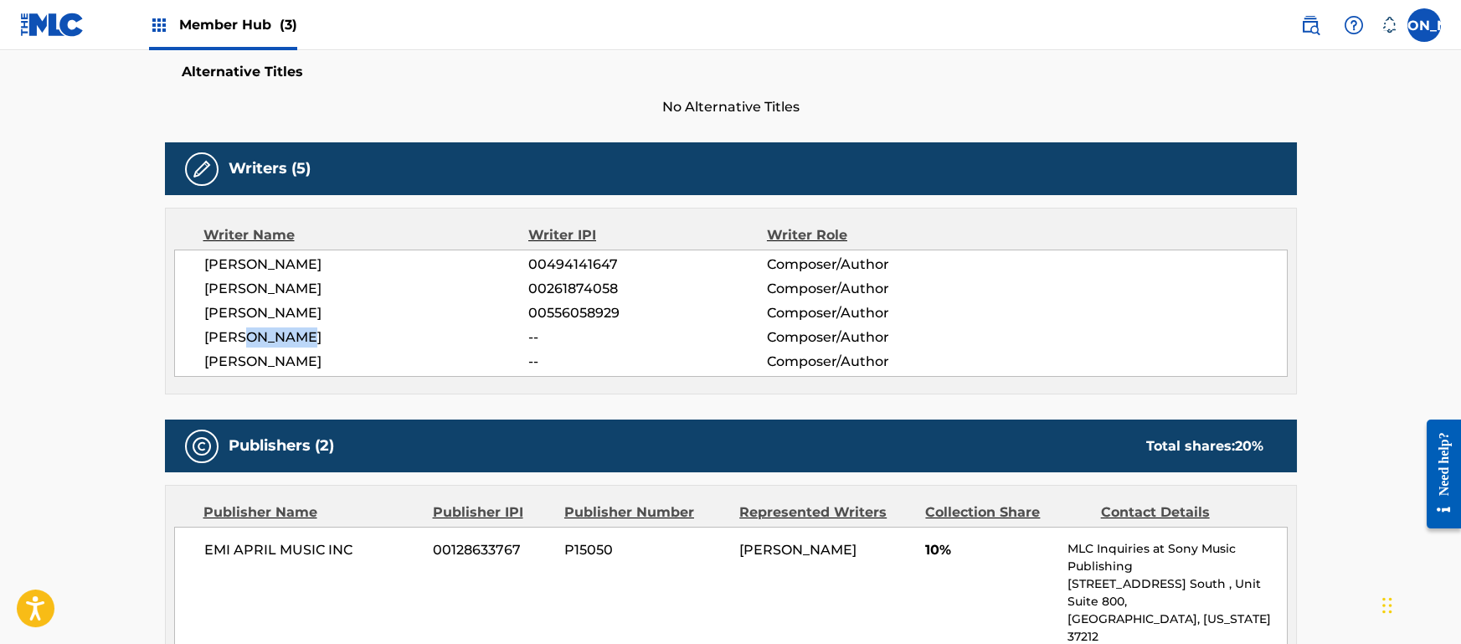
click at [284, 337] on span "ALNA HOFMEYR" at bounding box center [366, 337] width 325 height 20
copy span "HOFMEYR"
click at [280, 361] on span "KEVIN HICKEY" at bounding box center [366, 362] width 325 height 20
copy span "HICKEY"
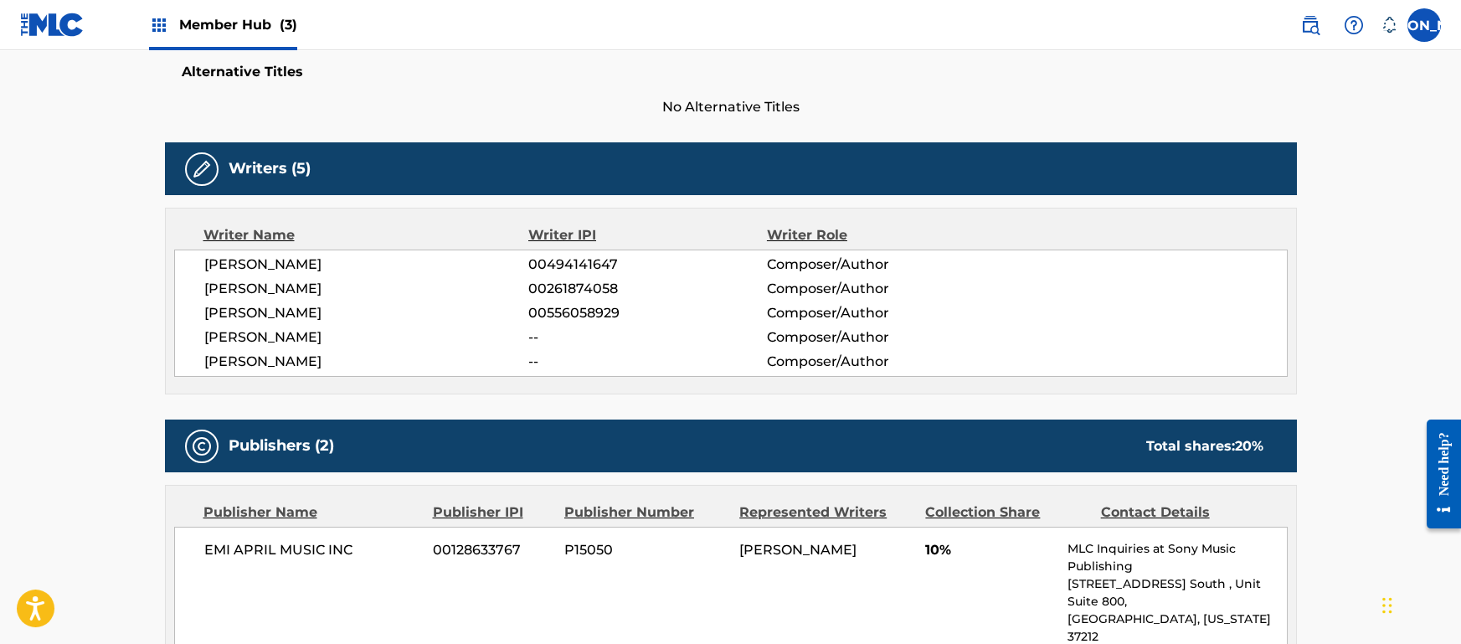
click at [229, 262] on span "BRETT LELAND MCLAUGHLIN" at bounding box center [366, 265] width 325 height 20
drag, startPoint x: 210, startPoint y: 260, endPoint x: 263, endPoint y: 272, distance: 54.2
click at [263, 272] on span "BRETT LELAND MCLAUGHLIN" at bounding box center [366, 265] width 325 height 20
drag, startPoint x: 206, startPoint y: 262, endPoint x: 306, endPoint y: 270, distance: 99.9
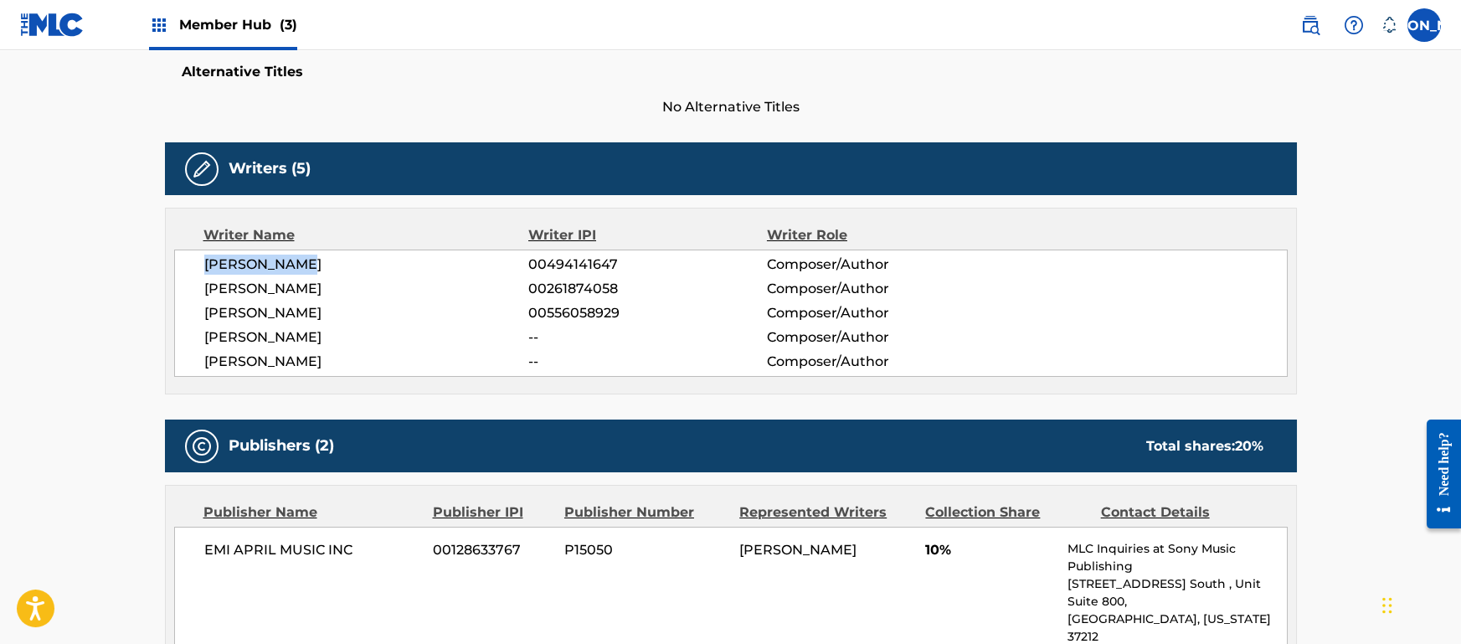
click at [306, 270] on span "BRETT LELAND MCLAUGHLIN" at bounding box center [366, 265] width 325 height 20
copy span "[PERSON_NAME]"
click at [239, 286] on span "SARAH HUDSON" at bounding box center [366, 289] width 325 height 20
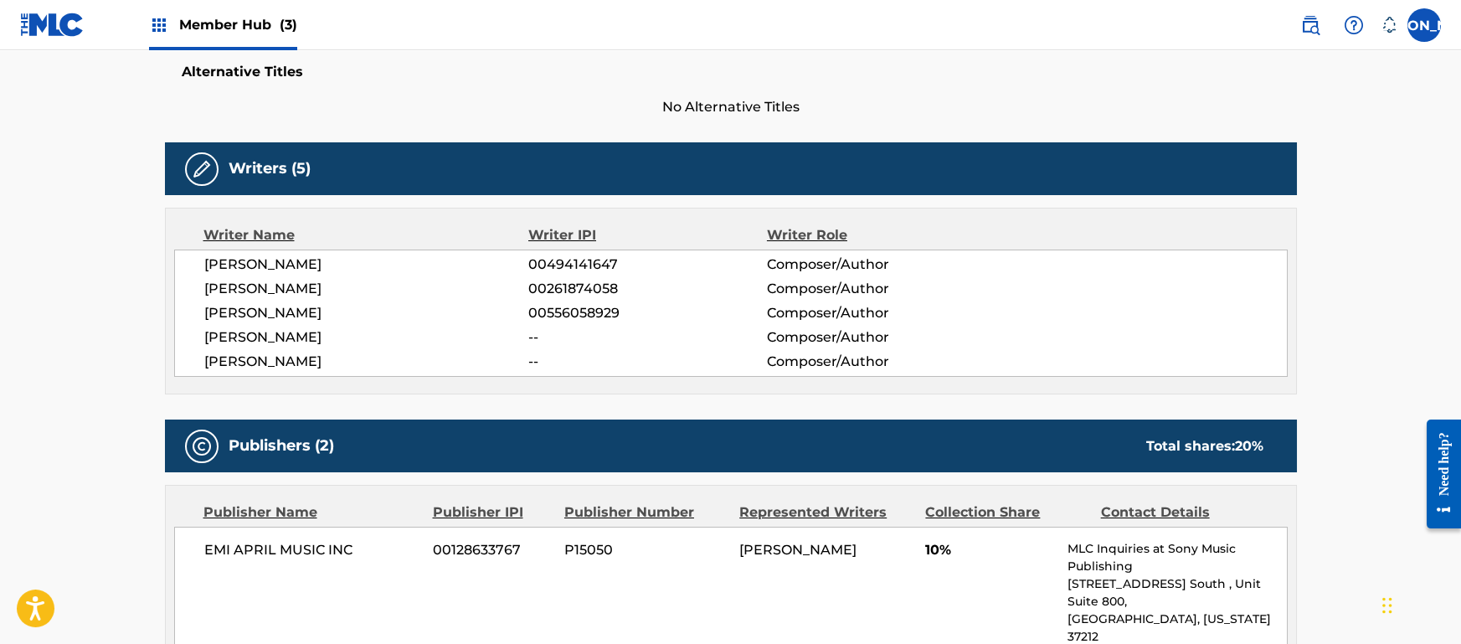
click at [225, 291] on span "SARAH HUDSON" at bounding box center [366, 289] width 325 height 20
copy span "SARAH"
click at [252, 311] on span "DEMITRIA LOVATO" at bounding box center [366, 313] width 325 height 20
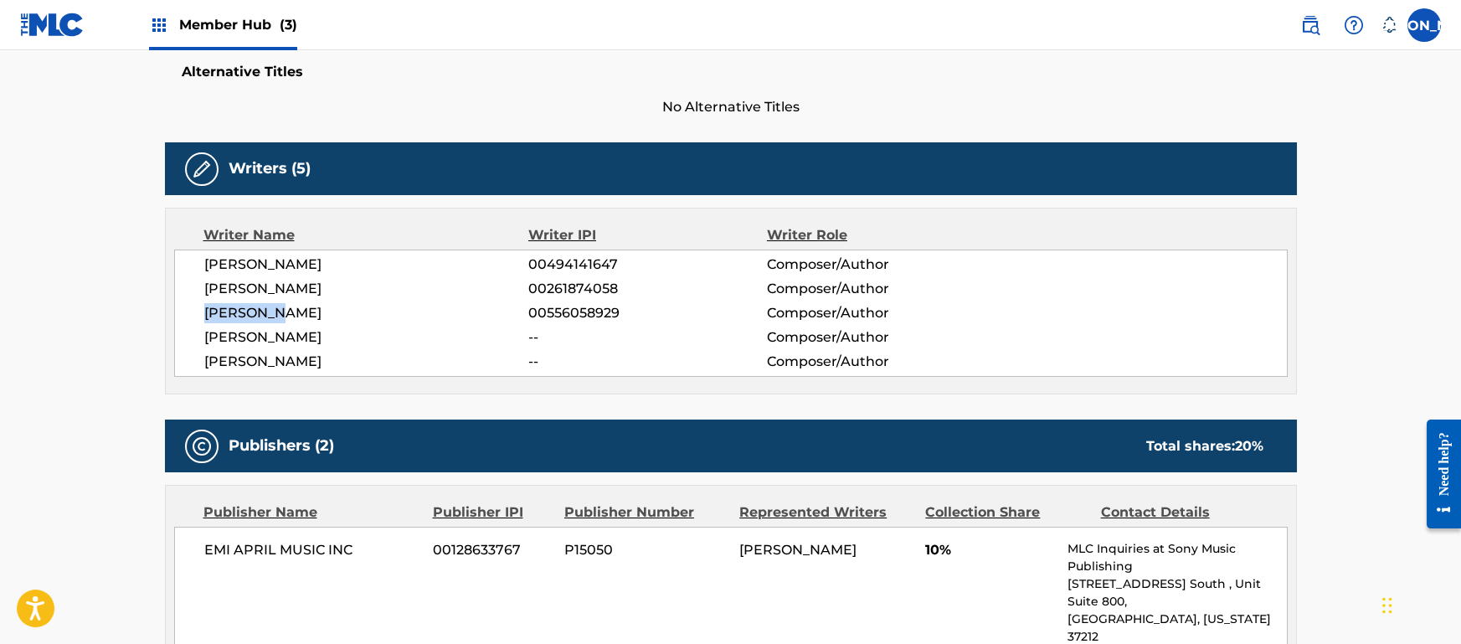
copy span "DEMITRIA"
click at [224, 335] on span "ALNA HOFMEYR" at bounding box center [366, 337] width 325 height 20
click at [218, 352] on span "KEVIN HICKEY" at bounding box center [366, 362] width 325 height 20
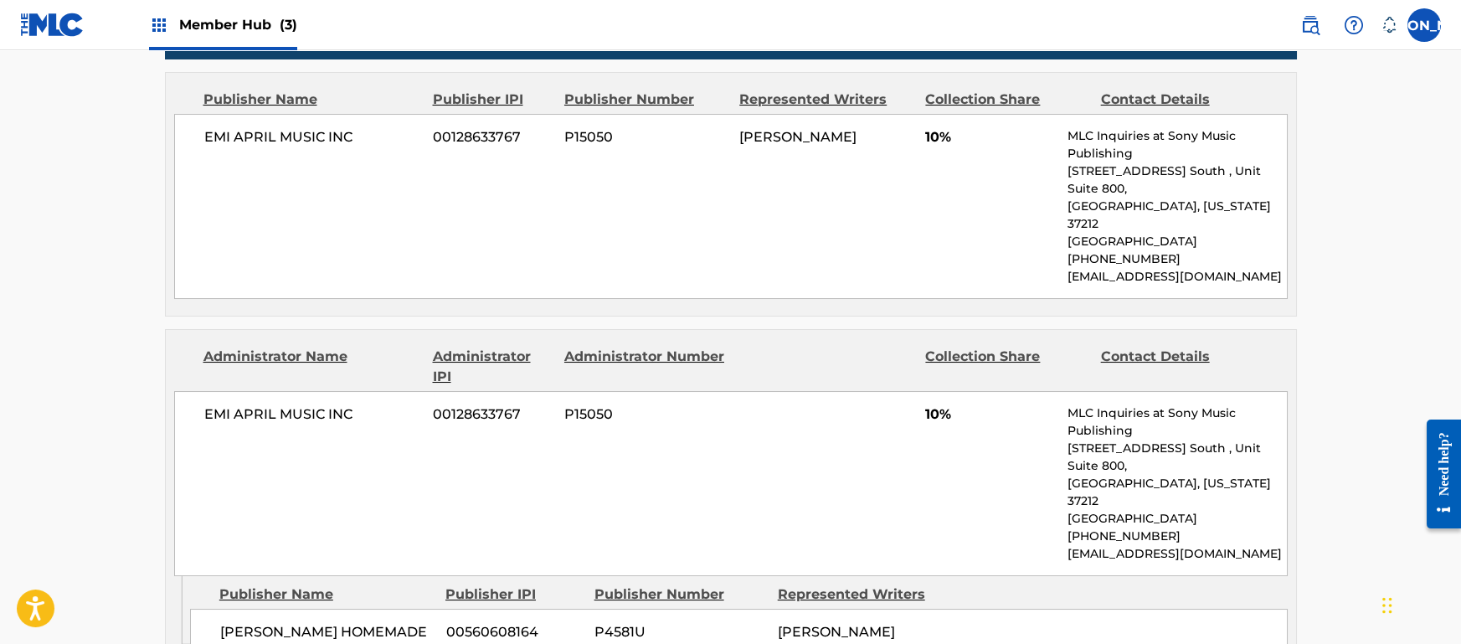
scroll to position [858, 0]
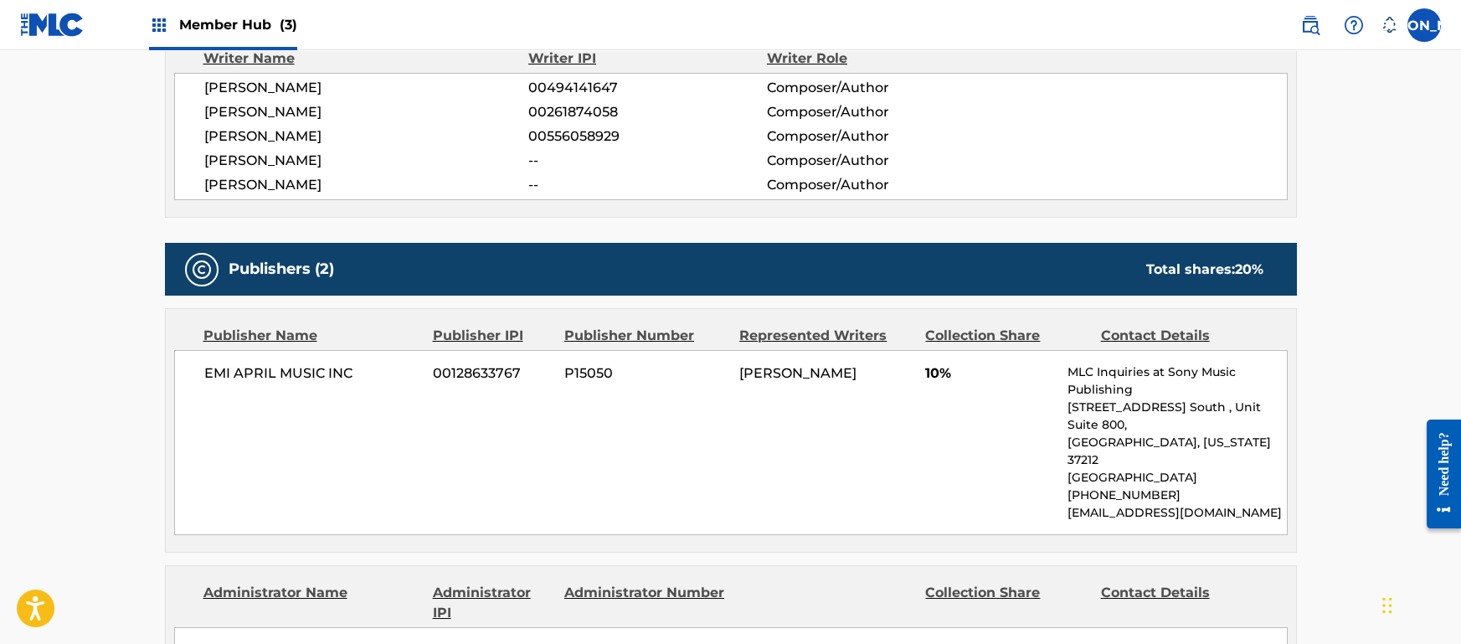
click at [826, 430] on div "EMI APRIL MUSIC INC 00128633767 P15050 BRETT LELAND MCLAUGHLIN 10% MLC Inquirie…" at bounding box center [731, 442] width 1114 height 185
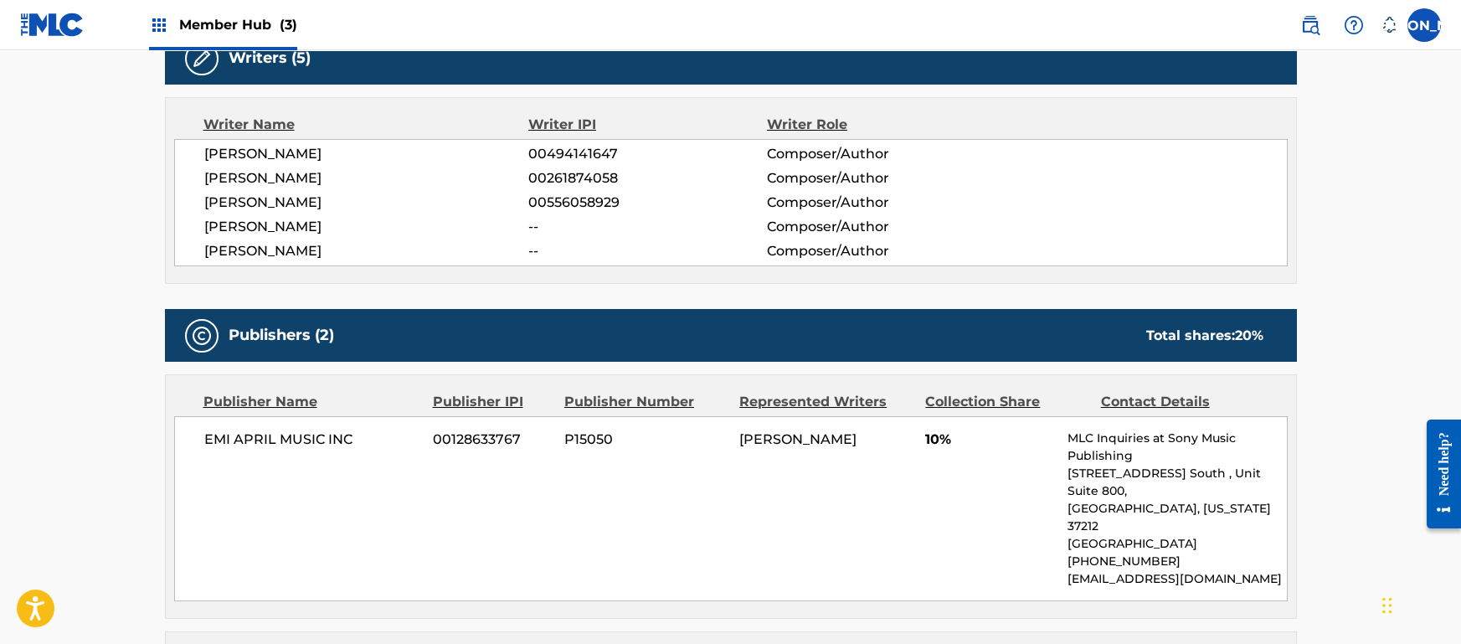
scroll to position [470, 0]
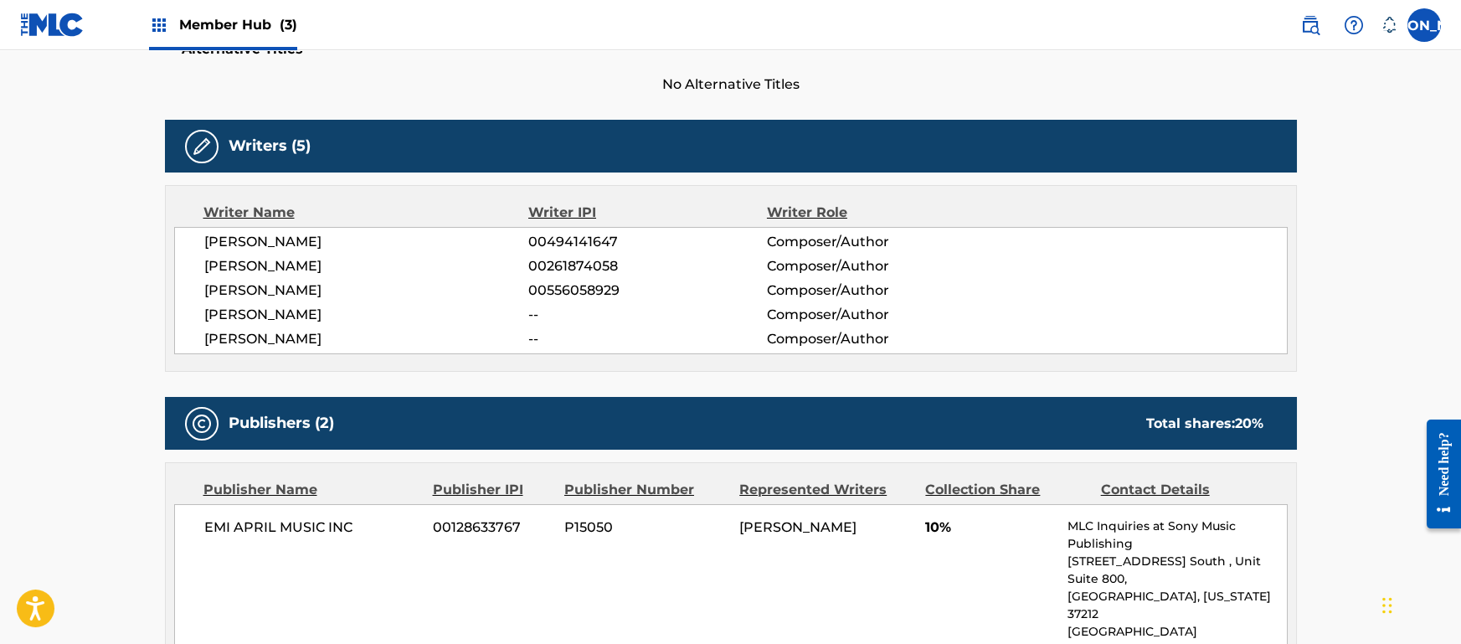
click at [599, 243] on span "00494141647" at bounding box center [647, 242] width 238 height 20
click at [596, 263] on span "00261874058" at bounding box center [647, 266] width 238 height 20
click at [559, 294] on span "00556058929" at bounding box center [647, 291] width 238 height 20
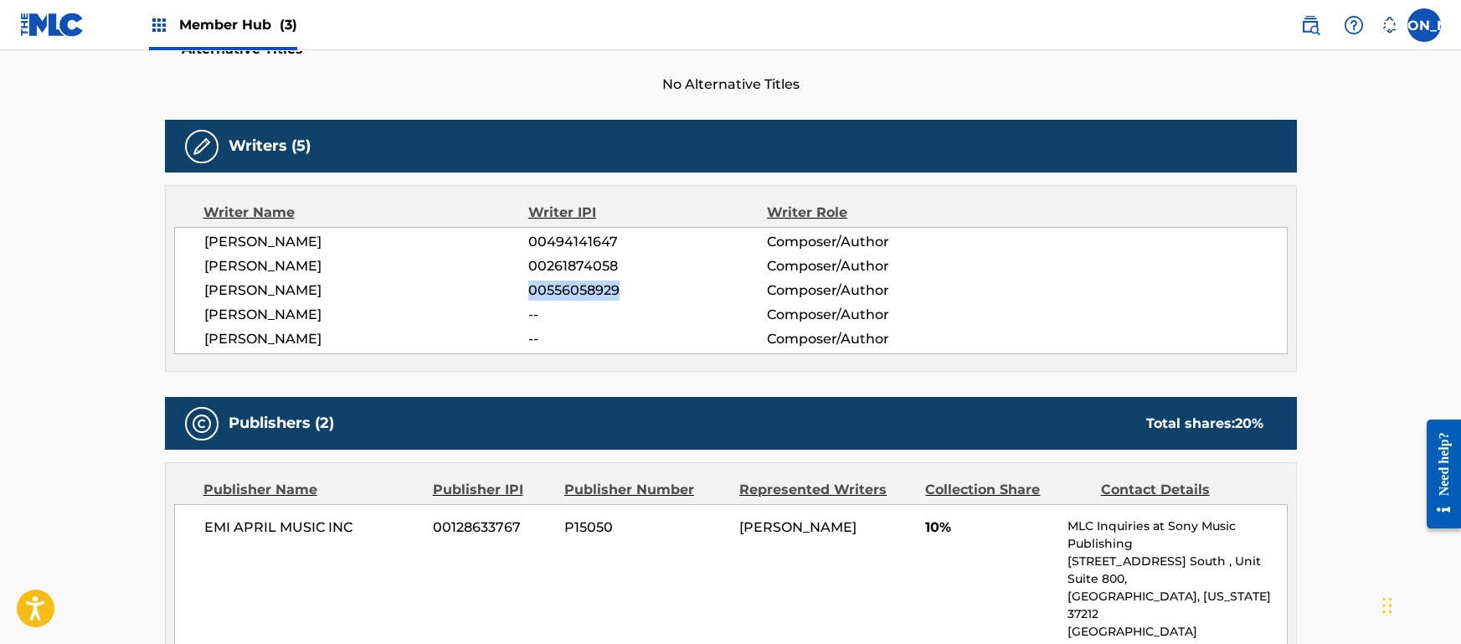
click at [559, 294] on span "00556058929" at bounding box center [647, 291] width 238 height 20
click at [706, 325] on div "BRETT LELAND MCLAUGHLIN 00494141647 Composer/Author SARAH HUDSON 00261874058 Co…" at bounding box center [731, 290] width 1114 height 127
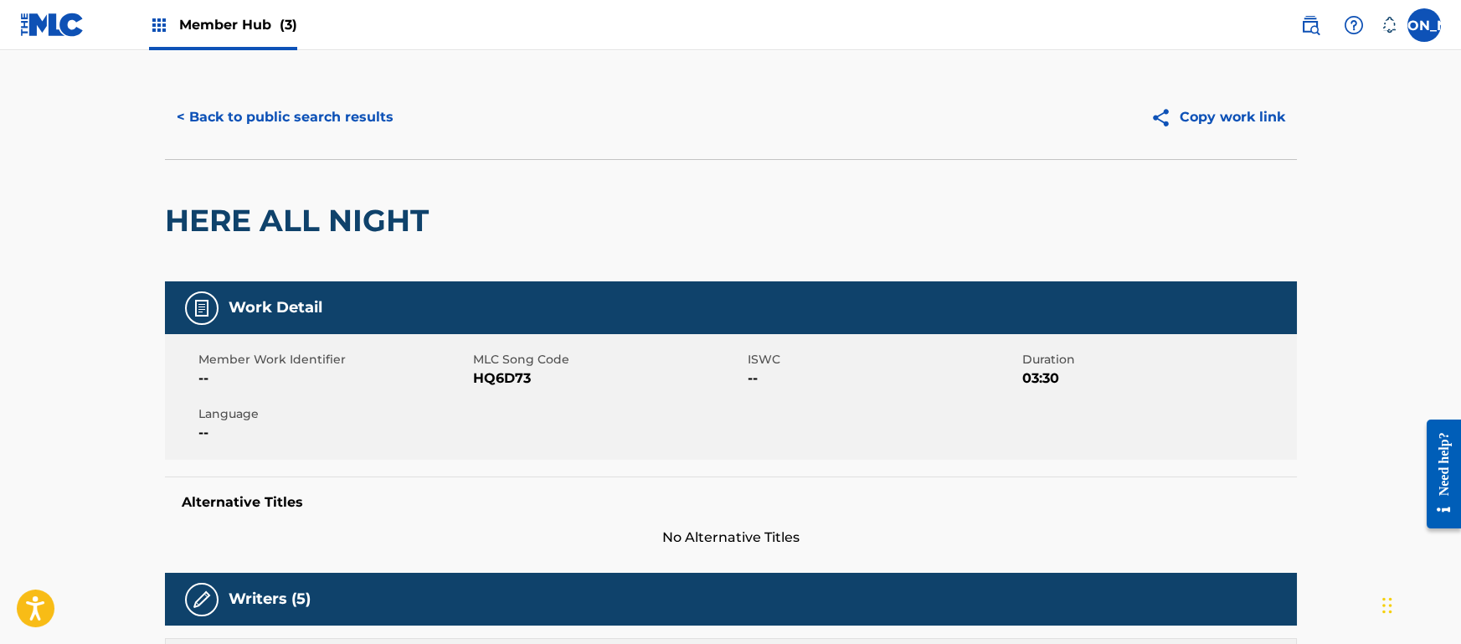
scroll to position [0, 0]
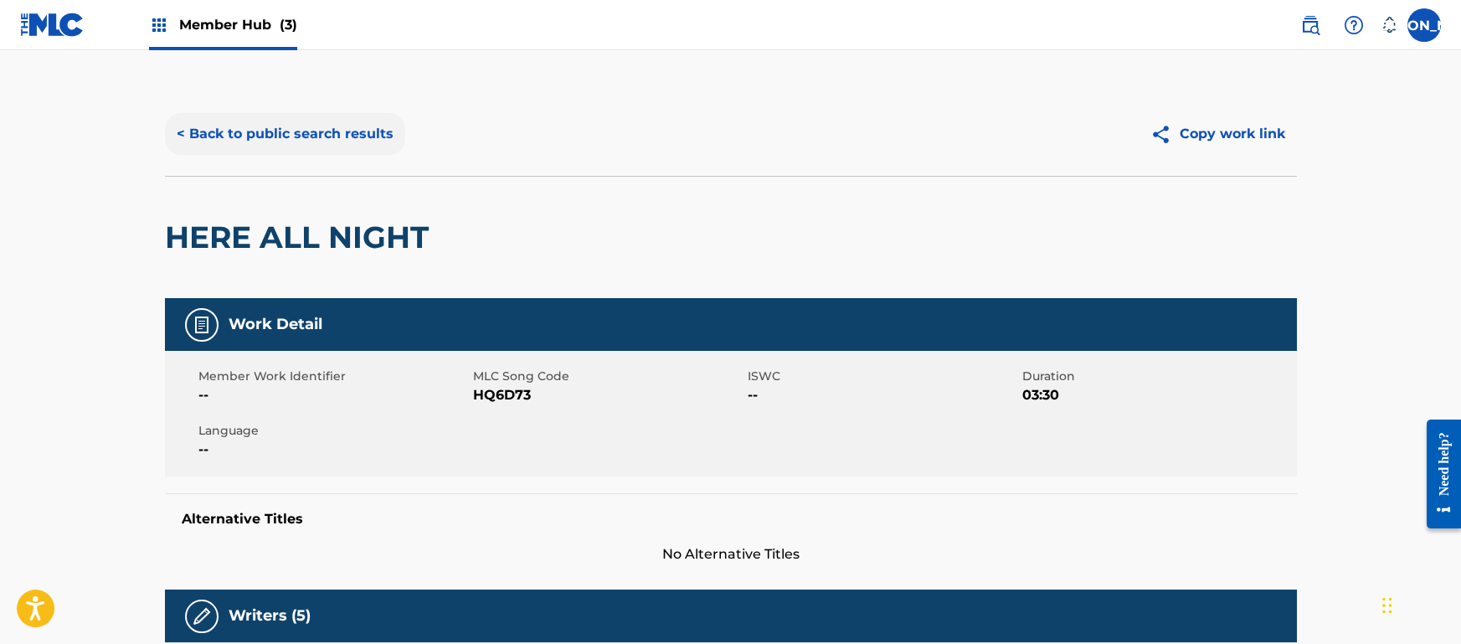
click at [227, 126] on button "< Back to public search results" at bounding box center [285, 134] width 240 height 42
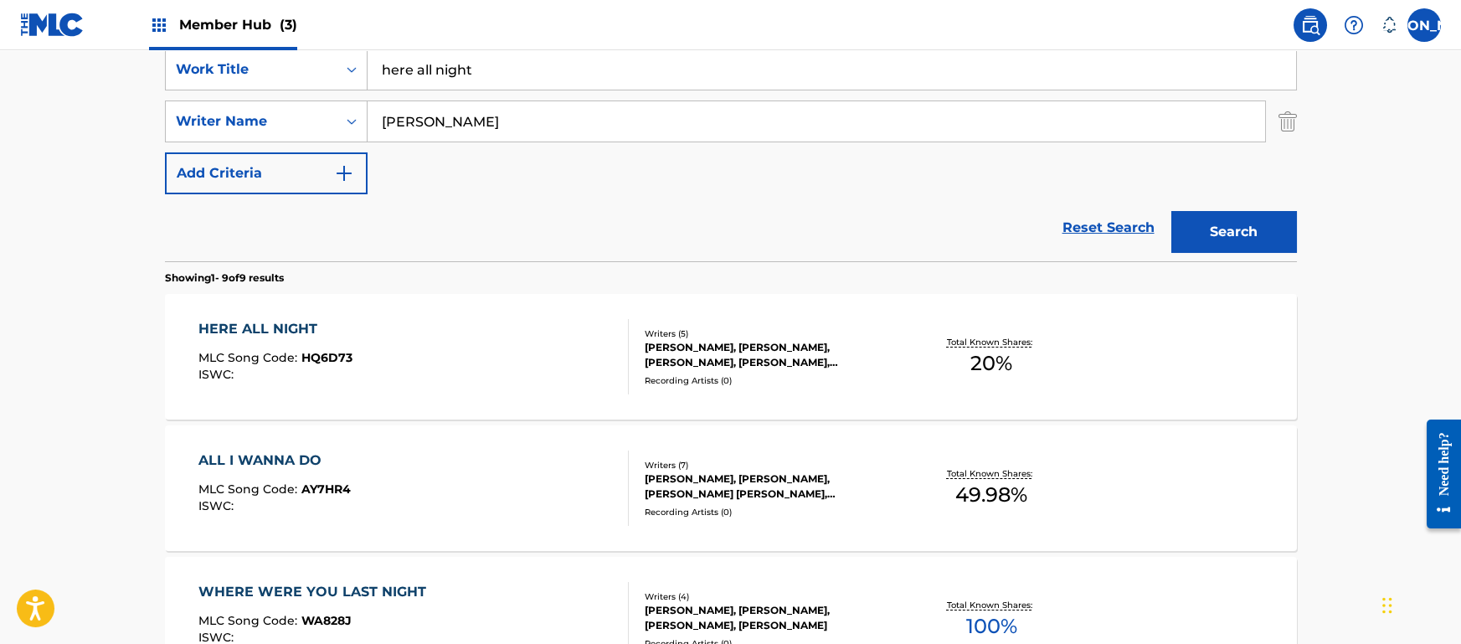
click at [858, 242] on div "Reset Search Search" at bounding box center [731, 227] width 1132 height 67
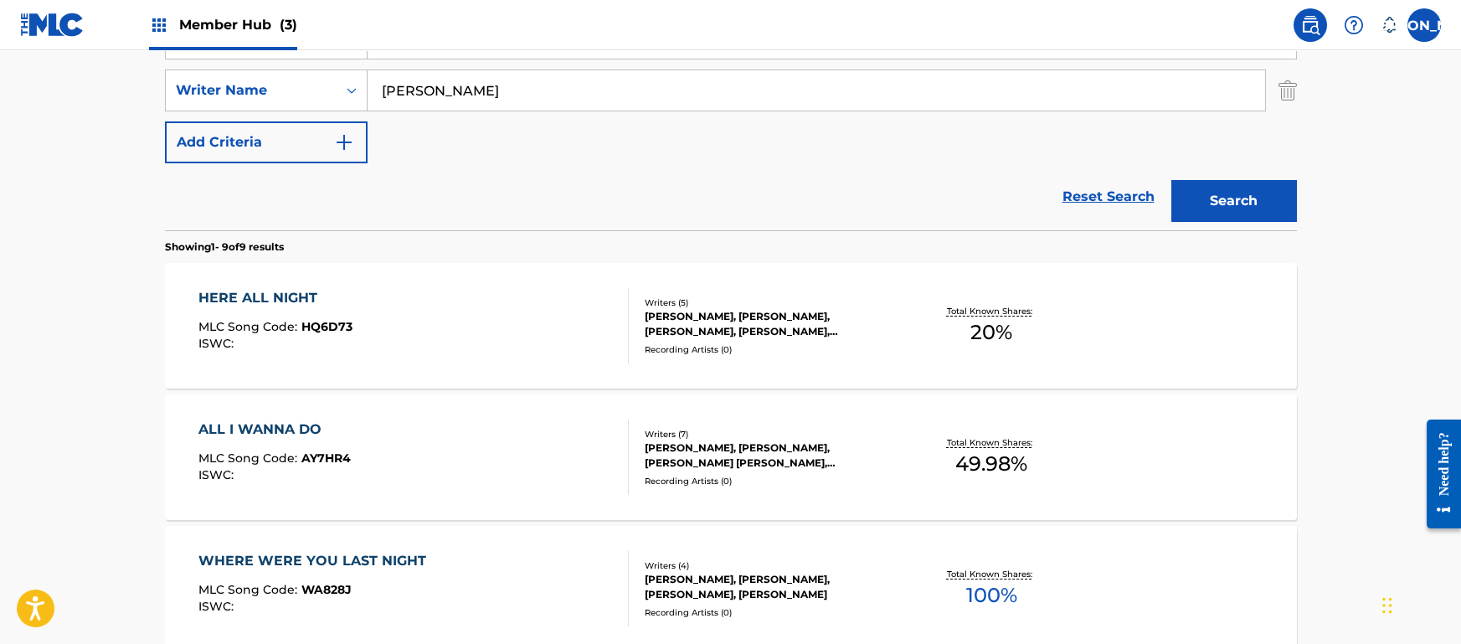
scroll to position [466, 0]
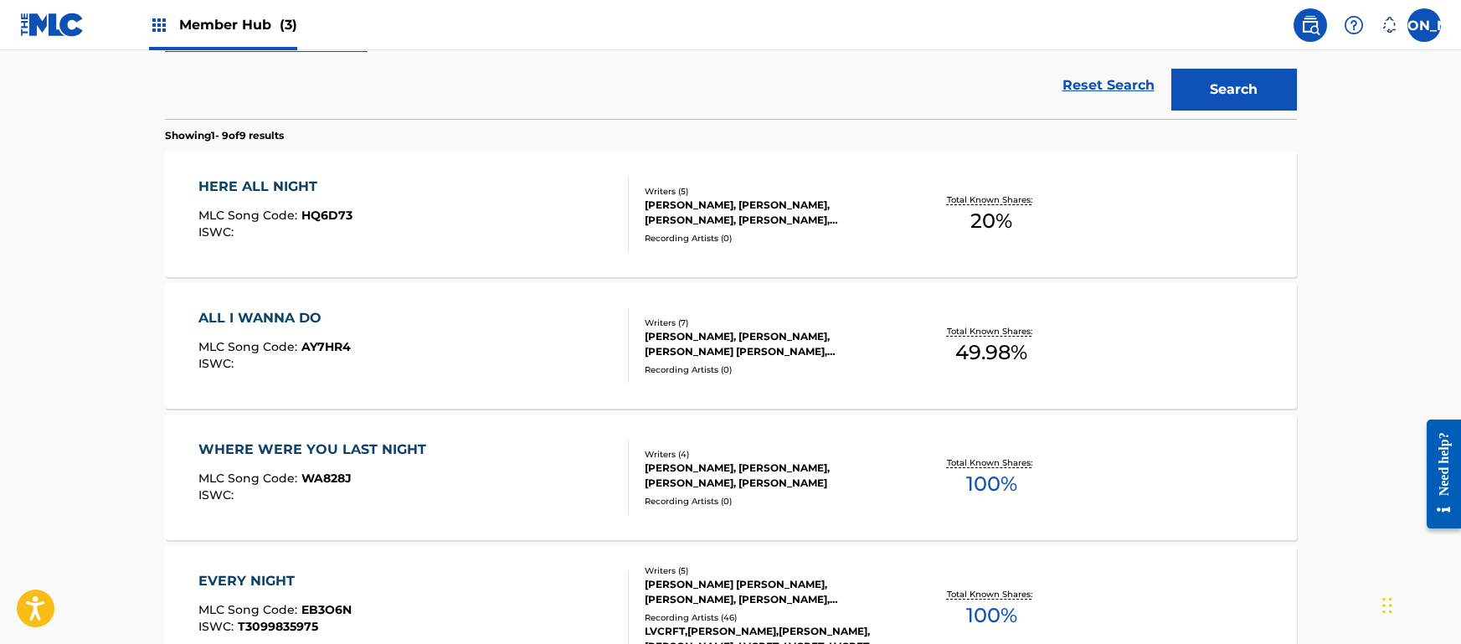
click at [1407, 321] on main "The MLC Public Work Search The accuracy and completeness of The MLC's data is d…" at bounding box center [730, 500] width 1461 height 1832
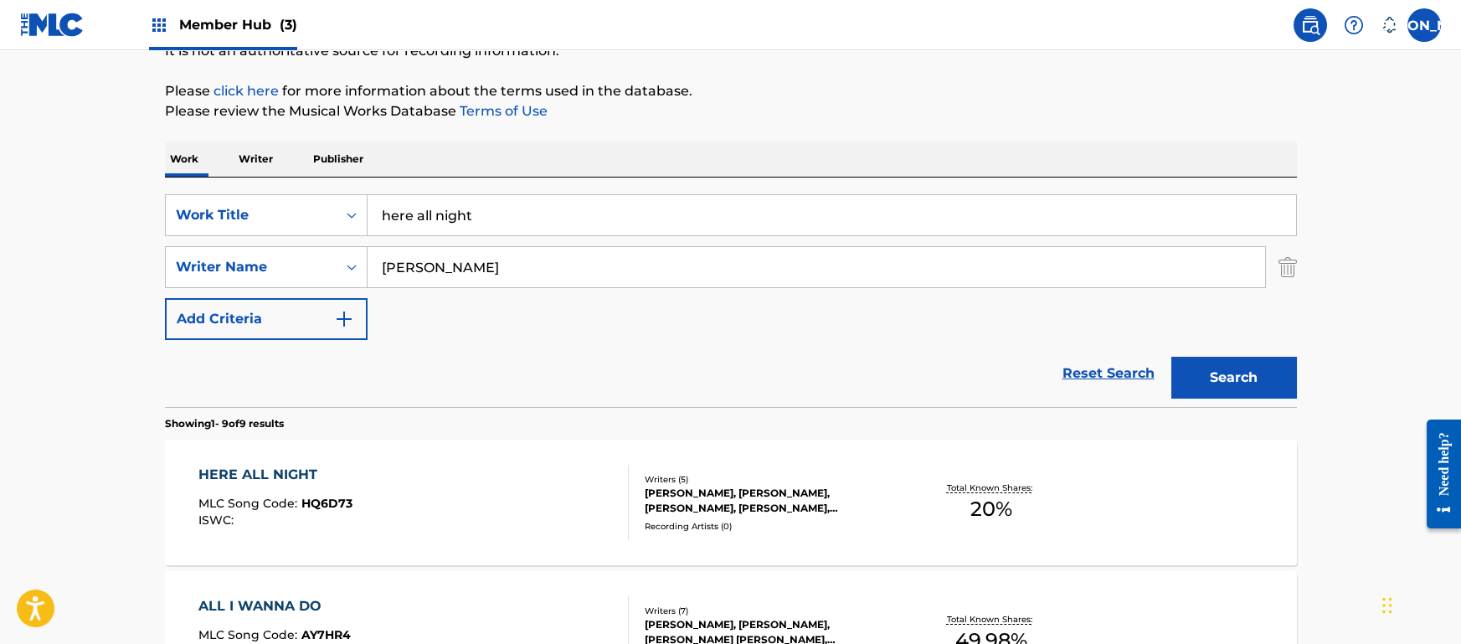
scroll to position [147, 0]
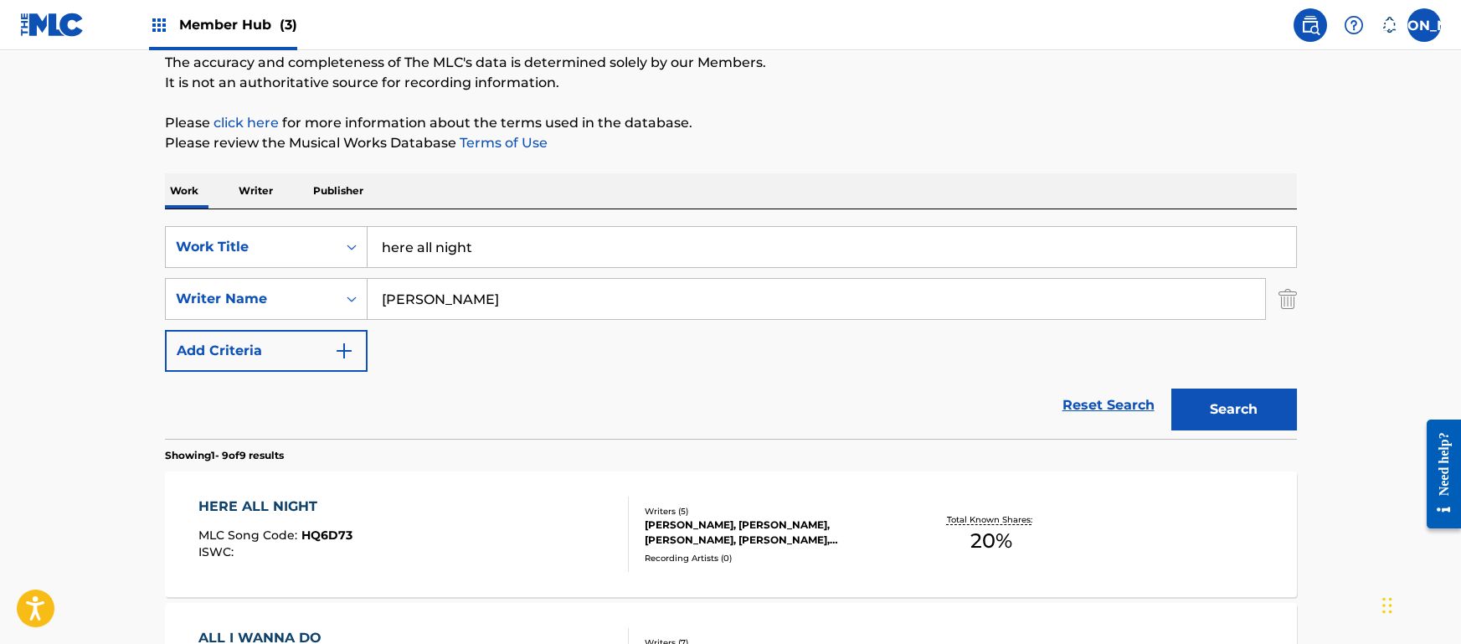
click at [688, 384] on div "Reset Search Search" at bounding box center [731, 405] width 1132 height 67
click at [337, 543] on span "HQ6D73" at bounding box center [326, 535] width 51 height 15
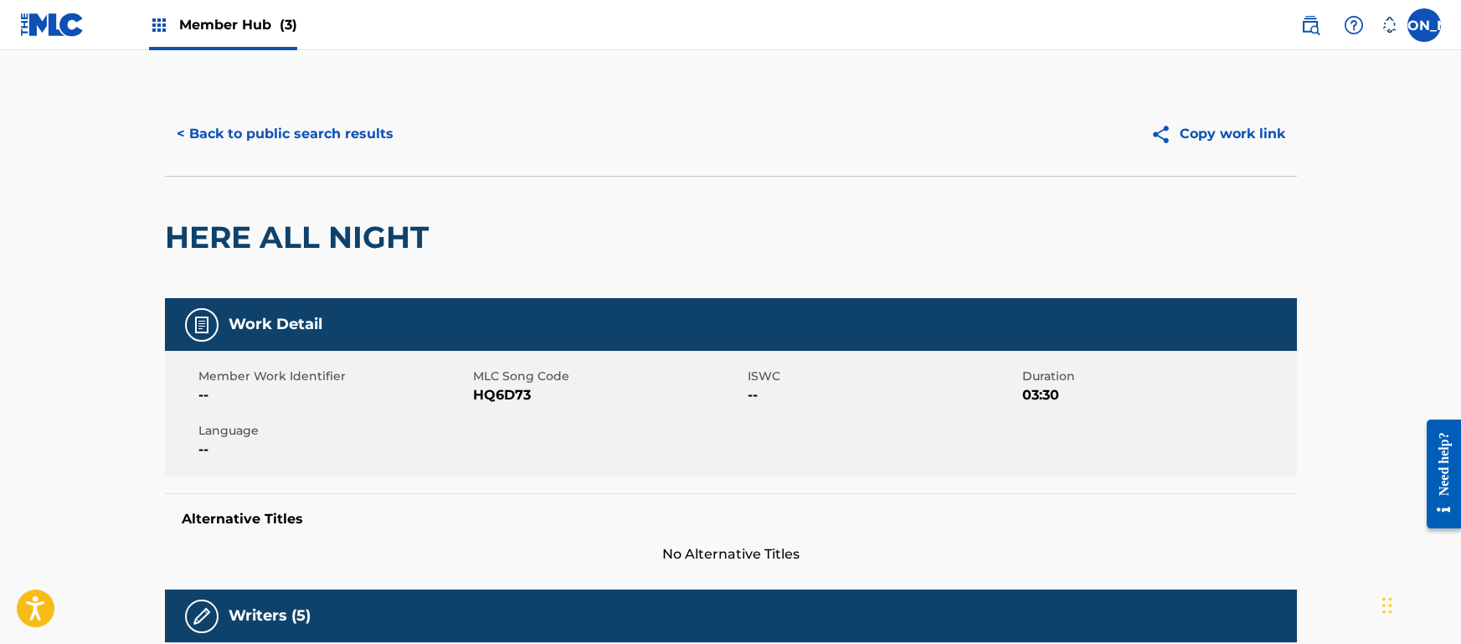
click at [300, 158] on div "< Back to public search results Copy work link" at bounding box center [731, 134] width 1132 height 84
click at [284, 147] on button "< Back to public search results" at bounding box center [285, 134] width 240 height 42
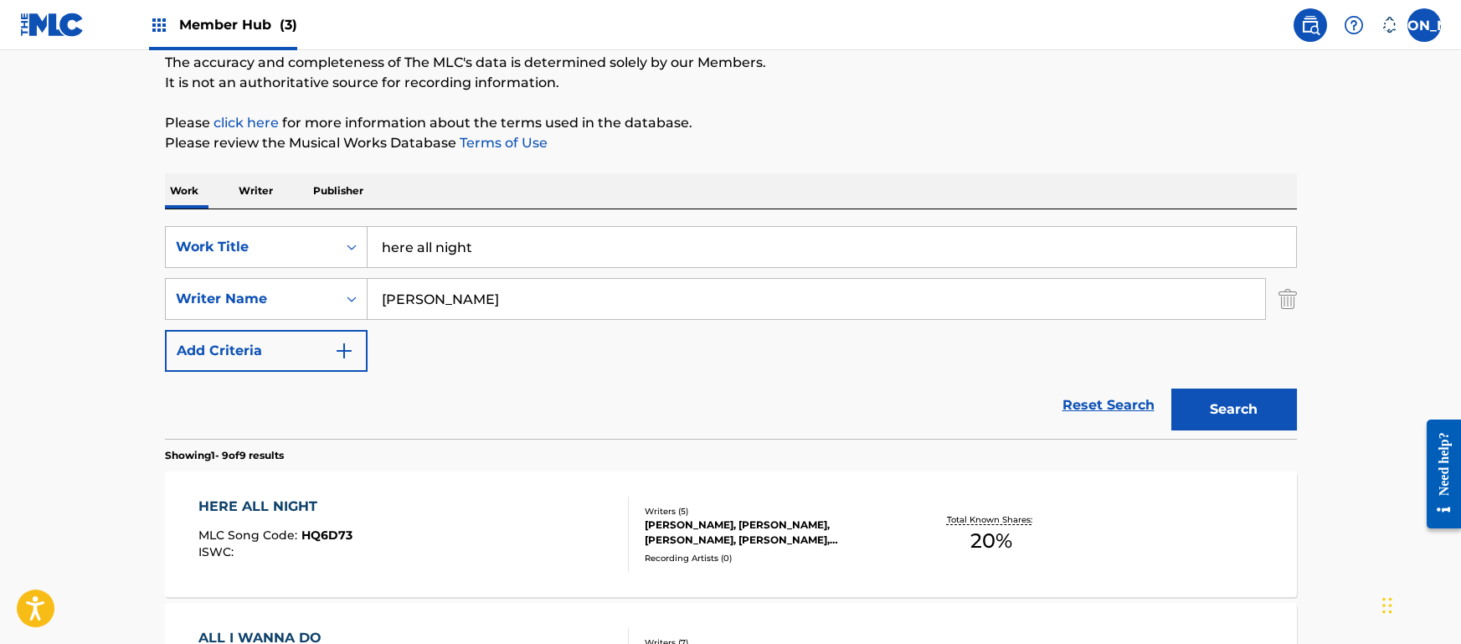
click at [801, 405] on div "Reset Search Search" at bounding box center [731, 405] width 1132 height 67
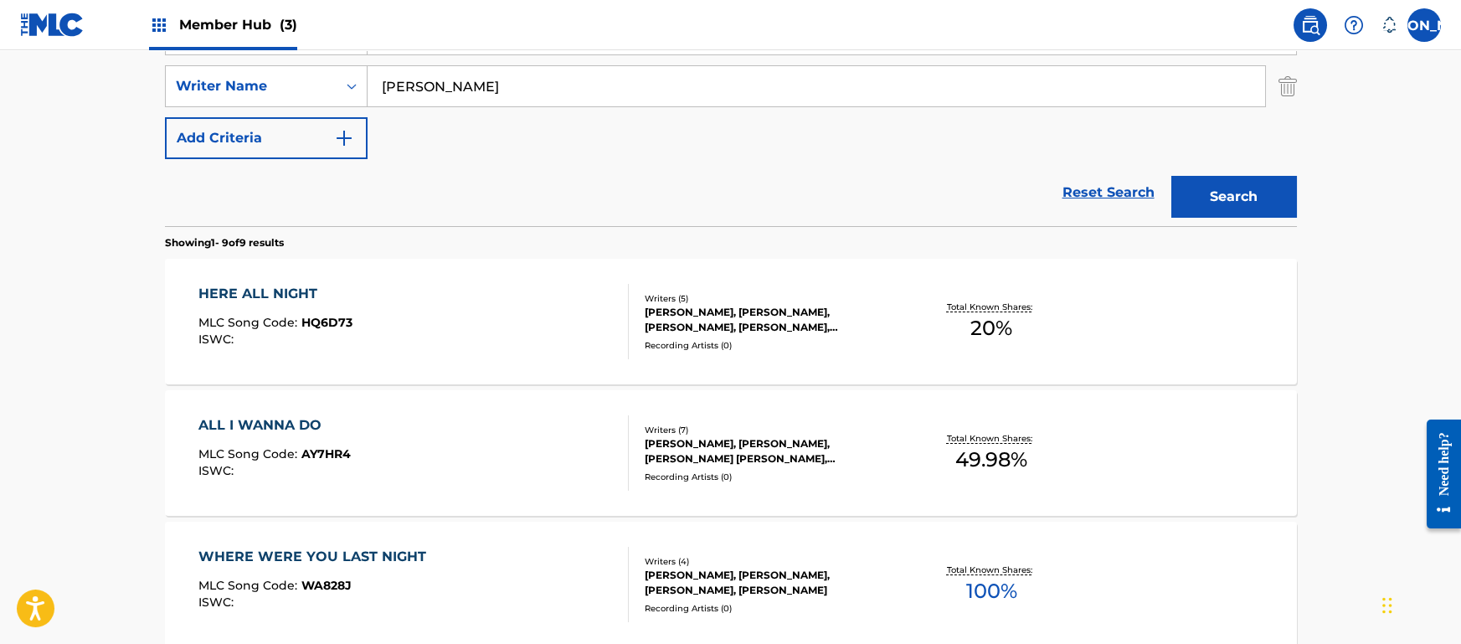
scroll to position [360, 0]
click at [1208, 327] on div "HERE ALL NIGHT MLC Song Code : HQ6D73 ISWC : Writers ( 5 ) BRETT LELAND MCLAUGH…" at bounding box center [731, 321] width 1132 height 126
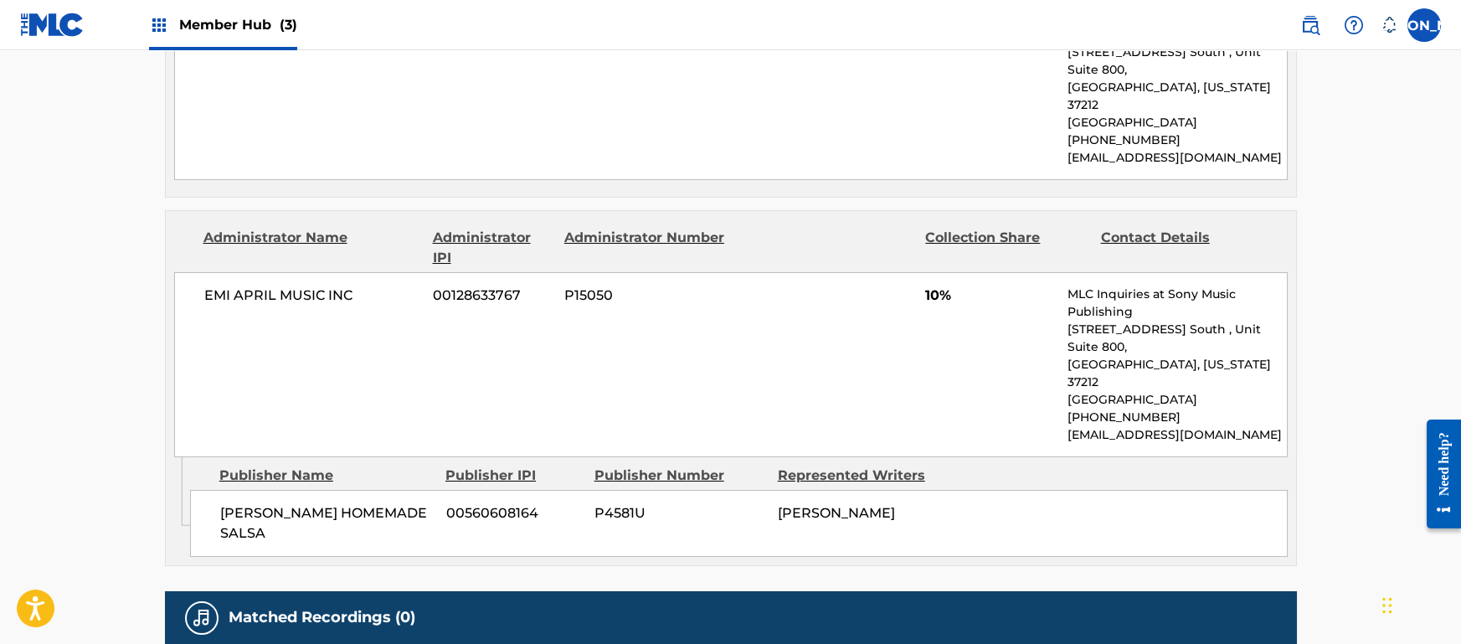
scroll to position [977, 0]
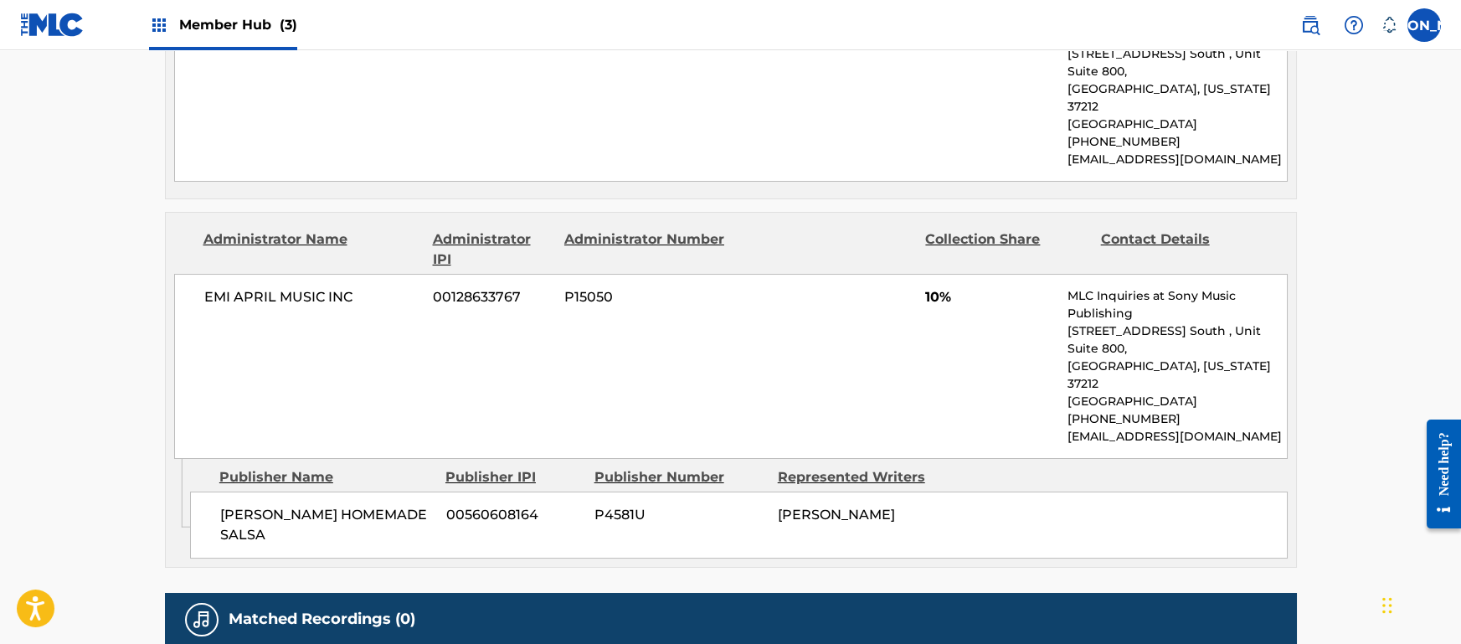
click at [632, 505] on span "P4581U" at bounding box center [680, 515] width 171 height 20
click at [652, 505] on span "P4581U" at bounding box center [680, 515] width 171 height 20
drag, startPoint x: 826, startPoint y: 464, endPoint x: 593, endPoint y: 457, distance: 232.9
click at [593, 492] on div "BOB OCHOA'S HOMEMADE SALSA 00560608164 P4581U BRETT LELAND MCLAUGHLIN" at bounding box center [739, 525] width 1098 height 67
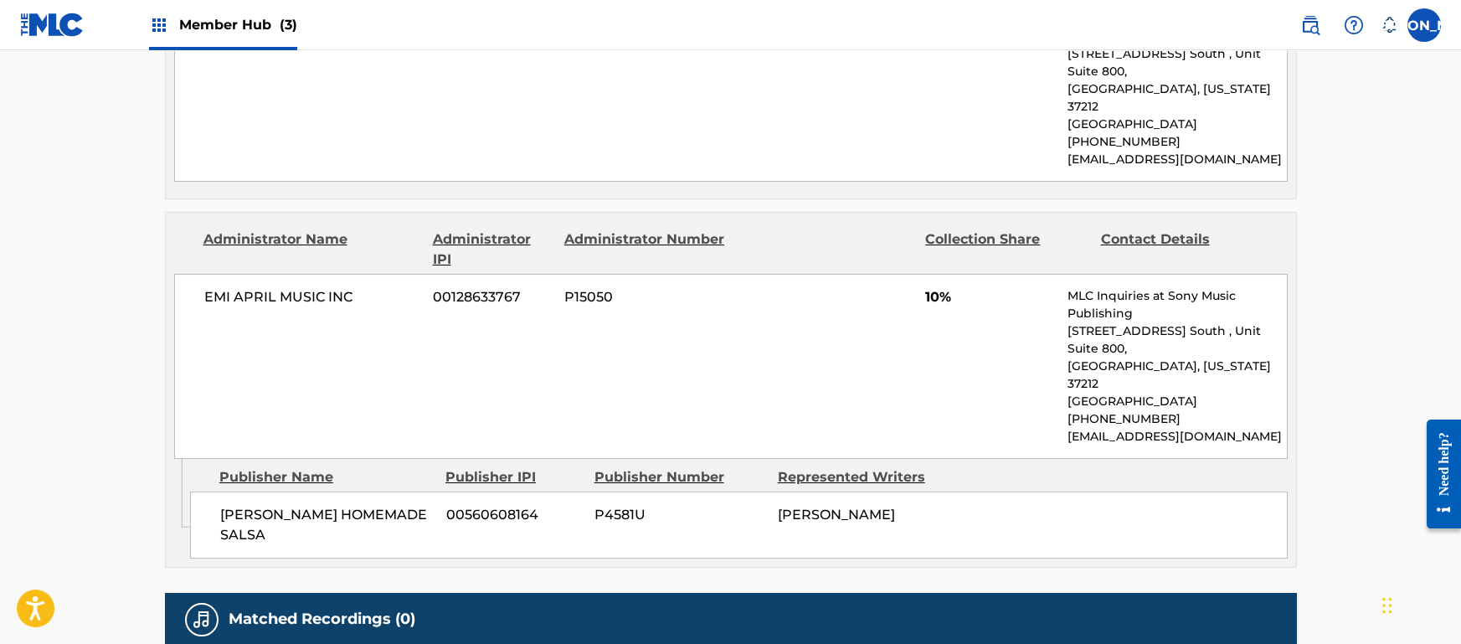
click at [593, 492] on div "BOB OCHOA'S HOMEMADE SALSA 00560608164 P4581U BRETT LELAND MCLAUGHLIN" at bounding box center [739, 525] width 1098 height 67
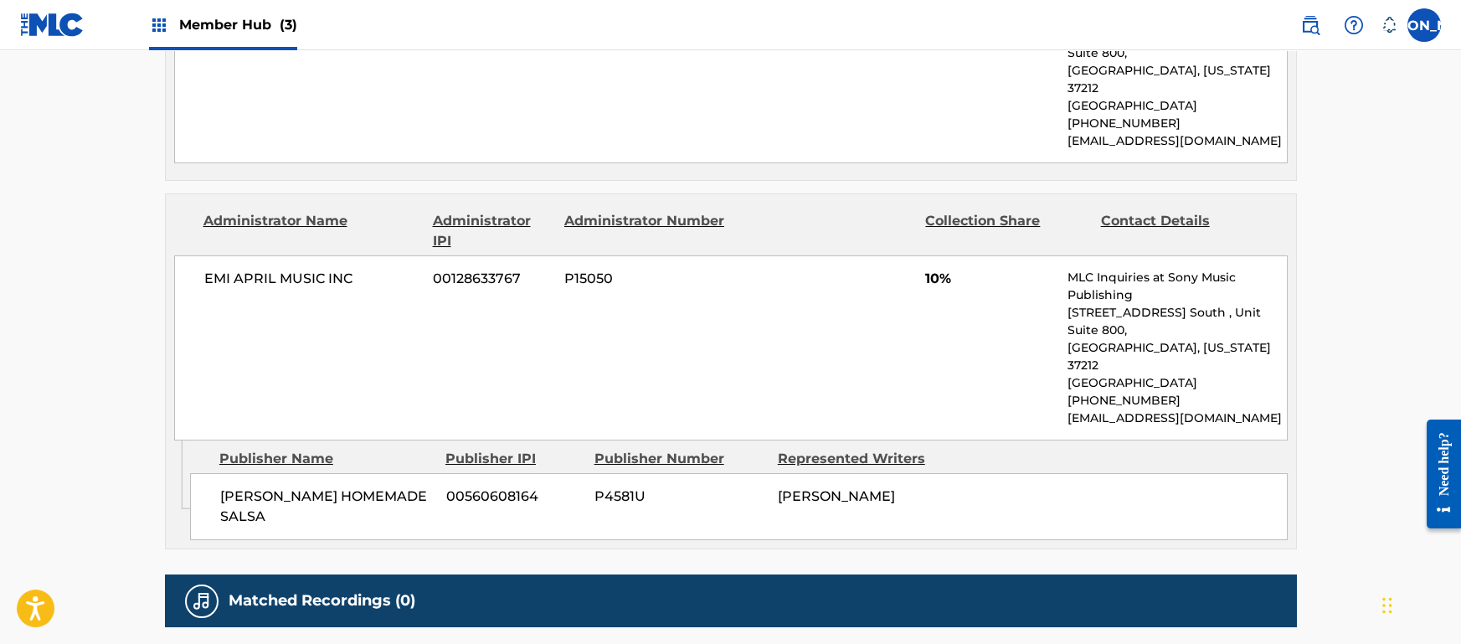
scroll to position [969, 0]
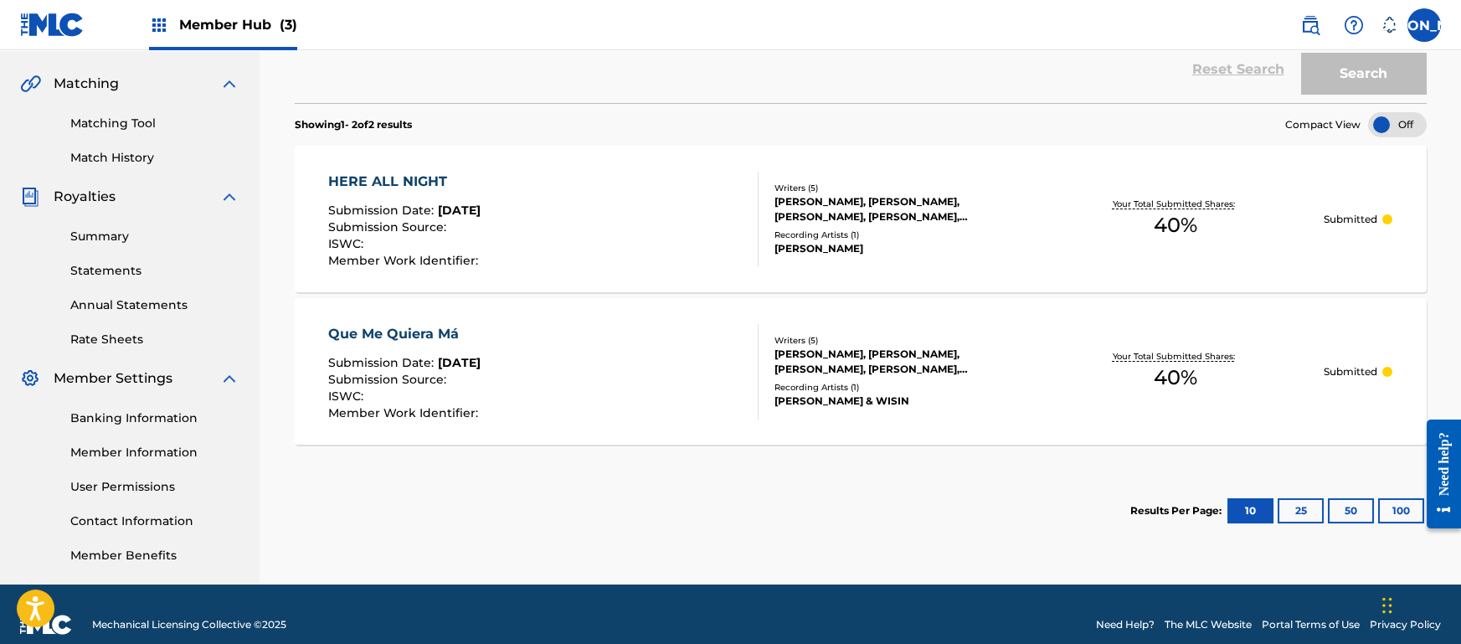
scroll to position [394, 0]
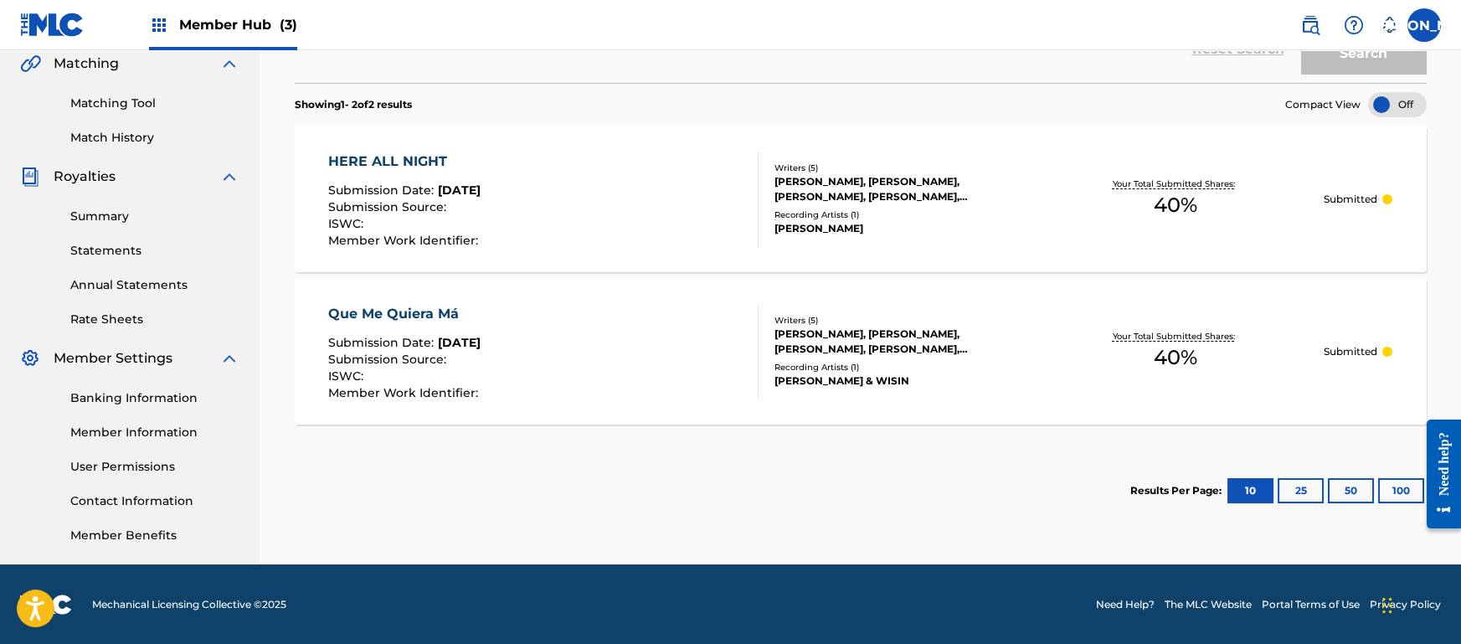
click at [759, 488] on section "Results Per Page: 10 25 50 100" at bounding box center [861, 490] width 1132 height 79
click at [703, 533] on div "Registration History Registration History is a record of new work submissions o…" at bounding box center [861, 132] width 1172 height 866
click at [642, 502] on section "Results Per Page: 10 25 50 100" at bounding box center [861, 490] width 1132 height 79
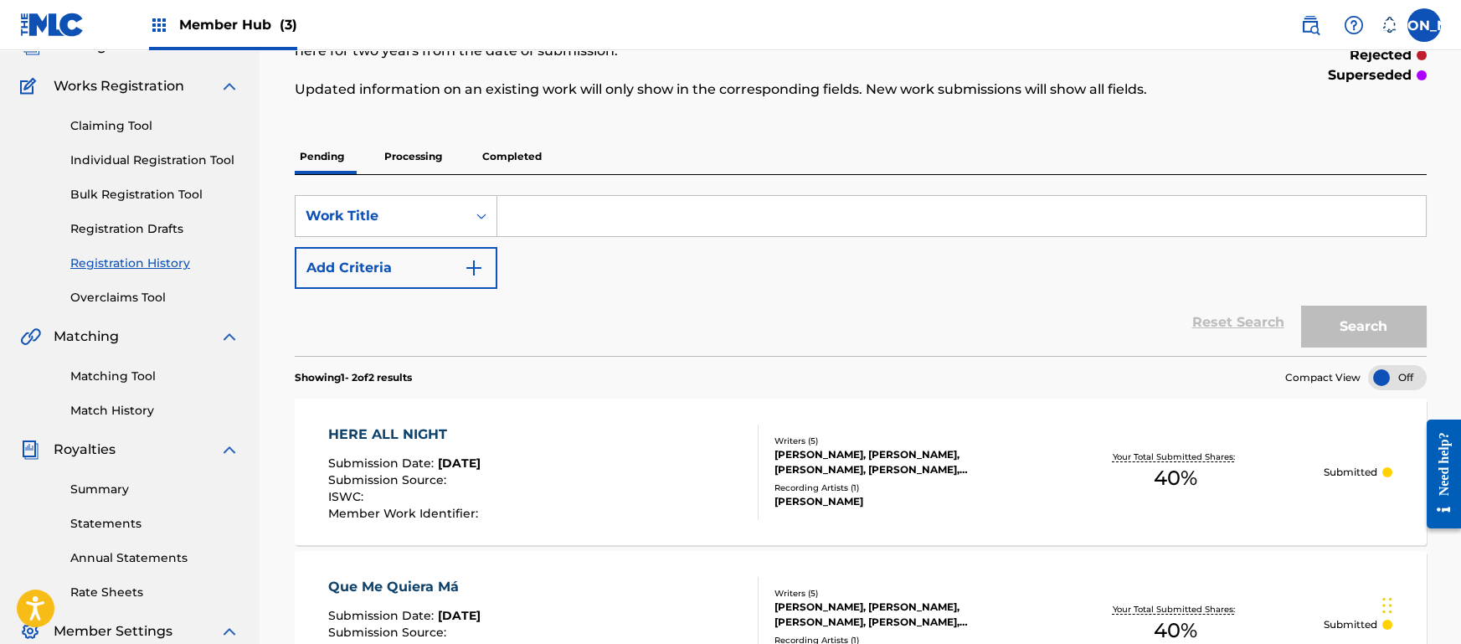
scroll to position [0, 0]
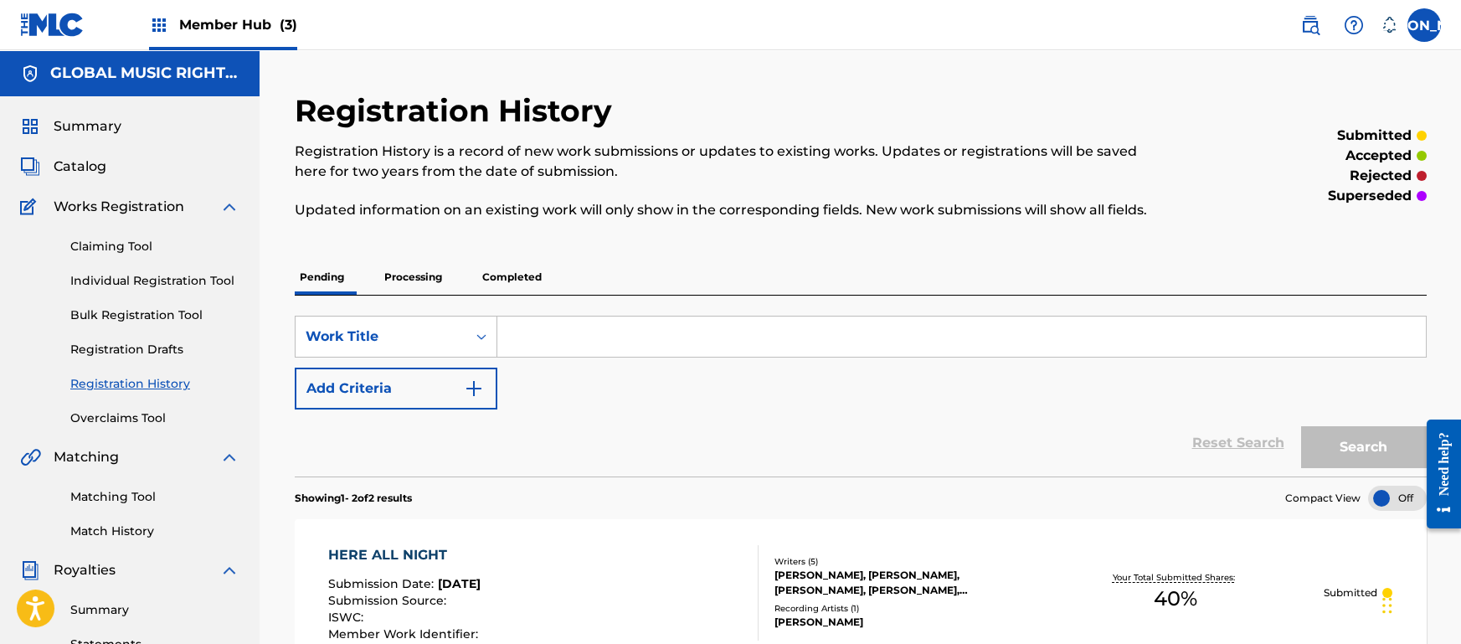
click at [722, 432] on div "Reset Search Search" at bounding box center [861, 443] width 1132 height 67
click at [432, 270] on p "Processing" at bounding box center [413, 277] width 68 height 35
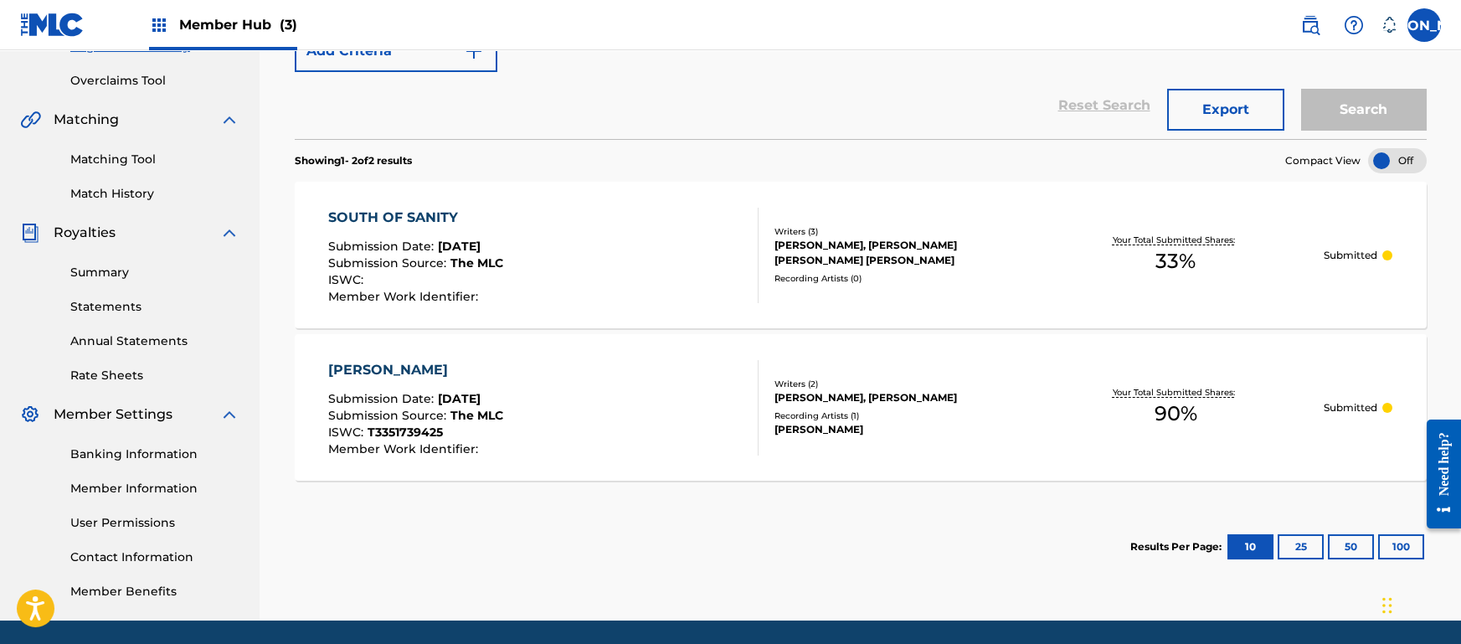
scroll to position [374, 0]
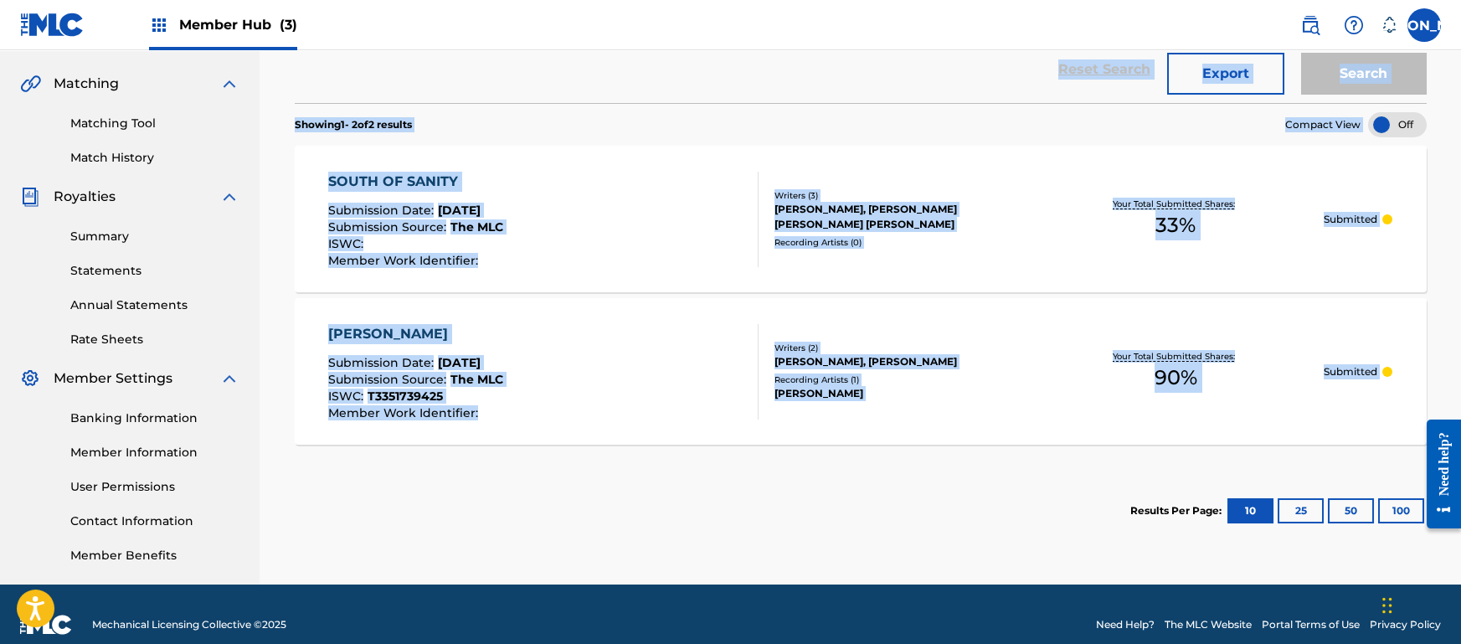
drag, startPoint x: 537, startPoint y: 551, endPoint x: 940, endPoint y: 18, distance: 668.3
click at [940, 18] on div "Member Hub (3) JA JA Johan Fernando Arjona jarjona@songwriter.net Notification …" at bounding box center [730, 145] width 1461 height 1038
